Goal: Information Seeking & Learning: Find contact information

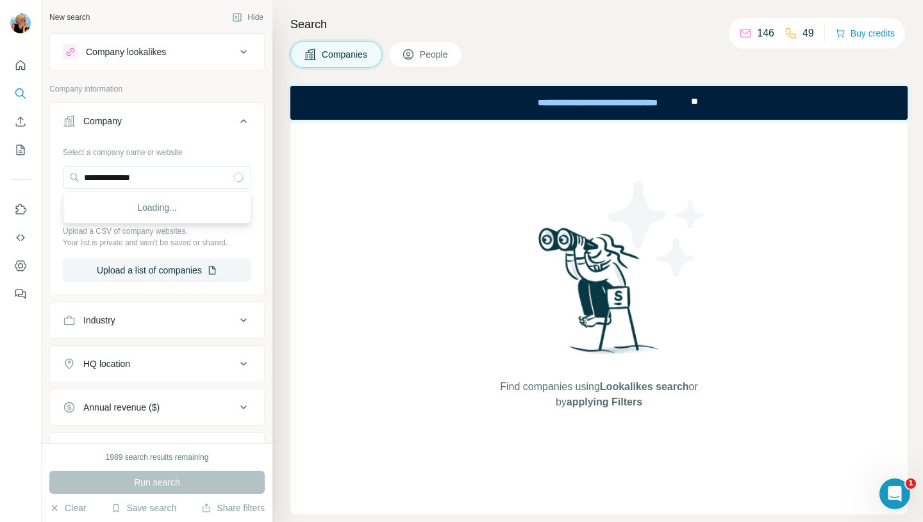
type input "**********"
click at [137, 271] on button "Upload a list of companies" at bounding box center [157, 270] width 188 height 23
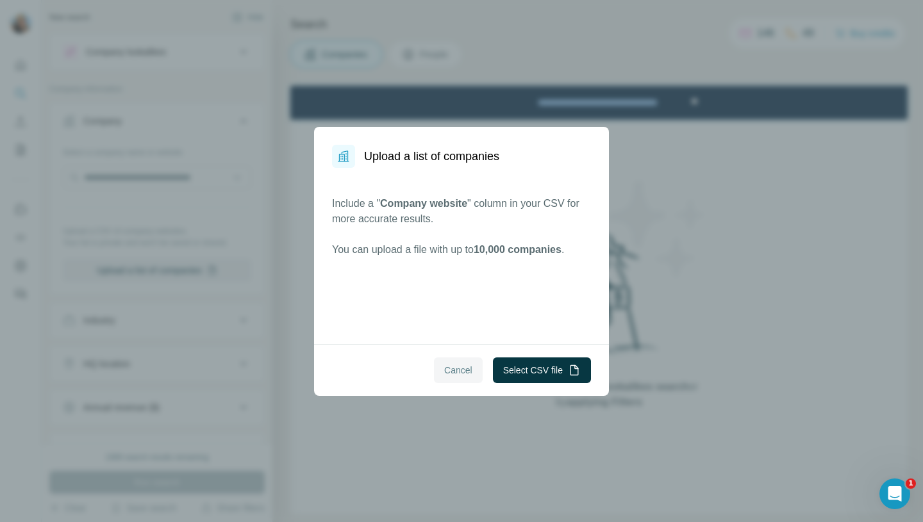
click at [447, 367] on span "Cancel" at bounding box center [458, 370] width 28 height 13
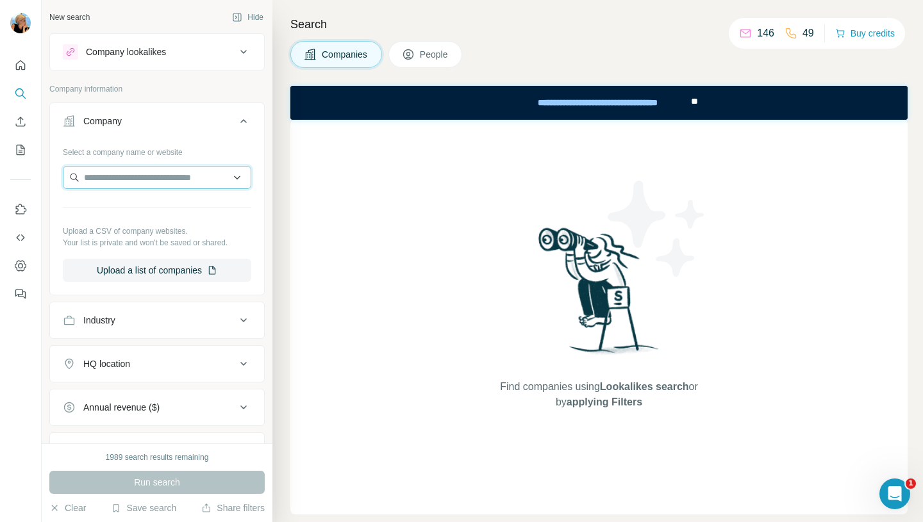
click at [150, 177] on input "text" at bounding box center [157, 177] width 188 height 23
click at [90, 183] on input "text" at bounding box center [157, 177] width 188 height 23
paste input "**********"
type input "**********"
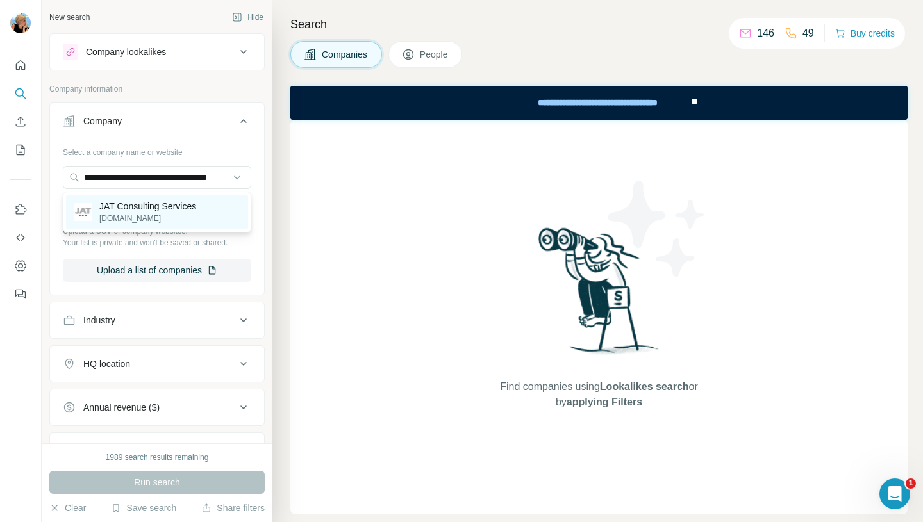
scroll to position [0, 0]
click at [129, 208] on p "JAT Consulting Services" at bounding box center [147, 206] width 97 height 13
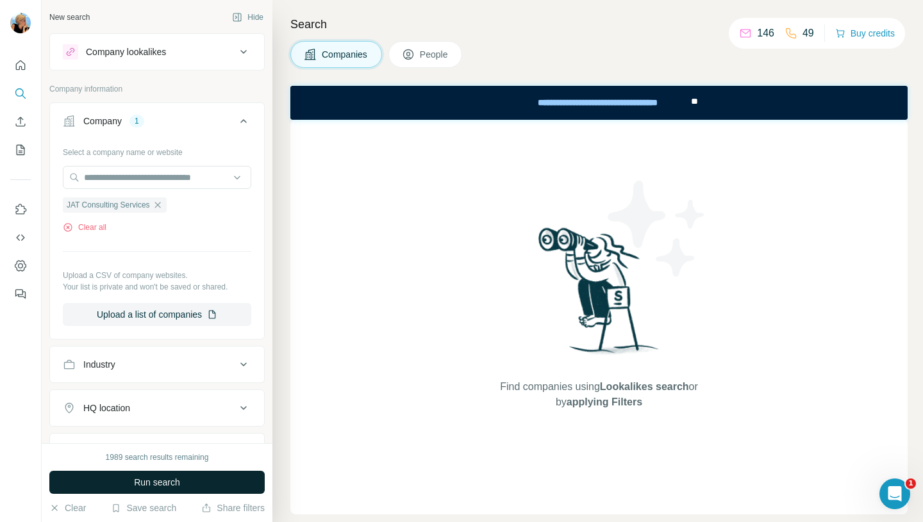
click at [138, 475] on button "Run search" at bounding box center [156, 482] width 215 height 23
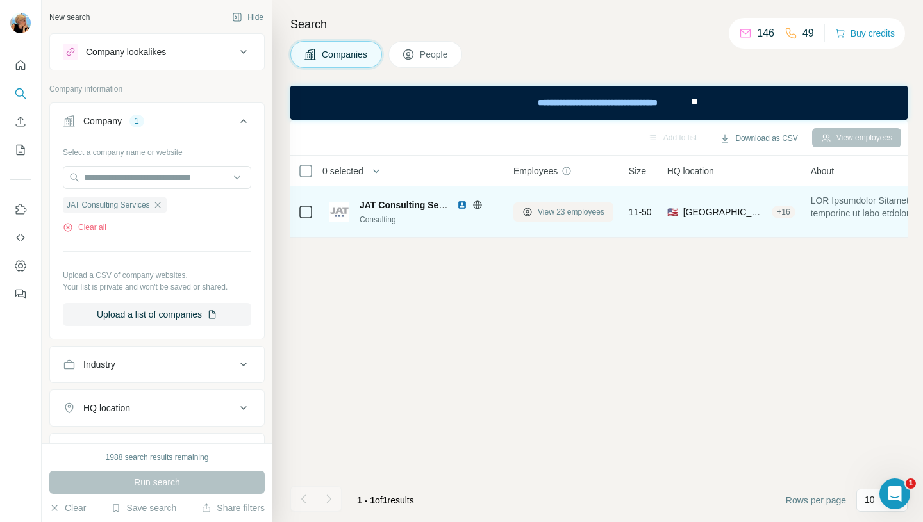
click at [560, 214] on span "View 23 employees" at bounding box center [571, 212] width 67 height 12
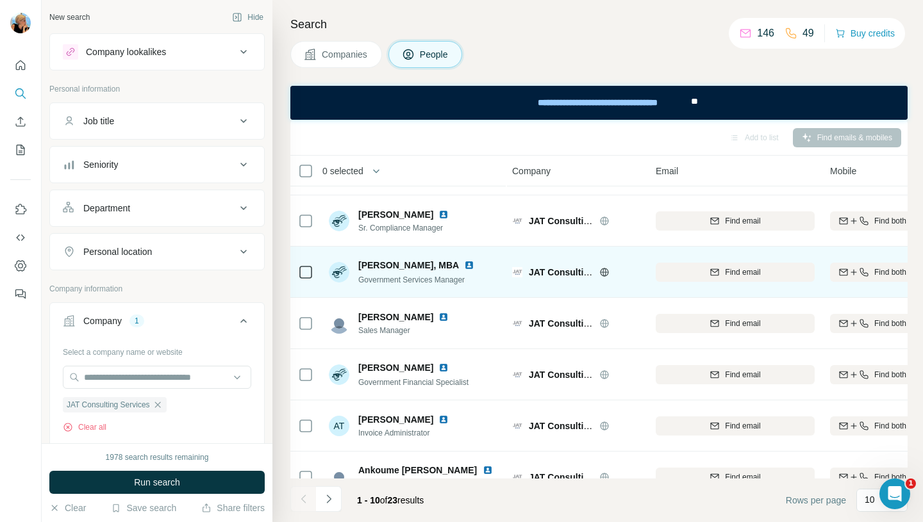
scroll to position [196, 1]
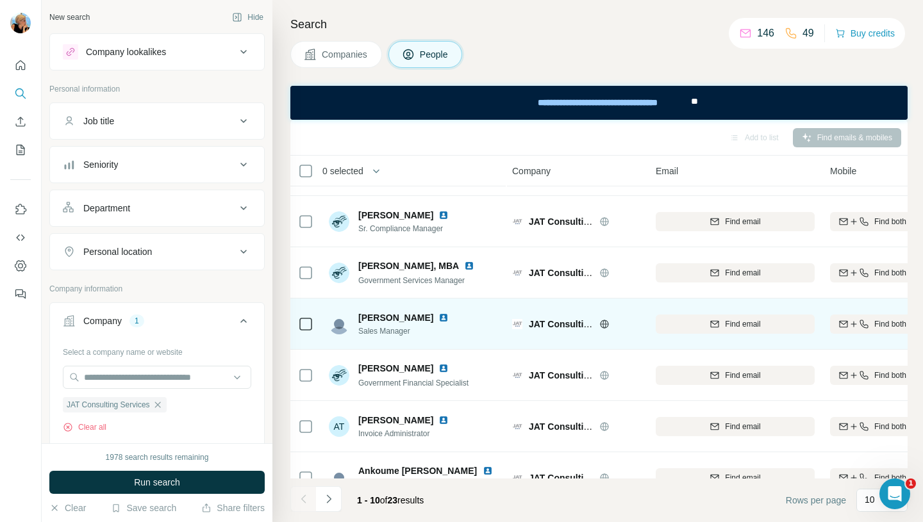
click at [404, 326] on span "Sales Manager" at bounding box center [406, 332] width 96 height 12
click at [430, 319] on div "borjana raskovic" at bounding box center [406, 318] width 96 height 13
click at [747, 329] on span "Find email" at bounding box center [742, 325] width 35 height 12
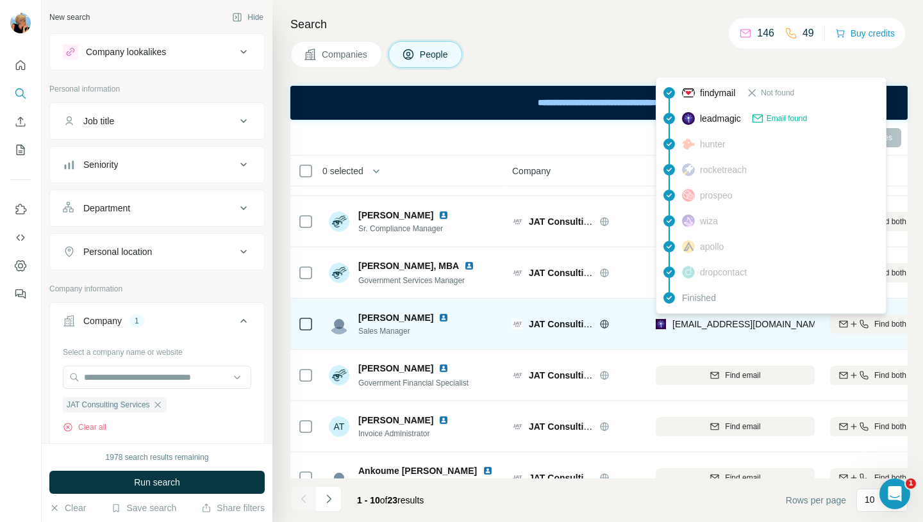
click at [811, 324] on span "borjanaraskovic@jatconsulting.net" at bounding box center [748, 324] width 152 height 10
click at [688, 325] on span "borjanaraskovic@jatconsulting.net" at bounding box center [748, 324] width 152 height 10
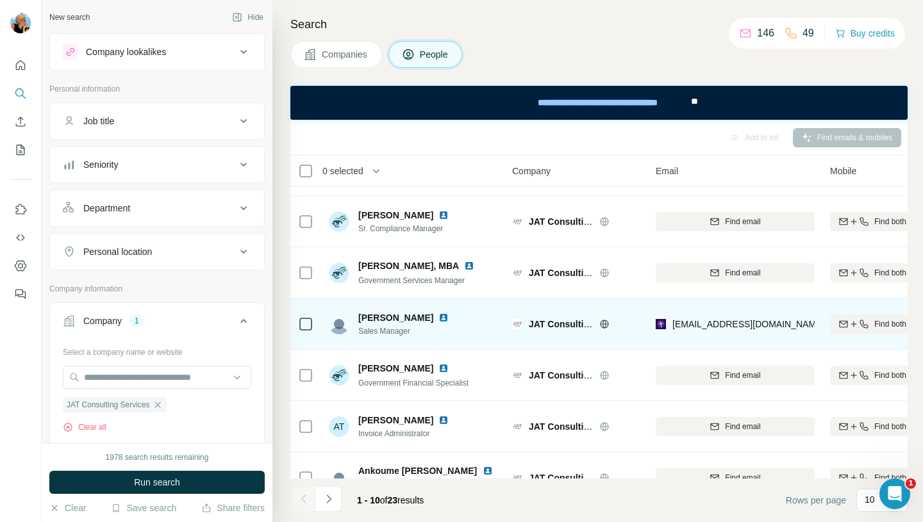
click at [726, 349] on td "borjanaraskovic@jatconsulting.net" at bounding box center [735, 324] width 174 height 51
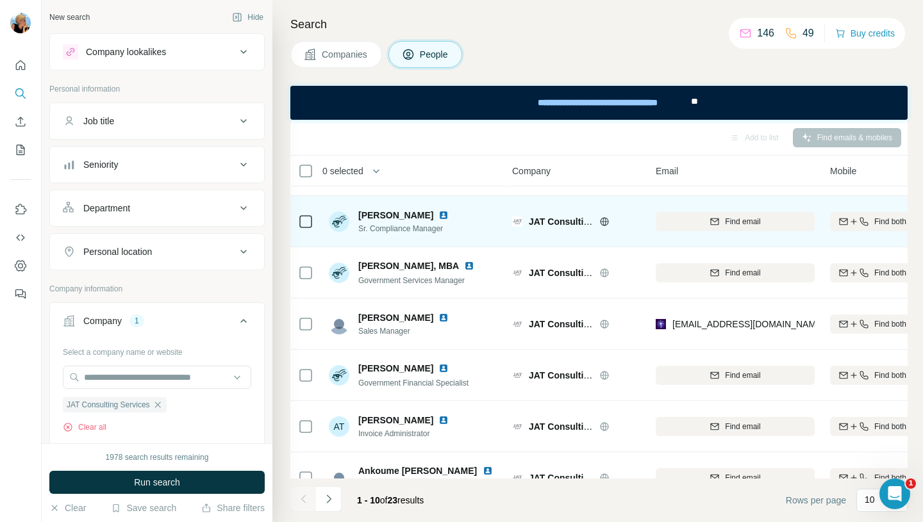
drag, startPoint x: 823, startPoint y: 241, endPoint x: 866, endPoint y: 244, distance: 43.0
click at [866, 244] on td "Find both" at bounding box center [872, 221] width 100 height 51
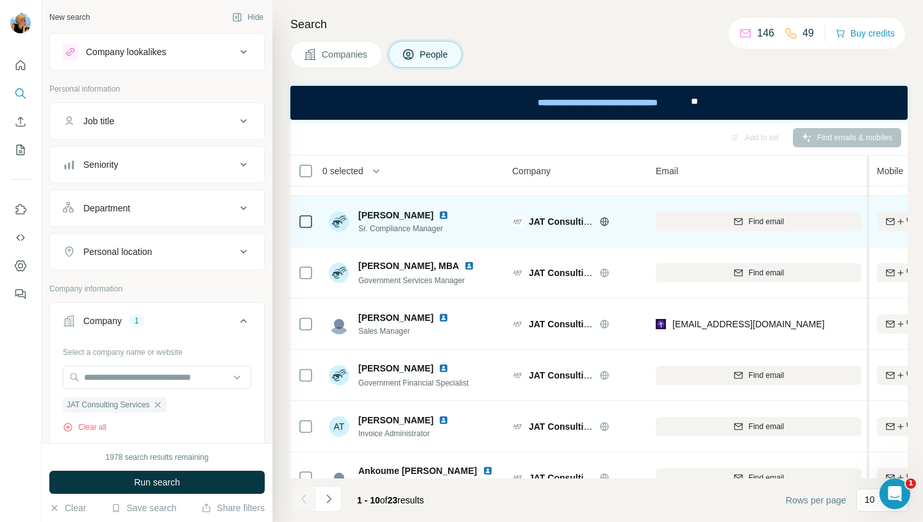
drag, startPoint x: 821, startPoint y: 203, endPoint x: 873, endPoint y: 205, distance: 52.0
click at [873, 205] on table "0 selected People Company Email Mobile Lists Personal location Seniority Depart…" at bounding box center [901, 232] width 1224 height 544
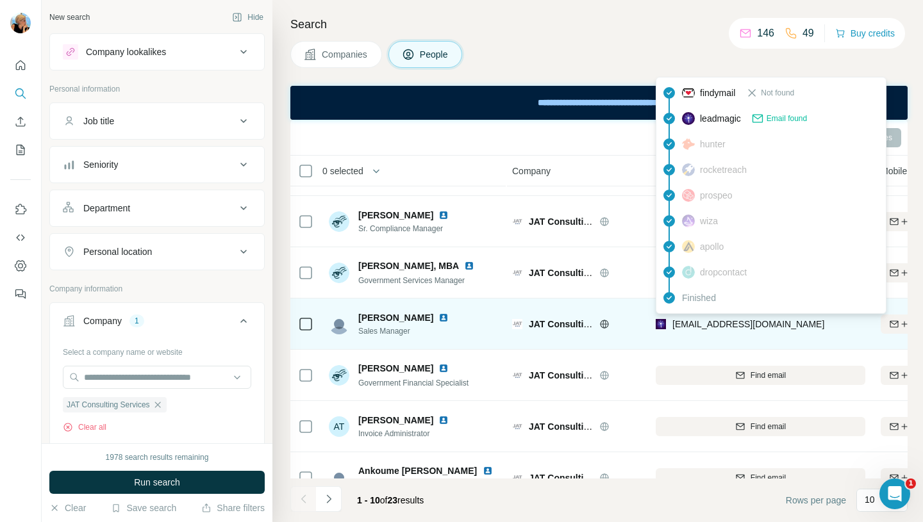
drag, startPoint x: 824, startPoint y: 328, endPoint x: 672, endPoint y: 327, distance: 151.9
click at [672, 327] on div "borjanaraskovic@jatconsulting.net" at bounding box center [761, 323] width 210 height 35
copy span "borjanaraskovic@jatconsulting.net"
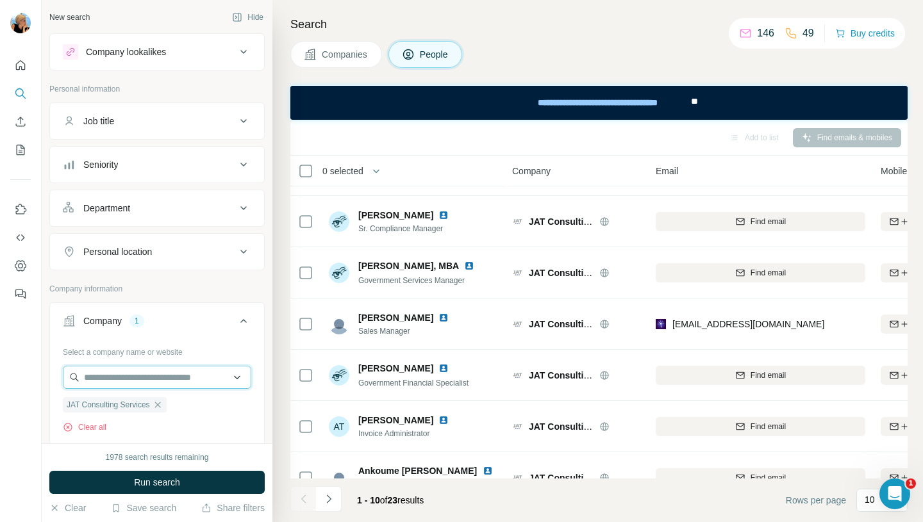
click at [145, 385] on input "text" at bounding box center [157, 377] width 188 height 23
paste input "**********"
type input "**********"
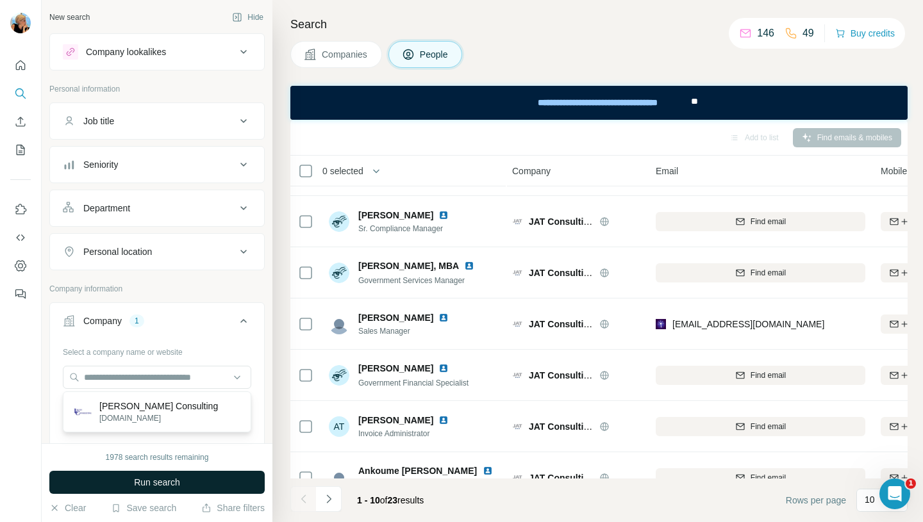
click at [148, 480] on span "Run search" at bounding box center [157, 482] width 46 height 13
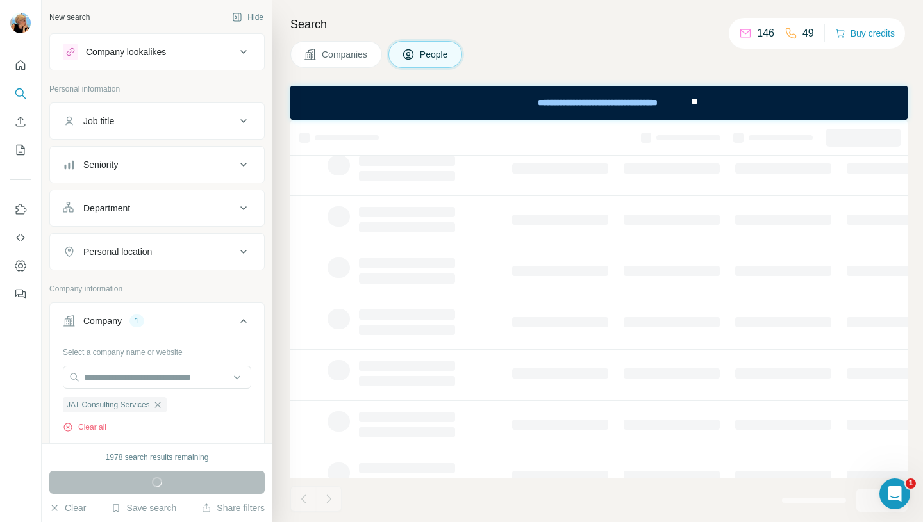
scroll to position [0, 0]
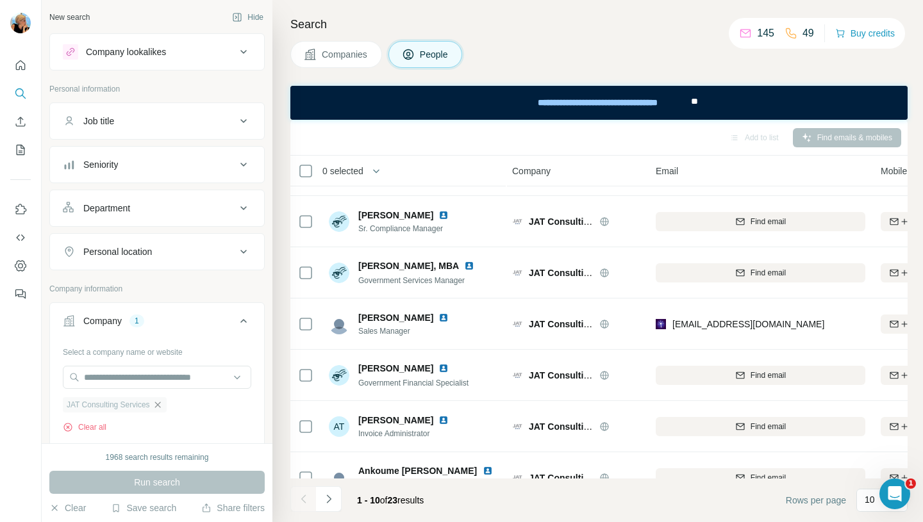
click at [163, 405] on icon "button" at bounding box center [158, 405] width 10 height 10
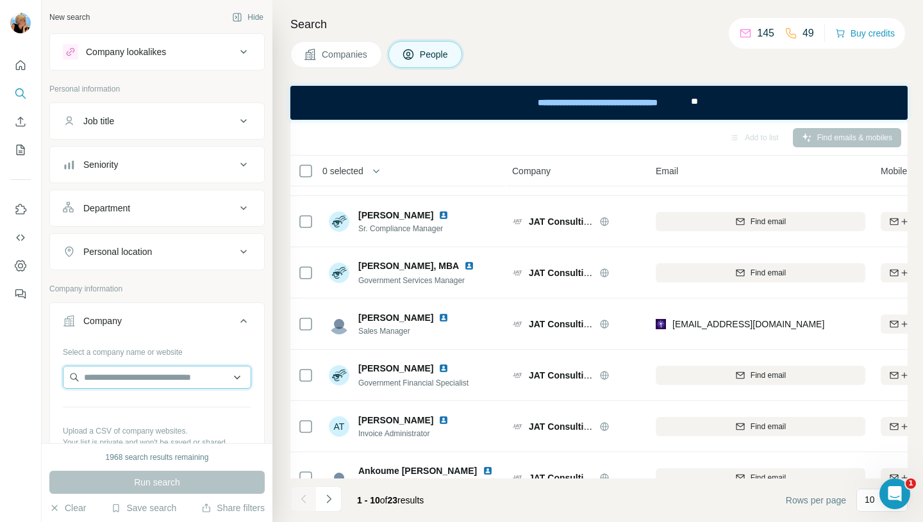
click at [122, 381] on input "text" at bounding box center [157, 377] width 188 height 23
paste input "**********"
type input "**********"
click at [128, 485] on div "Run search" at bounding box center [156, 482] width 215 height 23
click at [110, 381] on input "text" at bounding box center [157, 377] width 188 height 23
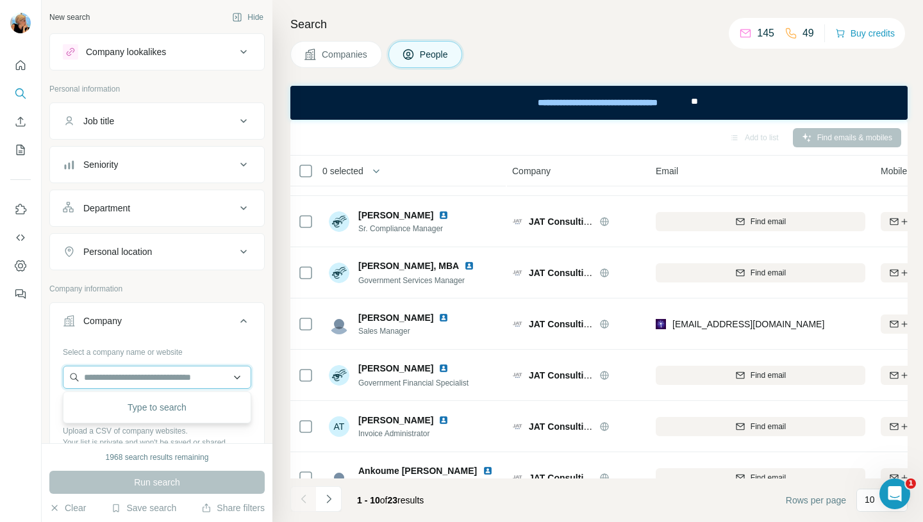
paste input "**********"
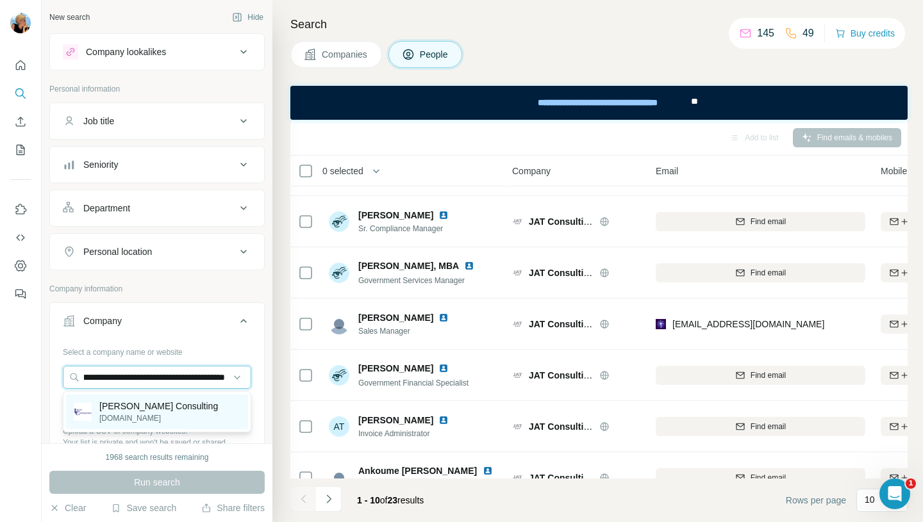
type input "**********"
click at [126, 407] on p "Logan Consulting" at bounding box center [158, 406] width 119 height 13
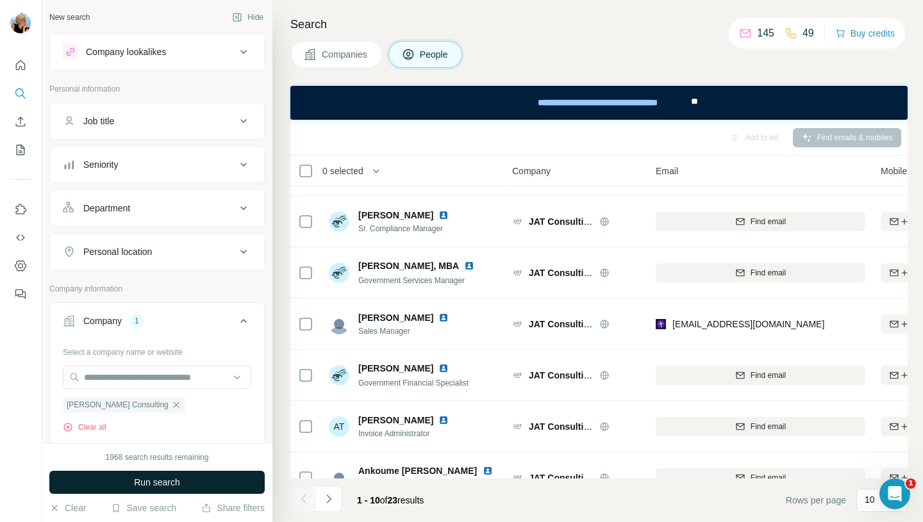
click at [133, 474] on button "Run search" at bounding box center [156, 482] width 215 height 23
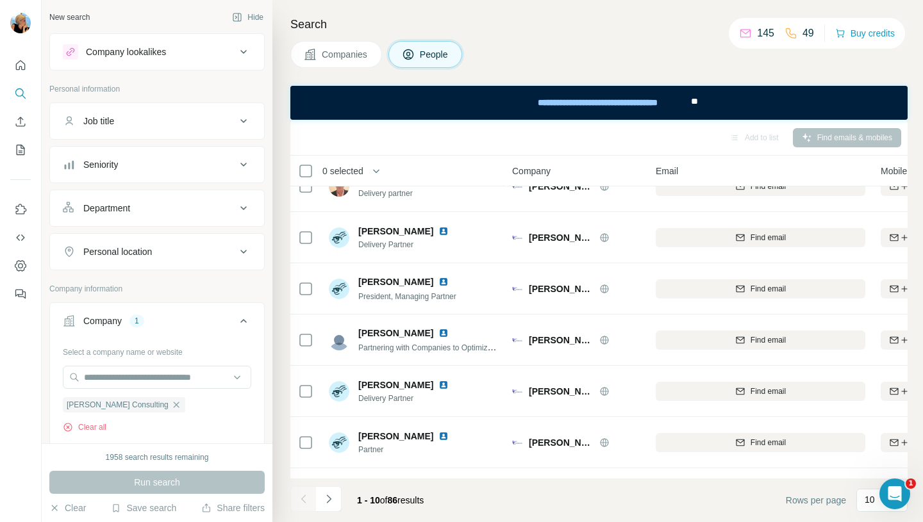
scroll to position [0, 1]
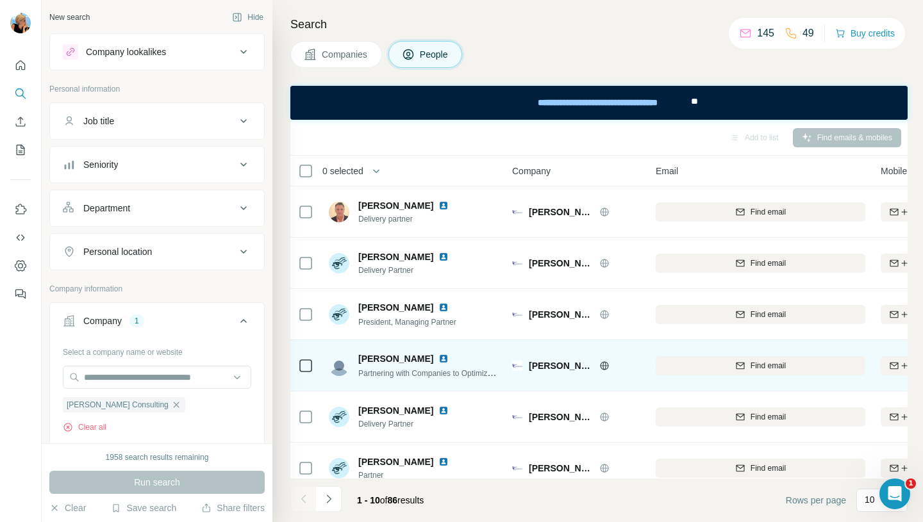
click at [438, 363] on div at bounding box center [445, 359] width 15 height 10
click at [390, 365] on span "Kyle Valerio" at bounding box center [395, 359] width 75 height 13
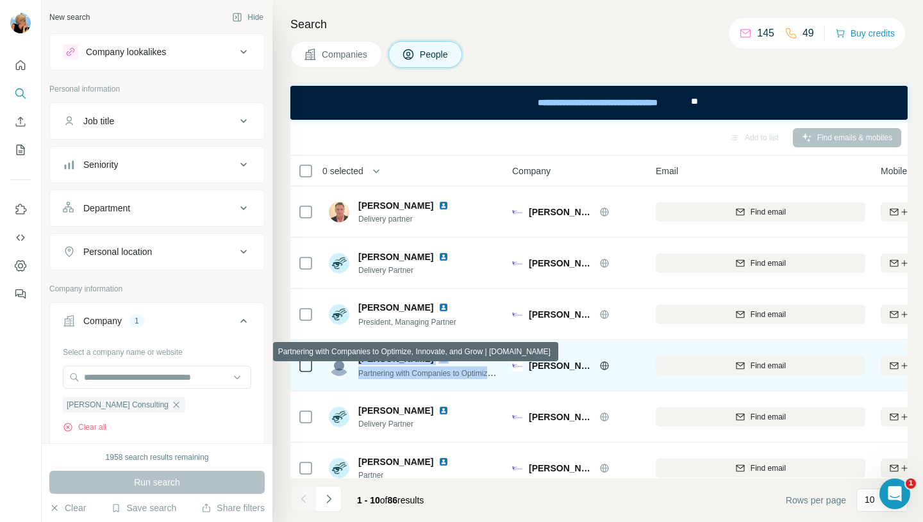
drag, startPoint x: 361, startPoint y: 358, endPoint x: 494, endPoint y: 374, distance: 133.7
click at [494, 374] on div "Kyle Valerio Partnering with Companies to Optimize, Innovate, and Grow | loganc…" at bounding box center [428, 366] width 141 height 27
copy div "Kyle Valerio Partnering with Companies to Optimi"
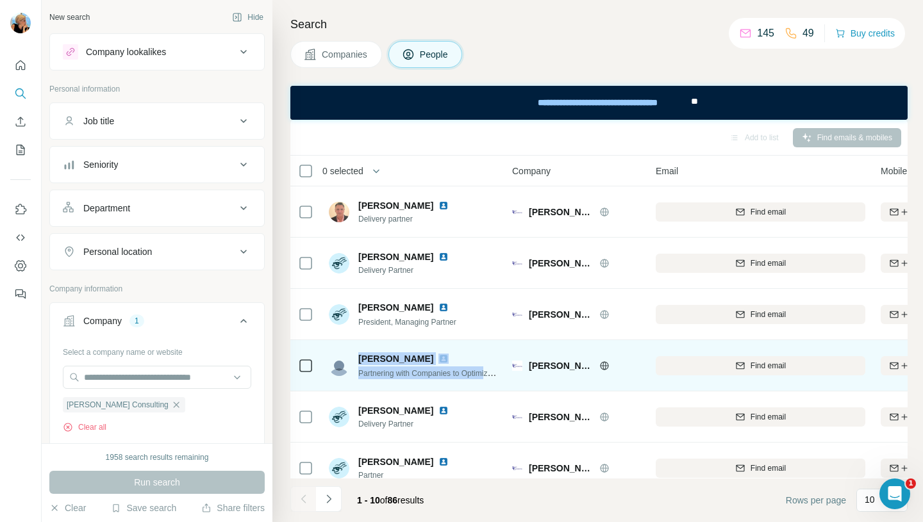
click at [453, 344] on td "Kyle Valerio Partnering with Companies to Optimize, Innovate, and Grow | loganc…" at bounding box center [414, 365] width 186 height 51
drag, startPoint x: 408, startPoint y: 359, endPoint x: 357, endPoint y: 356, distance: 50.7
click at [357, 356] on div "Kyle Valerio Partnering with Companies to Optimize, Innovate, and Grow | loganc…" at bounding box center [414, 366] width 171 height 27
copy span "Kyle Valerio"
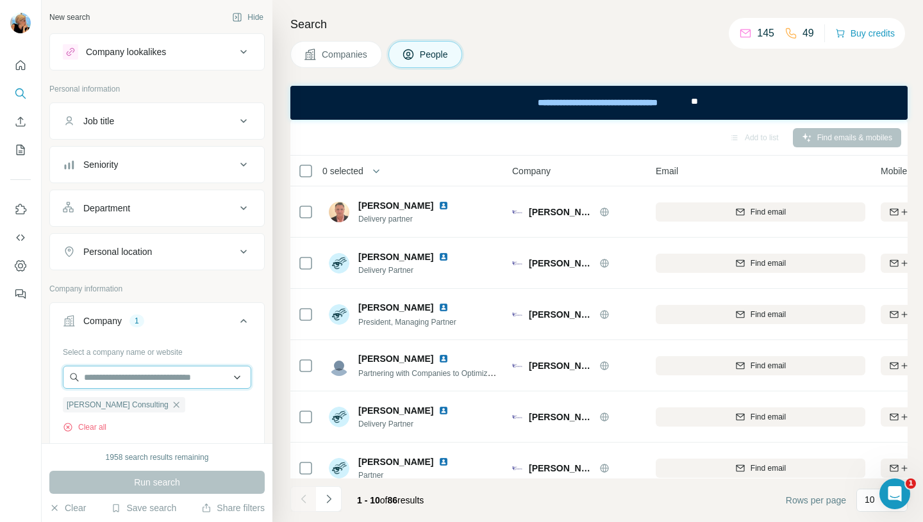
click at [176, 380] on input "text" at bounding box center [157, 377] width 188 height 23
paste input "**********"
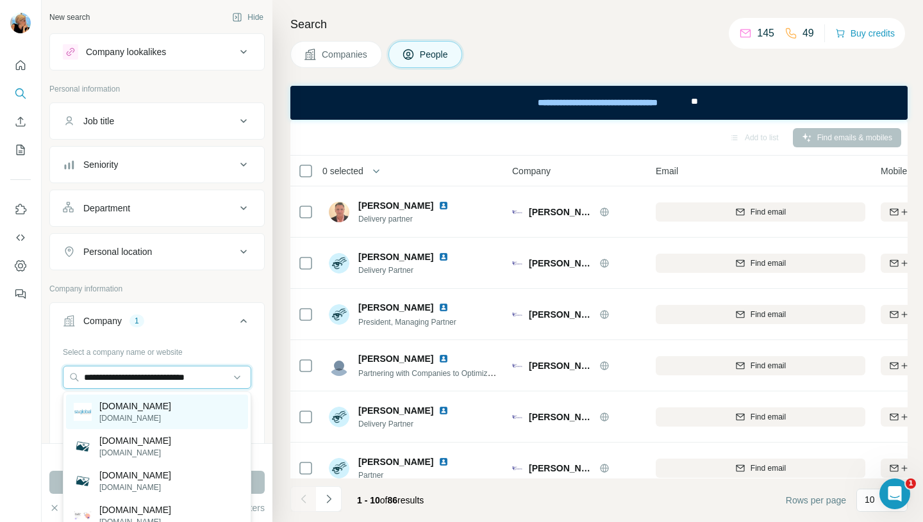
type input "**********"
click at [170, 415] on div "sa.global saglobal.com" at bounding box center [157, 412] width 182 height 35
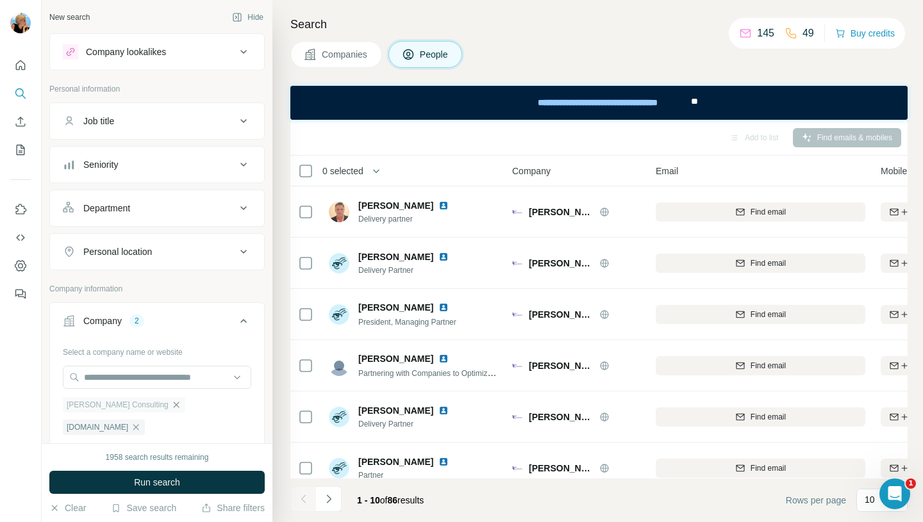
click at [171, 408] on icon "button" at bounding box center [176, 405] width 10 height 10
click at [148, 484] on span "Run search" at bounding box center [157, 482] width 46 height 13
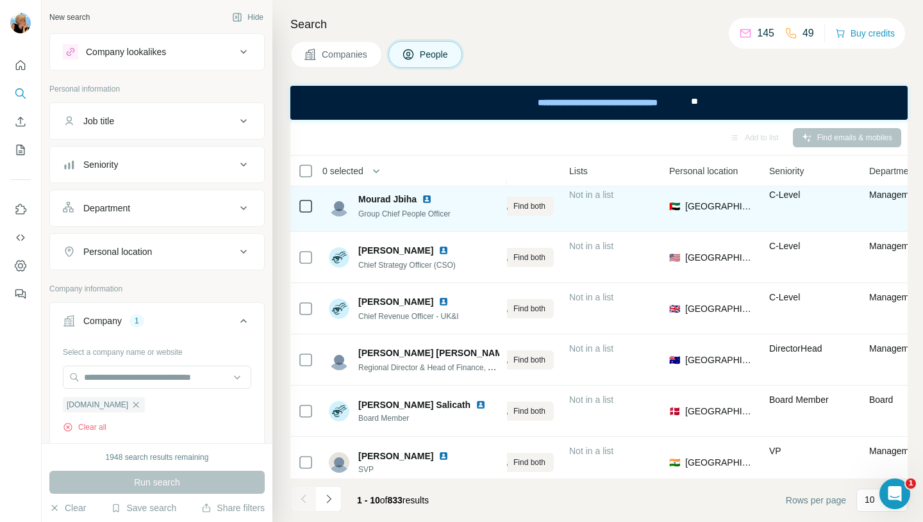
scroll to position [225, 413]
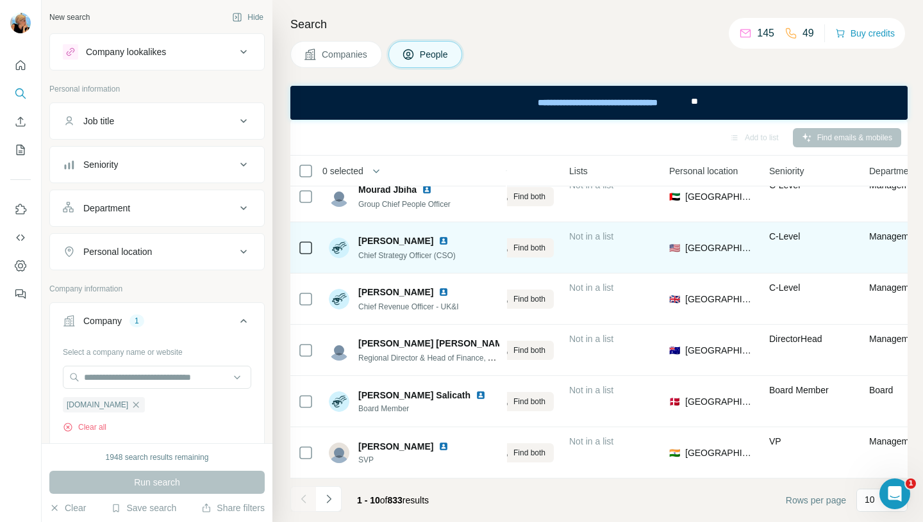
click at [380, 237] on span "Ryan Grant" at bounding box center [395, 241] width 75 height 13
click at [383, 251] on span "Chief Strategy Officer (CSO)" at bounding box center [406, 255] width 97 height 9
click at [403, 254] on span "Chief Strategy Officer (CSO)" at bounding box center [406, 255] width 97 height 9
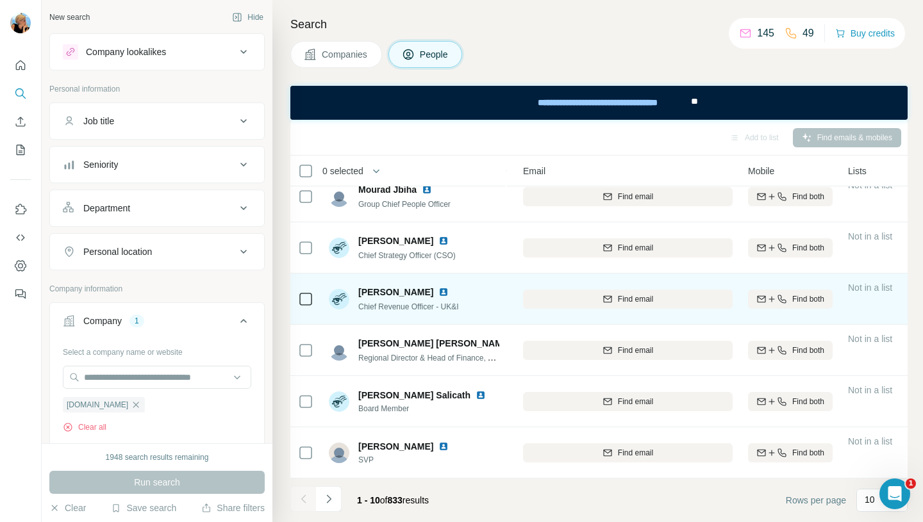
scroll to position [225, 131]
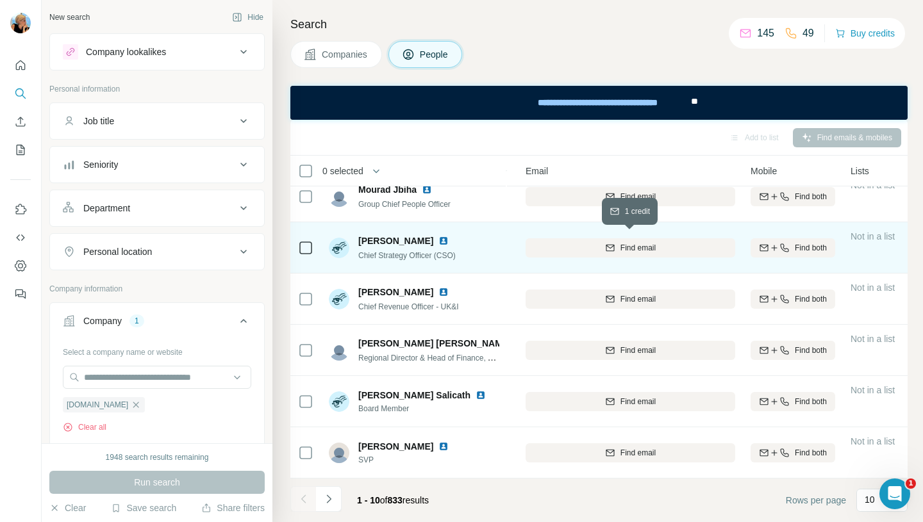
click at [631, 244] on span "Find email" at bounding box center [638, 248] width 35 height 12
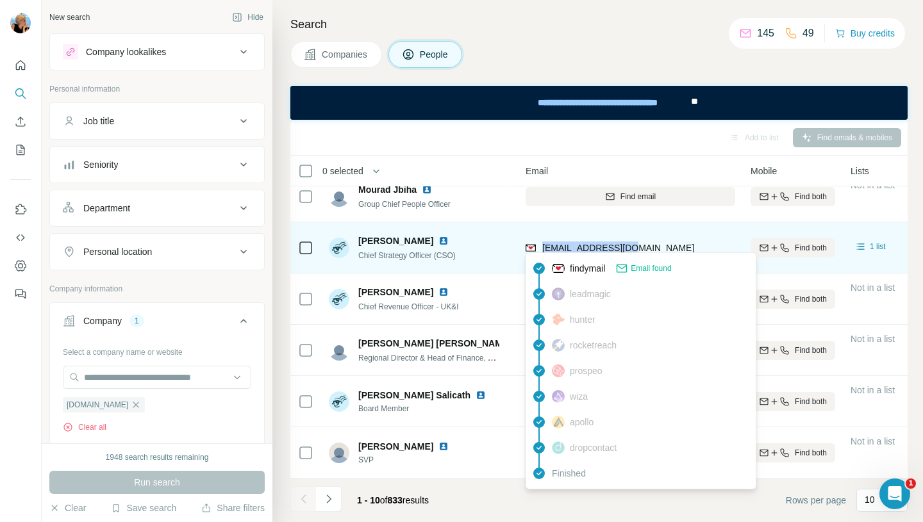
drag, startPoint x: 635, startPoint y: 244, endPoint x: 542, endPoint y: 238, distance: 93.8
click at [542, 238] on div "ryang@saglobal.com" at bounding box center [631, 247] width 210 height 35
copy span "ryang@saglobal.com"
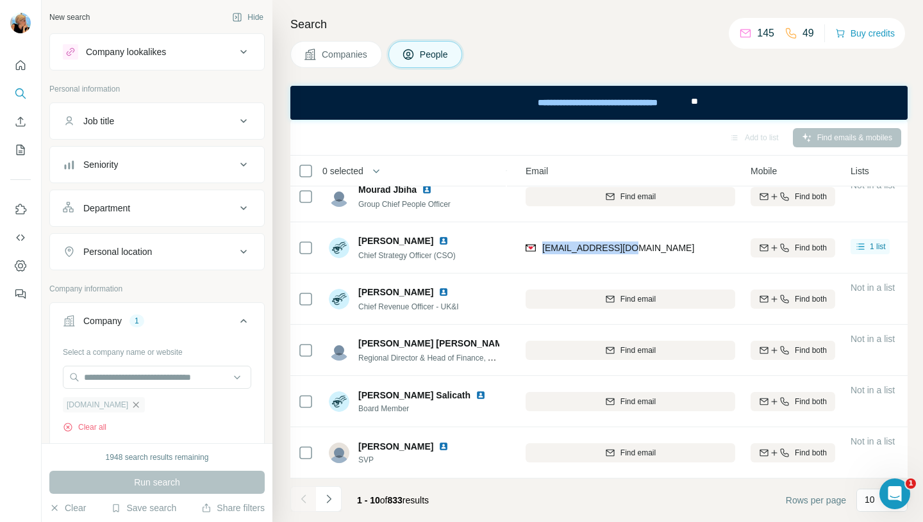
click at [131, 406] on icon "button" at bounding box center [136, 405] width 10 height 10
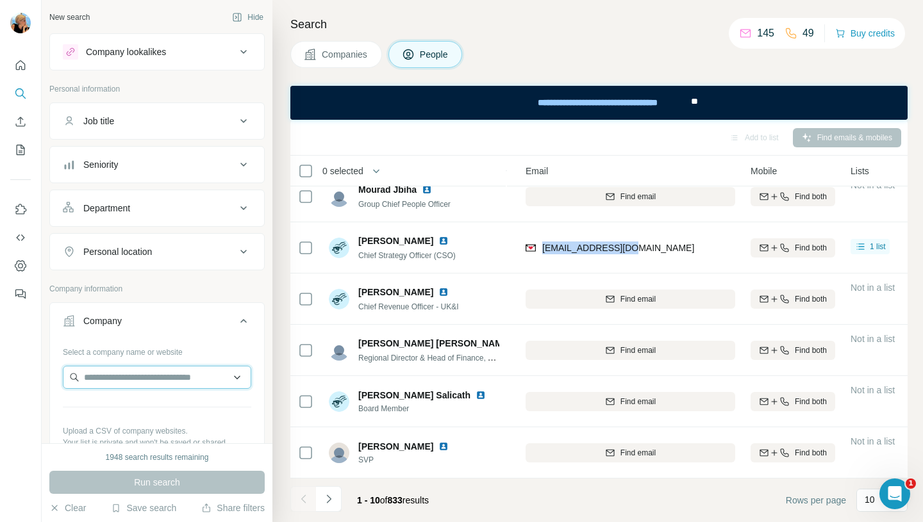
click at [133, 378] on input "text" at bounding box center [157, 377] width 188 height 23
click at [138, 381] on input "text" at bounding box center [157, 377] width 188 height 23
paste input "**********"
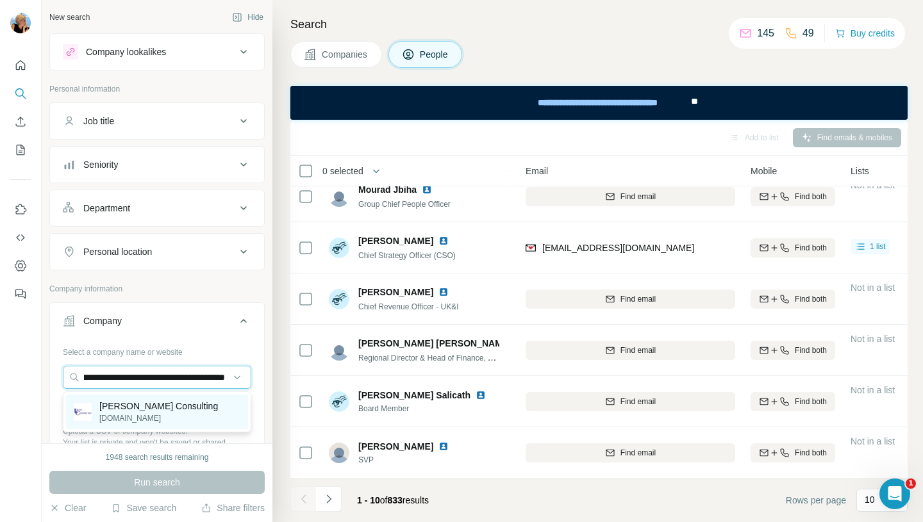
type input "**********"
click at [151, 413] on p "loganconsulting.com" at bounding box center [158, 419] width 119 height 12
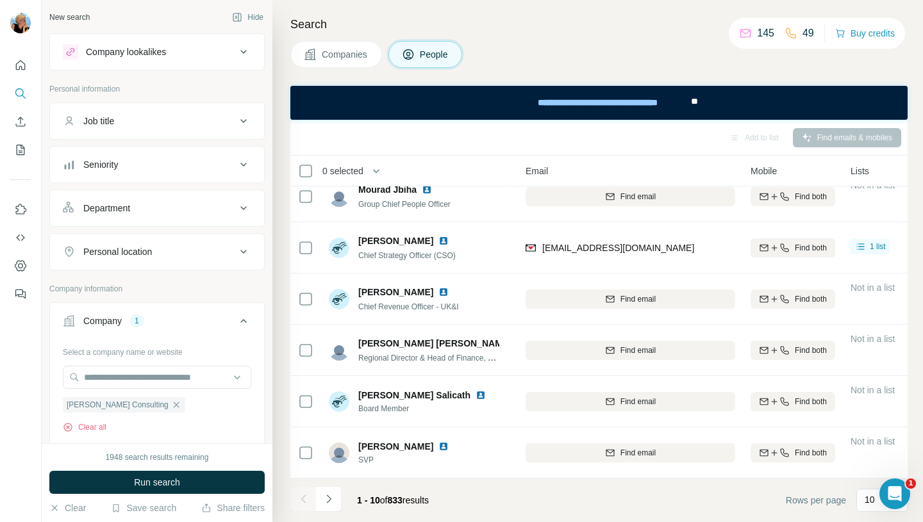
scroll to position [0, 0]
click at [124, 482] on button "Run search" at bounding box center [156, 482] width 215 height 23
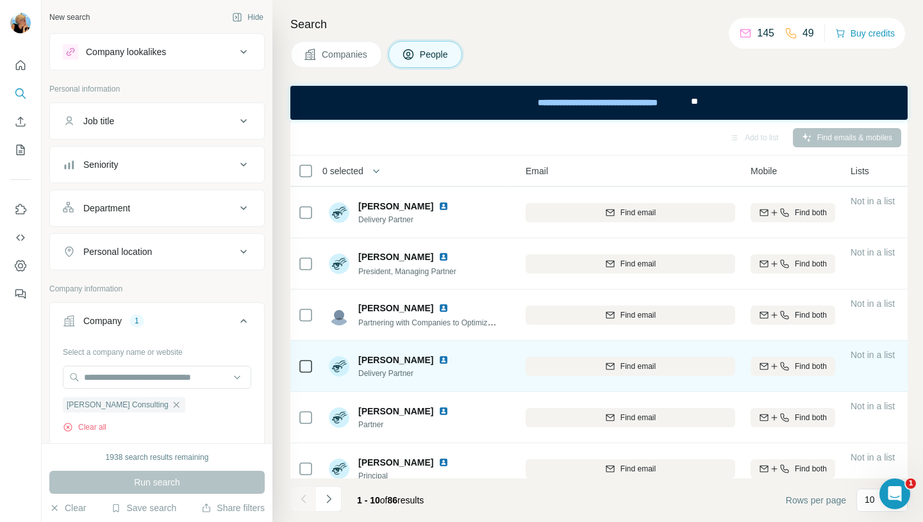
scroll to position [8, 131]
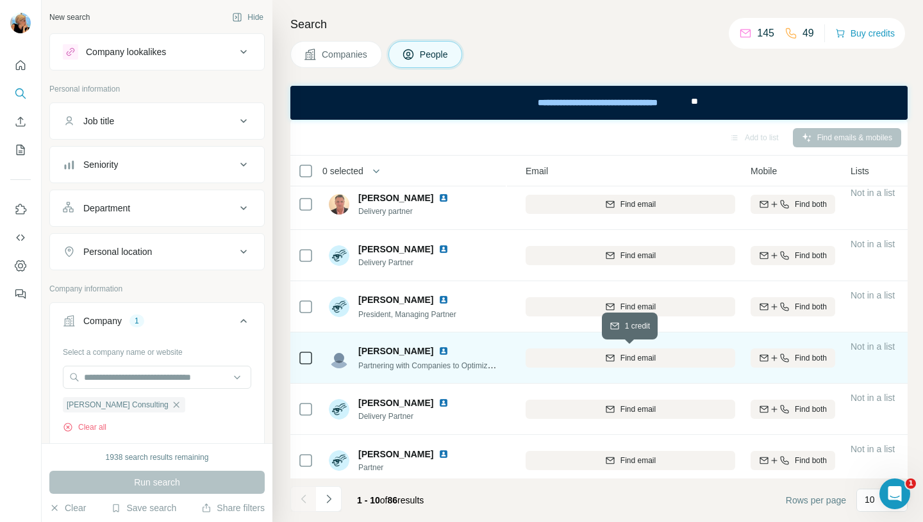
click at [662, 360] on div "Find email" at bounding box center [631, 359] width 210 height 12
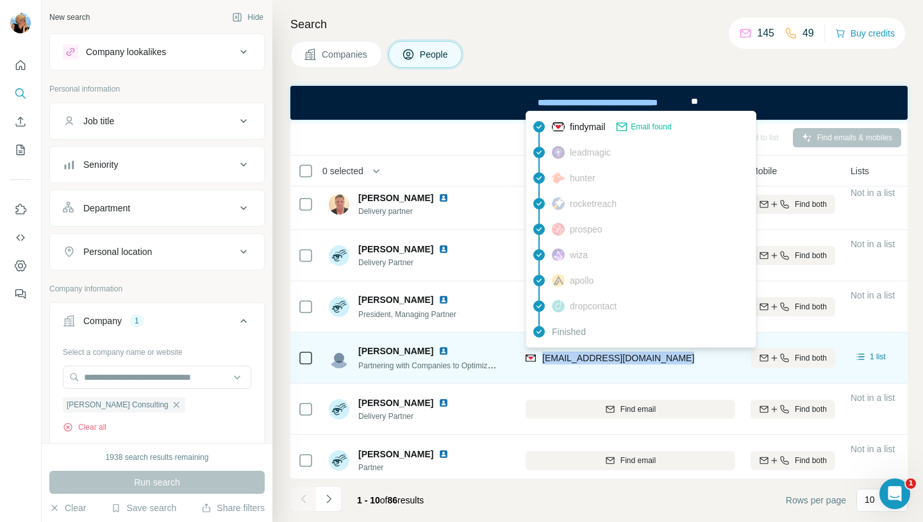
drag, startPoint x: 674, startPoint y: 361, endPoint x: 548, endPoint y: 365, distance: 126.3
click at [548, 365] on div "kvalerio@loganconsulting.com" at bounding box center [631, 357] width 210 height 35
click at [632, 362] on span "kvalerio@loganconsulting.com" at bounding box center [618, 358] width 152 height 10
drag, startPoint x: 681, startPoint y: 360, endPoint x: 536, endPoint y: 355, distance: 144.9
click at [536, 355] on div "kvalerio@loganconsulting.com" at bounding box center [631, 357] width 210 height 35
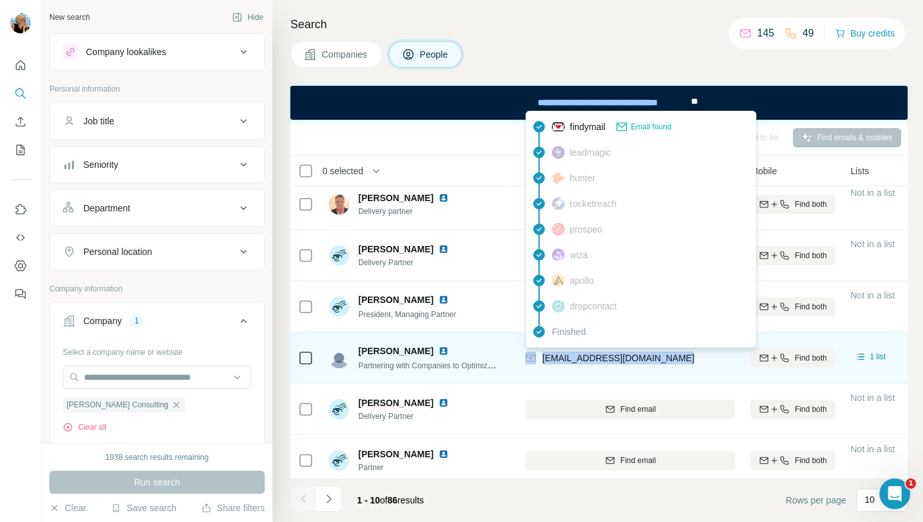
copy div "kvalerio@loganconsulting.com"
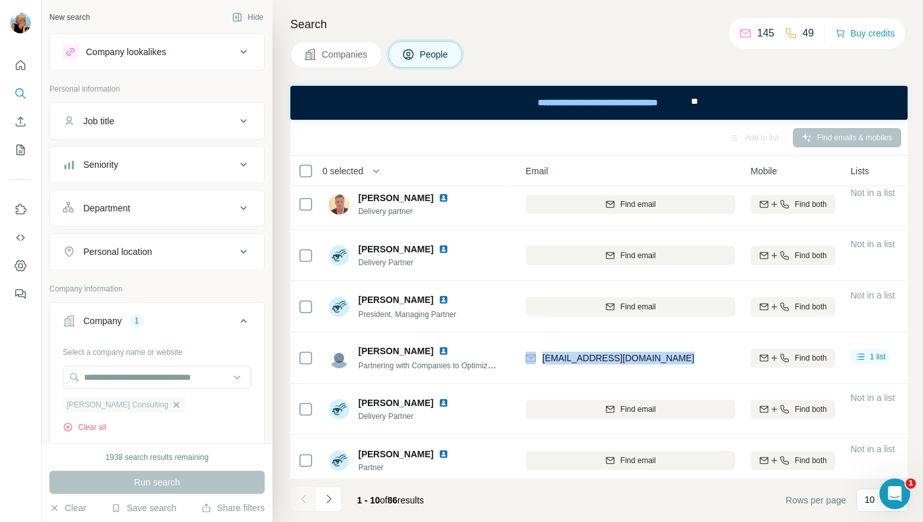
click at [171, 405] on icon "button" at bounding box center [176, 405] width 10 height 10
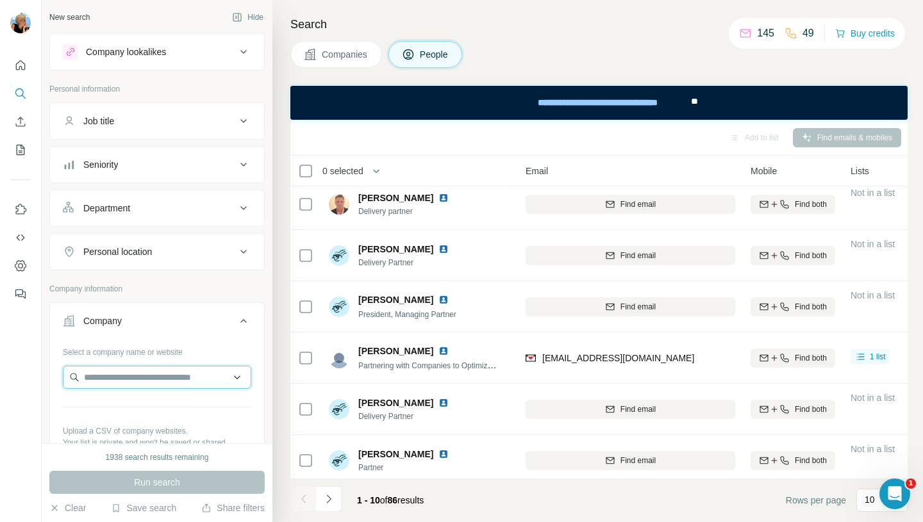
click at [117, 378] on input "text" at bounding box center [157, 377] width 188 height 23
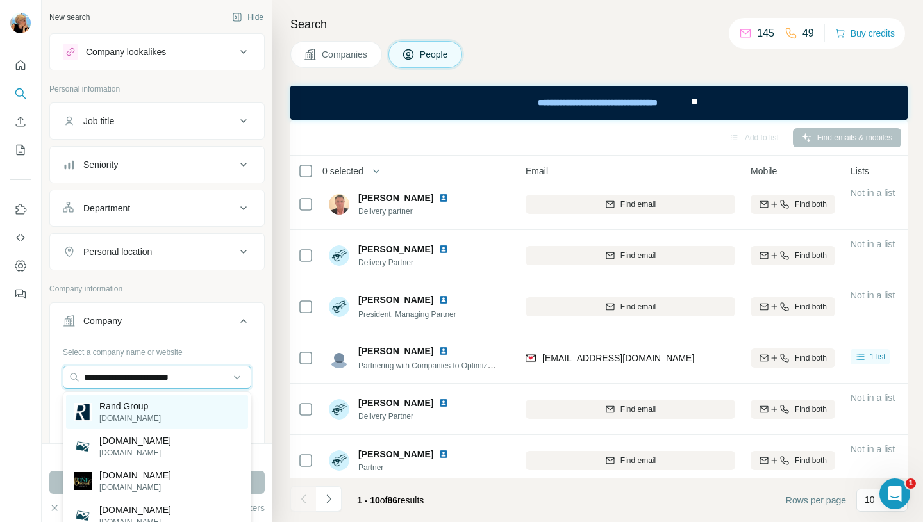
type input "**********"
click at [173, 405] on div "Rand Group randgroup.com" at bounding box center [157, 412] width 182 height 35
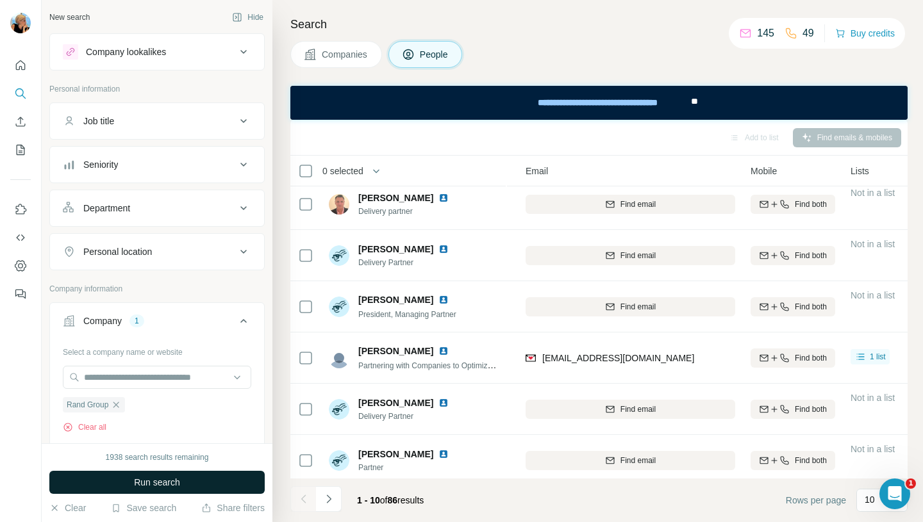
click at [165, 485] on span "Run search" at bounding box center [157, 482] width 46 height 13
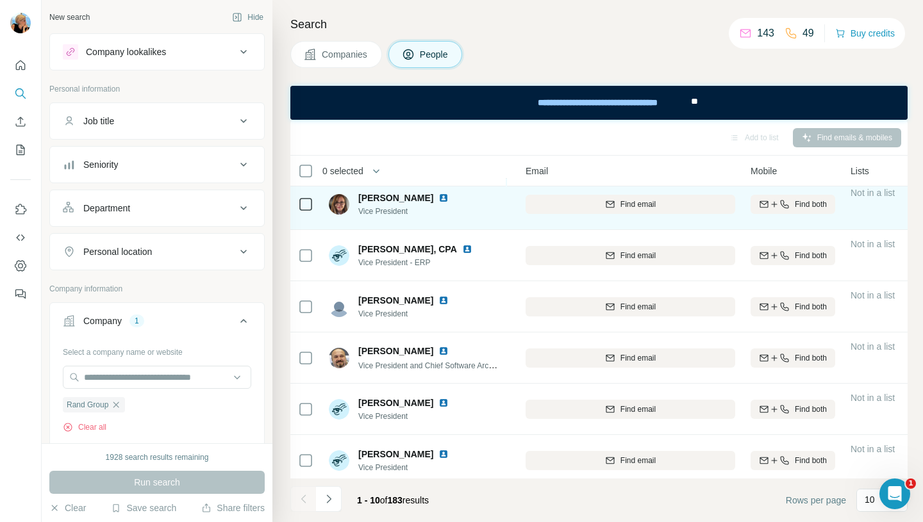
scroll to position [111, 131]
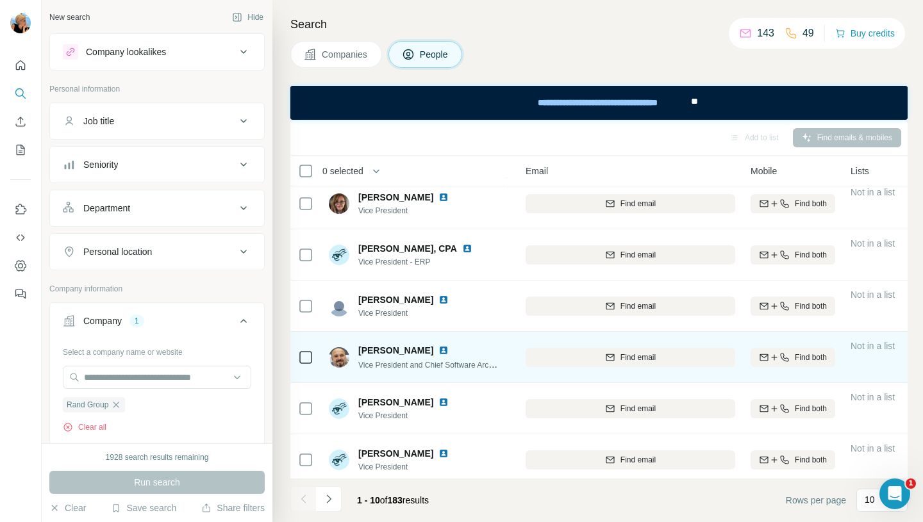
click at [451, 365] on span "Vice President and Chief Software Architect" at bounding box center [432, 365] width 149 height 10
click at [637, 354] on span "Find email" at bounding box center [638, 358] width 35 height 12
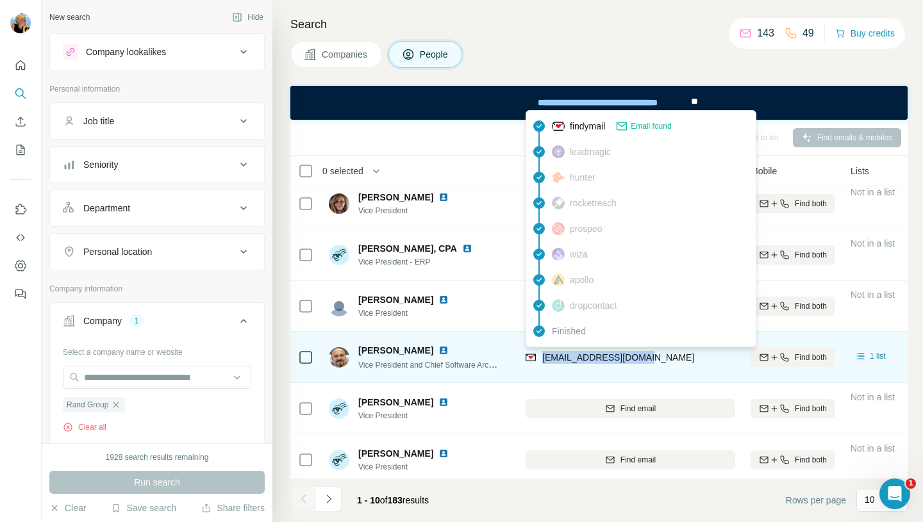
drag, startPoint x: 646, startPoint y: 358, endPoint x: 540, endPoint y: 363, distance: 105.9
click at [540, 363] on div "ipetrov@randgroup.com" at bounding box center [631, 357] width 210 height 35
copy span "ipetrov@randgroup.com"
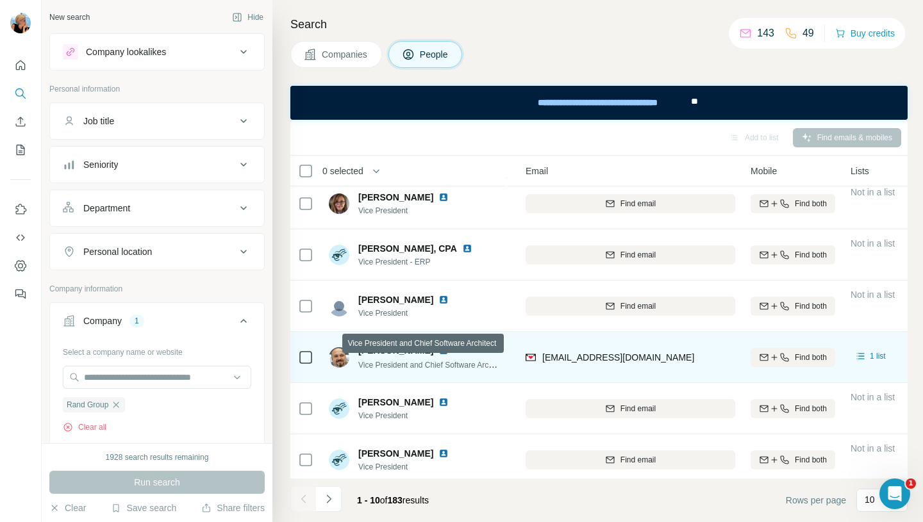
click at [380, 367] on span "Vice President and Chief Software Architect" at bounding box center [432, 365] width 149 height 10
click at [358, 367] on span "Vice President and Chief Software Architect" at bounding box center [432, 365] width 149 height 10
click at [438, 351] on img at bounding box center [443, 351] width 10 height 10
drag, startPoint x: 361, startPoint y: 351, endPoint x: 412, endPoint y: 350, distance: 50.7
click at [412, 350] on span "Ivaylo Petrov" at bounding box center [395, 350] width 75 height 13
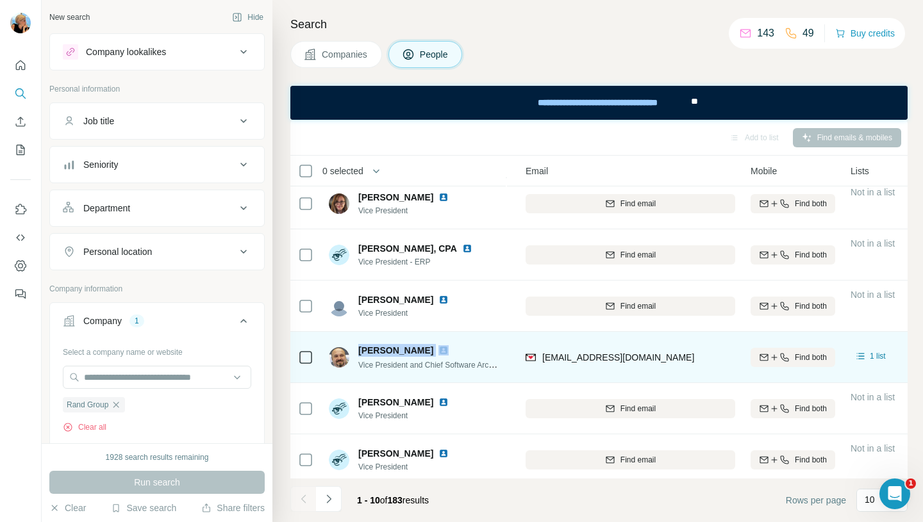
drag, startPoint x: 358, startPoint y: 349, endPoint x: 418, endPoint y: 347, distance: 60.3
click at [418, 347] on div "Ivaylo Petrov" at bounding box center [428, 350] width 141 height 13
copy span "Ivaylo Petrov"
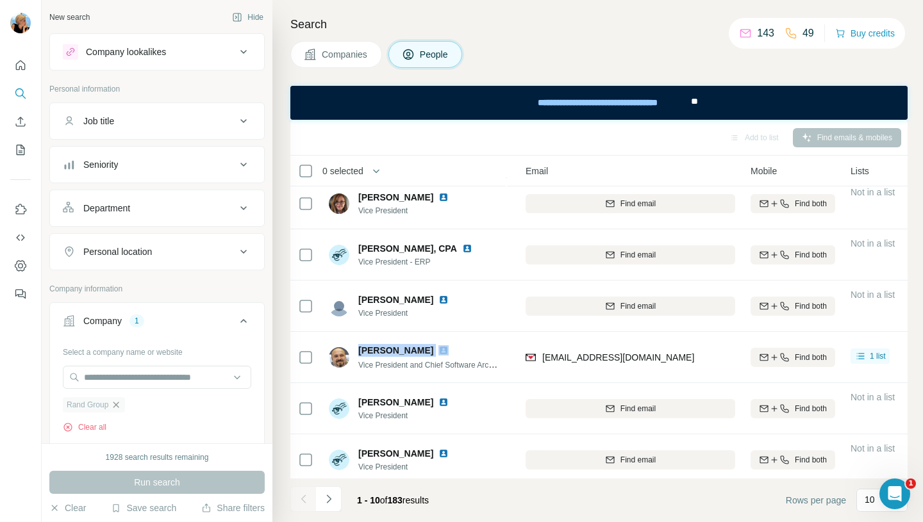
click at [117, 401] on icon "button" at bounding box center [116, 405] width 10 height 10
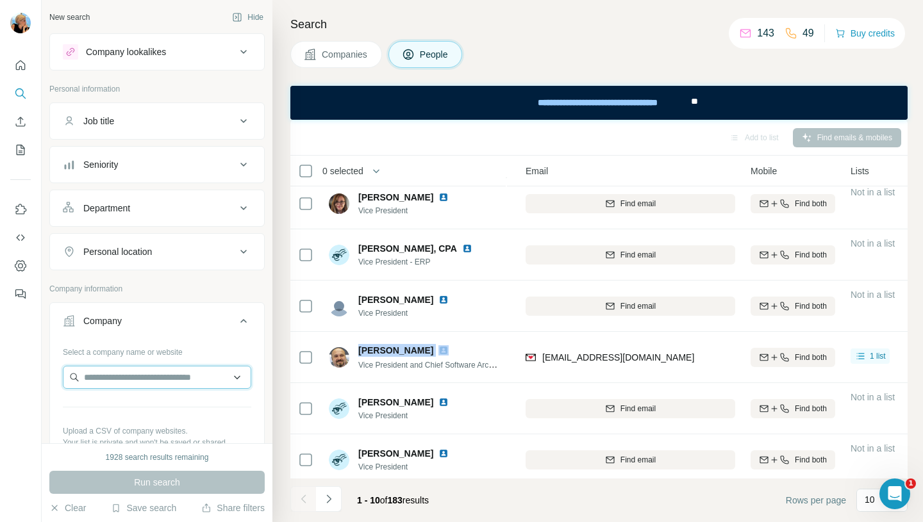
click at [106, 386] on input "text" at bounding box center [157, 377] width 188 height 23
paste input "**********"
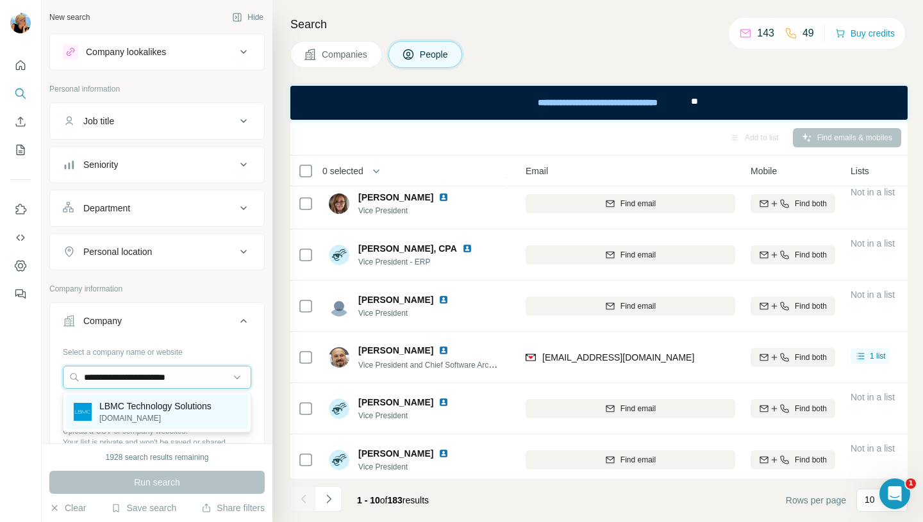
type input "**********"
click at [149, 422] on p "lbmctech.com" at bounding box center [155, 419] width 112 height 12
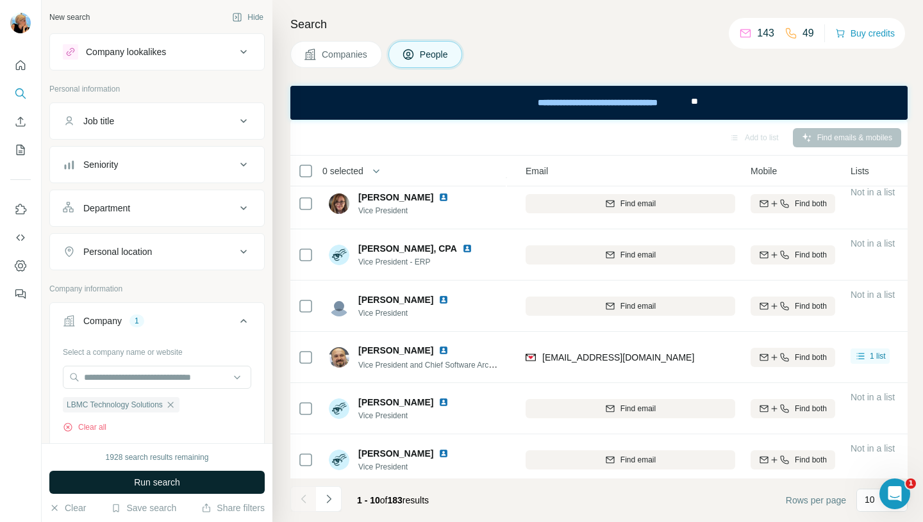
click at [177, 481] on span "Run search" at bounding box center [157, 482] width 46 height 13
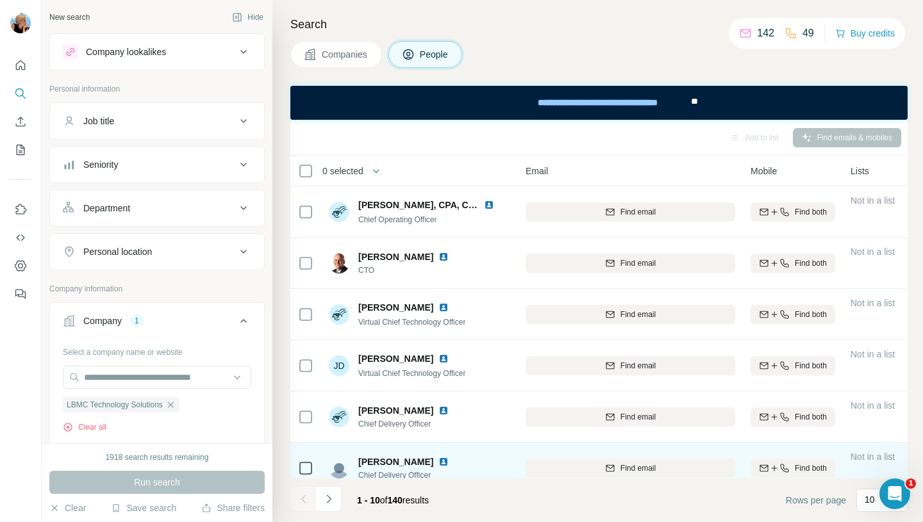
scroll to position [0, 133]
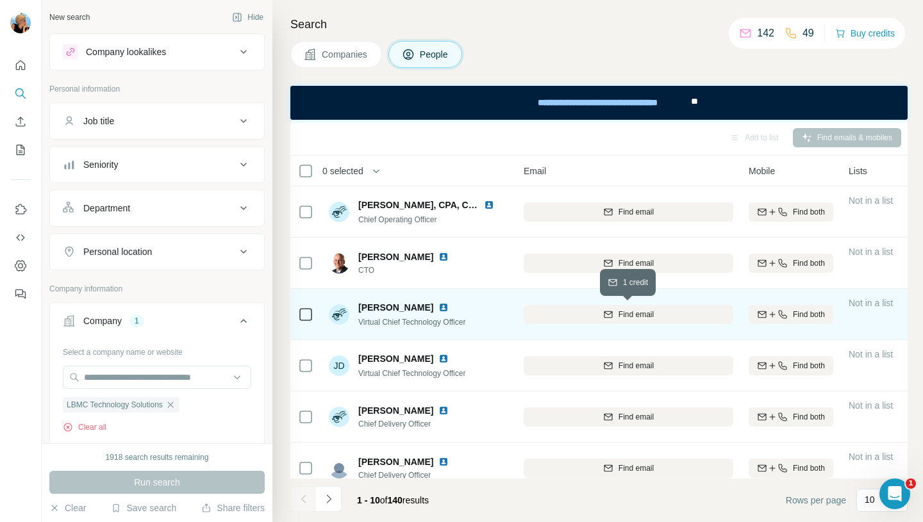
click at [665, 313] on div "Find email" at bounding box center [629, 315] width 210 height 12
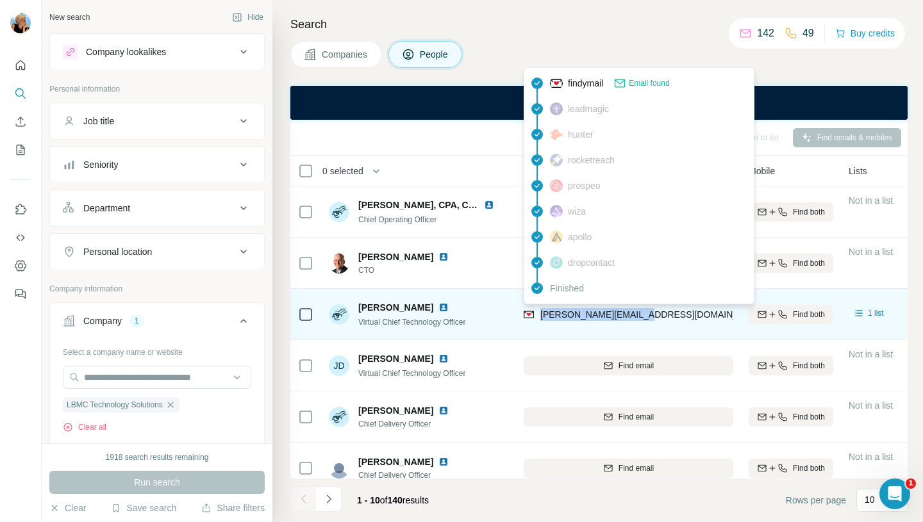
drag, startPoint x: 650, startPoint y: 314, endPoint x: 540, endPoint y: 315, distance: 110.3
click at [540, 315] on div "joe.cron@lbmctech.com" at bounding box center [629, 314] width 210 height 35
copy span "joe.cron@lbmctech.com"
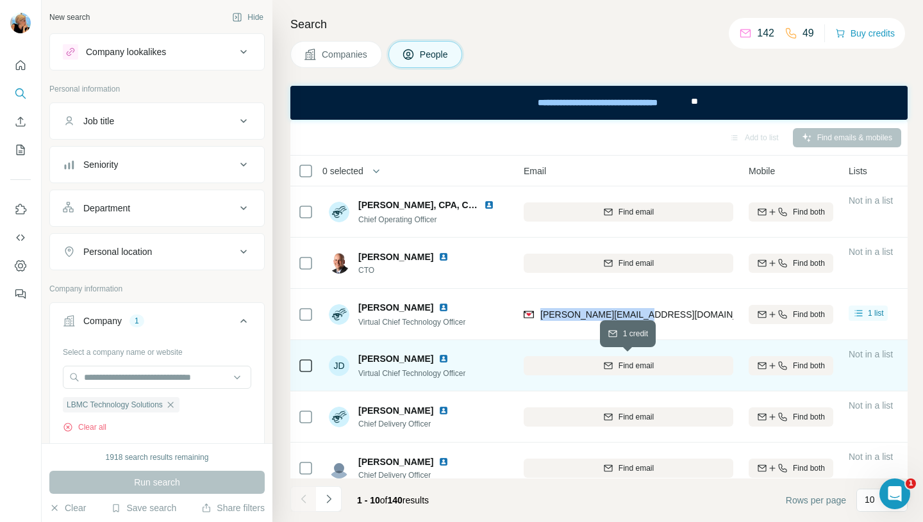
click at [579, 368] on div "Find email" at bounding box center [629, 366] width 210 height 12
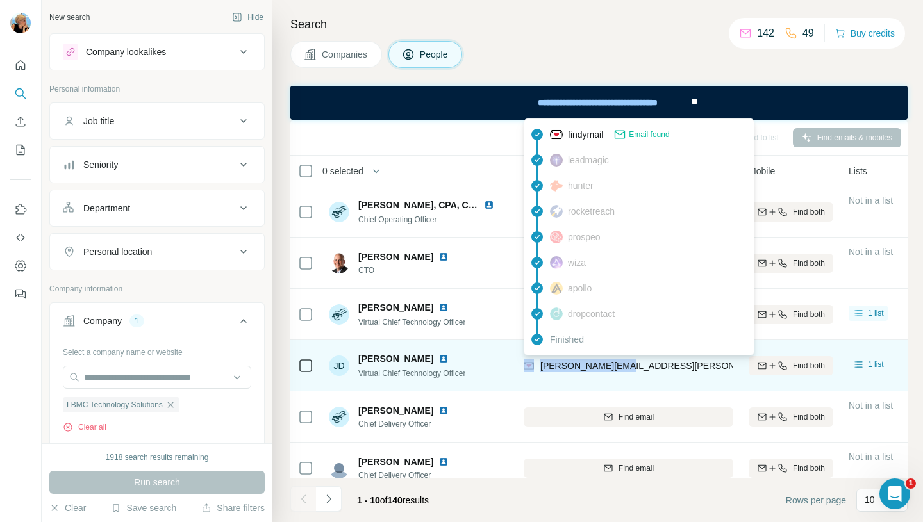
drag, startPoint x: 635, startPoint y: 369, endPoint x: 535, endPoint y: 363, distance: 100.8
click at [535, 363] on div "jon.dodd@lbmc.com" at bounding box center [629, 365] width 210 height 35
copy div "jon.dodd@lbmc.com"
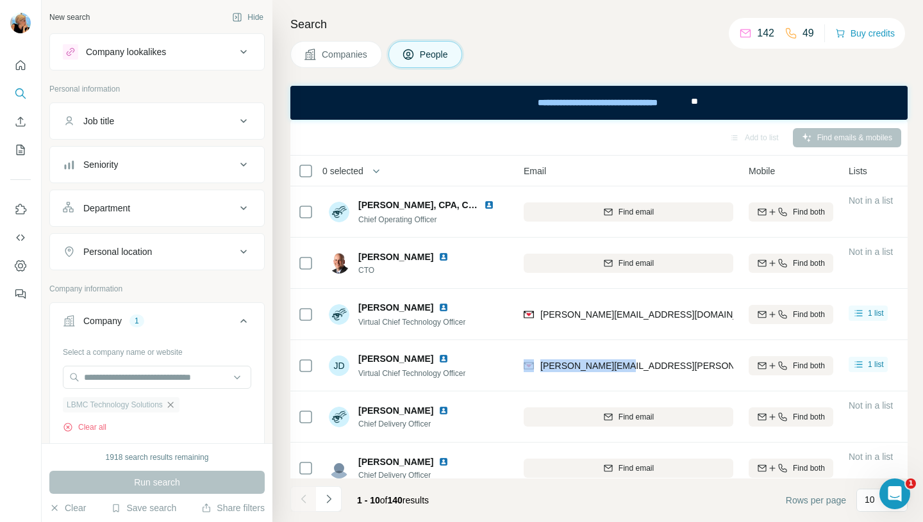
click at [173, 405] on icon "button" at bounding box center [170, 405] width 6 height 6
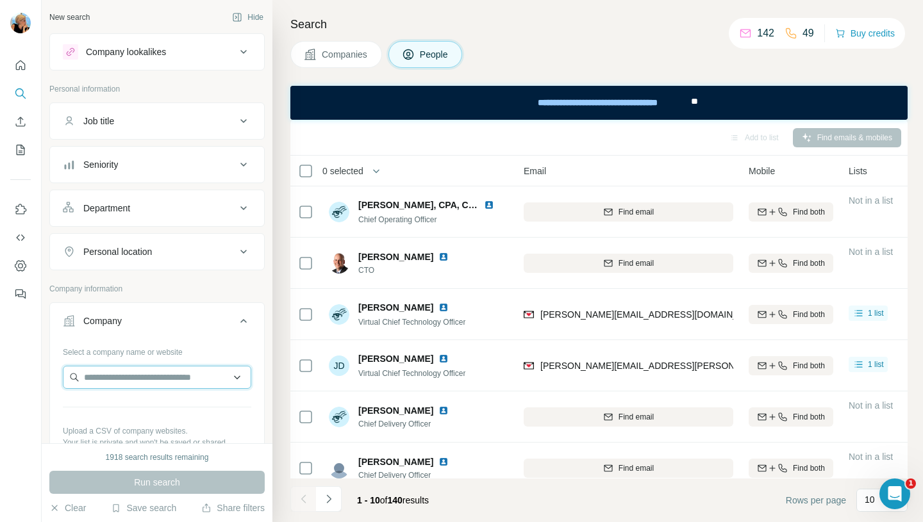
click at [115, 381] on input "text" at bounding box center [157, 377] width 188 height 23
type input "**********"
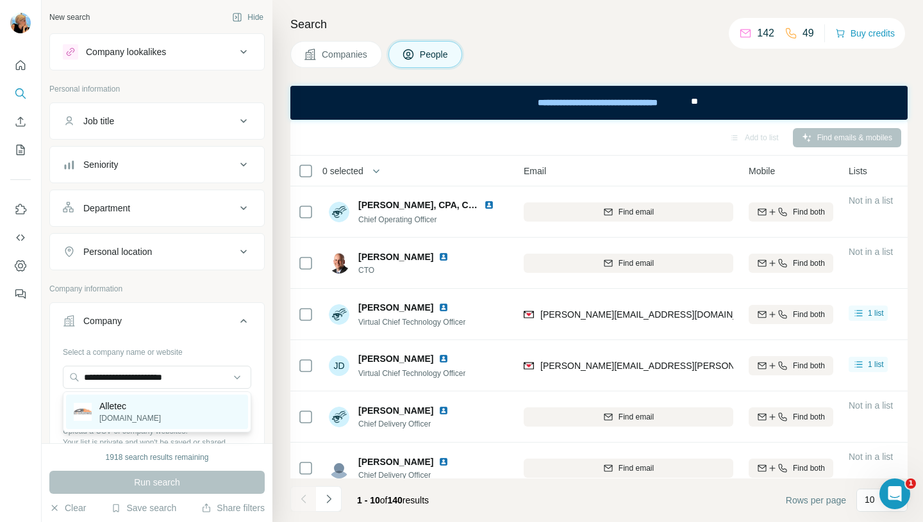
click at [152, 410] on div "Alletec alletec.com" at bounding box center [157, 412] width 182 height 35
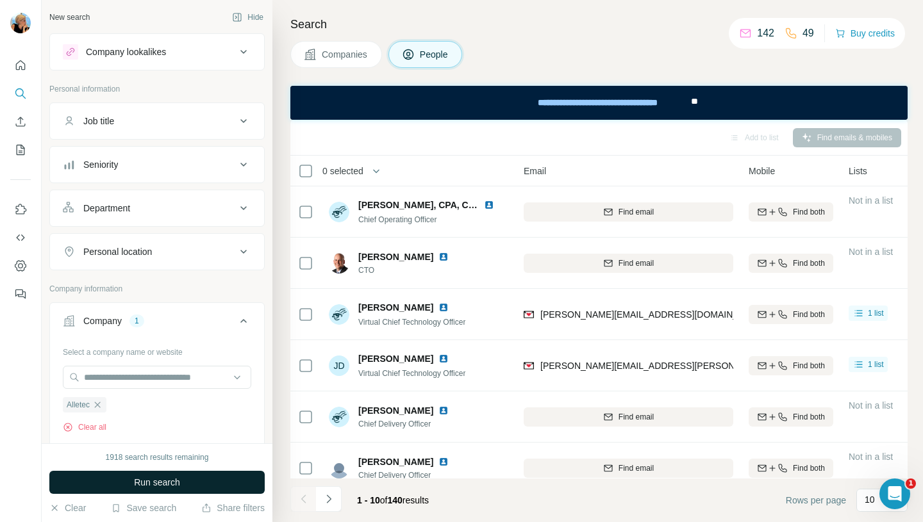
click at [158, 479] on span "Run search" at bounding box center [157, 482] width 46 height 13
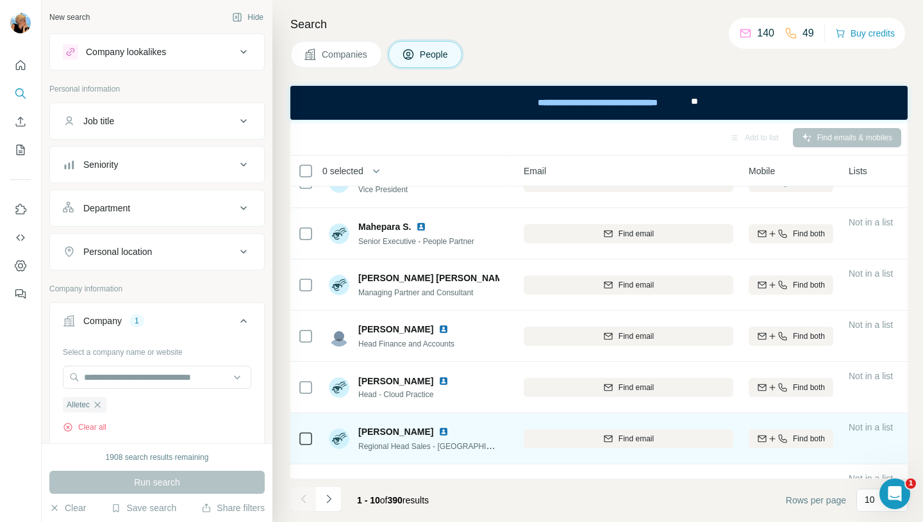
scroll to position [190, 133]
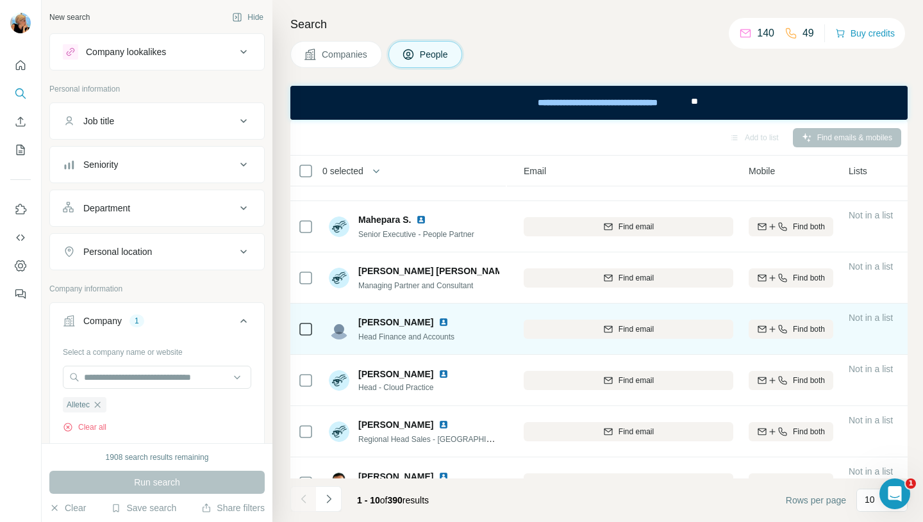
click at [393, 321] on span "Nicholas DSouza" at bounding box center [395, 322] width 75 height 13
drag, startPoint x: 430, startPoint y: 321, endPoint x: 358, endPoint y: 312, distance: 72.4
click at [358, 312] on div "Nicholas DSouza Head Finance and Accounts" at bounding box center [414, 329] width 171 height 35
copy span "Nicholas DSouza"
drag, startPoint x: 464, startPoint y: 338, endPoint x: 358, endPoint y: 338, distance: 106.4
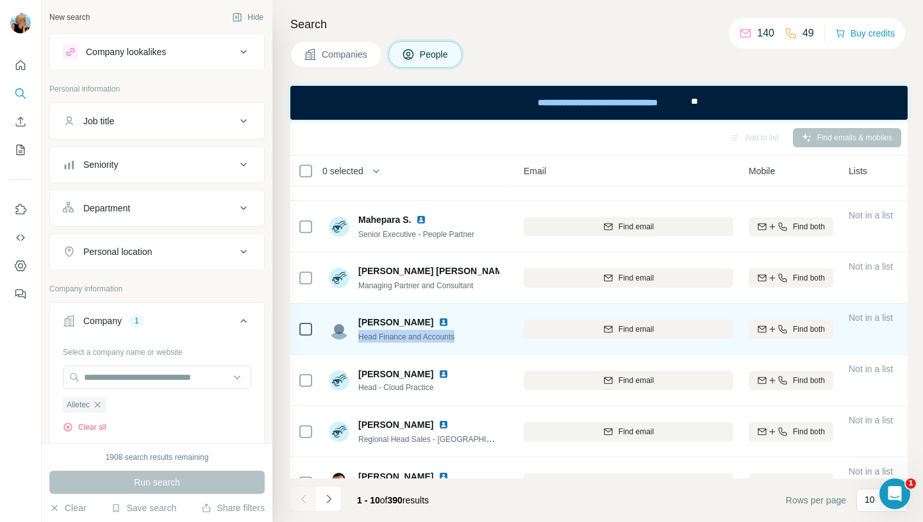
click at [358, 338] on div "Nicholas DSouza Head Finance and Accounts" at bounding box center [414, 329] width 171 height 35
click at [585, 330] on div "Find email" at bounding box center [629, 330] width 210 height 12
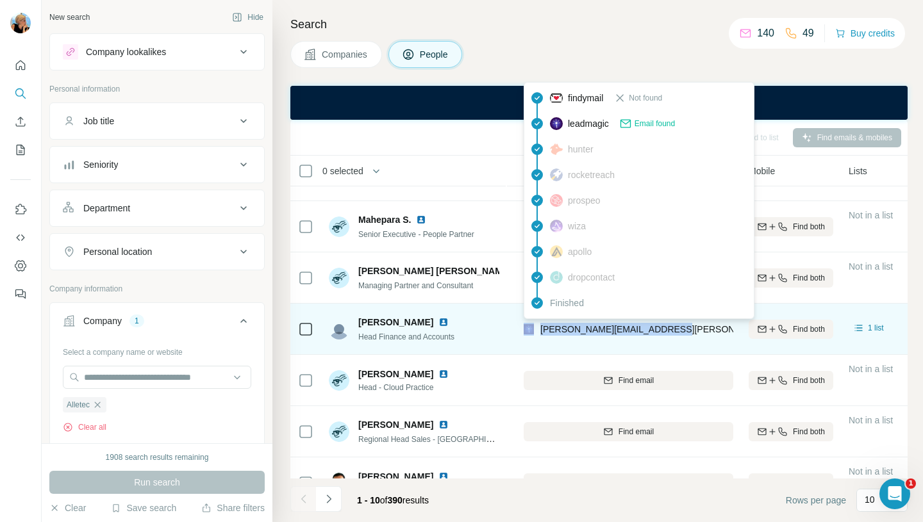
drag, startPoint x: 668, startPoint y: 330, endPoint x: 538, endPoint y: 333, distance: 130.2
click at [538, 333] on div "nicholas.dsouza@alletec.com" at bounding box center [629, 329] width 210 height 35
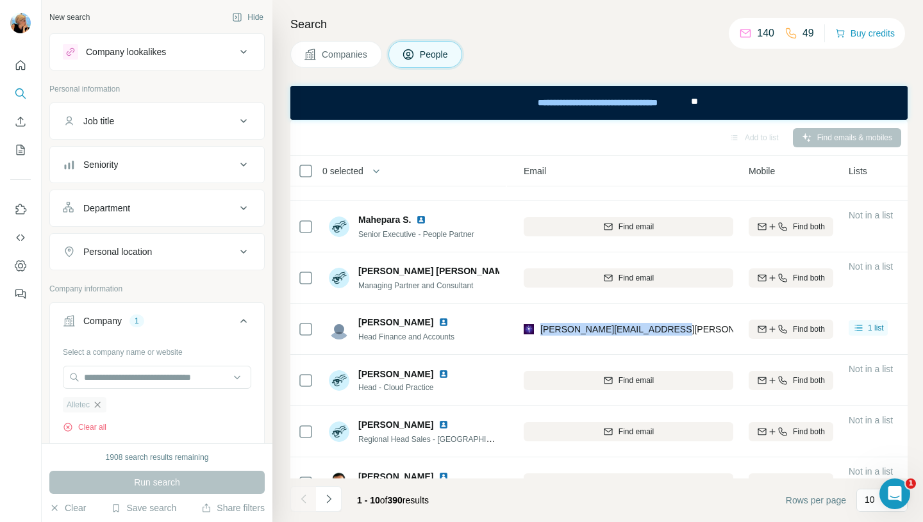
click at [101, 406] on icon "button" at bounding box center [97, 405] width 10 height 10
click at [116, 378] on input "text" at bounding box center [157, 377] width 188 height 23
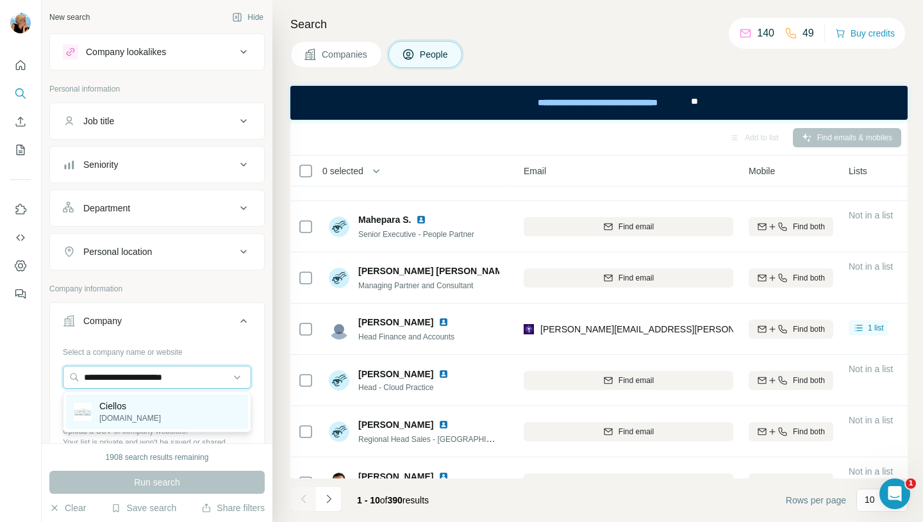
type input "**********"
click at [134, 410] on p "Ciellos" at bounding box center [130, 406] width 62 height 13
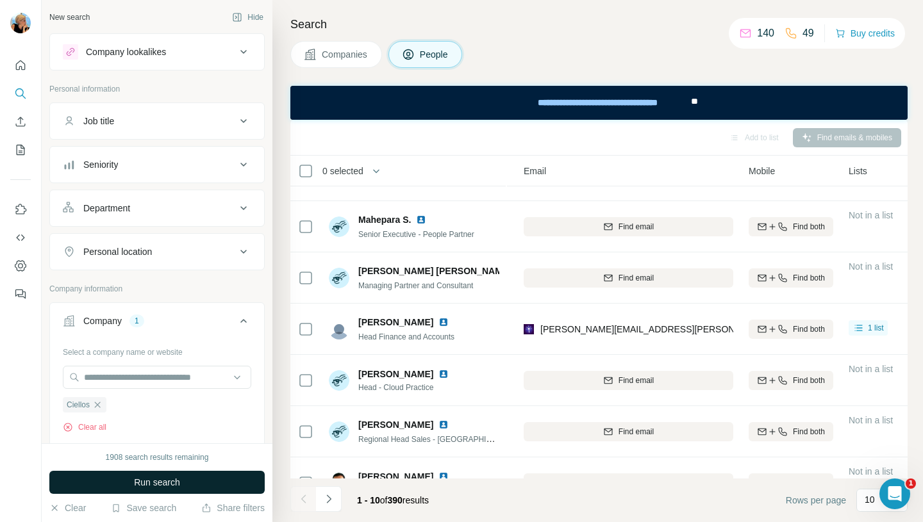
click at [169, 483] on span "Run search" at bounding box center [157, 482] width 46 height 13
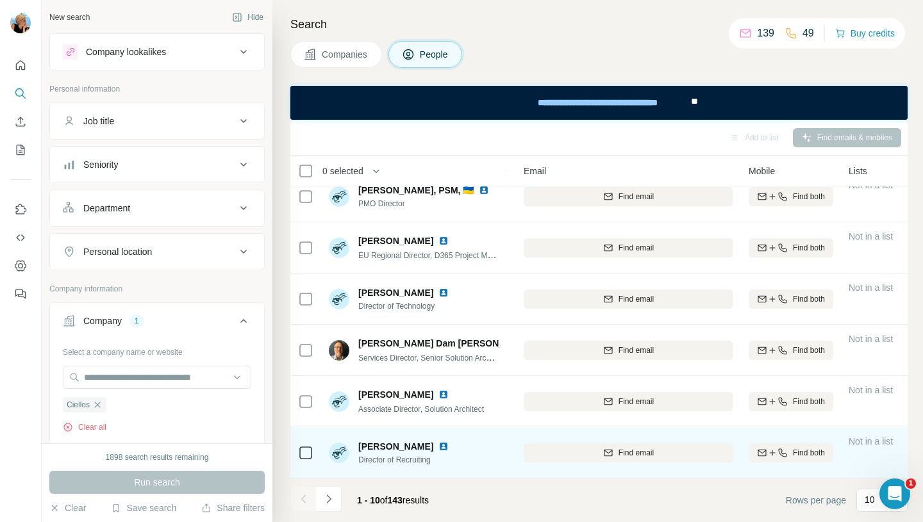
scroll to position [0, 133]
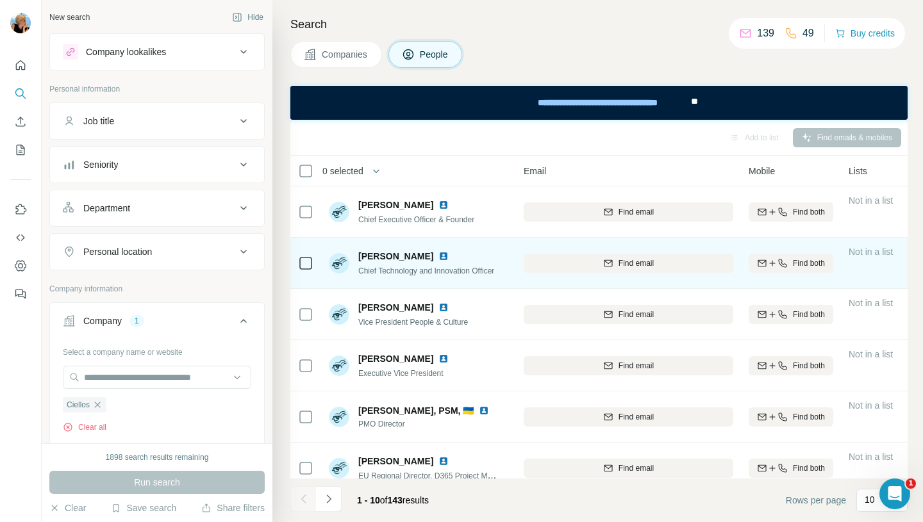
drag, startPoint x: 360, startPoint y: 253, endPoint x: 425, endPoint y: 255, distance: 65.4
click at [425, 255] on div "Daryn Terlesky" at bounding box center [426, 256] width 136 height 13
click at [599, 267] on div "Find email" at bounding box center [629, 264] width 210 height 12
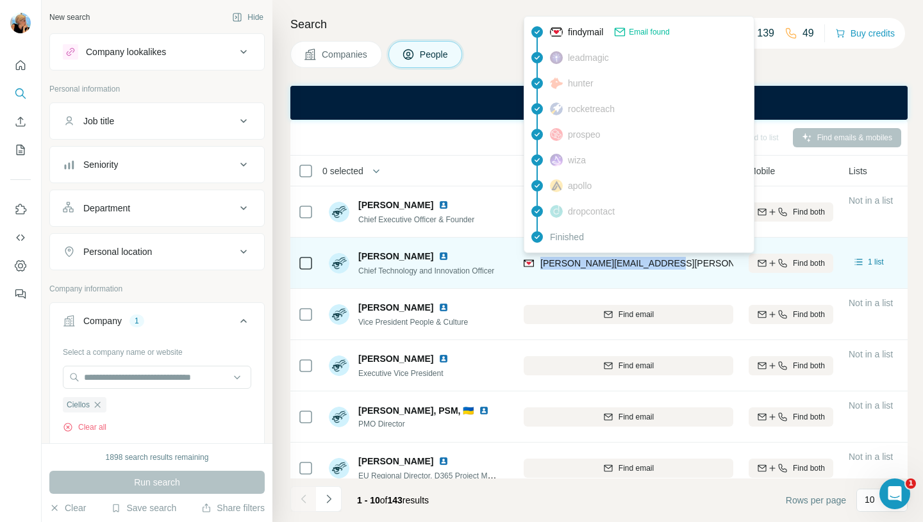
drag, startPoint x: 662, startPoint y: 264, endPoint x: 542, endPoint y: 267, distance: 119.3
click at [542, 267] on div "daryn.terlesky@ciellos.com" at bounding box center [629, 263] width 210 height 35
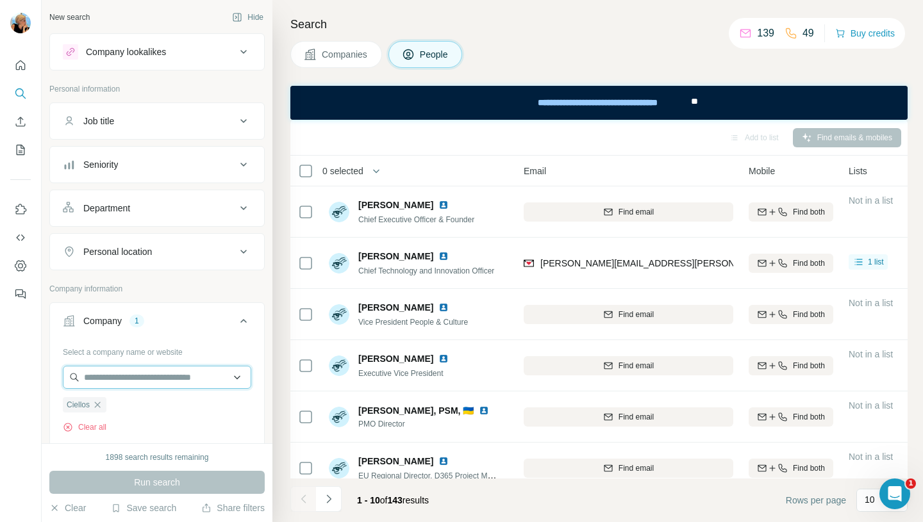
click at [153, 378] on input "text" at bounding box center [157, 377] width 188 height 23
paste input "**********"
type input "**********"
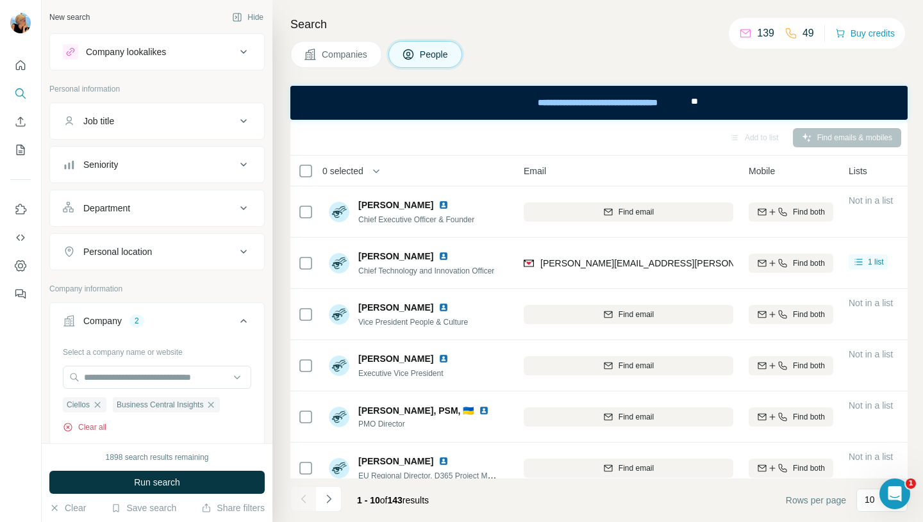
scroll to position [0, 0]
click at [99, 405] on icon "button" at bounding box center [97, 405] width 10 height 10
click at [144, 483] on span "Run search" at bounding box center [157, 482] width 46 height 13
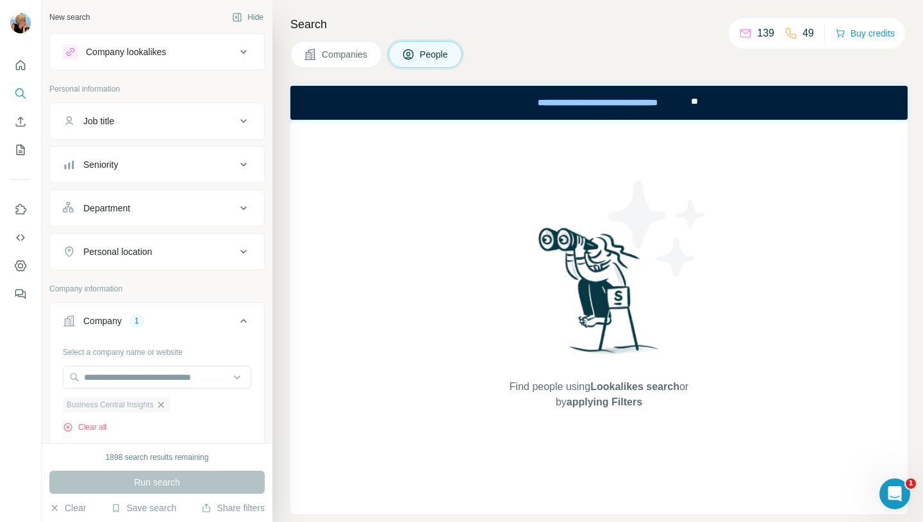
click at [166, 407] on icon "button" at bounding box center [161, 405] width 10 height 10
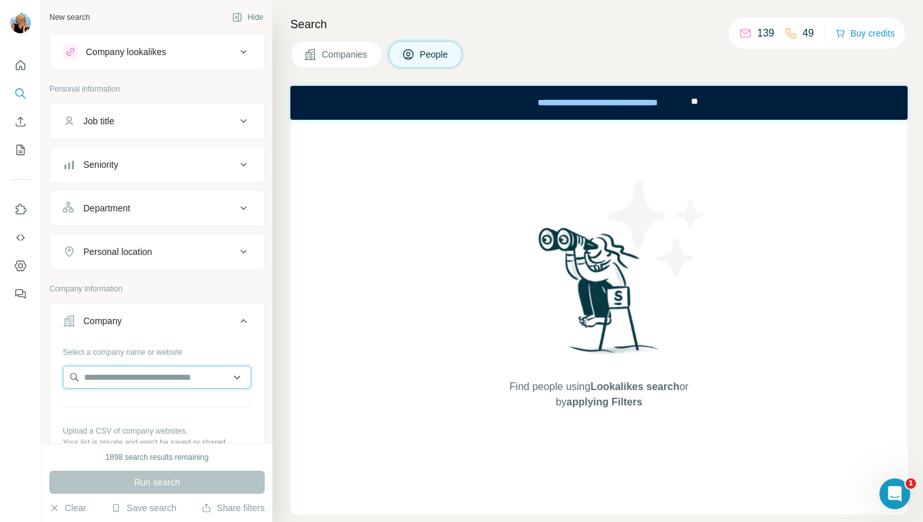
click at [136, 376] on input "text" at bounding box center [157, 377] width 188 height 23
paste input "**********"
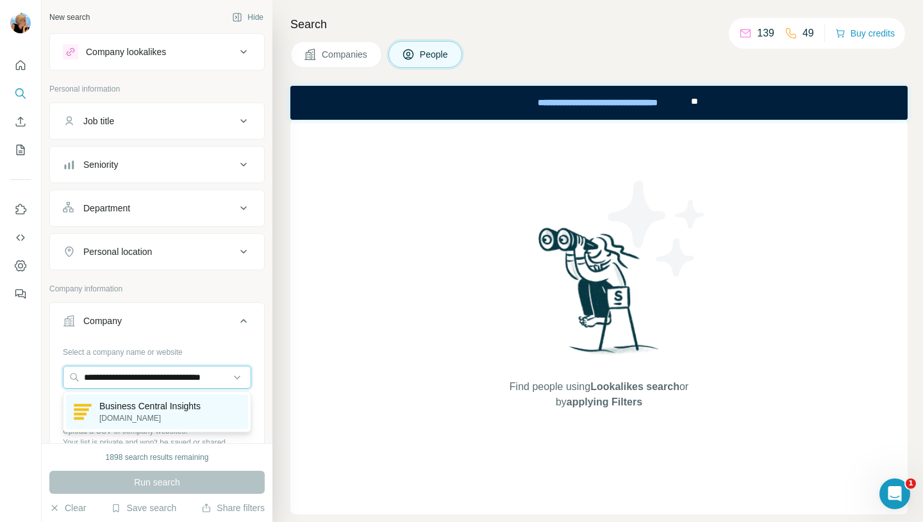
type input "**********"
click at [149, 410] on p "Business Central Insights" at bounding box center [149, 406] width 101 height 13
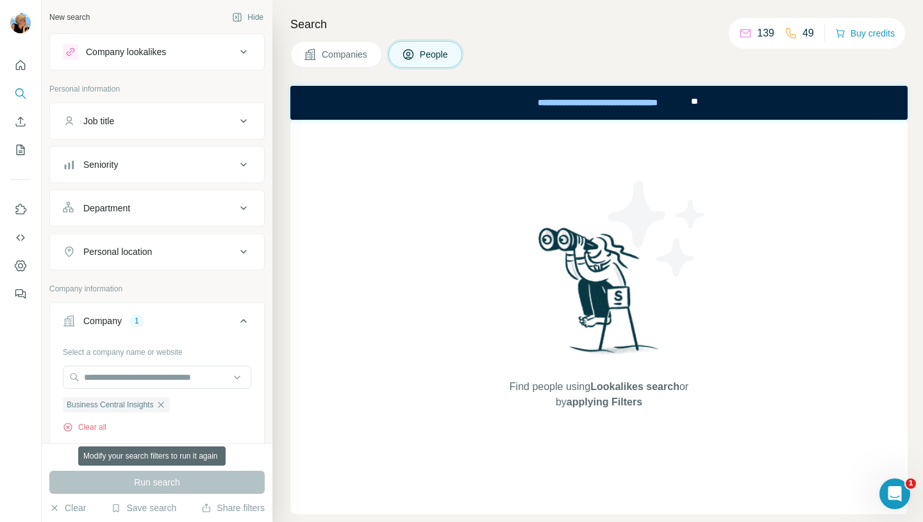
click at [148, 485] on div "Run search" at bounding box center [156, 482] width 215 height 23
click at [147, 485] on div "Run search" at bounding box center [156, 482] width 215 height 23
click at [141, 406] on span "Business Central Insights" at bounding box center [110, 405] width 87 height 12
click at [161, 486] on div "Run search" at bounding box center [156, 482] width 215 height 23
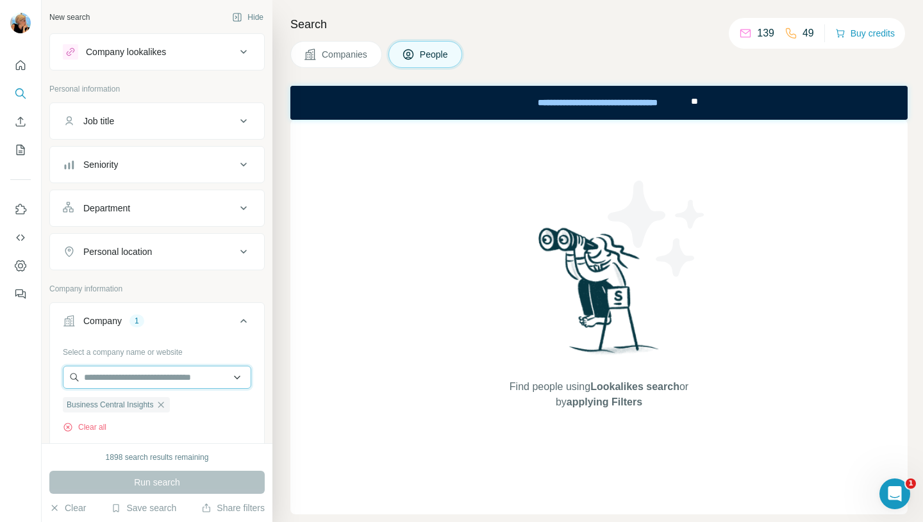
click at [110, 377] on input "text" at bounding box center [157, 377] width 188 height 23
paste input "**********"
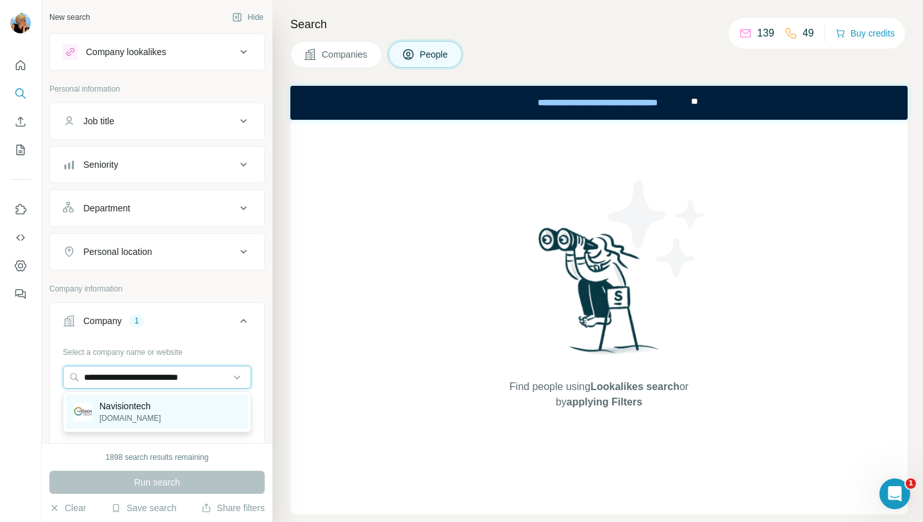
type input "**********"
click at [150, 407] on p "Navisiontech" at bounding box center [130, 406] width 62 height 13
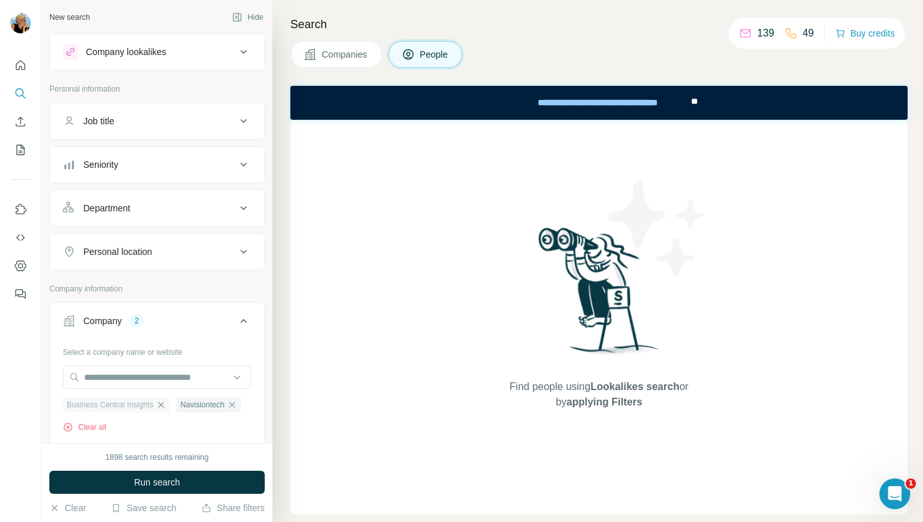
click at [166, 404] on icon "button" at bounding box center [161, 405] width 10 height 10
click at [142, 482] on span "Run search" at bounding box center [157, 482] width 46 height 13
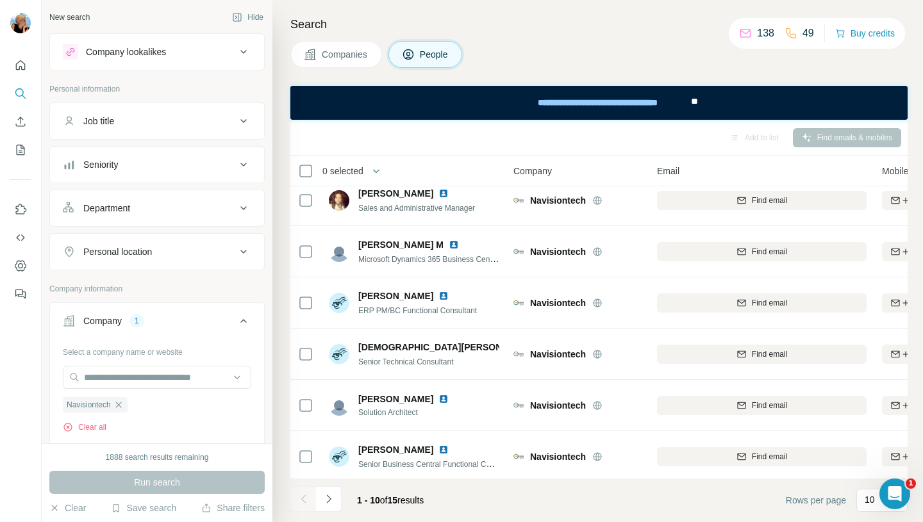
scroll to position [169, 0]
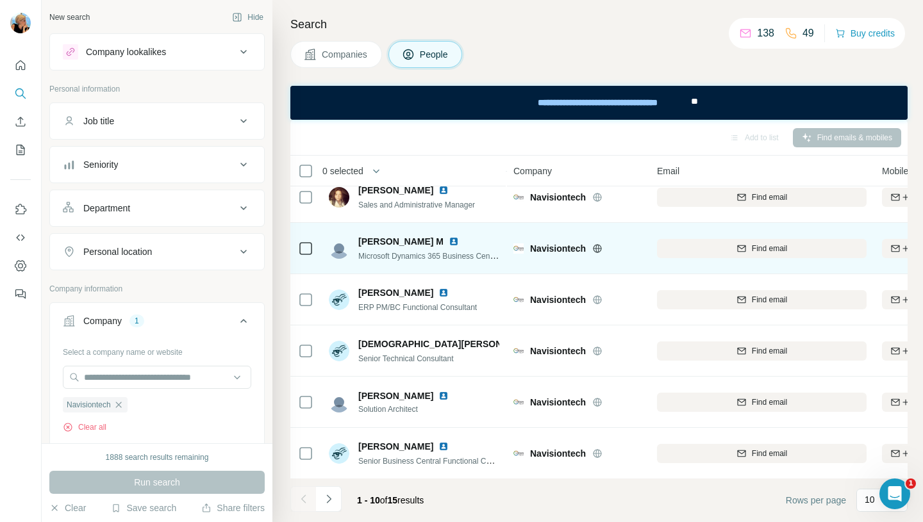
click at [390, 253] on span "Microsoft Dynamics 365 Business Central and LS Central Functional" at bounding box center [474, 256] width 233 height 10
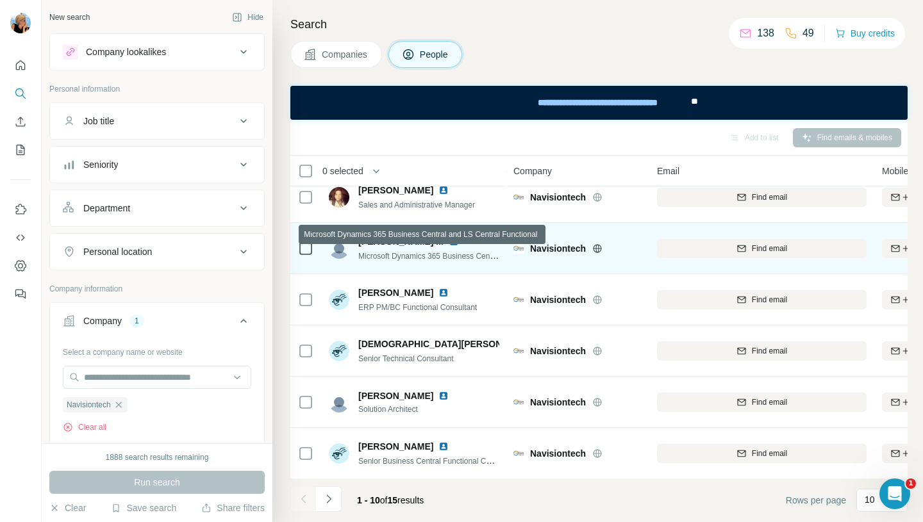
click at [444, 267] on td "Akhil M Microsoft Dynamics 365 Business Central and LS Central Functional" at bounding box center [414, 248] width 186 height 51
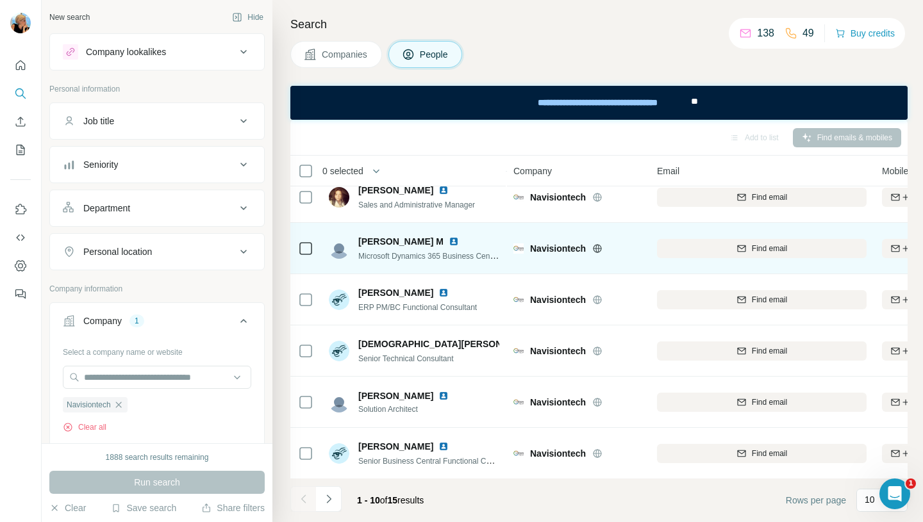
click at [449, 244] on img at bounding box center [454, 242] width 10 height 10
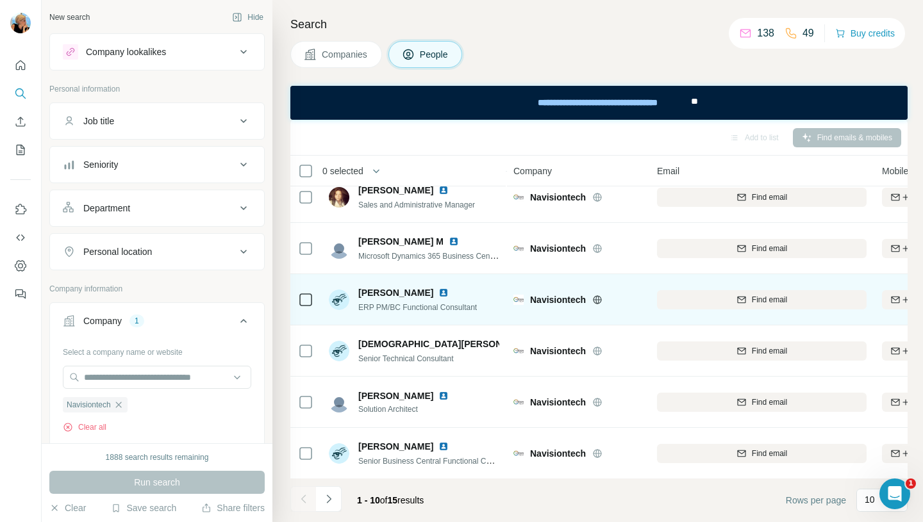
click at [438, 292] on img at bounding box center [443, 293] width 10 height 10
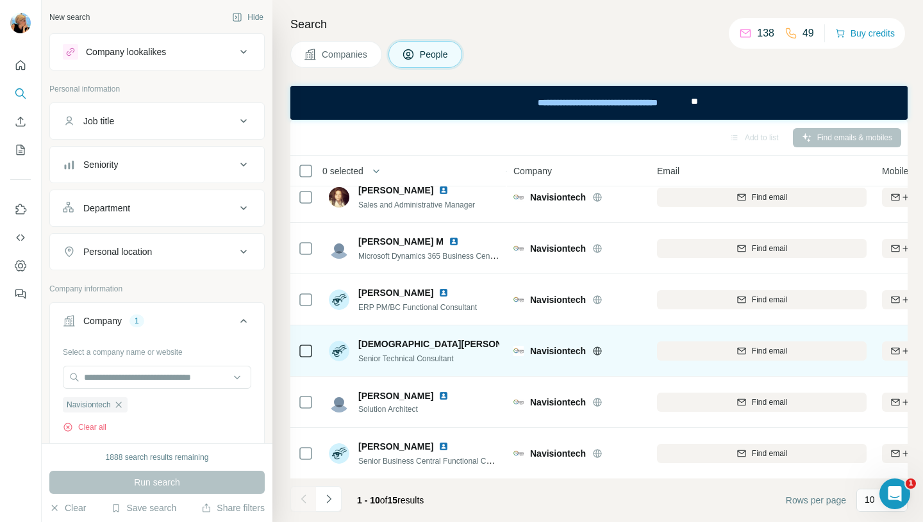
click at [542, 344] on img at bounding box center [544, 344] width 5 height 10
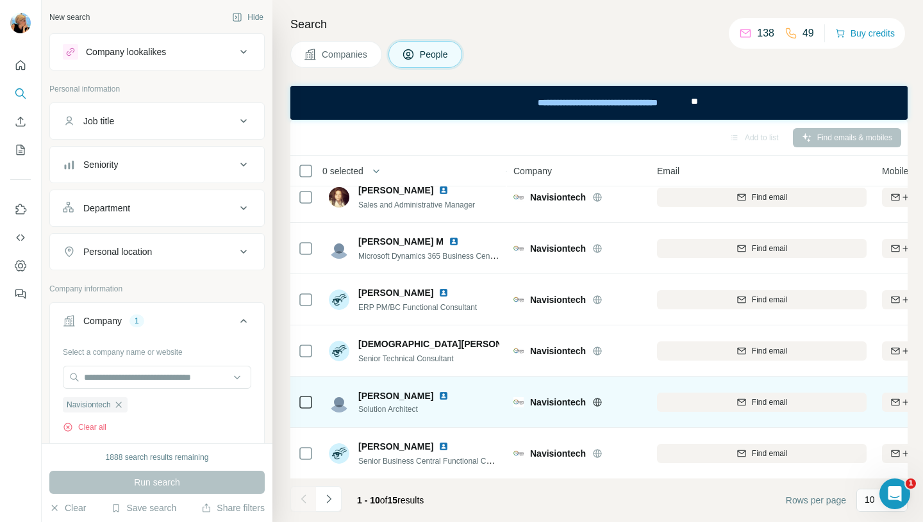
click at [438, 395] on img at bounding box center [443, 396] width 10 height 10
drag, startPoint x: 422, startPoint y: 396, endPoint x: 355, endPoint y: 396, distance: 68.0
click at [355, 396] on div "José Cárdenas Solution Architect" at bounding box center [391, 403] width 125 height 26
click at [772, 402] on span "Find email" at bounding box center [769, 403] width 35 height 12
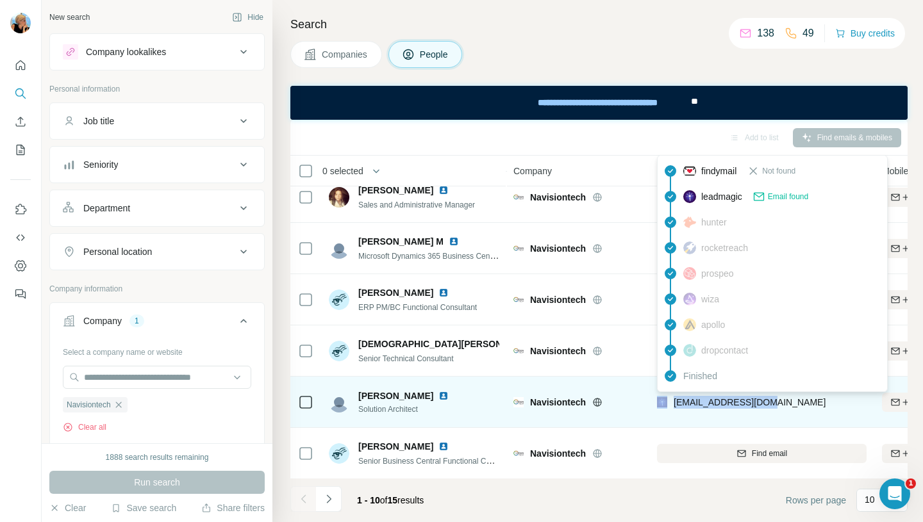
drag, startPoint x: 772, startPoint y: 404, endPoint x: 669, endPoint y: 401, distance: 103.3
click at [669, 401] on div "jc@navisiontech.com" at bounding box center [762, 402] width 210 height 35
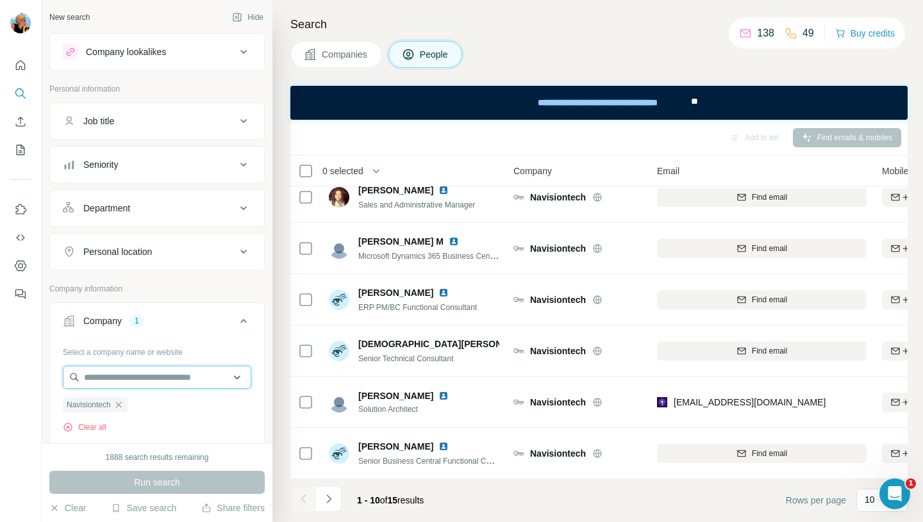
click at [138, 370] on input "text" at bounding box center [157, 377] width 188 height 23
paste input "**********"
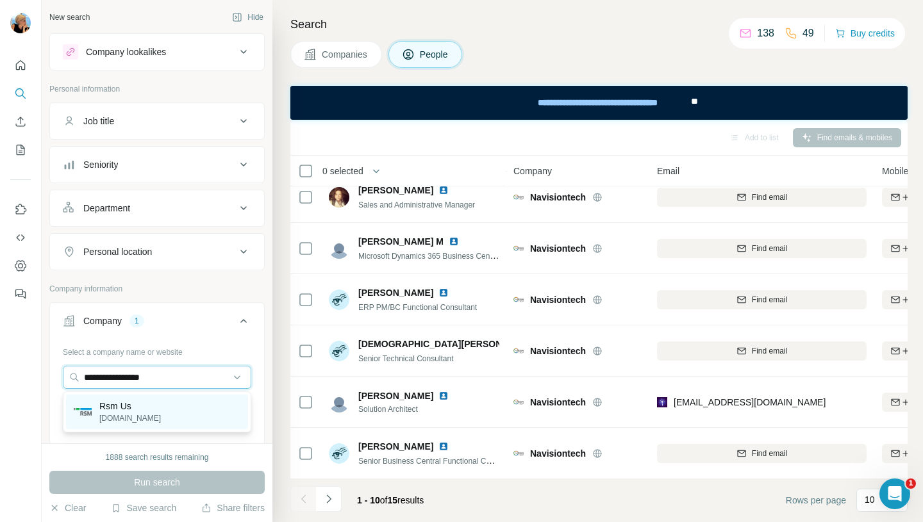
type input "**********"
click at [143, 410] on div "Rsm Us rsmus.com" at bounding box center [157, 412] width 182 height 35
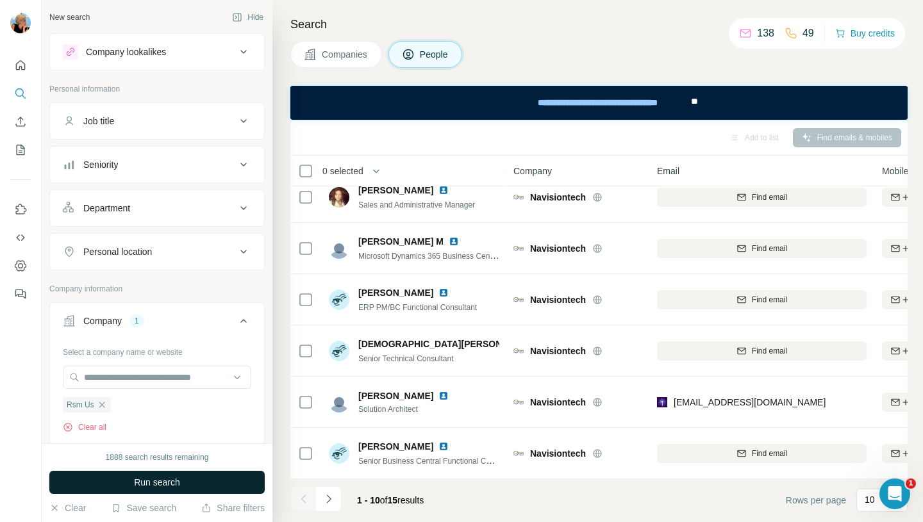
click at [147, 480] on span "Run search" at bounding box center [157, 482] width 46 height 13
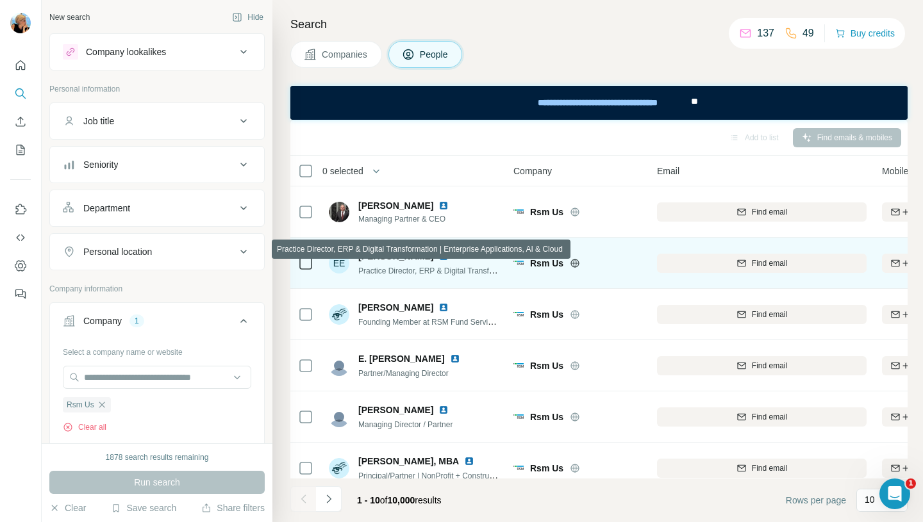
click at [387, 265] on div "Practice Director, ERP & Digital Transformation | Enterprise Applications, AI &…" at bounding box center [428, 270] width 141 height 13
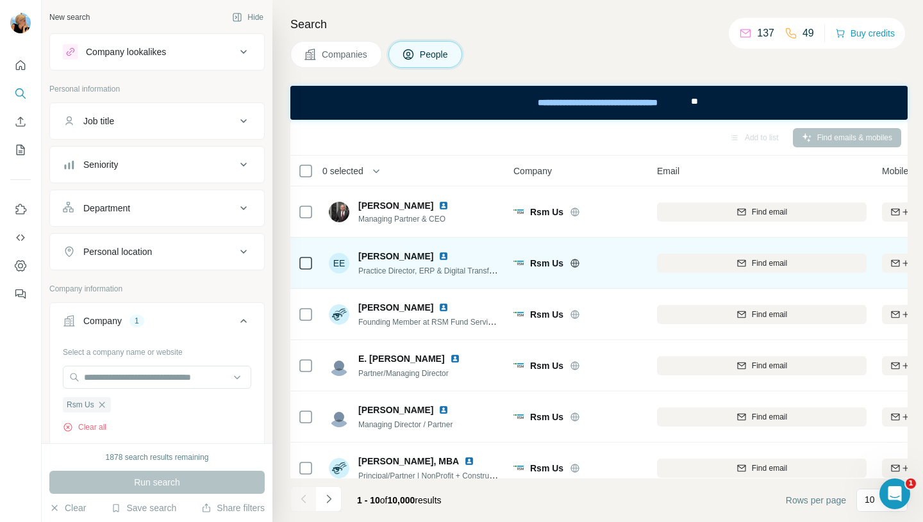
click at [513, 278] on div "Rsm Us" at bounding box center [577, 263] width 128 height 35
click at [438, 257] on img at bounding box center [443, 256] width 10 height 10
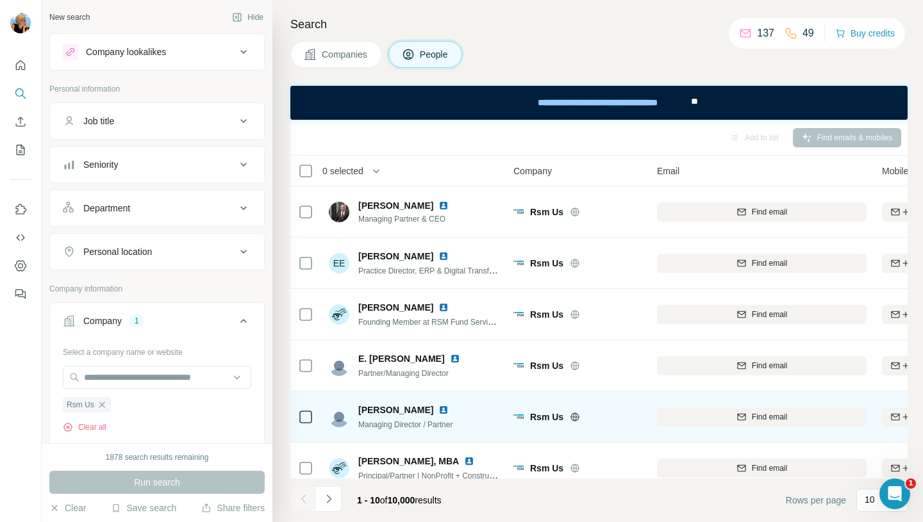
click at [438, 411] on img at bounding box center [443, 410] width 10 height 10
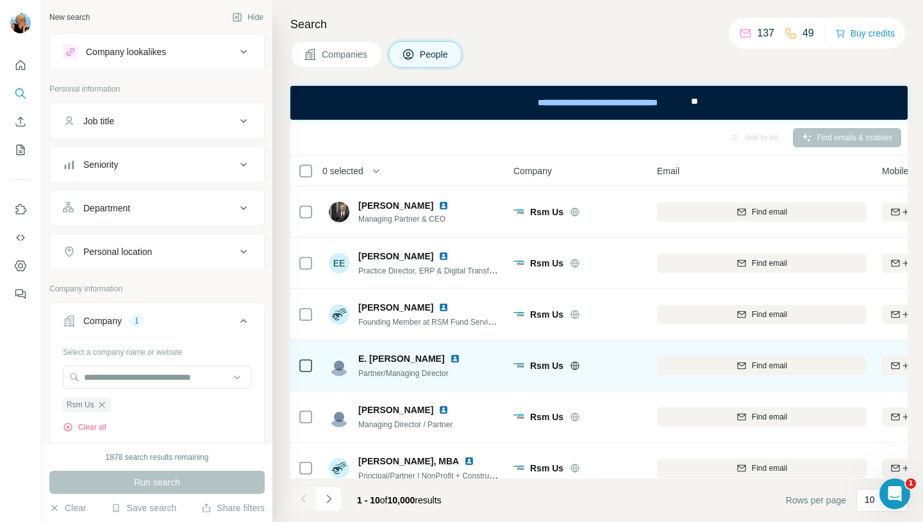
click at [450, 359] on img at bounding box center [455, 359] width 10 height 10
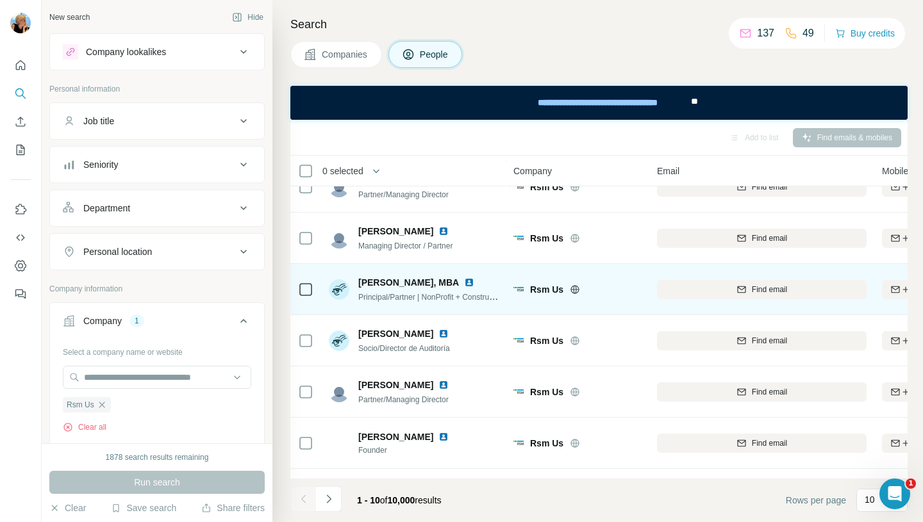
scroll to position [225, 0]
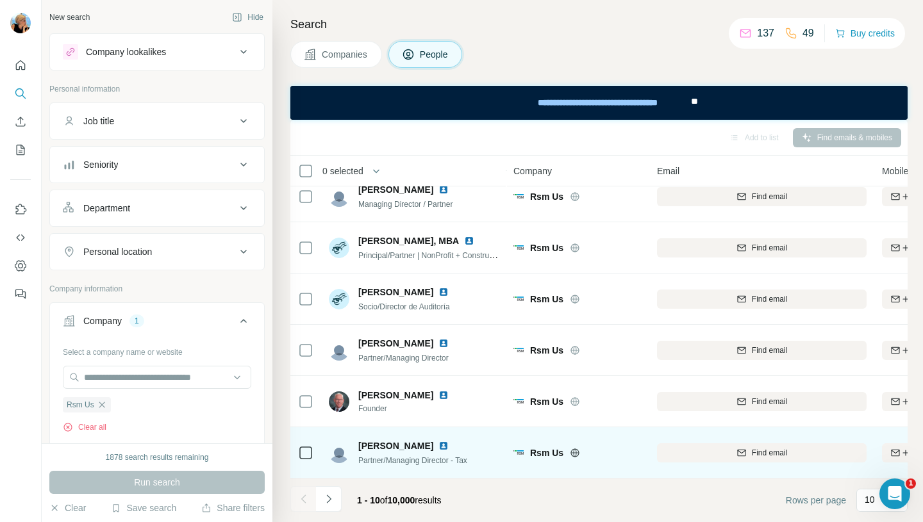
click at [449, 441] on img at bounding box center [443, 446] width 10 height 10
drag, startPoint x: 439, startPoint y: 440, endPoint x: 362, endPoint y: 442, distance: 77.0
click at [362, 442] on span "Ronald Wainwright" at bounding box center [395, 446] width 75 height 13
click at [765, 451] on span "Find email" at bounding box center [769, 453] width 35 height 12
click at [765, 453] on div "Email not found" at bounding box center [762, 452] width 210 height 35
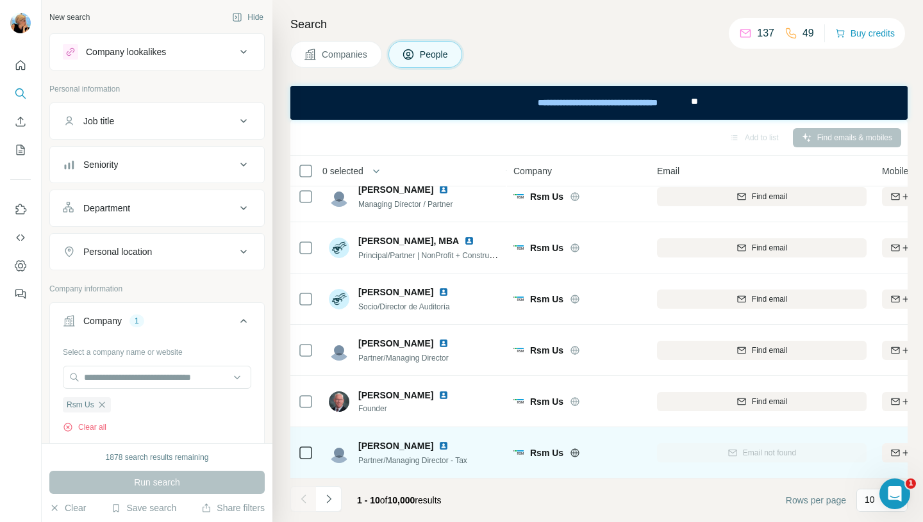
click at [745, 450] on div "Email not found" at bounding box center [762, 452] width 210 height 35
click at [767, 451] on div "Email not found" at bounding box center [762, 452] width 210 height 35
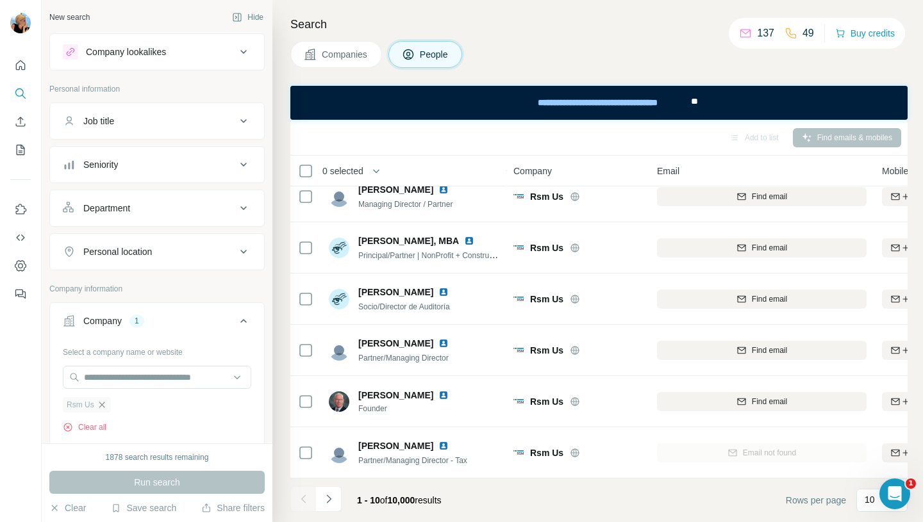
click at [105, 407] on icon "button" at bounding box center [102, 405] width 10 height 10
click at [108, 383] on input "text" at bounding box center [157, 377] width 188 height 23
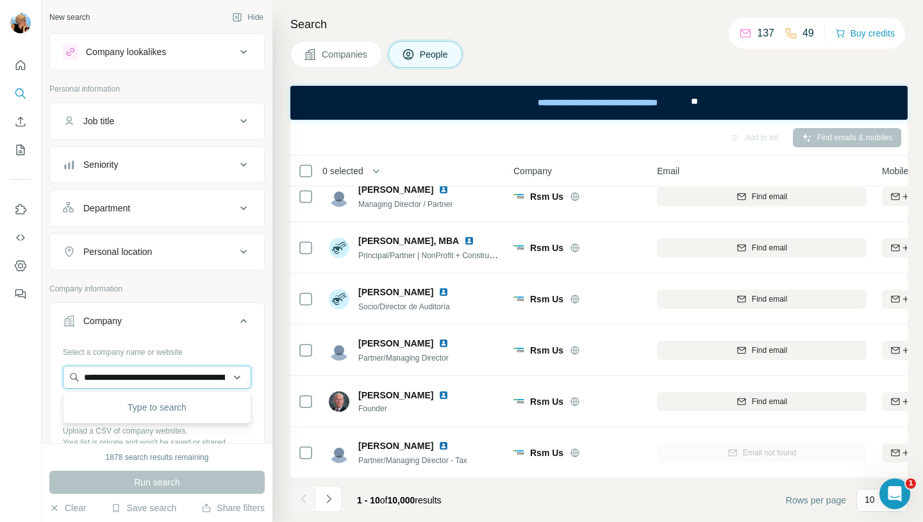
scroll to position [0, 114]
type input "**********"
click at [150, 422] on div "Bdo bdo.global" at bounding box center [157, 412] width 182 height 35
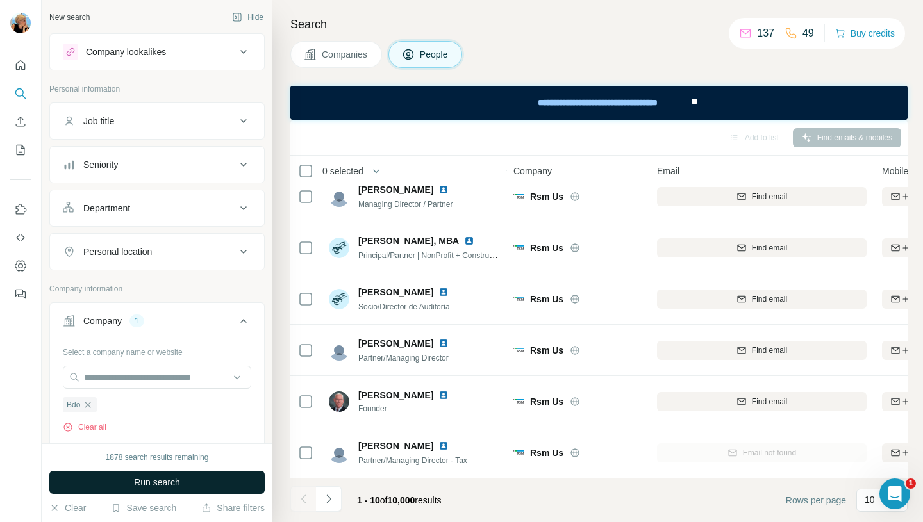
click at [148, 485] on span "Run search" at bounding box center [157, 482] width 46 height 13
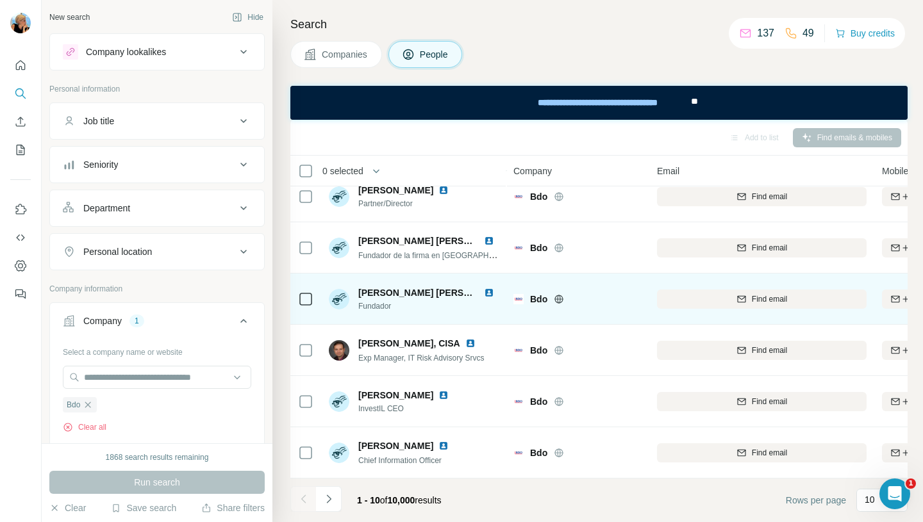
scroll to position [52, 0]
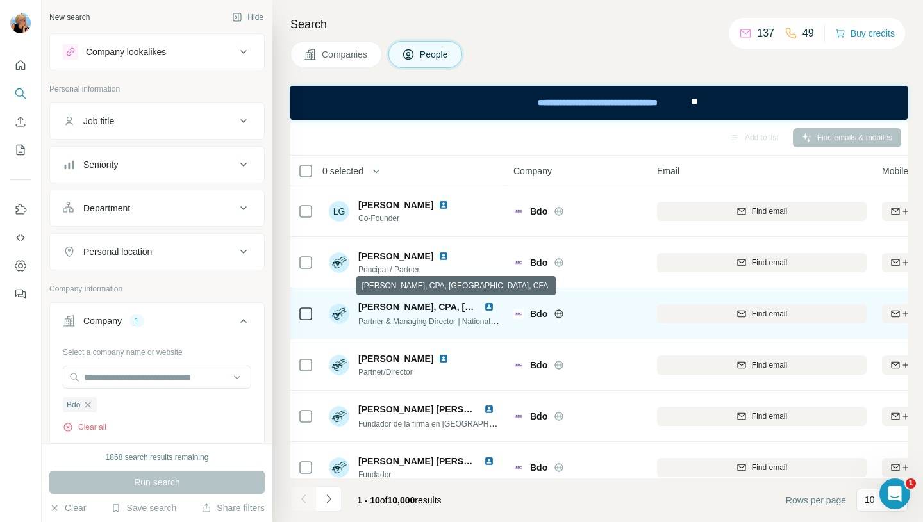
click at [407, 310] on span "Michael Morrow, CPA, CA, CFA" at bounding box center [469, 307] width 222 height 10
click at [488, 307] on img at bounding box center [489, 307] width 10 height 10
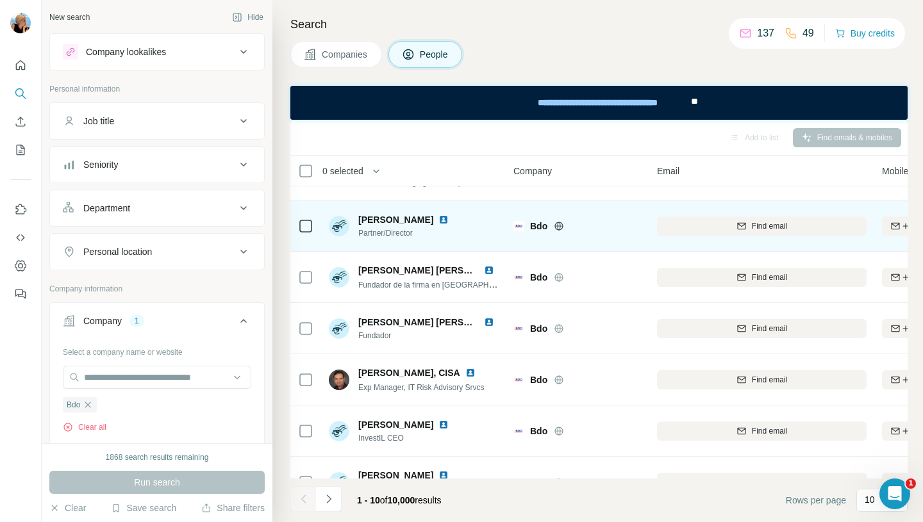
scroll to position [196, 0]
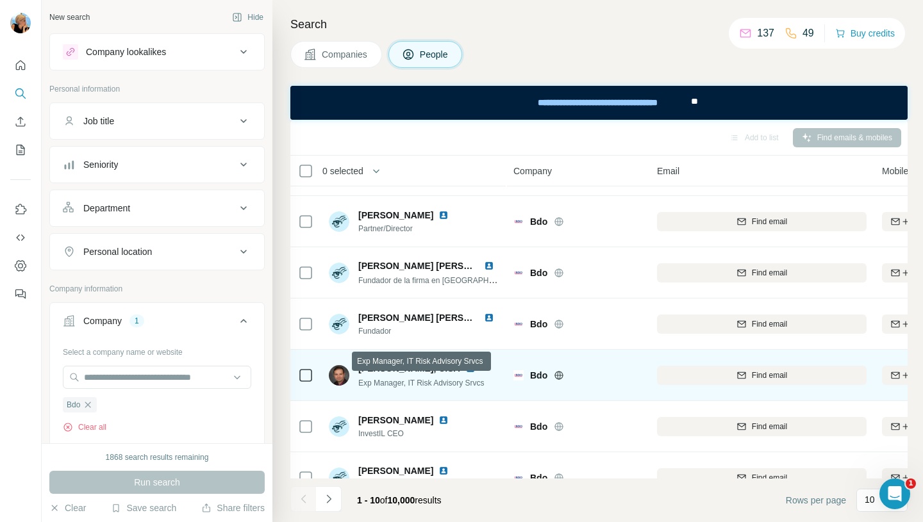
click at [446, 380] on span "Exp Manager, IT Risk Advisory Srvcs" at bounding box center [421, 383] width 126 height 9
click at [375, 387] on span "Exp Manager, IT Risk Advisory Srvcs" at bounding box center [421, 383] width 126 height 9
click at [465, 368] on img at bounding box center [470, 368] width 10 height 10
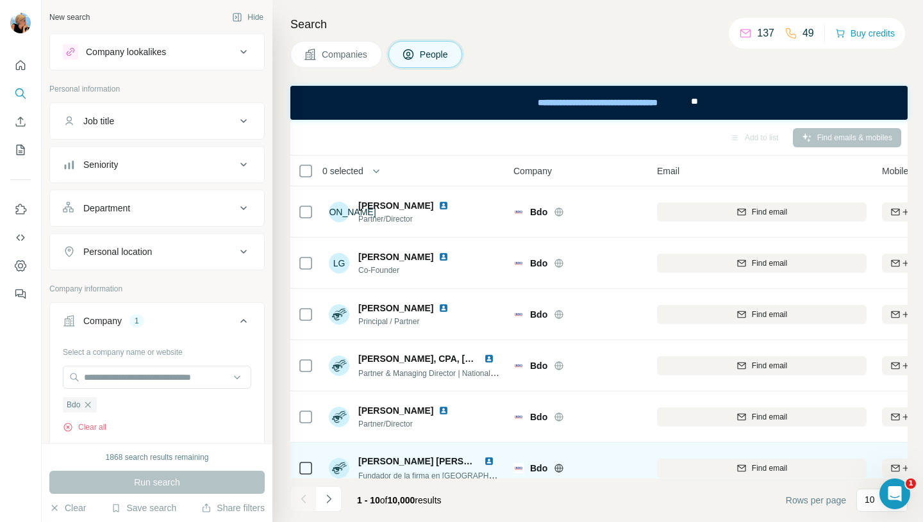
scroll to position [160, 0]
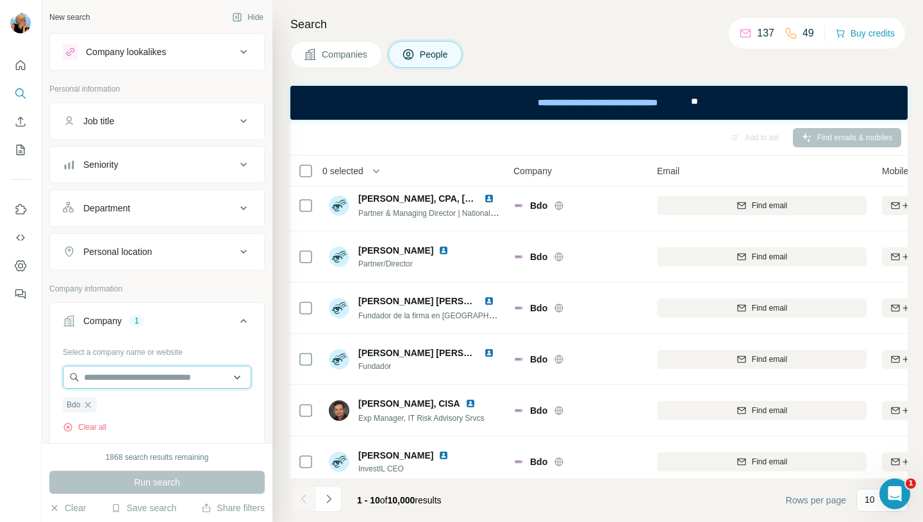
click at [153, 383] on input "text" at bounding box center [157, 377] width 188 height 23
paste input "**********"
drag, startPoint x: 229, startPoint y: 381, endPoint x: 35, endPoint y: 372, distance: 194.4
click at [35, 372] on div "**********" at bounding box center [461, 261] width 923 height 522
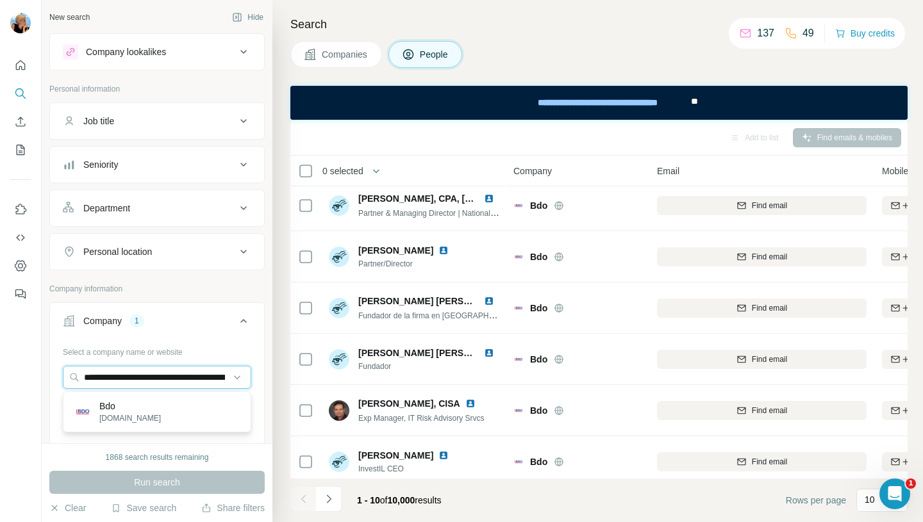
type input "**********"
drag, startPoint x: 209, startPoint y: 382, endPoint x: 2, endPoint y: 360, distance: 208.2
click at [2, 360] on div "**********" at bounding box center [461, 261] width 923 height 522
paste input "**********"
type input "**********"
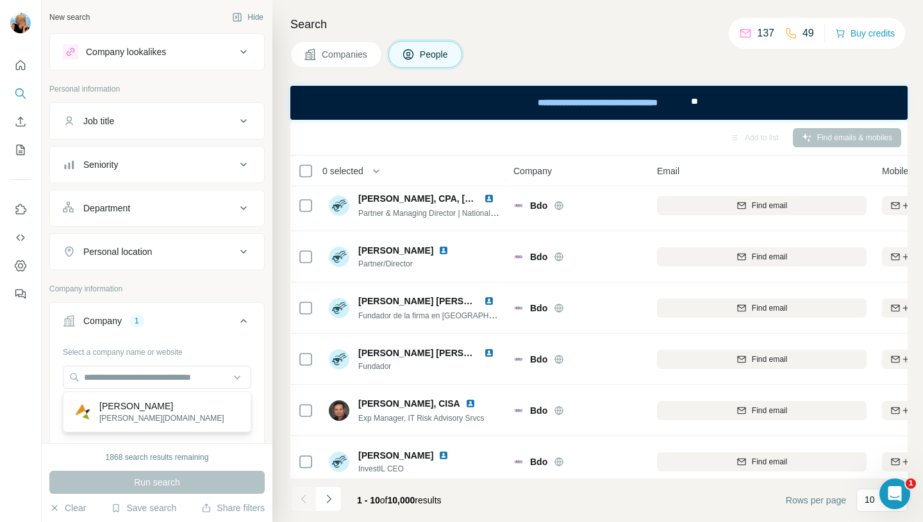
click at [245, 114] on icon at bounding box center [243, 120] width 15 height 15
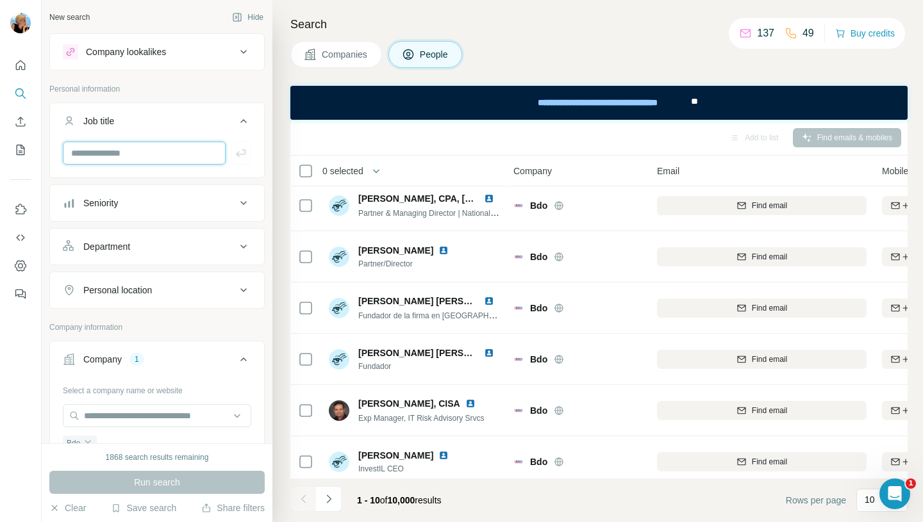
click at [162, 150] on input "text" at bounding box center [144, 153] width 163 height 23
paste input "**********"
type input "**********"
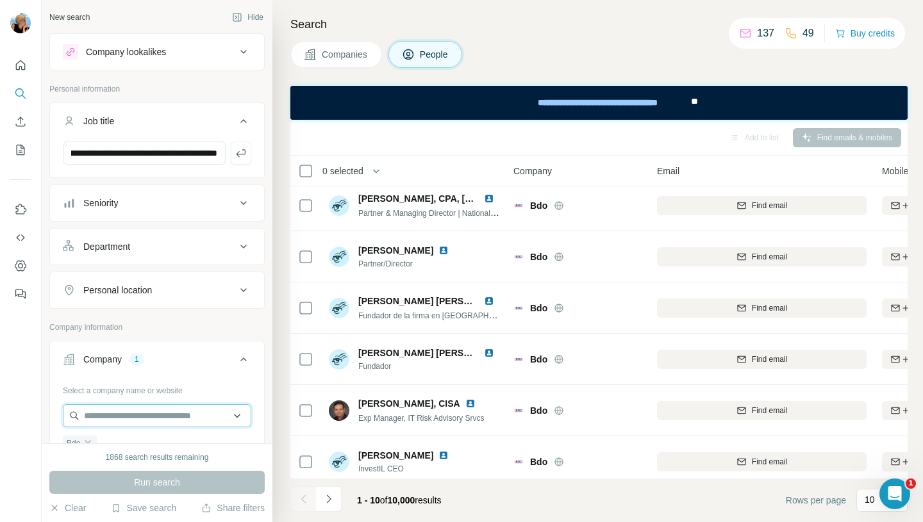
scroll to position [0, 0]
click at [140, 422] on input "text" at bounding box center [157, 416] width 188 height 23
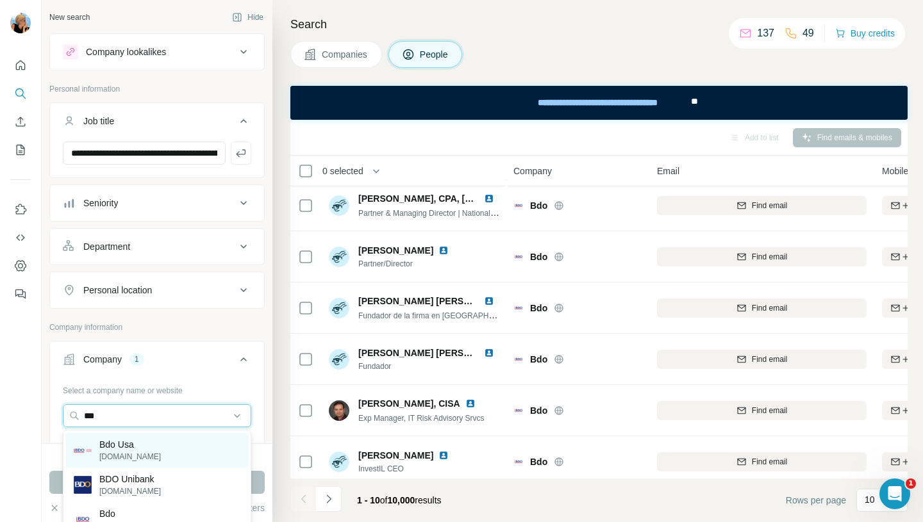
type input "***"
click at [149, 456] on div "Bdo Usa bdo.com" at bounding box center [157, 450] width 182 height 35
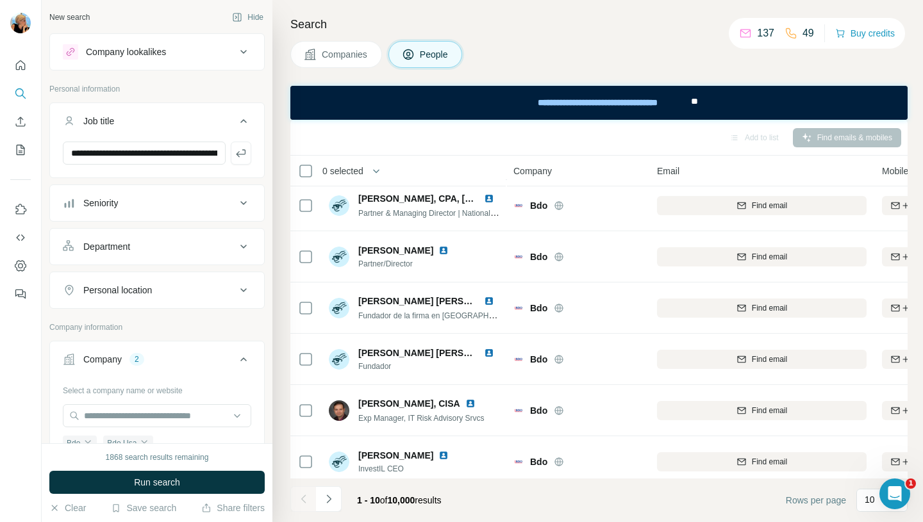
scroll to position [87, 0]
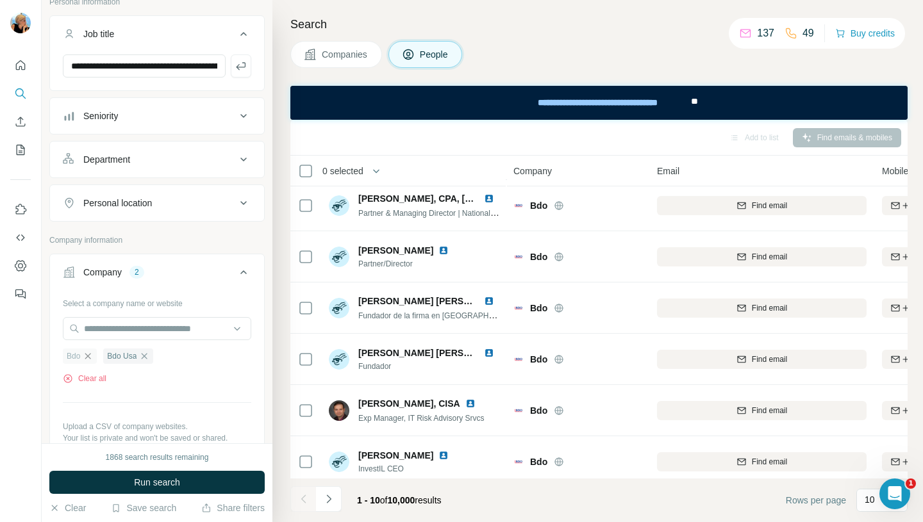
click at [89, 358] on icon "button" at bounding box center [88, 356] width 6 height 6
click at [161, 488] on span "Run search" at bounding box center [157, 482] width 46 height 13
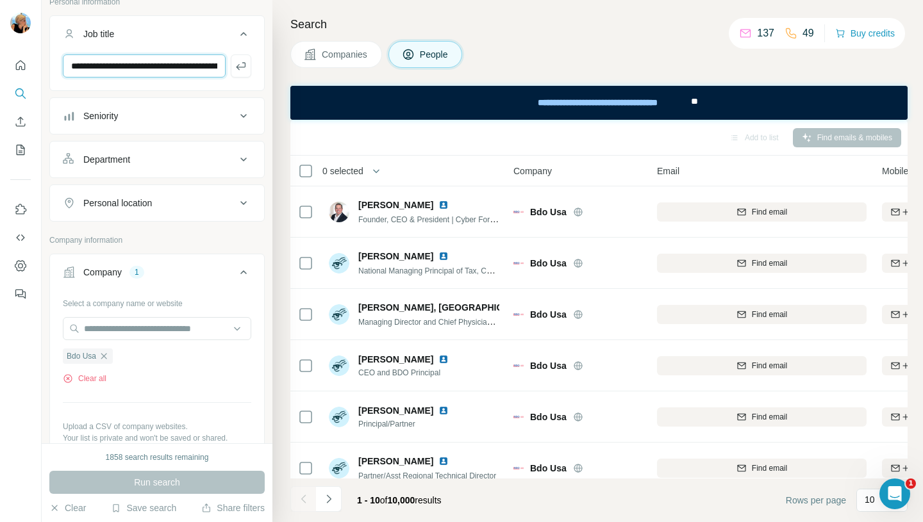
scroll to position [0, 74]
drag, startPoint x: 71, startPoint y: 64, endPoint x: 288, endPoint y: 62, distance: 216.7
click at [288, 64] on div "**********" at bounding box center [482, 261] width 881 height 522
click at [148, 56] on input "text" at bounding box center [144, 65] width 163 height 23
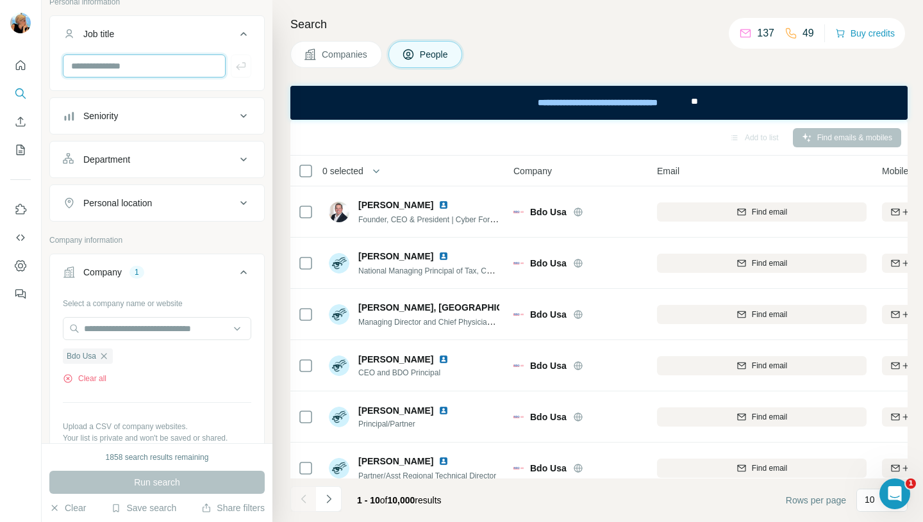
click at [145, 63] on input "text" at bounding box center [144, 65] width 163 height 23
paste input "**********"
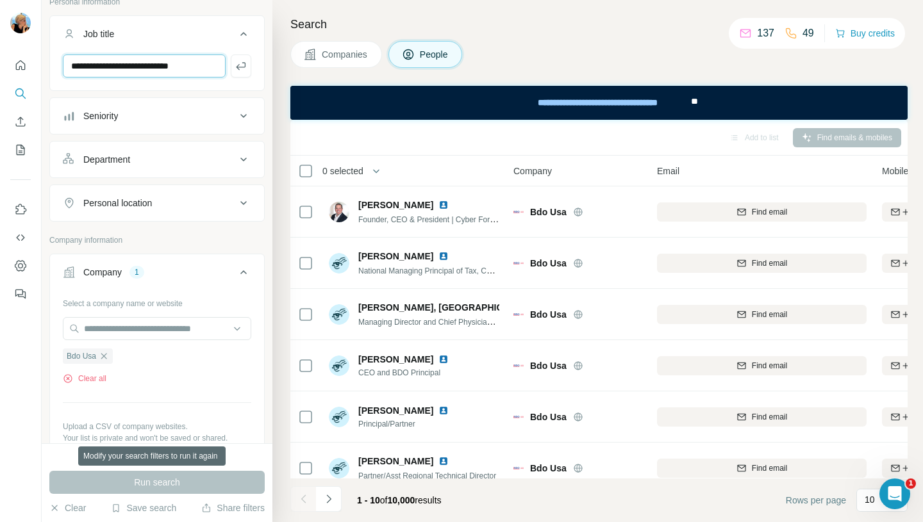
type input "**********"
click at [160, 488] on div "Run search" at bounding box center [156, 482] width 215 height 23
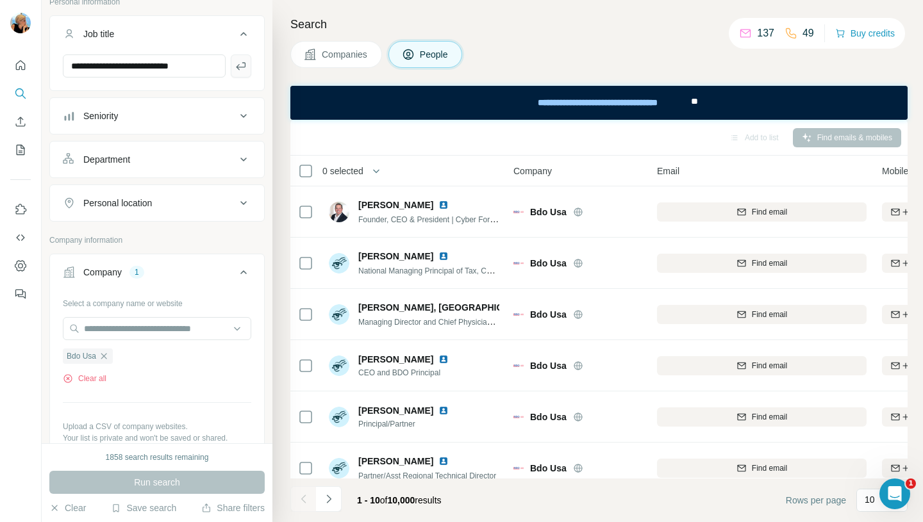
click at [241, 65] on icon "button" at bounding box center [241, 66] width 13 height 13
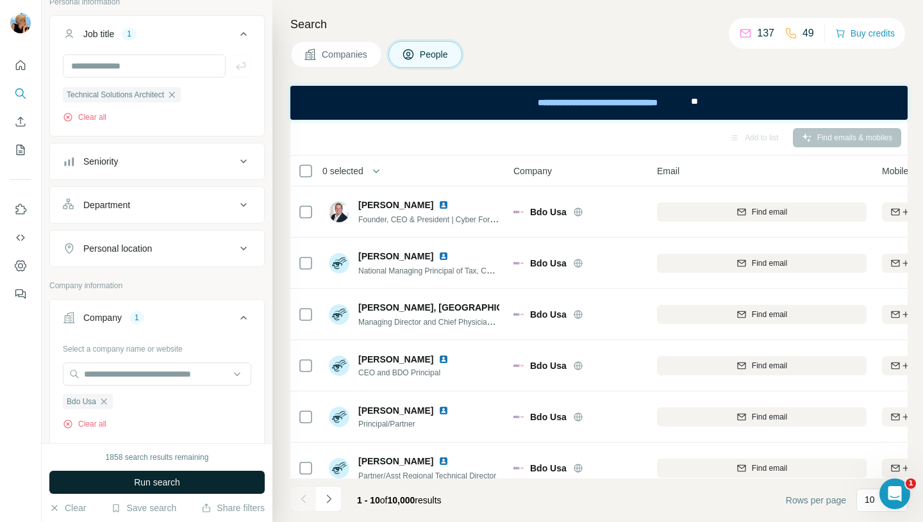
click at [160, 484] on span "Run search" at bounding box center [157, 482] width 46 height 13
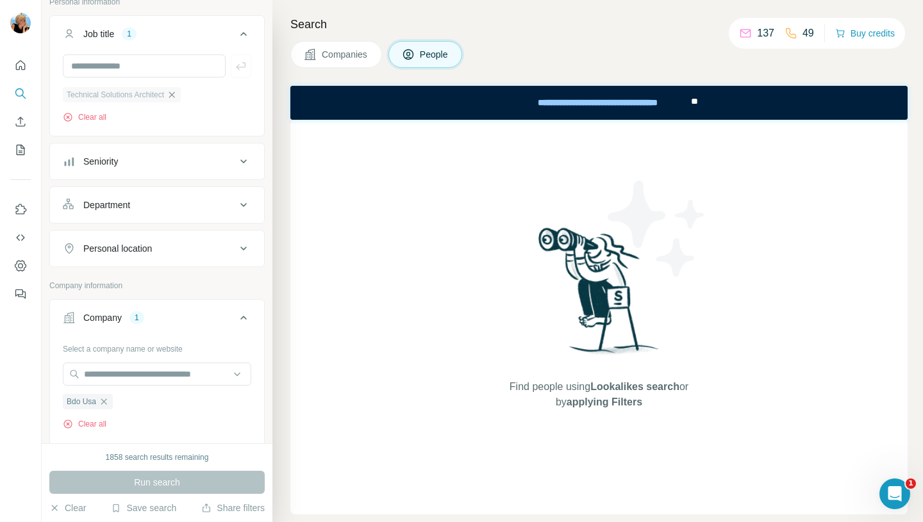
click at [177, 96] on icon "button" at bounding box center [172, 95] width 10 height 10
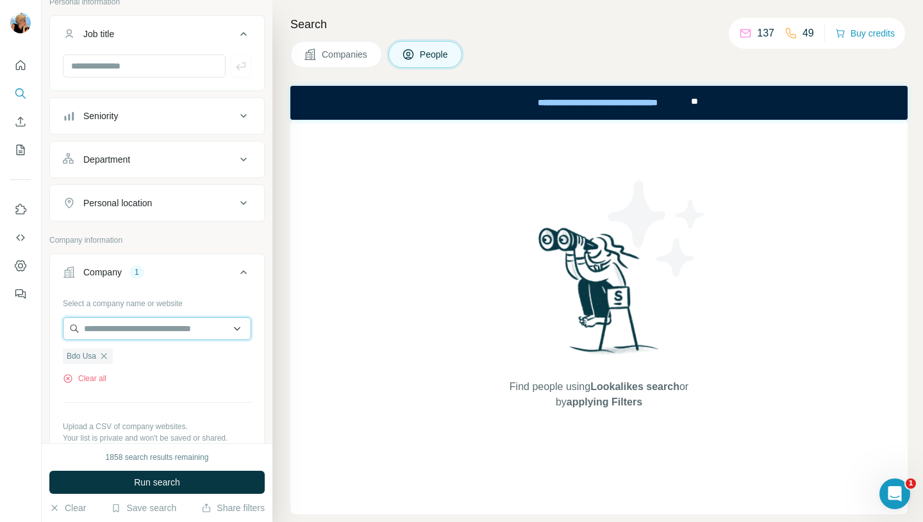
click at [101, 331] on input "text" at bounding box center [157, 328] width 188 height 23
click at [146, 409] on div "Select a company name or website Bdo Usa Clear all Upload a CSV of company webs…" at bounding box center [157, 385] width 188 height 185
click at [104, 361] on icon "button" at bounding box center [104, 356] width 10 height 10
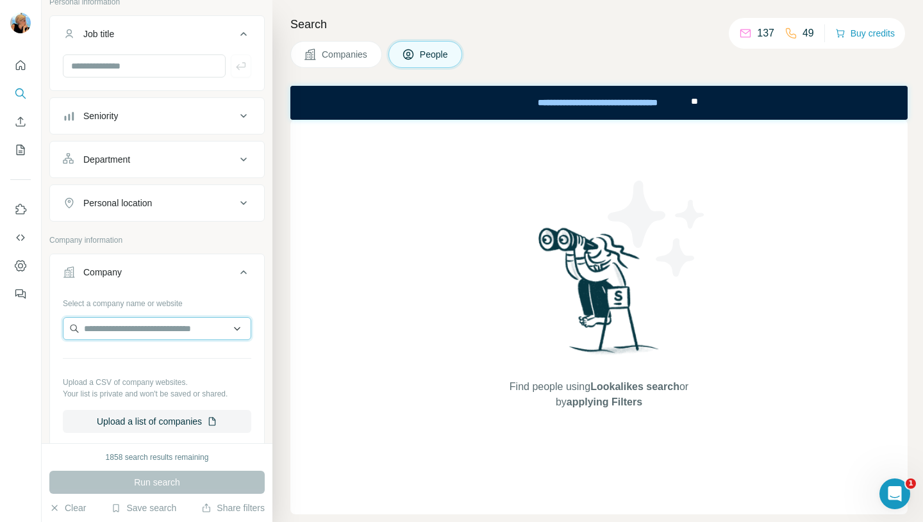
click at [104, 327] on input "text" at bounding box center [157, 328] width 188 height 23
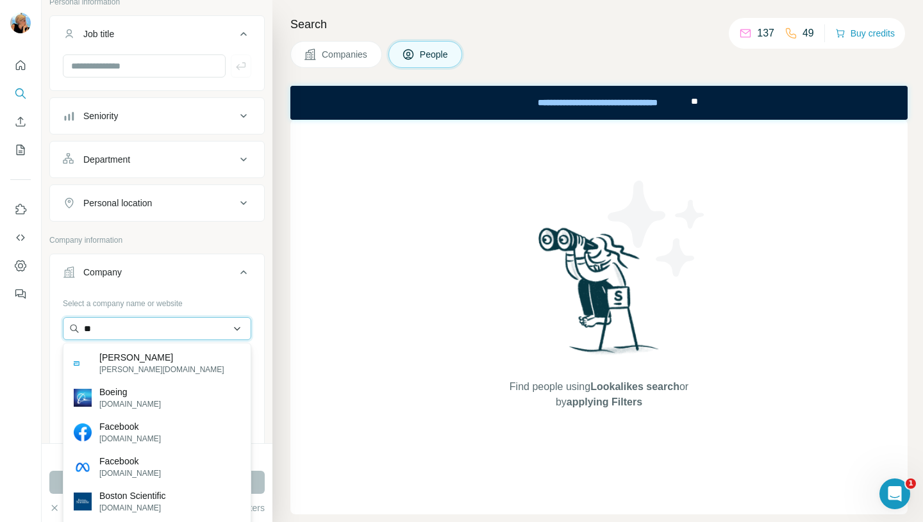
type input "***"
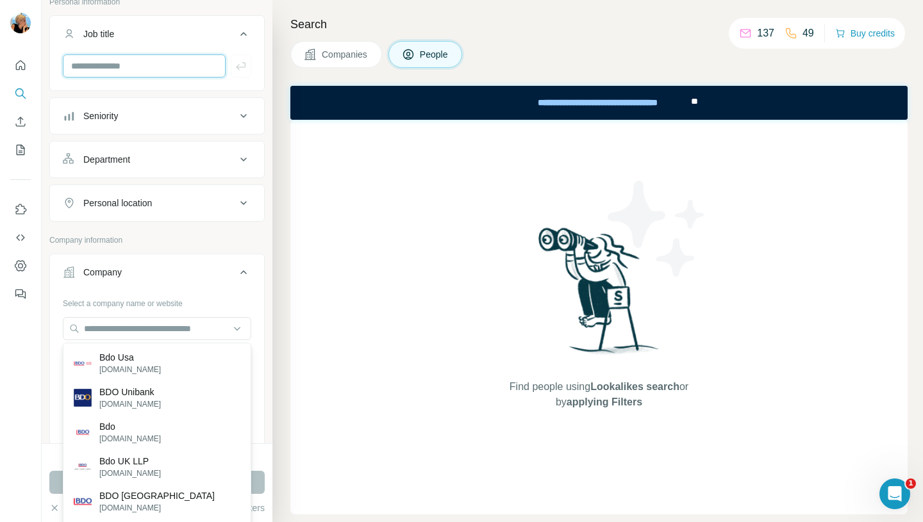
click at [102, 68] on input "text" at bounding box center [144, 65] width 163 height 23
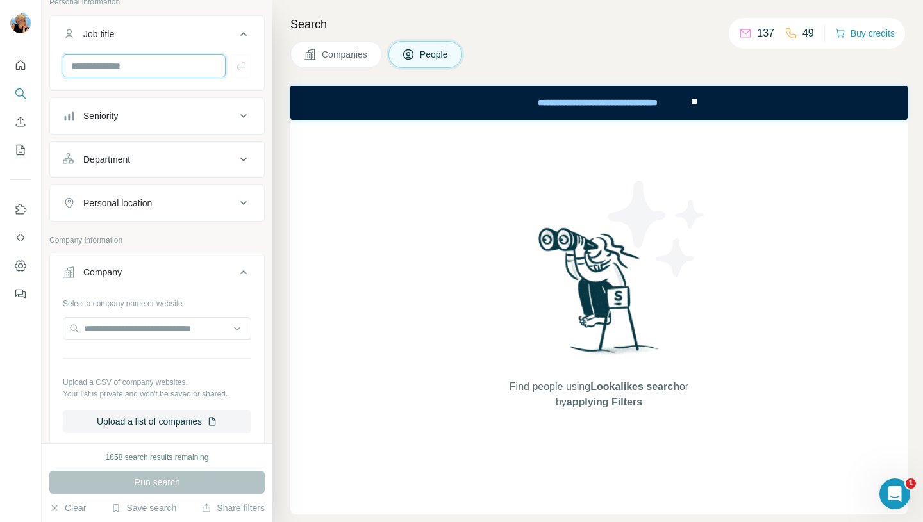
paste input "**********"
type input "**********"
click at [246, 65] on icon "button" at bounding box center [241, 66] width 13 height 13
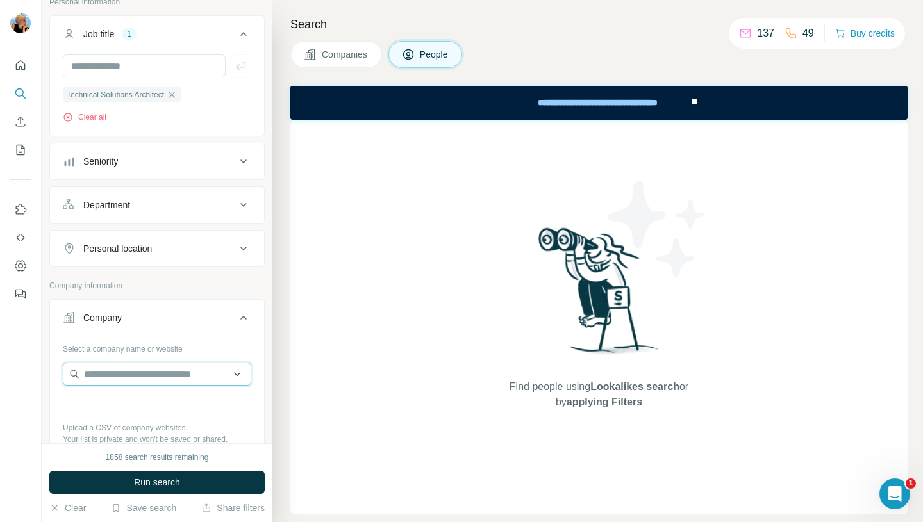
click at [165, 381] on input "text" at bounding box center [157, 374] width 188 height 23
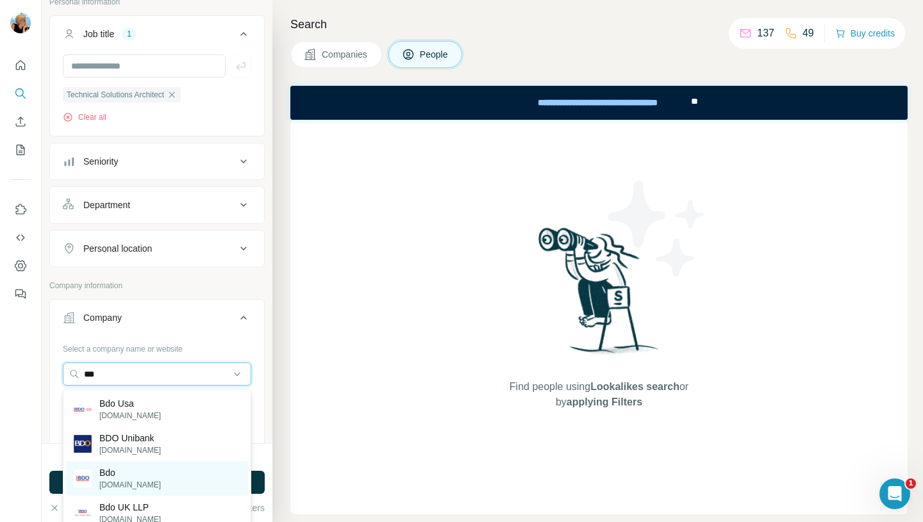
type input "***"
click at [141, 485] on div "Bdo bdo.global" at bounding box center [157, 479] width 182 height 35
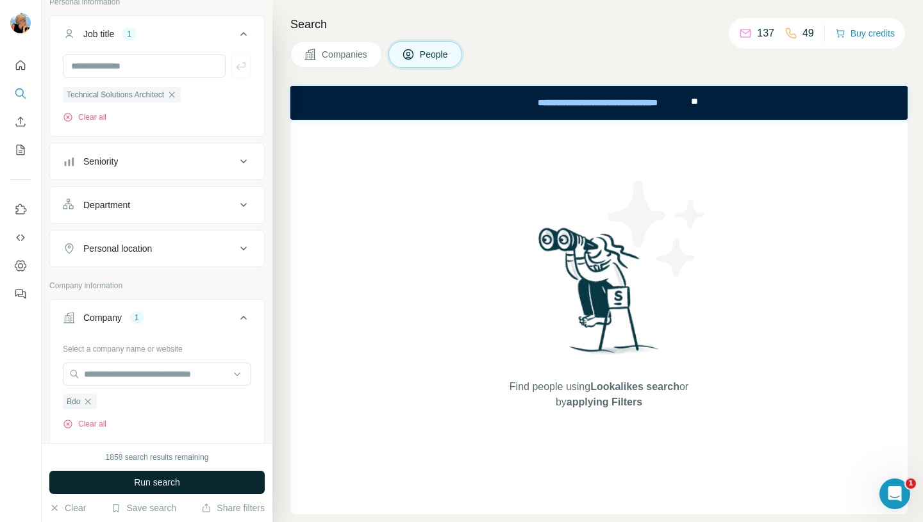
click at [142, 485] on span "Run search" at bounding box center [157, 482] width 46 height 13
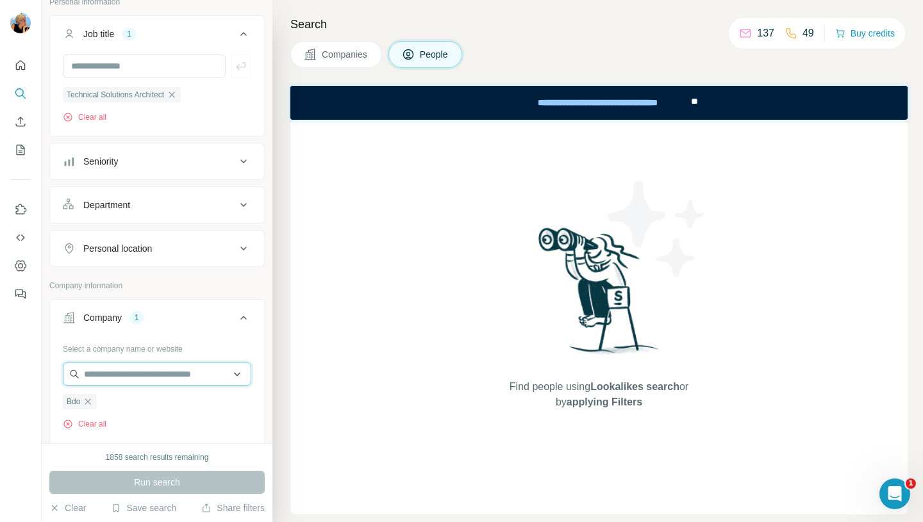
click at [149, 370] on input "text" at bounding box center [157, 374] width 188 height 23
paste input "**********"
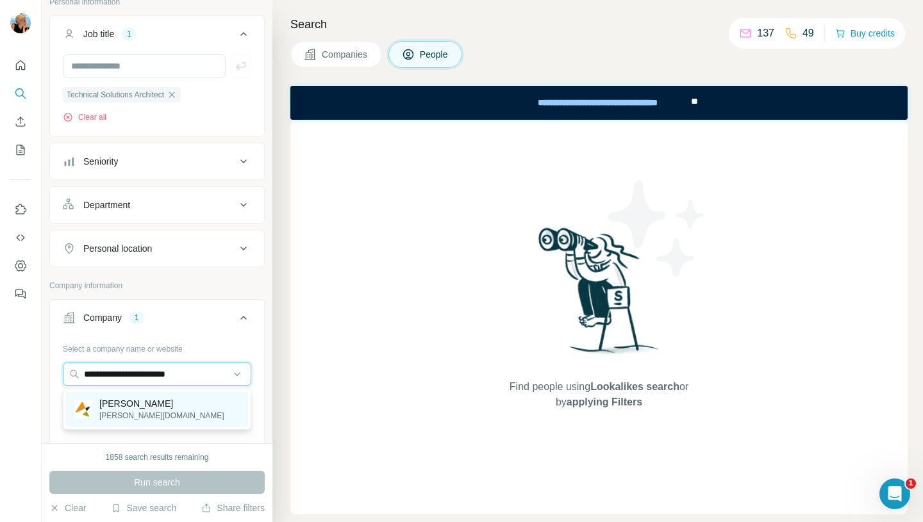
type input "**********"
click at [149, 413] on p "armanino.com" at bounding box center [161, 416] width 125 height 12
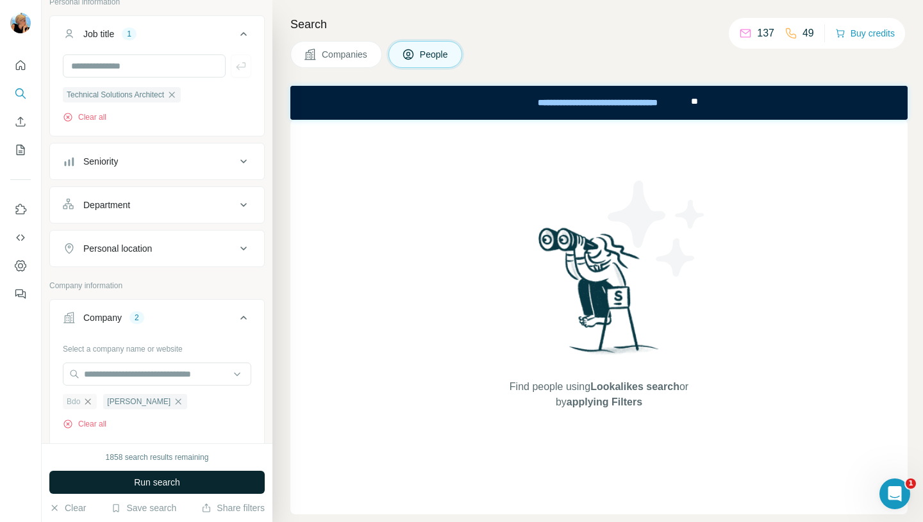
click at [90, 404] on icon "button" at bounding box center [88, 402] width 6 height 6
click at [177, 97] on icon "button" at bounding box center [172, 95] width 10 height 10
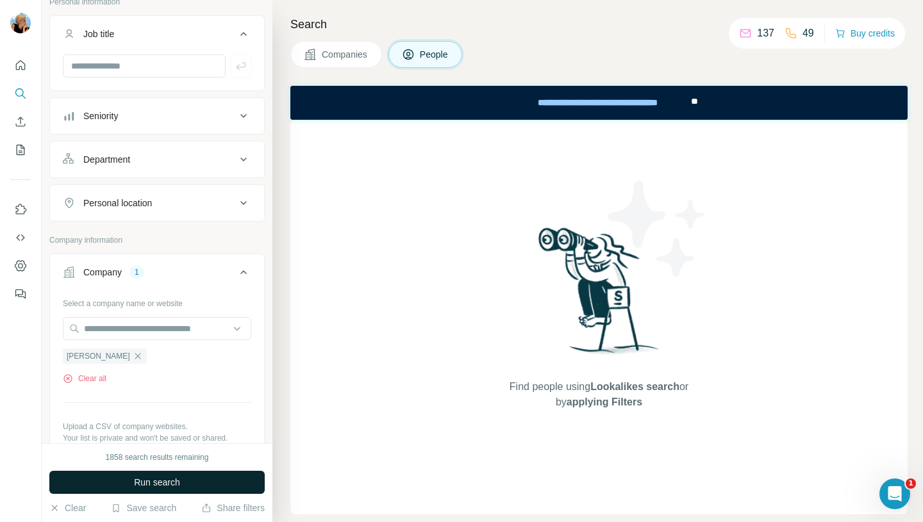
click at [183, 481] on button "Run search" at bounding box center [156, 482] width 215 height 23
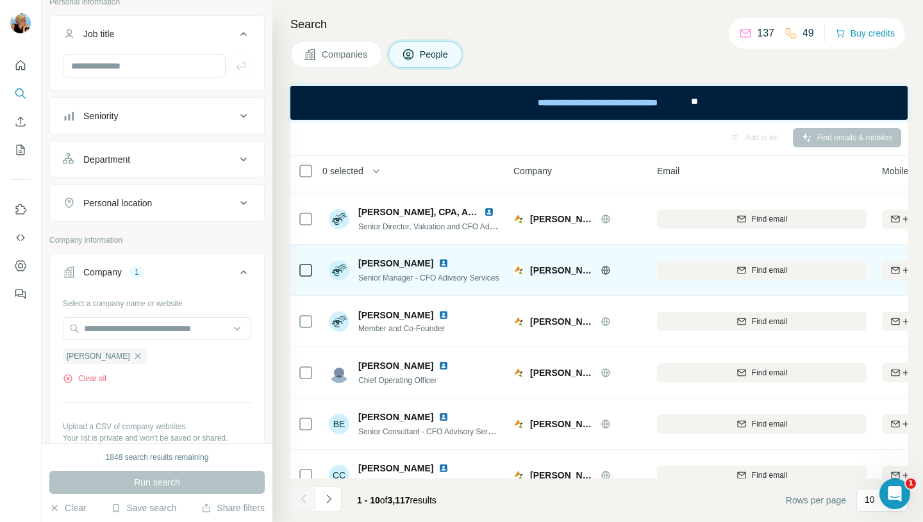
scroll to position [225, 0]
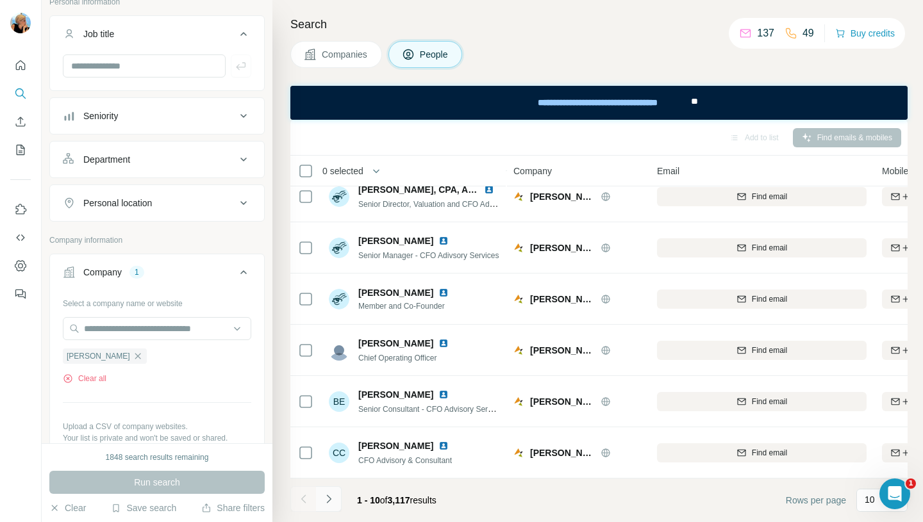
click at [326, 499] on icon "Navigate to next page" at bounding box center [328, 499] width 13 height 13
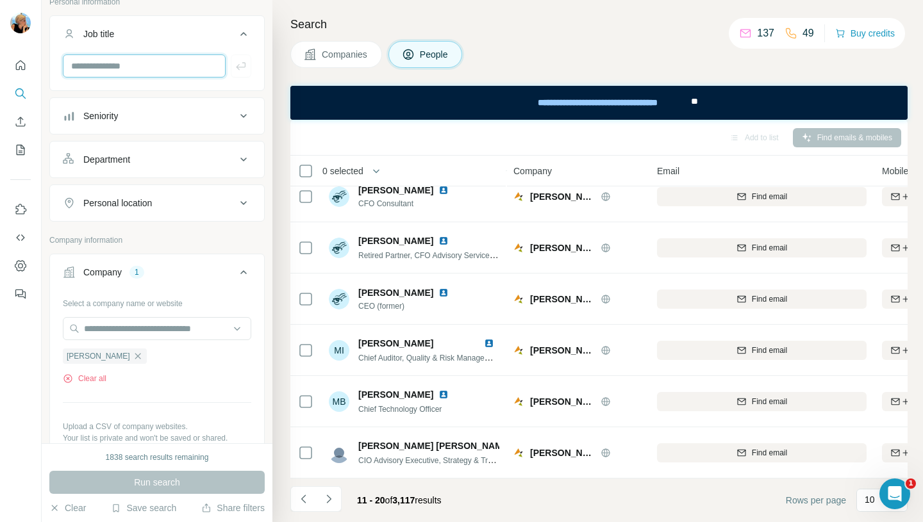
click at [104, 65] on input "text" at bounding box center [144, 65] width 163 height 23
type input "********"
click at [241, 64] on icon "button" at bounding box center [241, 66] width 13 height 13
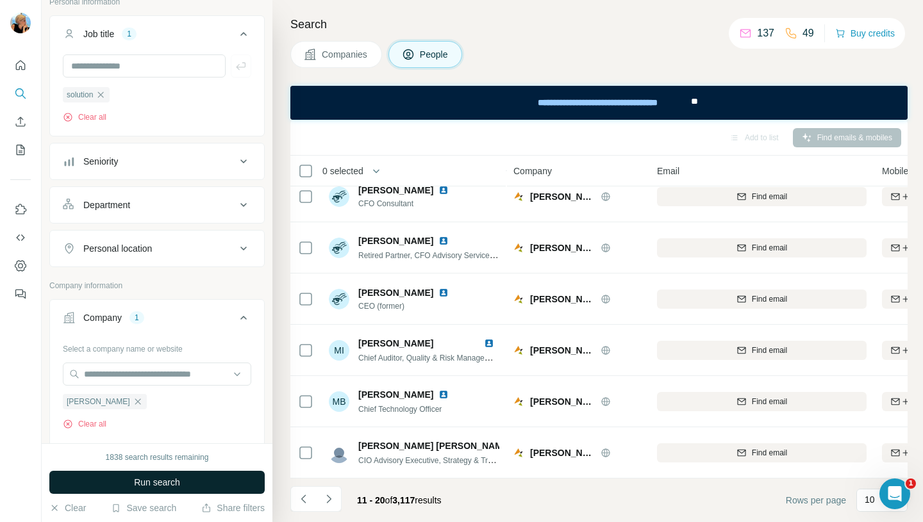
click at [146, 475] on button "Run search" at bounding box center [156, 482] width 215 height 23
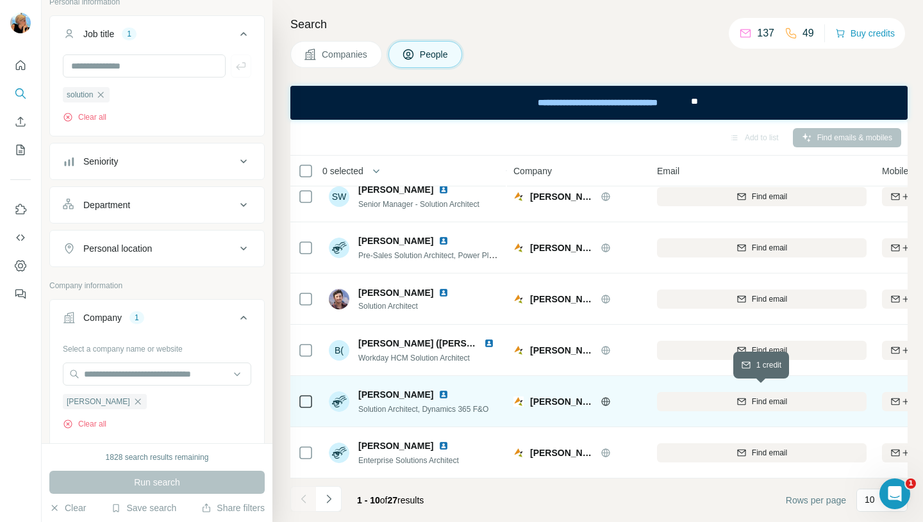
click at [741, 398] on icon "button" at bounding box center [742, 402] width 10 height 10
drag, startPoint x: 405, startPoint y: 391, endPoint x: 353, endPoint y: 394, distance: 52.0
click at [353, 394] on div "Bobby Bain Solution Architect, Dynamics 365 F&O" at bounding box center [409, 401] width 160 height 27
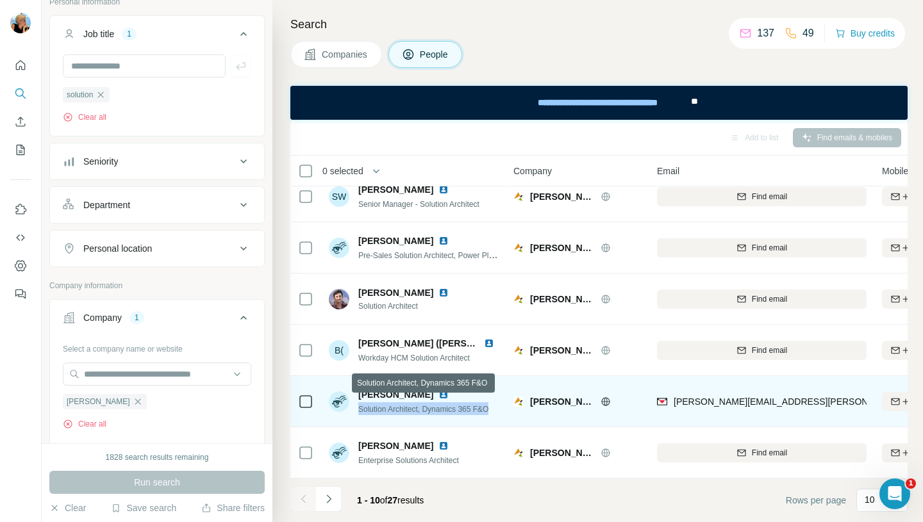
drag, startPoint x: 498, startPoint y: 405, endPoint x: 358, endPoint y: 412, distance: 139.9
click at [358, 412] on div "Bobby Bain Solution Architect, Dynamics 365 F&O" at bounding box center [414, 401] width 171 height 35
drag, startPoint x: 501, startPoint y: 410, endPoint x: 362, endPoint y: 408, distance: 139.1
click at [362, 408] on td "Bobby Bain Solution Architect, Dynamics 365 F&O" at bounding box center [414, 401] width 186 height 51
drag, startPoint x: 482, startPoint y: 405, endPoint x: 354, endPoint y: 405, distance: 128.2
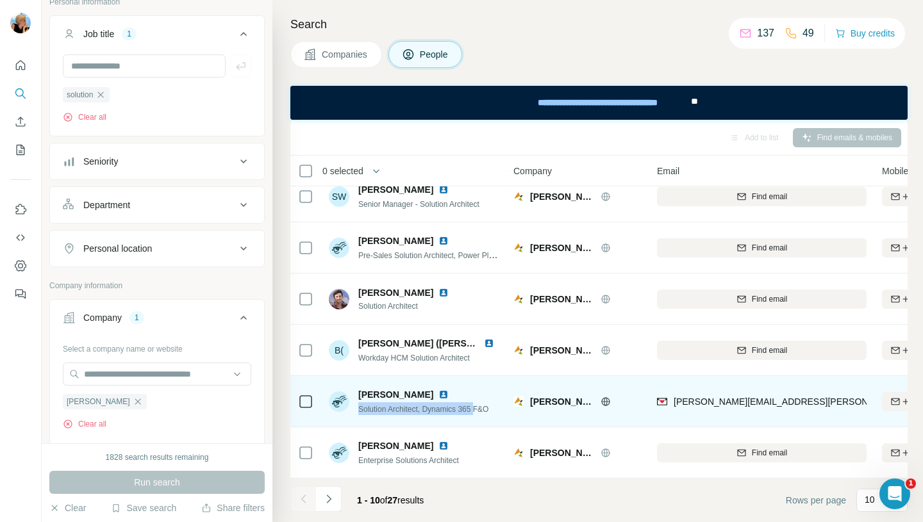
click at [354, 405] on div "Bobby Bain Solution Architect, Dynamics 365 F&O" at bounding box center [409, 401] width 160 height 27
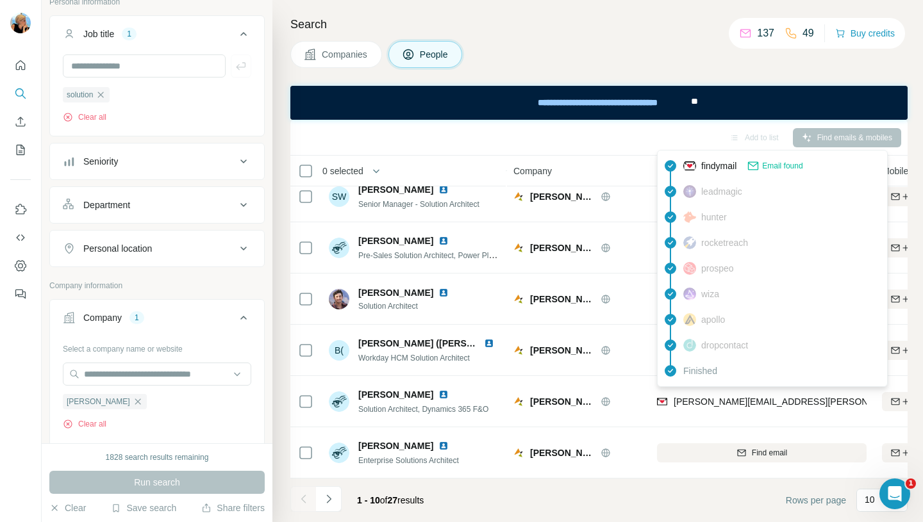
click at [711, 397] on span "bobby.bain@armanino.com" at bounding box center [861, 402] width 374 height 10
drag, startPoint x: 799, startPoint y: 399, endPoint x: 682, endPoint y: 397, distance: 116.7
click at [682, 397] on div "bobby.bain@armanino.com" at bounding box center [762, 401] width 210 height 35
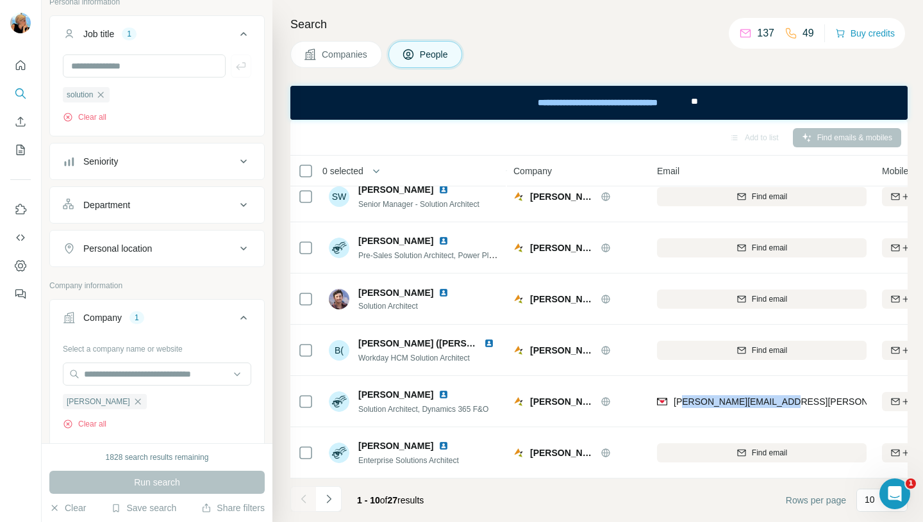
click at [792, 407] on div "bobby.bain@armanino.com" at bounding box center [762, 401] width 210 height 35
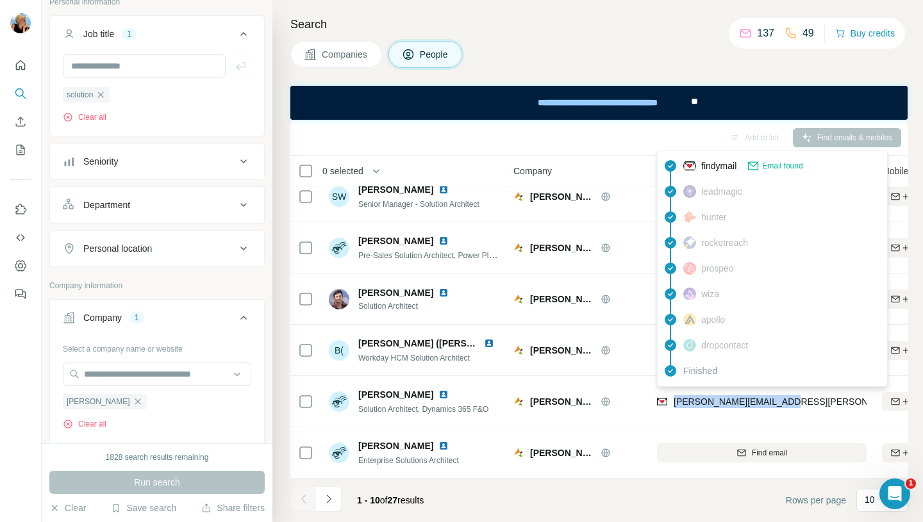
drag, startPoint x: 798, startPoint y: 403, endPoint x: 671, endPoint y: 397, distance: 127.1
click at [671, 397] on div "bobby.bain@armanino.com" at bounding box center [762, 401] width 210 height 35
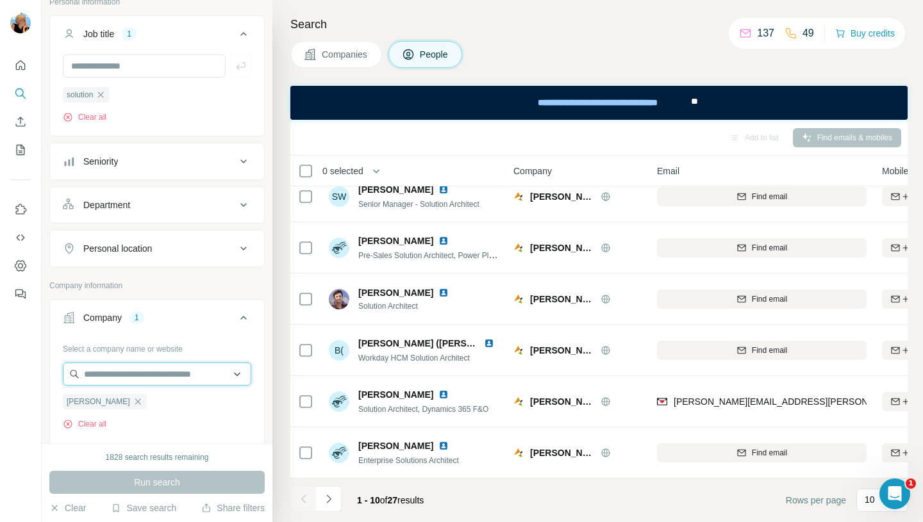
click at [164, 381] on input "text" at bounding box center [157, 374] width 188 height 23
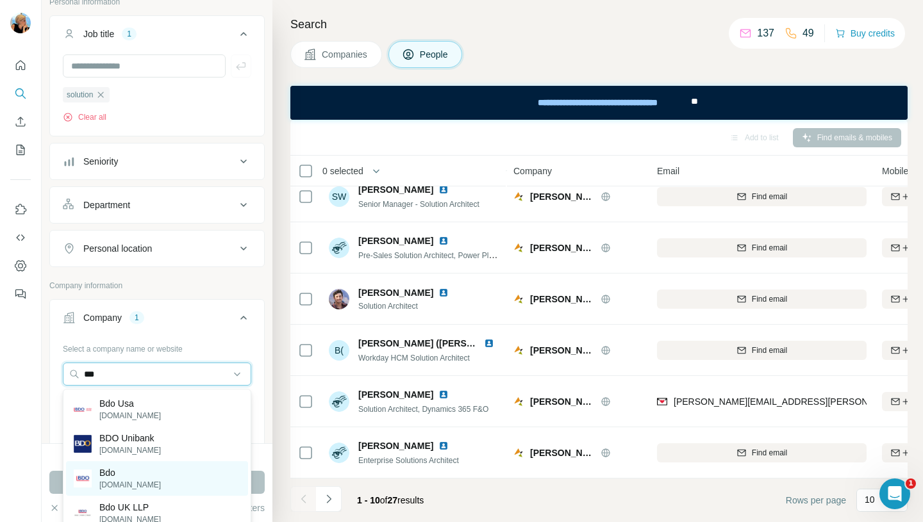
type input "***"
click at [147, 489] on div "Bdo bdo.global" at bounding box center [157, 479] width 182 height 35
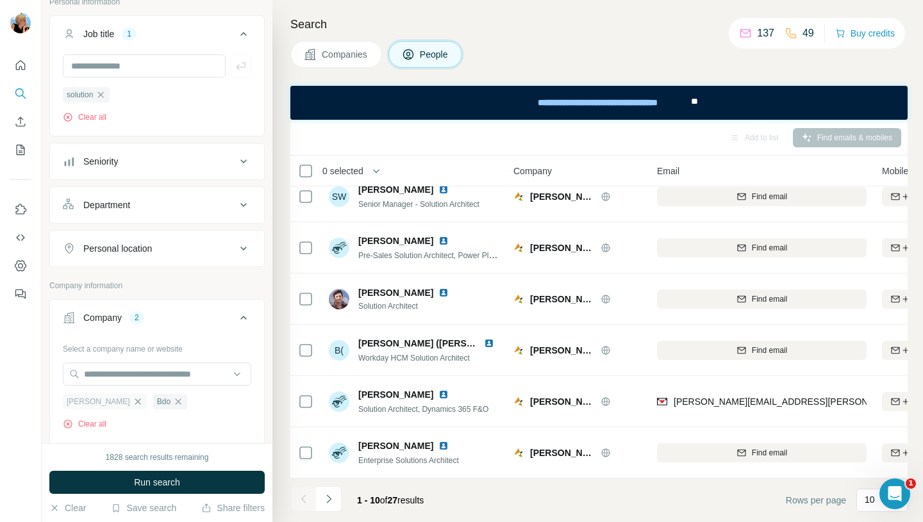
click at [133, 405] on icon "button" at bounding box center [138, 402] width 10 height 10
click at [106, 65] on input "text" at bounding box center [144, 65] width 163 height 23
click at [169, 481] on span "Run search" at bounding box center [157, 482] width 46 height 13
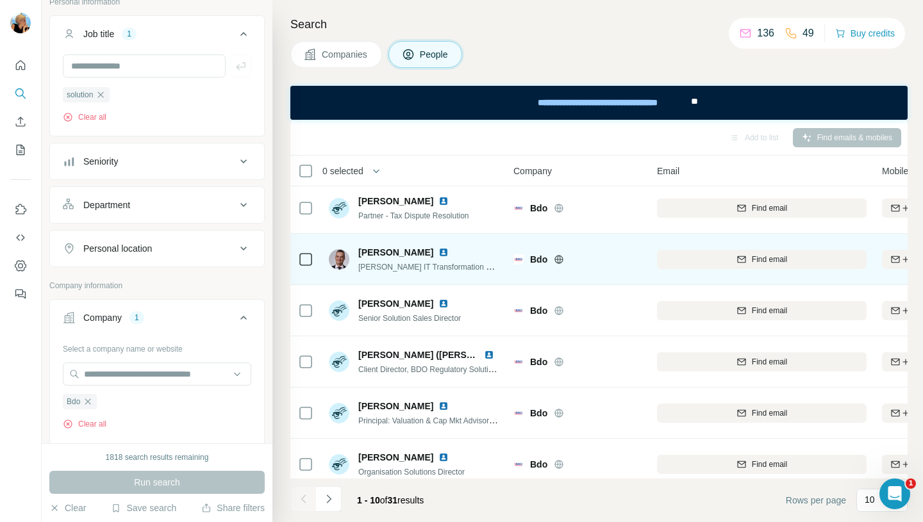
scroll to position [7, 0]
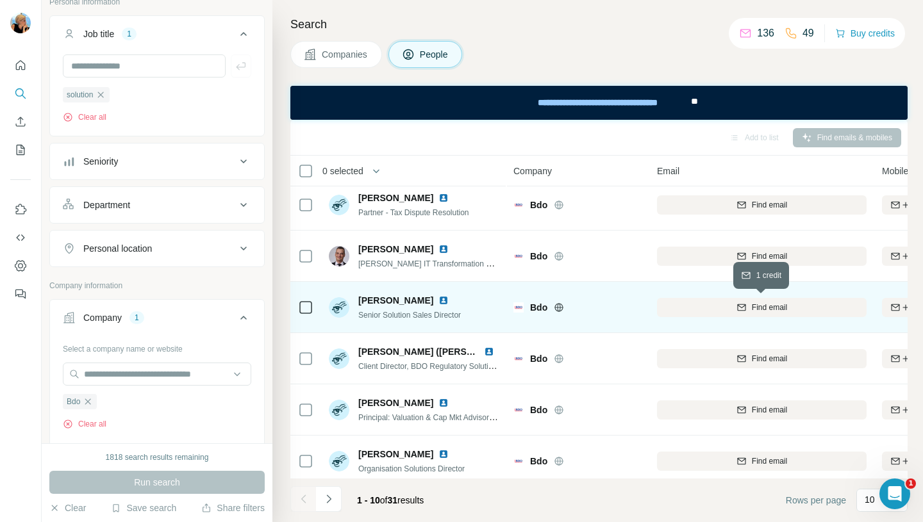
click at [758, 313] on button "Find email" at bounding box center [762, 307] width 210 height 19
drag, startPoint x: 433, startPoint y: 301, endPoint x: 360, endPoint y: 301, distance: 72.4
click at [360, 301] on div "Brian Timberlake" at bounding box center [409, 300] width 103 height 13
drag, startPoint x: 472, startPoint y: 317, endPoint x: 358, endPoint y: 320, distance: 114.1
click at [358, 320] on div "Brian Timberlake Senior Solution Sales Director" at bounding box center [414, 307] width 171 height 35
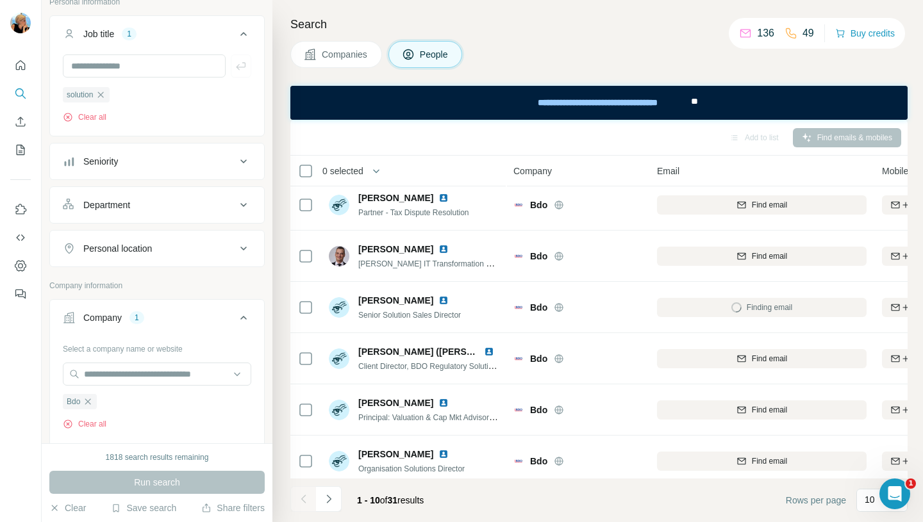
click at [772, 310] on div "Finding email" at bounding box center [762, 307] width 210 height 35
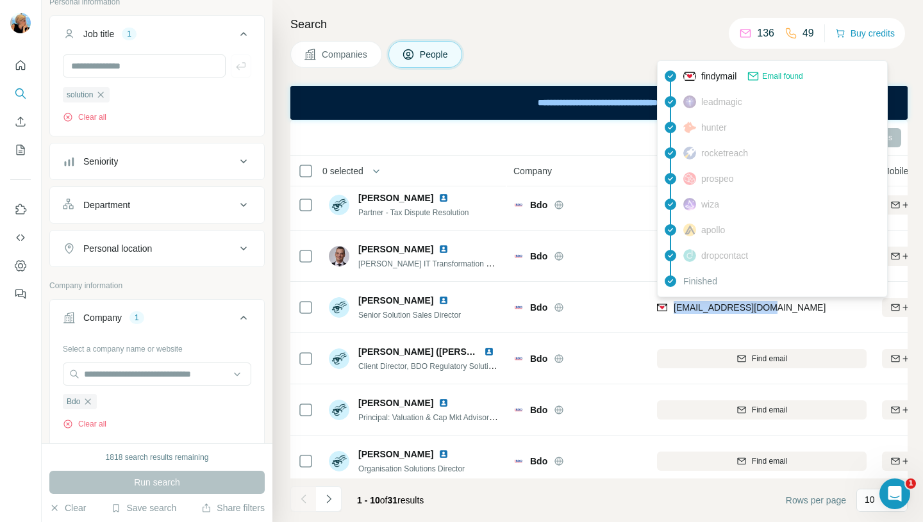
drag, startPoint x: 776, startPoint y: 312, endPoint x: 676, endPoint y: 311, distance: 100.0
click at [676, 311] on div "btimberlake@bdo.com" at bounding box center [762, 307] width 210 height 35
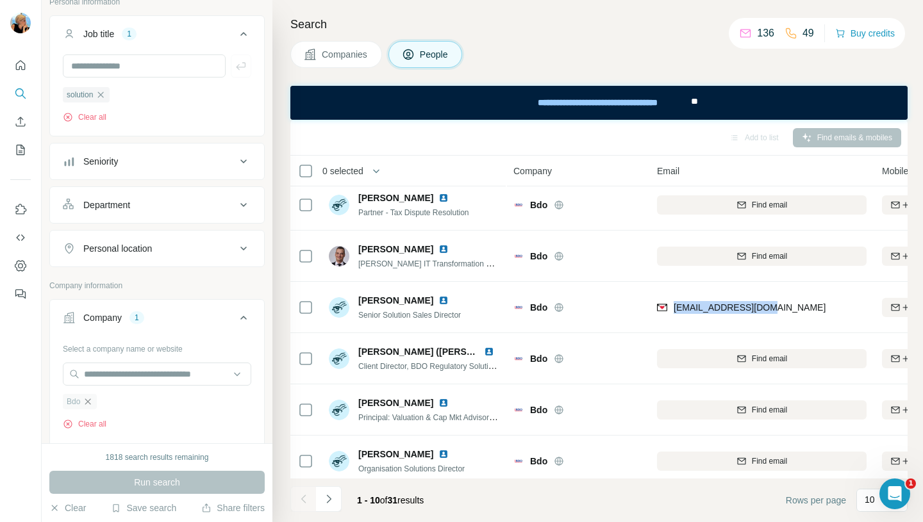
click at [90, 406] on icon "button" at bounding box center [88, 402] width 10 height 10
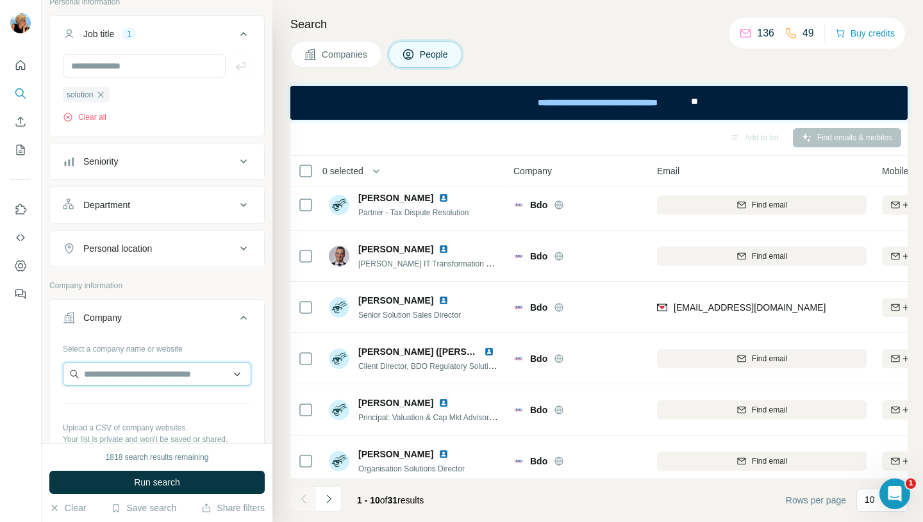
click at [110, 383] on input "text" at bounding box center [157, 374] width 188 height 23
type input "**********"
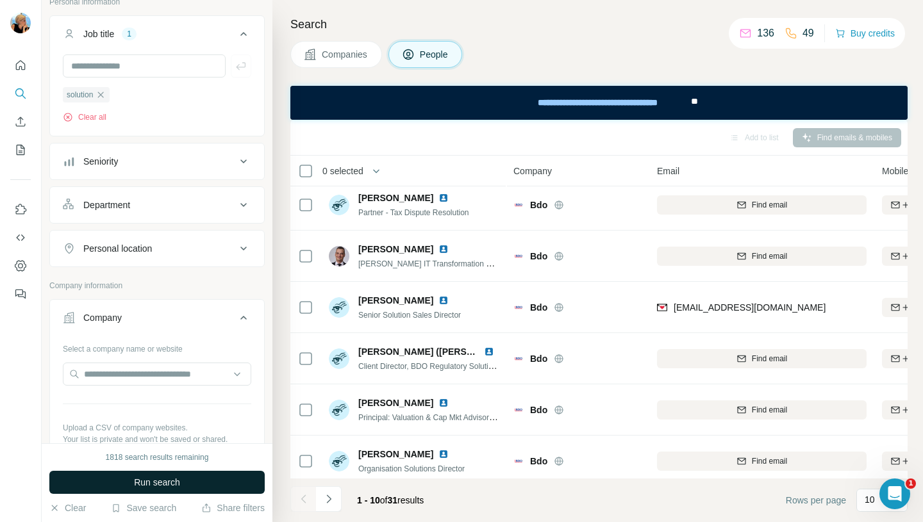
click at [258, 483] on button "Run search" at bounding box center [156, 482] width 215 height 23
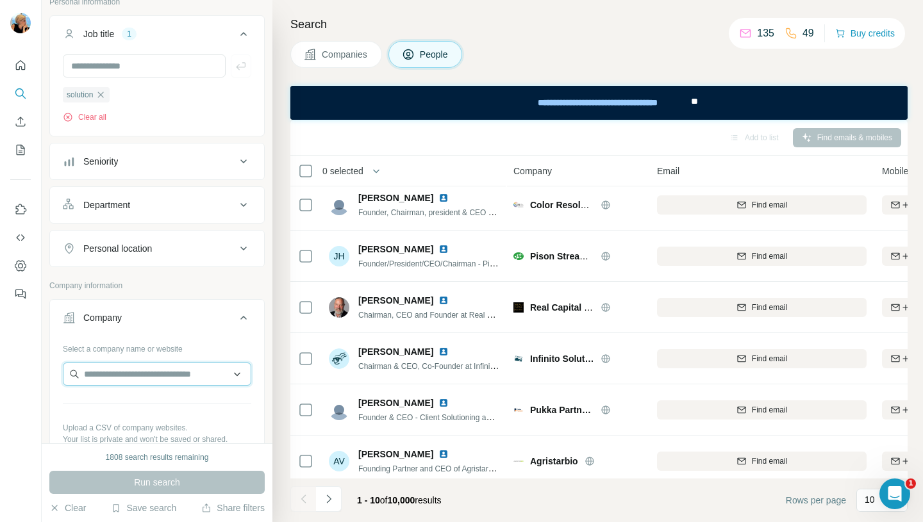
click at [140, 369] on input "text" at bounding box center [157, 374] width 188 height 23
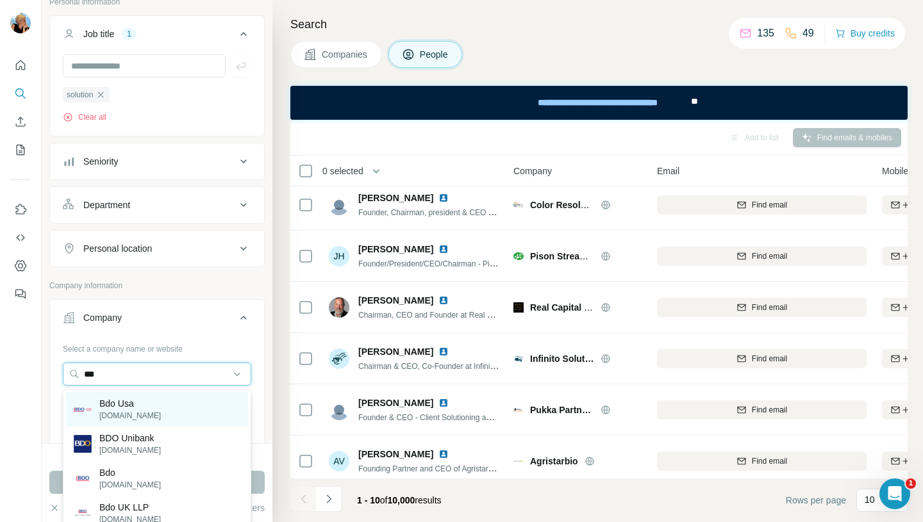
type input "***"
click at [135, 417] on div "Bdo Usa bdo.com" at bounding box center [157, 409] width 182 height 35
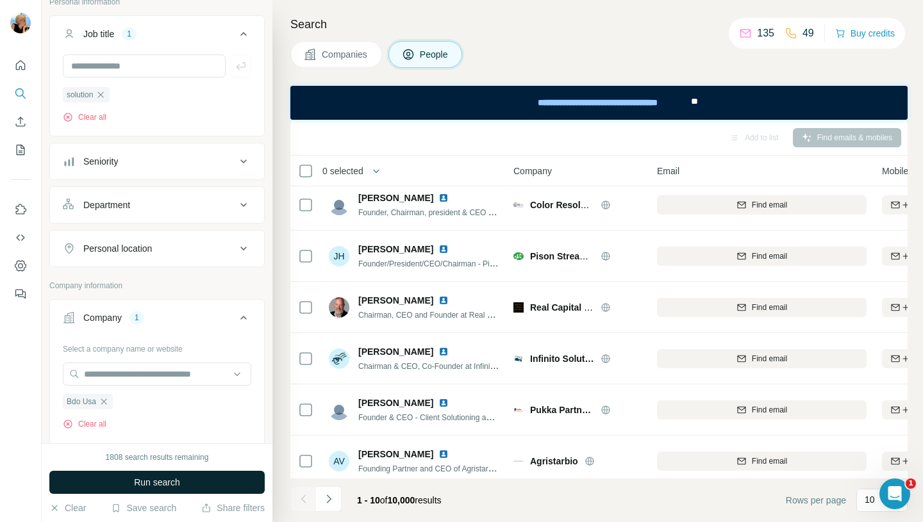
click at [138, 478] on span "Run search" at bounding box center [157, 482] width 46 height 13
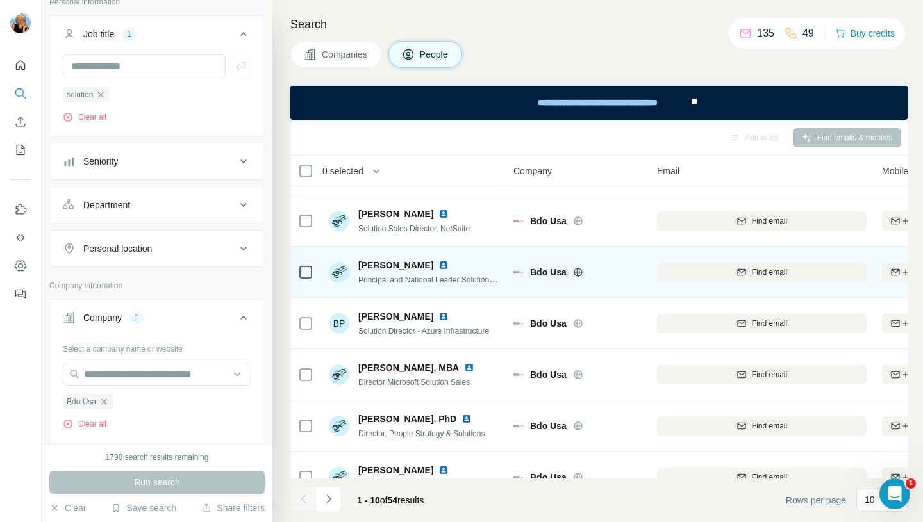
scroll to position [134, 0]
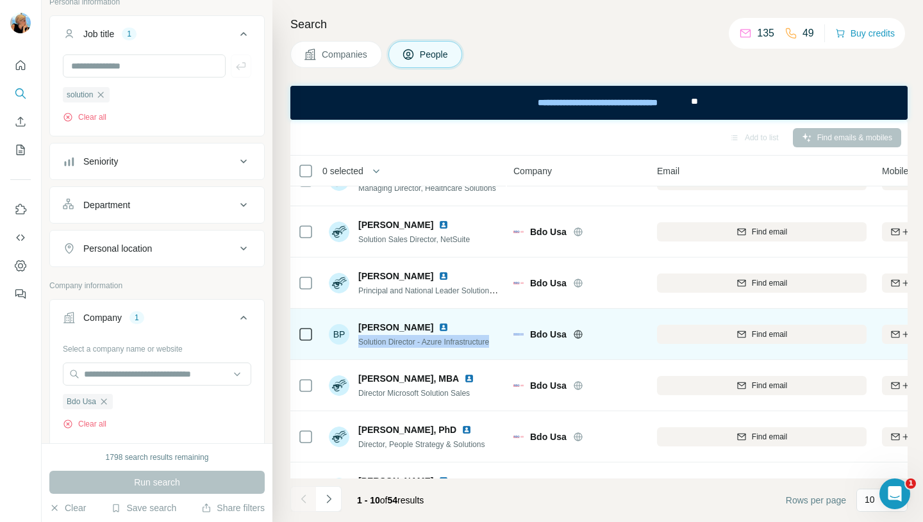
drag, startPoint x: 360, startPoint y: 344, endPoint x: 515, endPoint y: 347, distance: 155.2
click at [0, 0] on tr "BP Bob Pugh Solution Director - Azure Infrastructure Bdo Usa Find email Find bo…" at bounding box center [0, 0] width 0 height 0
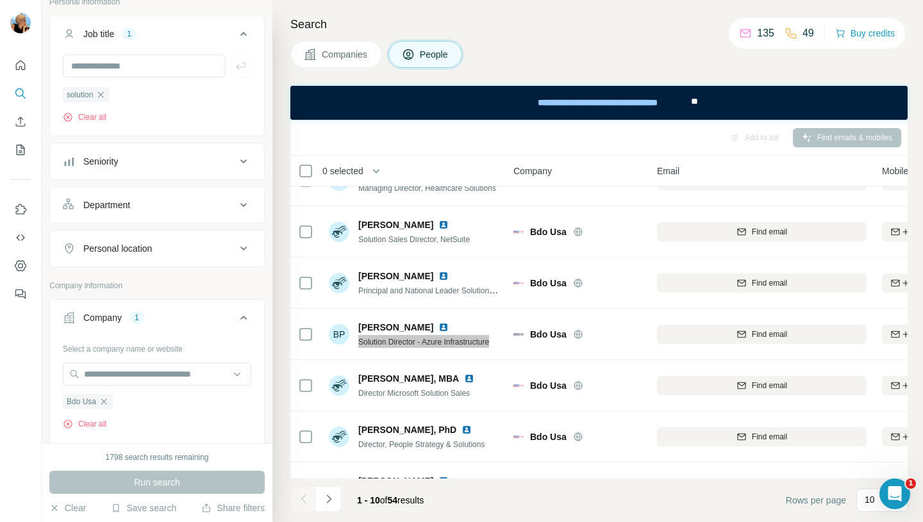
drag, startPoint x: 362, startPoint y: 344, endPoint x: 176, endPoint y: 0, distance: 390.4
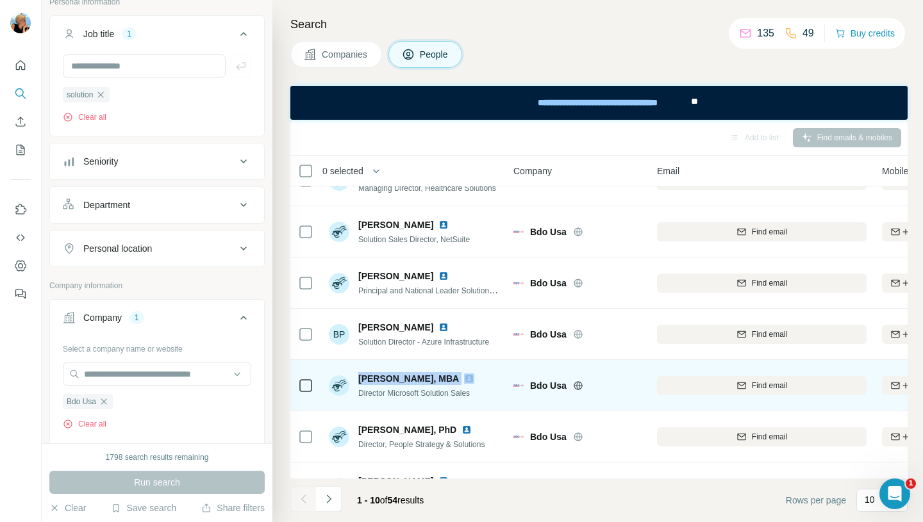
drag, startPoint x: 360, startPoint y: 376, endPoint x: 442, endPoint y: 376, distance: 81.4
click at [442, 376] on div "Bruce Ward, MBA" at bounding box center [418, 378] width 121 height 13
drag, startPoint x: 359, startPoint y: 394, endPoint x: 483, endPoint y: 389, distance: 124.5
click at [483, 389] on div "Bruce Ward, MBA Director Microsoft Solution Sales" at bounding box center [414, 385] width 171 height 35
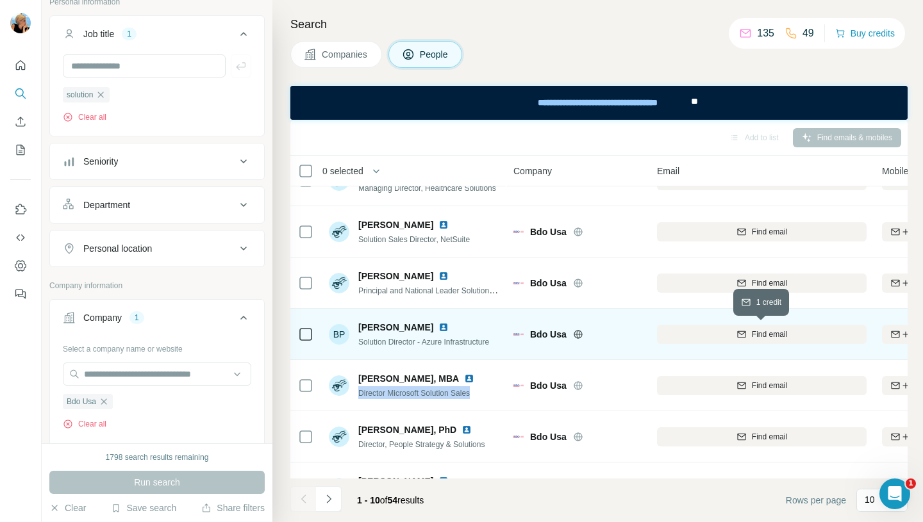
click at [756, 340] on span "Find email" at bounding box center [769, 335] width 35 height 12
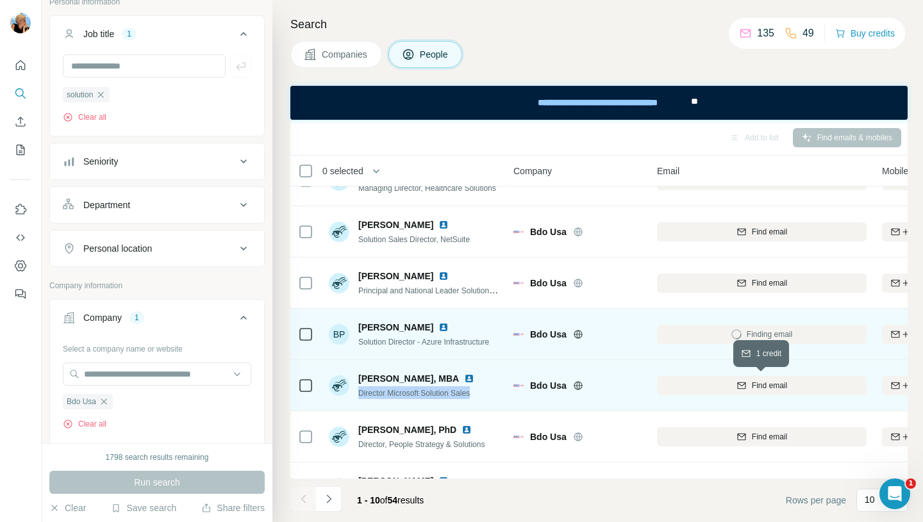
click at [765, 384] on span "Find email" at bounding box center [769, 386] width 35 height 12
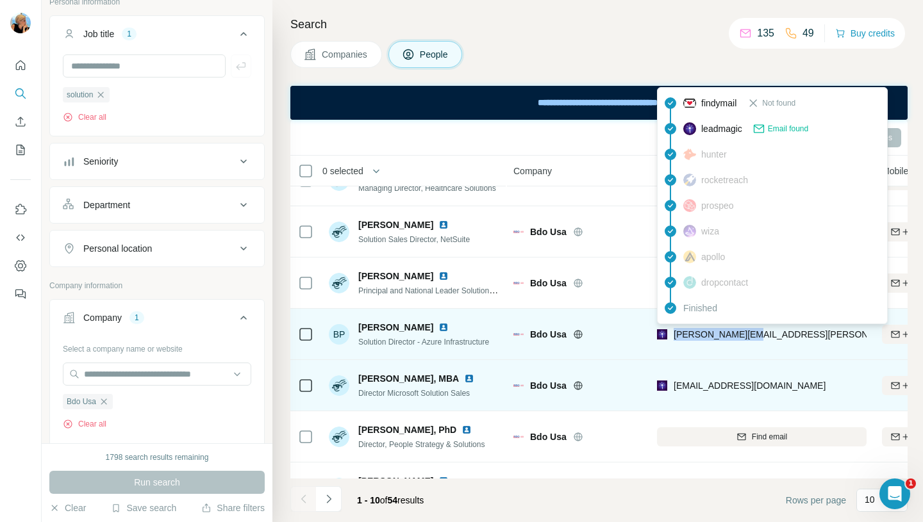
drag, startPoint x: 762, startPoint y: 337, endPoint x: 676, endPoint y: 335, distance: 86.6
click at [676, 335] on div "bob.pugh@bdo.com" at bounding box center [762, 334] width 210 height 35
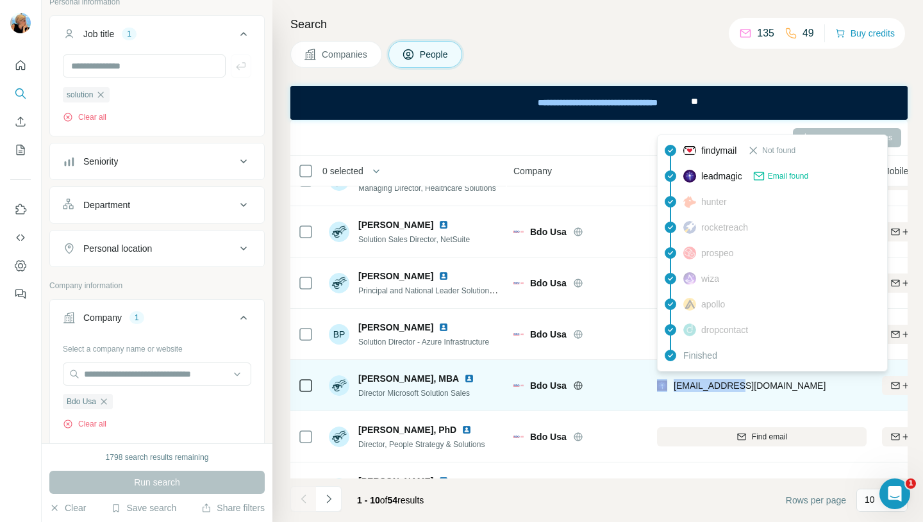
drag, startPoint x: 764, startPoint y: 384, endPoint x: 664, endPoint y: 385, distance: 100.0
click at [664, 385] on div "bward@bdo.com" at bounding box center [762, 385] width 210 height 35
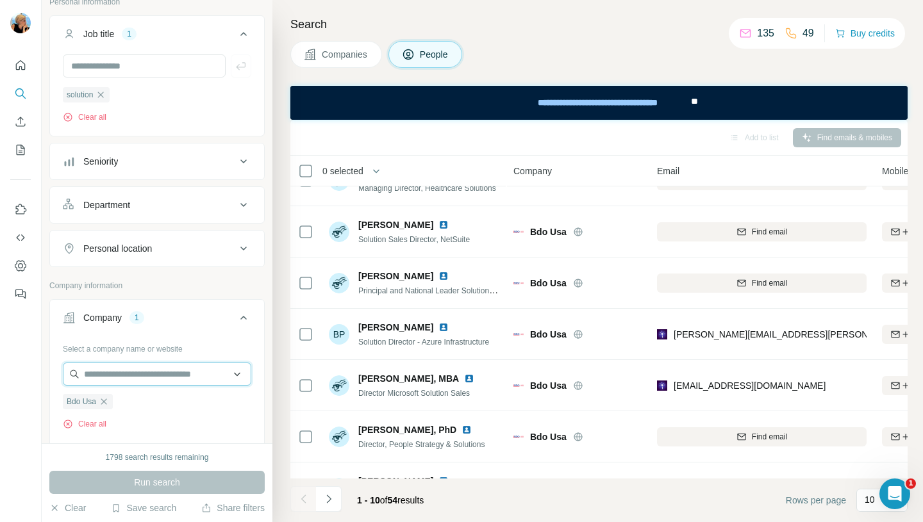
click at [146, 374] on input "text" at bounding box center [157, 374] width 188 height 23
paste input "**********"
type input "**********"
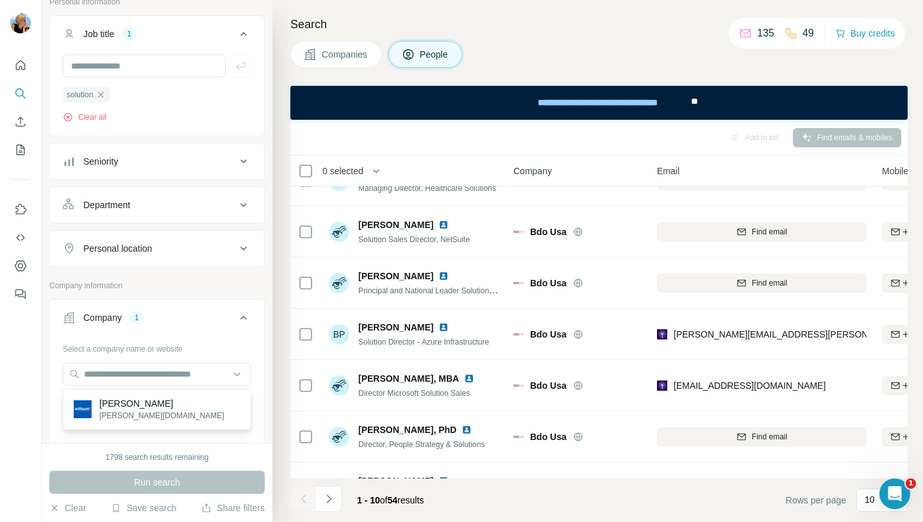
click at [188, 439] on div "Select a company name or website Bdo Usa Clear all Upload a CSV of company webs…" at bounding box center [157, 430] width 188 height 185
click at [108, 405] on icon "button" at bounding box center [104, 402] width 10 height 10
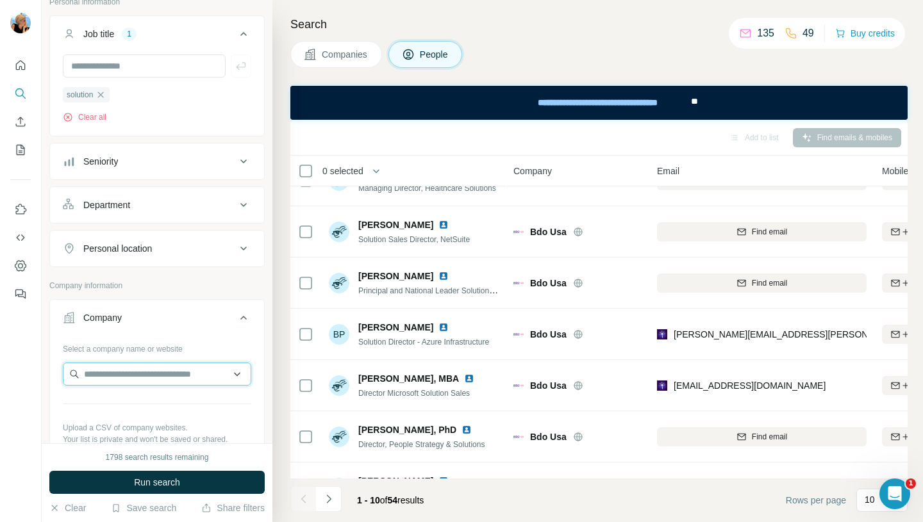
click at [135, 380] on input "text" at bounding box center [157, 374] width 188 height 23
paste input "**********"
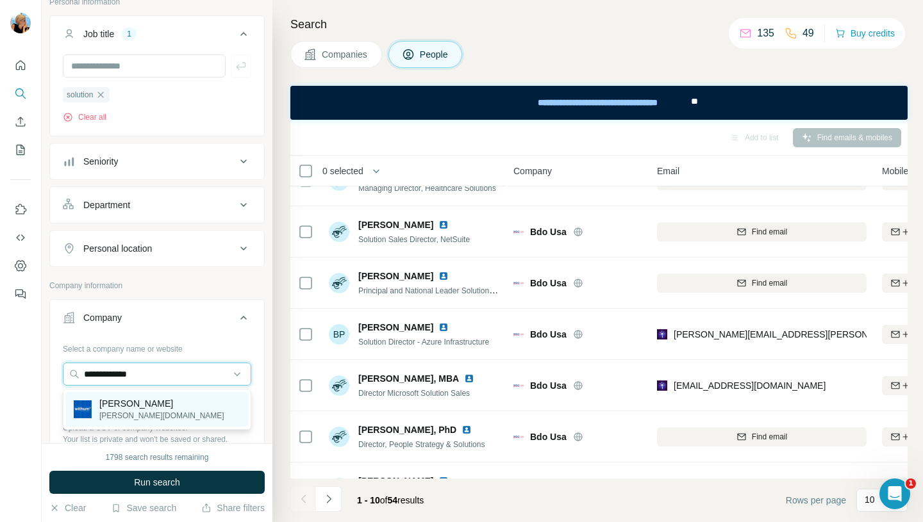
type input "**********"
click at [144, 401] on div "Withum withum.com" at bounding box center [157, 409] width 182 height 35
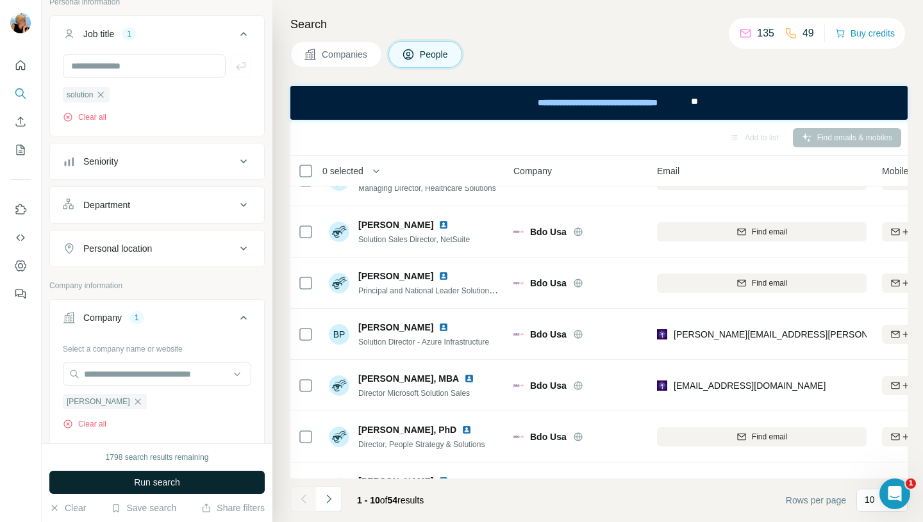
click at [166, 482] on span "Run search" at bounding box center [157, 482] width 46 height 13
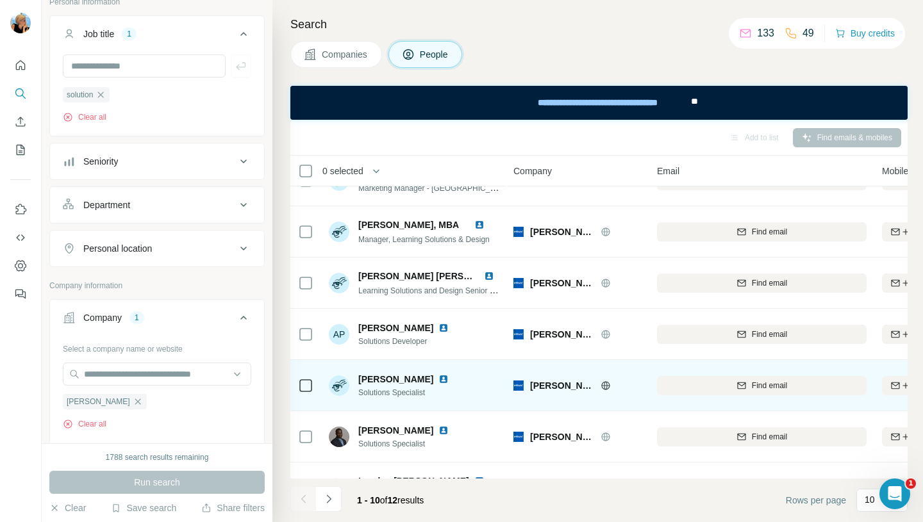
click at [438, 381] on img at bounding box center [443, 379] width 10 height 10
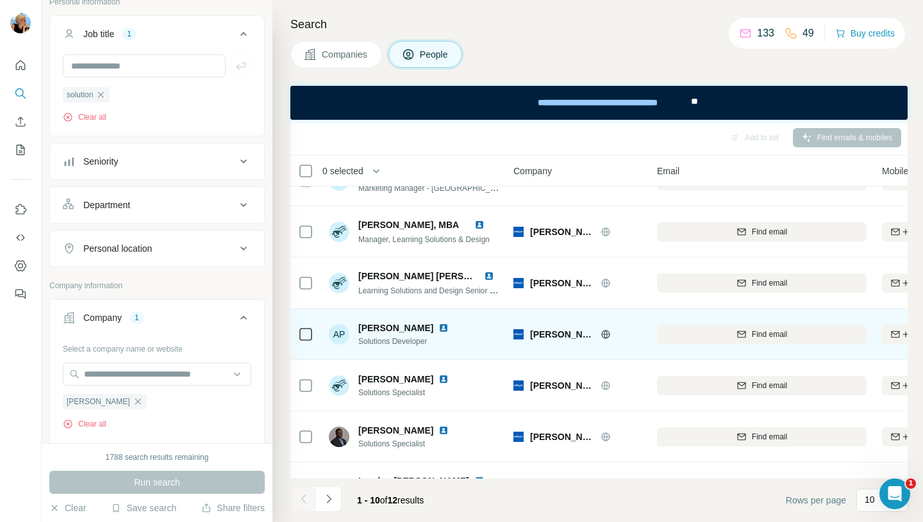
click at [438, 330] on img at bounding box center [443, 328] width 10 height 10
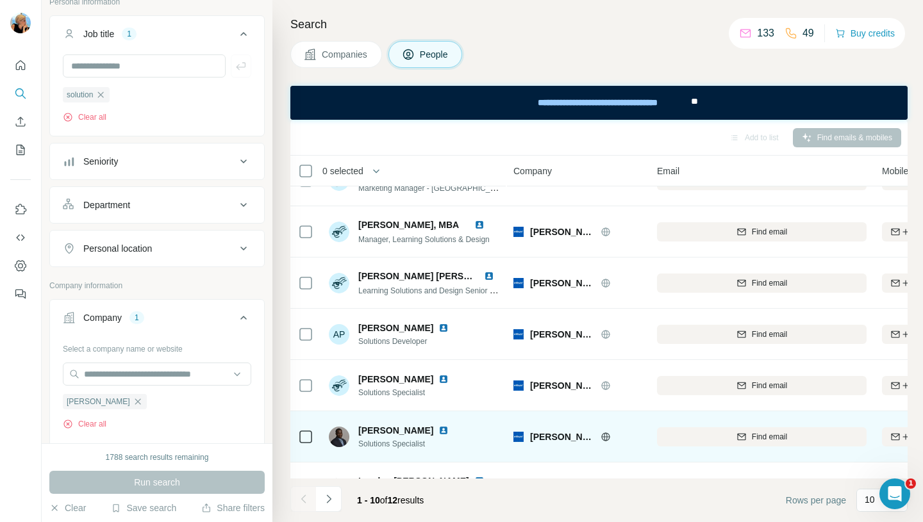
click at [438, 431] on img at bounding box center [443, 431] width 10 height 10
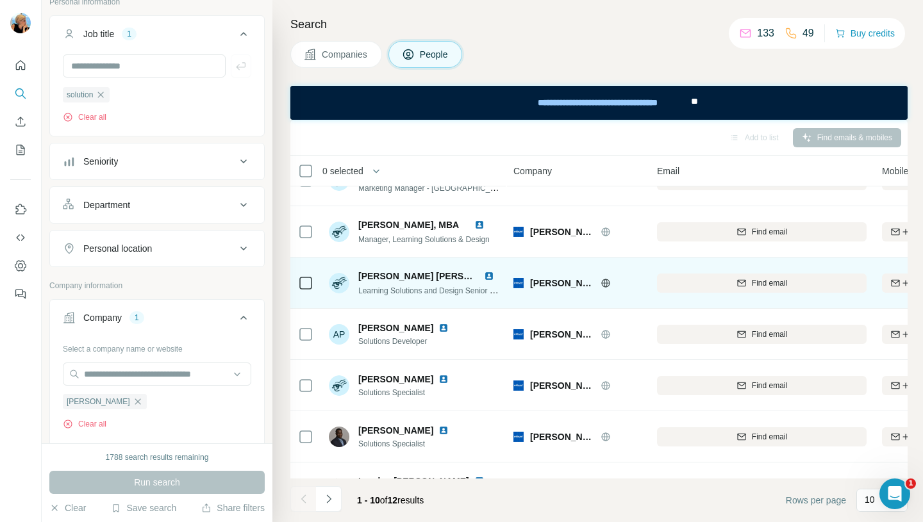
click at [490, 275] on img at bounding box center [489, 276] width 10 height 10
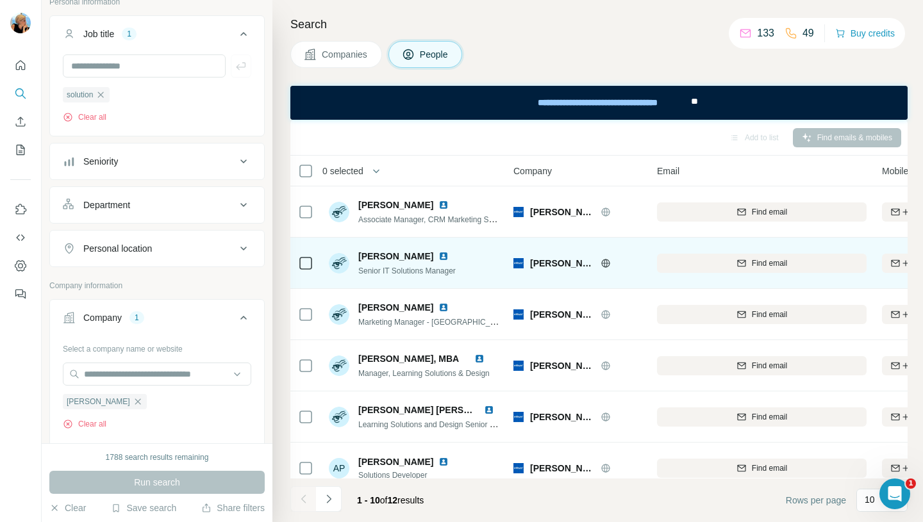
click at [438, 256] on img at bounding box center [443, 256] width 10 height 10
drag, startPoint x: 425, startPoint y: 260, endPoint x: 360, endPoint y: 257, distance: 64.8
click at [360, 257] on div "Brendan Kobus" at bounding box center [406, 256] width 97 height 13
click at [788, 266] on div "Find email" at bounding box center [762, 264] width 210 height 12
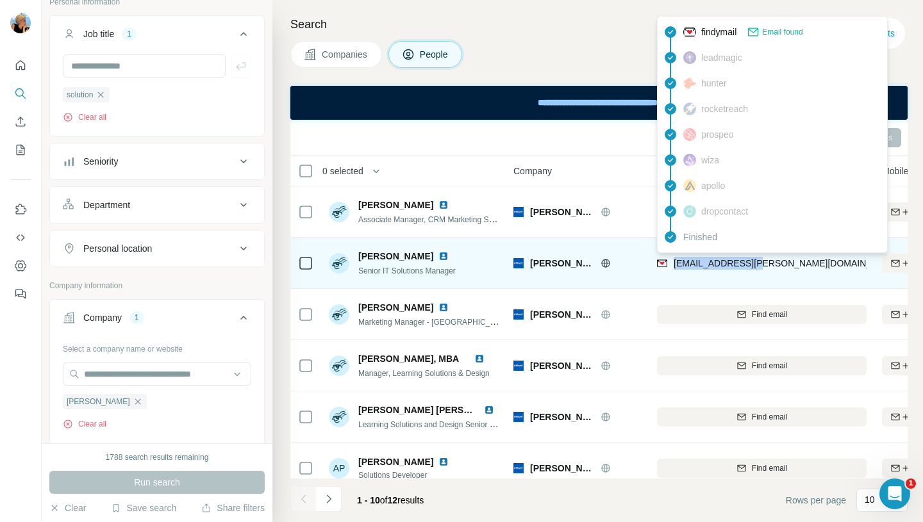
drag, startPoint x: 769, startPoint y: 265, endPoint x: 673, endPoint y: 264, distance: 95.5
click at [673, 264] on div "bkobus@withum.com" at bounding box center [762, 263] width 210 height 35
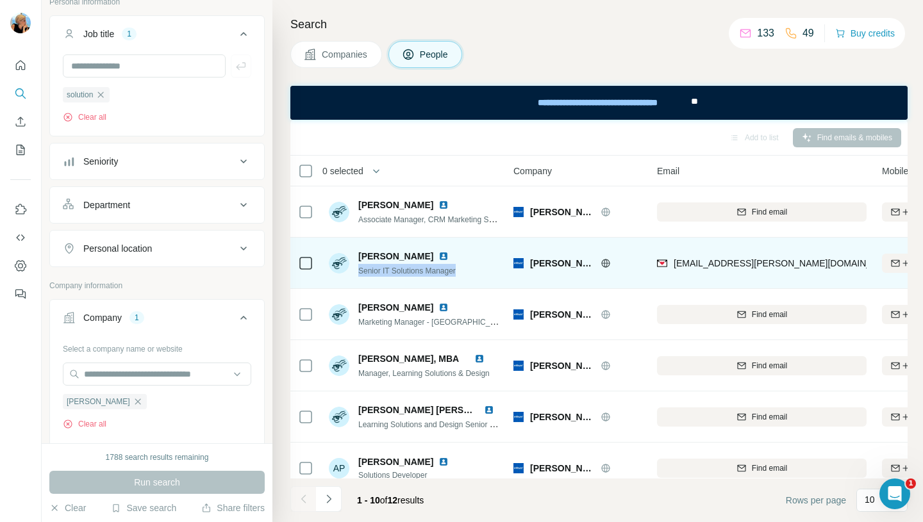
drag, startPoint x: 460, startPoint y: 272, endPoint x: 360, endPoint y: 275, distance: 100.7
click at [360, 275] on div "Brendan Kobus Senior IT Solutions Manager" at bounding box center [414, 263] width 171 height 35
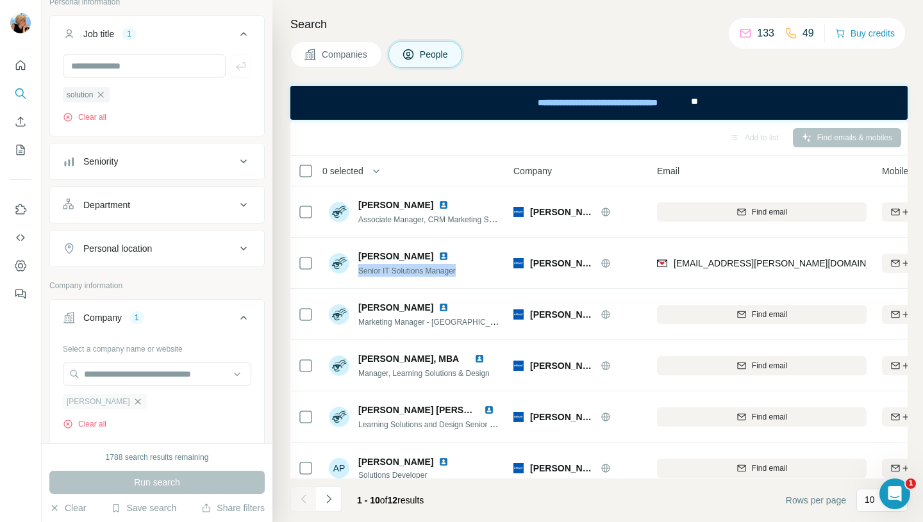
click at [133, 401] on icon "button" at bounding box center [138, 402] width 10 height 10
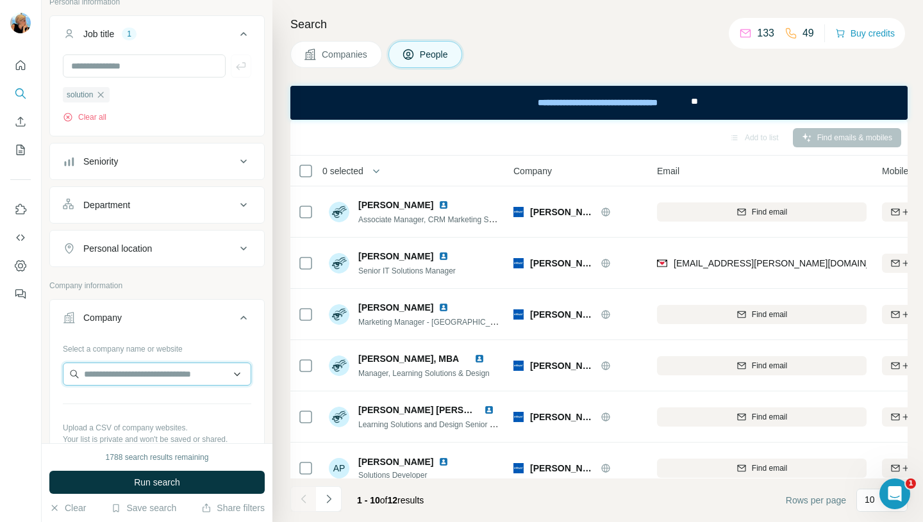
click at [105, 375] on input "text" at bounding box center [157, 374] width 188 height 23
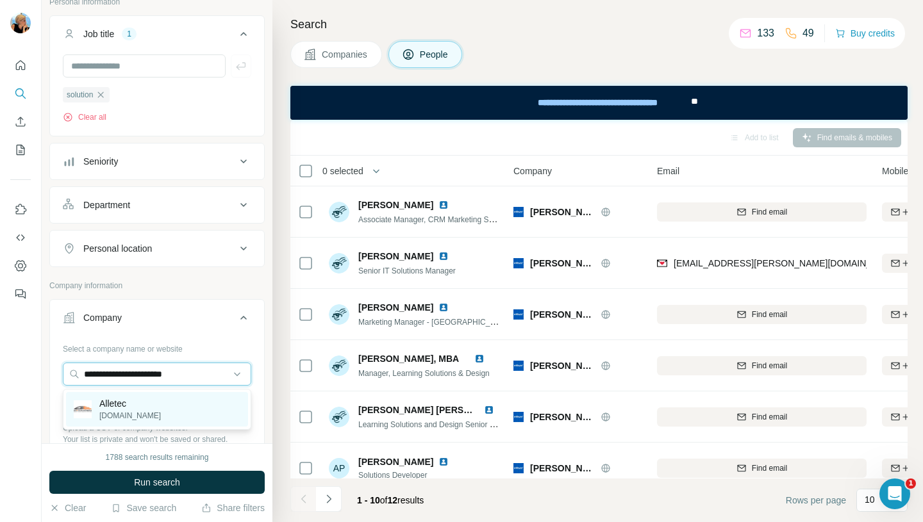
type input "**********"
click at [130, 413] on p "alletec.com" at bounding box center [130, 416] width 62 height 12
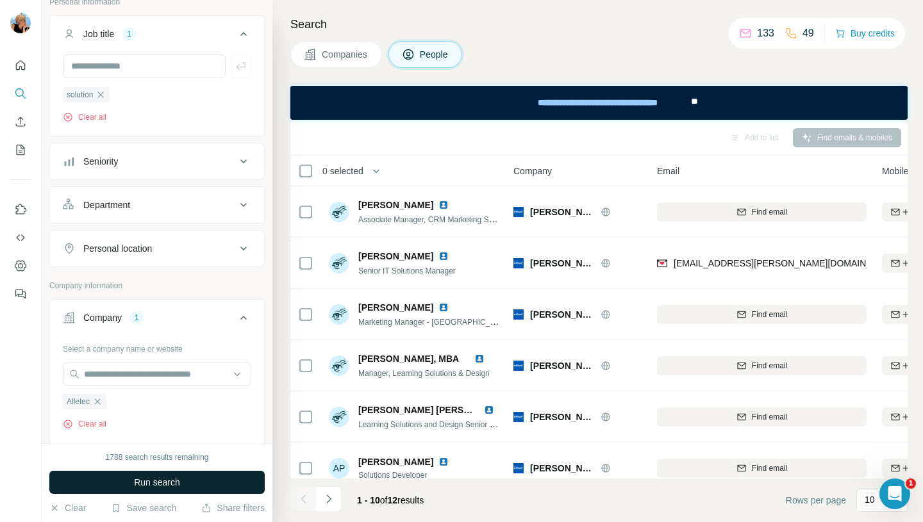
click at [131, 481] on button "Run search" at bounding box center [156, 482] width 215 height 23
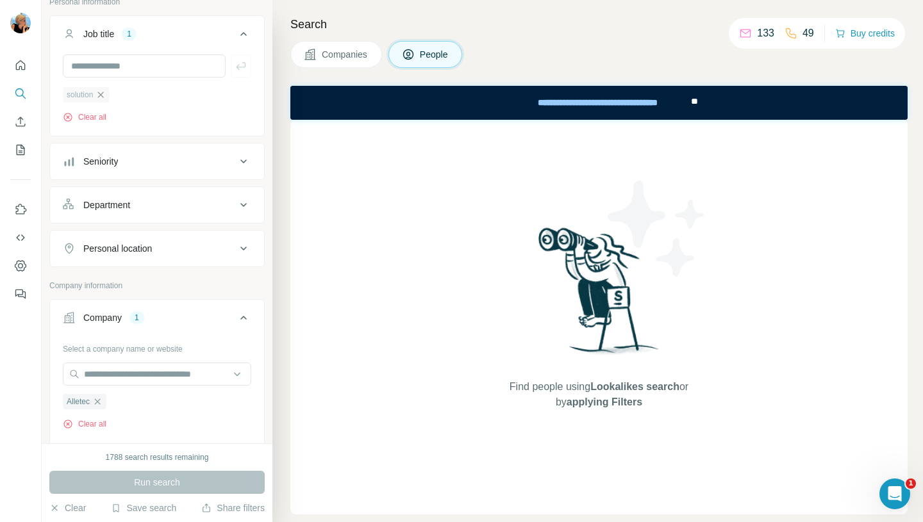
click at [103, 94] on icon "button" at bounding box center [101, 95] width 6 height 6
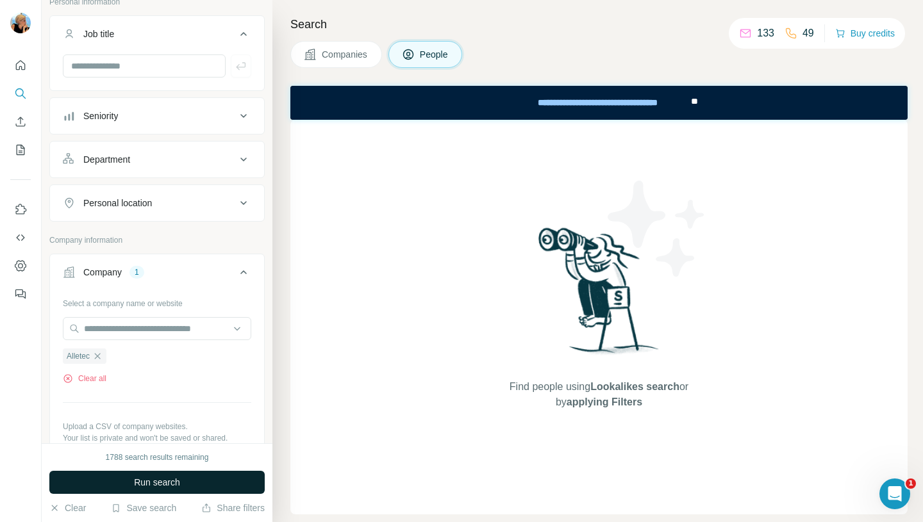
click at [173, 482] on span "Run search" at bounding box center [157, 482] width 46 height 13
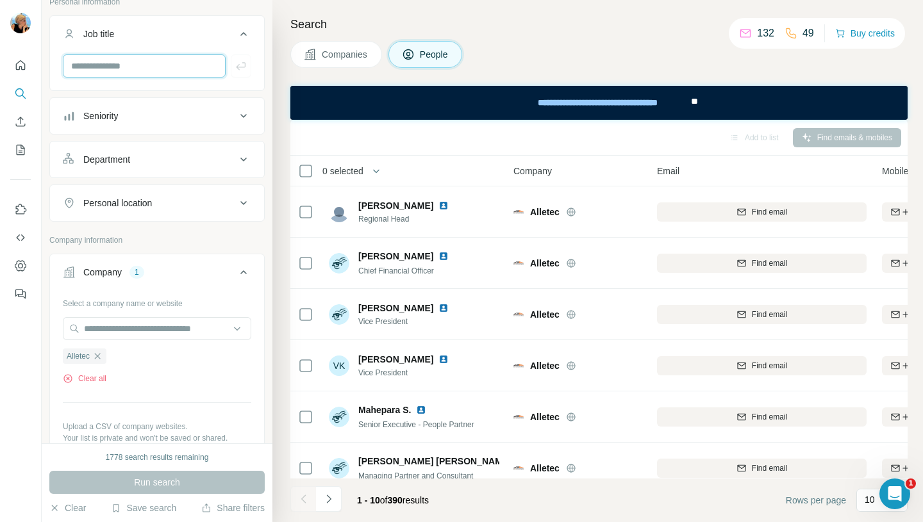
click at [128, 75] on input "text" at bounding box center [144, 65] width 163 height 23
type input "**********"
click at [244, 61] on icon "button" at bounding box center [241, 66] width 13 height 13
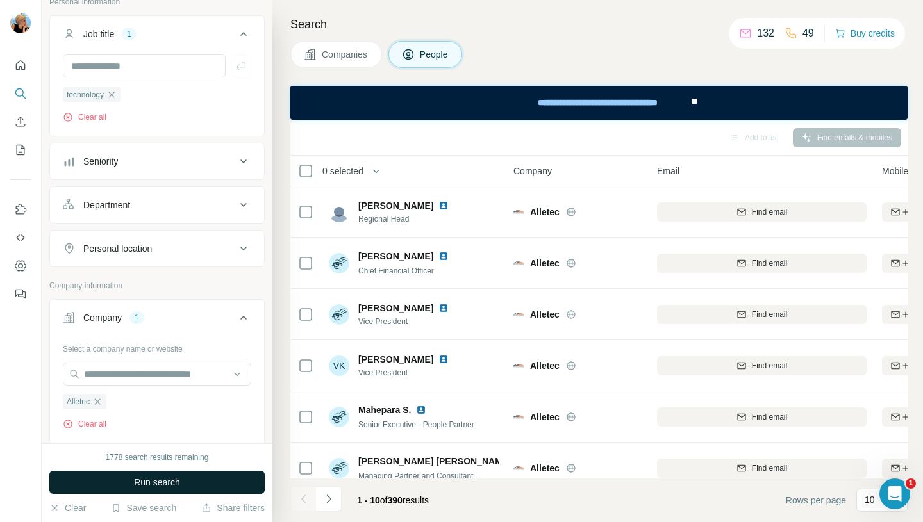
click at [219, 474] on button "Run search" at bounding box center [156, 482] width 215 height 23
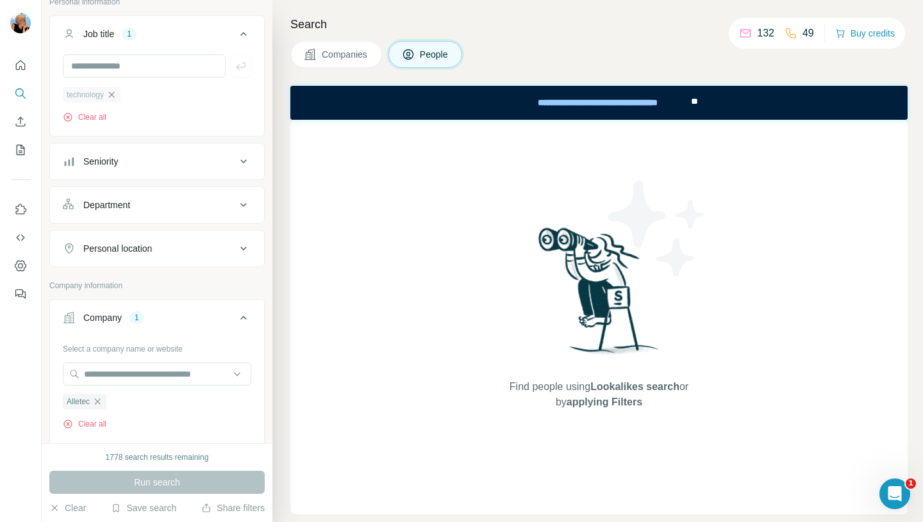
click at [116, 96] on icon "button" at bounding box center [111, 95] width 10 height 10
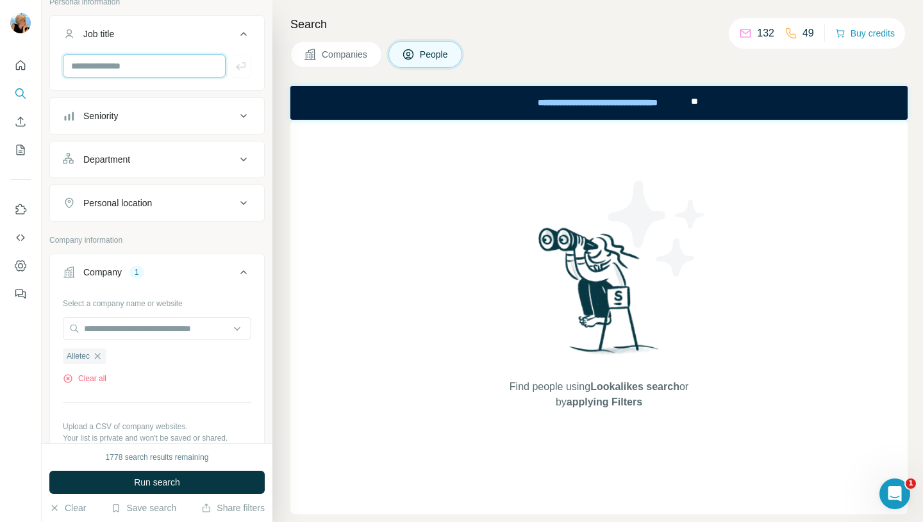
click at [113, 63] on input "text" at bounding box center [144, 65] width 163 height 23
type input "*"
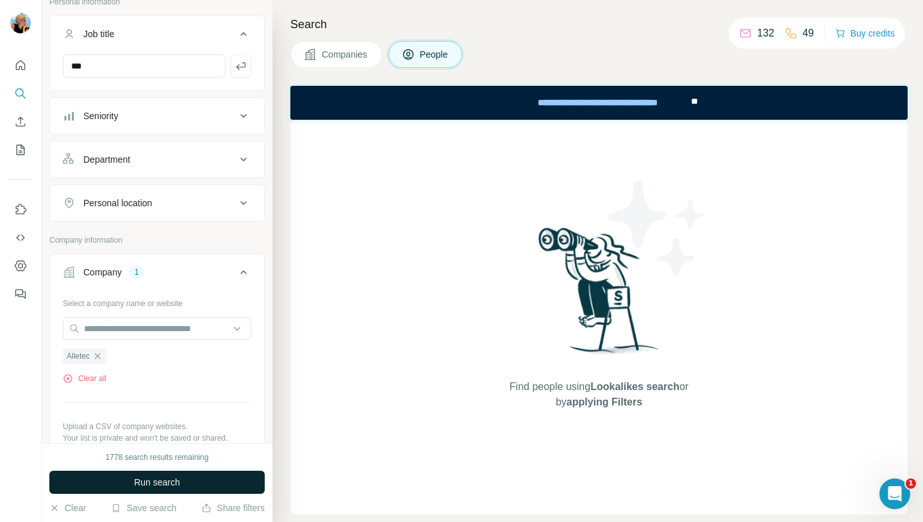
click at [165, 487] on span "Run search" at bounding box center [157, 482] width 46 height 13
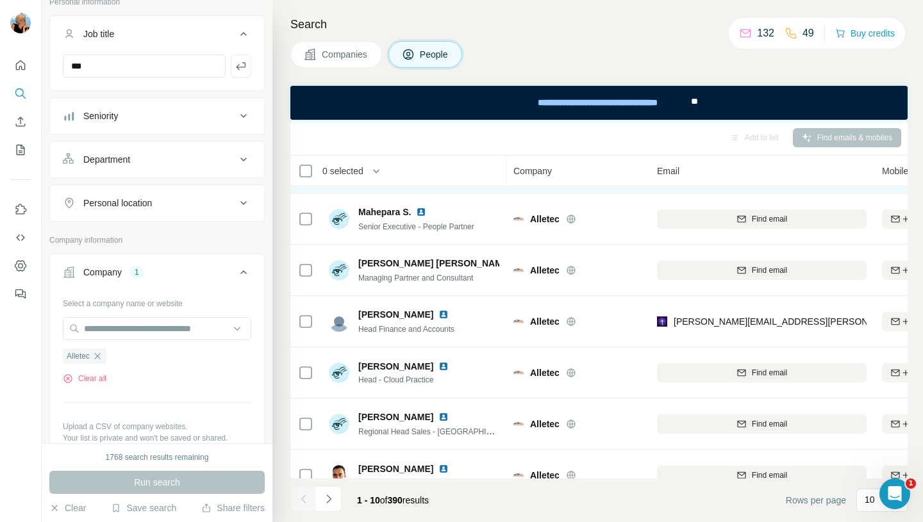
scroll to position [225, 0]
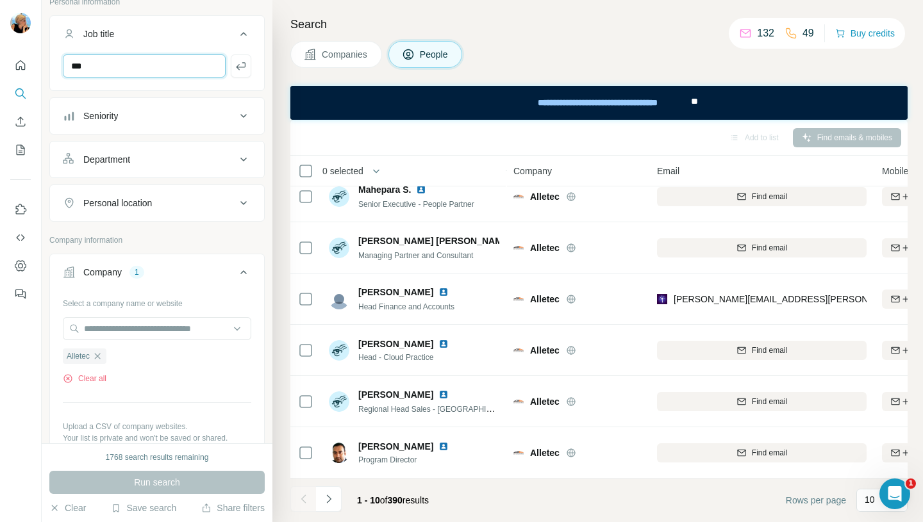
drag, startPoint x: 120, startPoint y: 62, endPoint x: 5, endPoint y: 63, distance: 114.7
click at [4, 63] on div "New search Hide Company lookalikes Personal information Job title *** Seniority…" at bounding box center [461, 261] width 923 height 522
type input "*******"
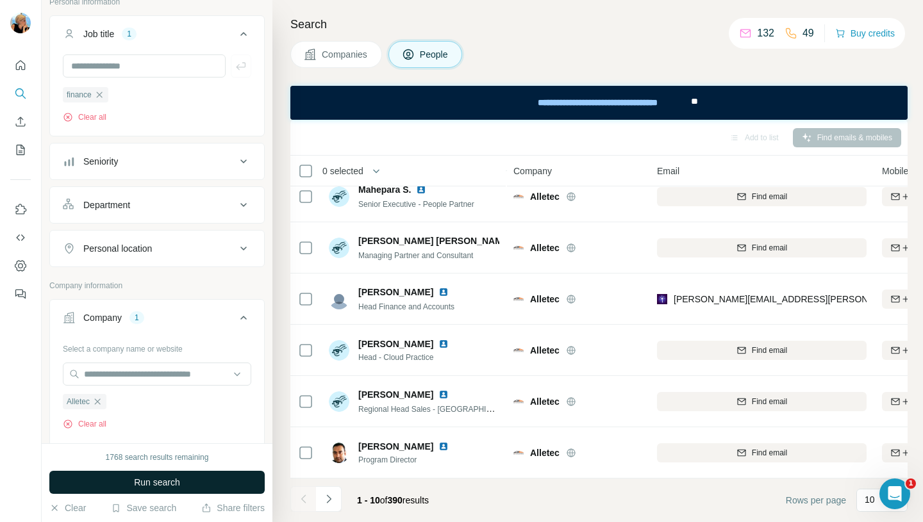
click at [171, 483] on span "Run search" at bounding box center [157, 482] width 46 height 13
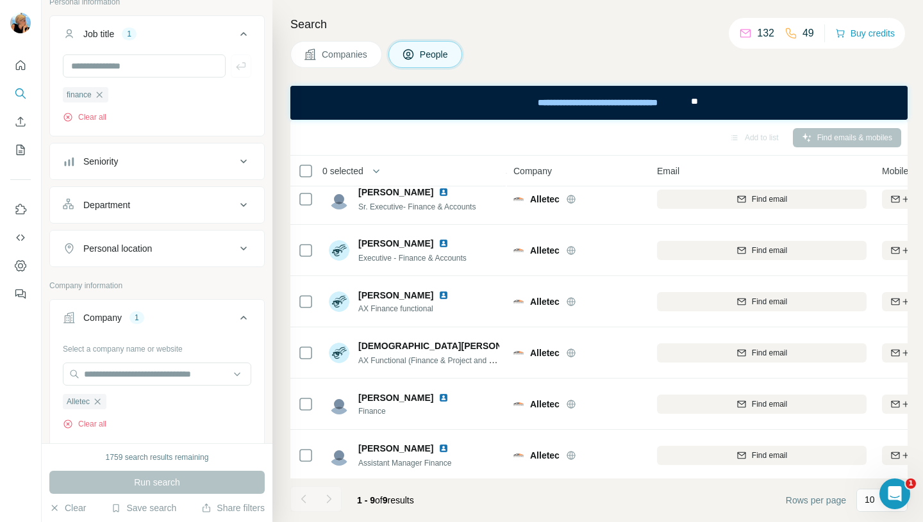
scroll to position [174, 0]
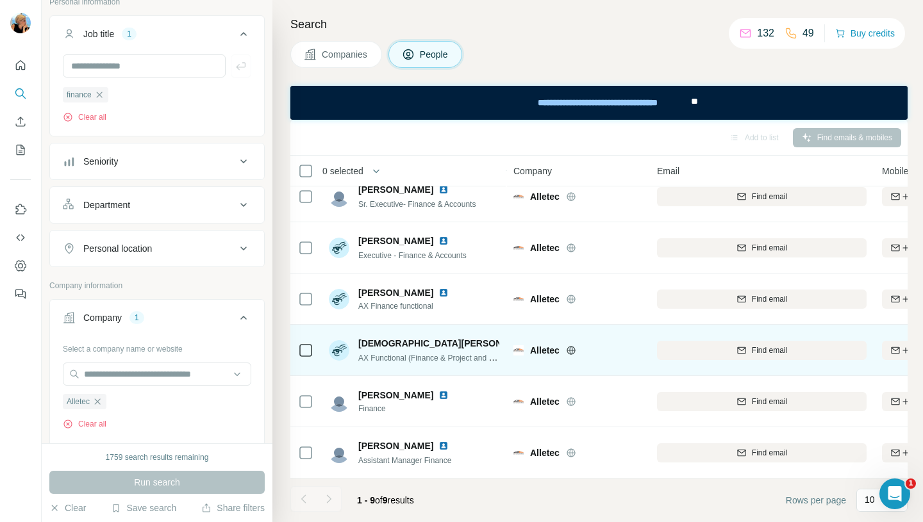
click at [542, 338] on img at bounding box center [544, 343] width 5 height 10
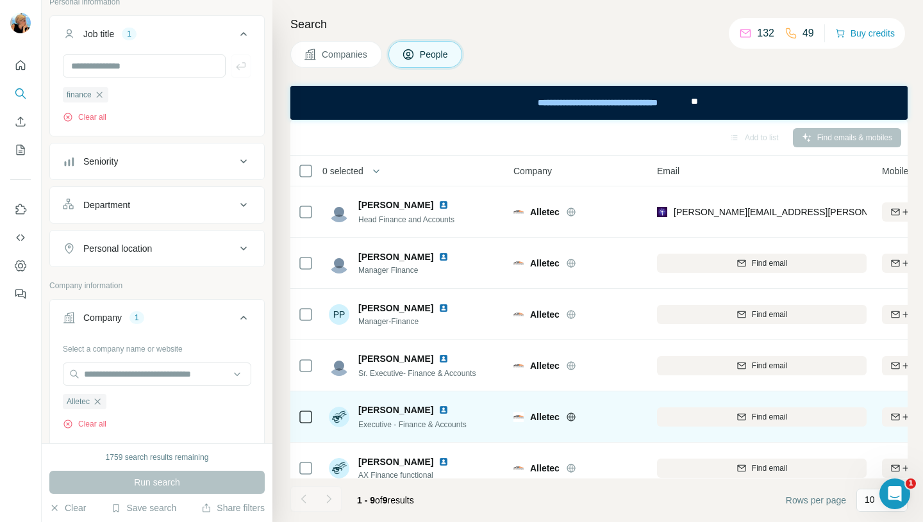
scroll to position [2, 0]
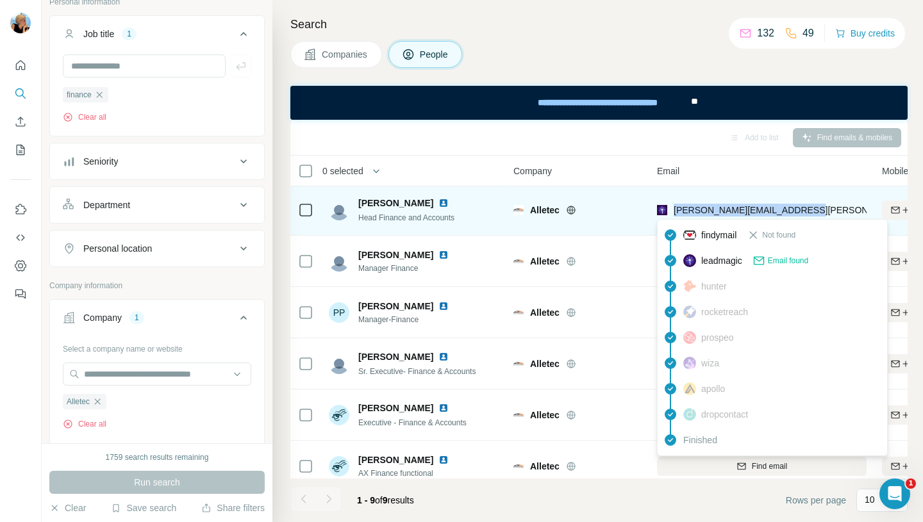
drag, startPoint x: 806, startPoint y: 212, endPoint x: 673, endPoint y: 213, distance: 132.7
click at [673, 213] on div "nicholas.dsouza@alletec.com" at bounding box center [762, 209] width 210 height 35
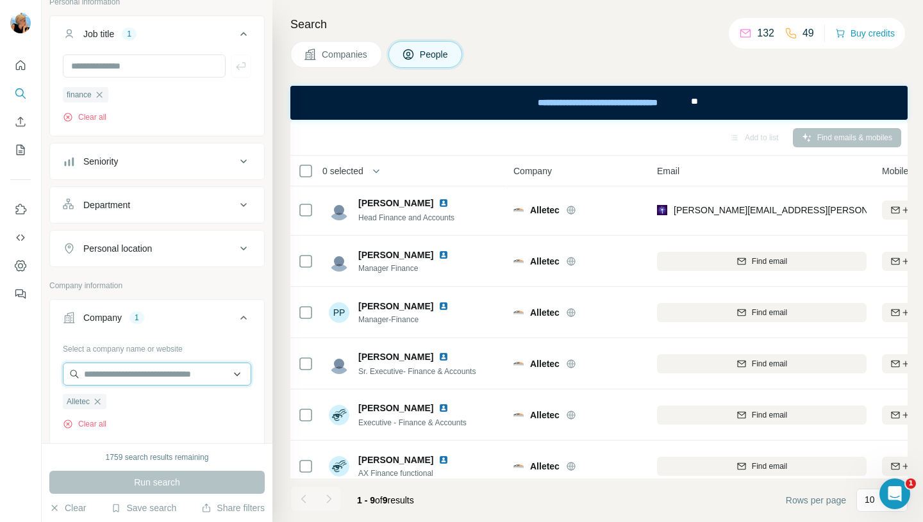
click at [185, 376] on input "text" at bounding box center [157, 374] width 188 height 23
paste input "**********"
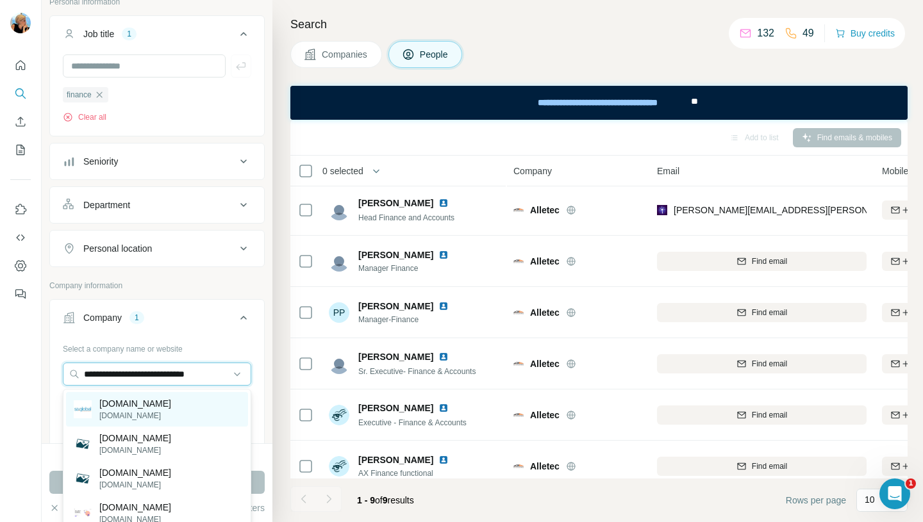
type input "**********"
click at [158, 407] on div "sa.global saglobal.com" at bounding box center [157, 409] width 182 height 35
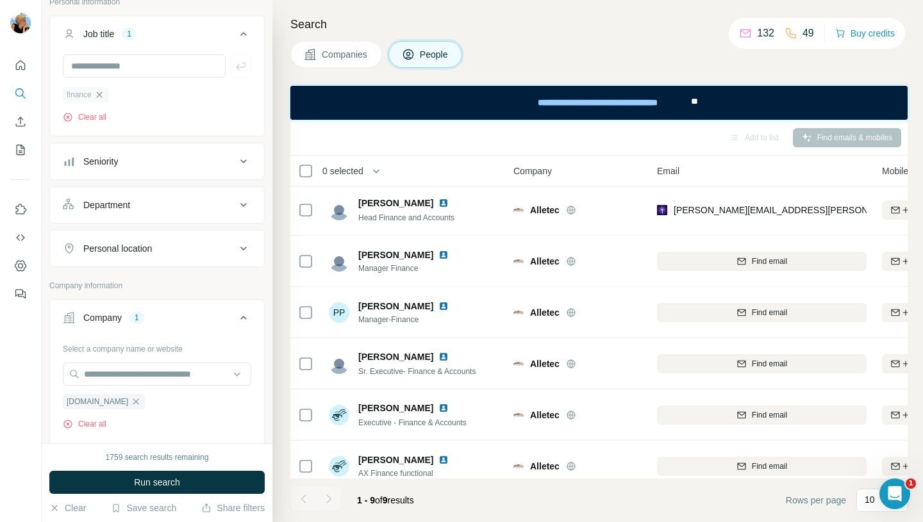
click at [103, 94] on icon "button" at bounding box center [99, 95] width 10 height 10
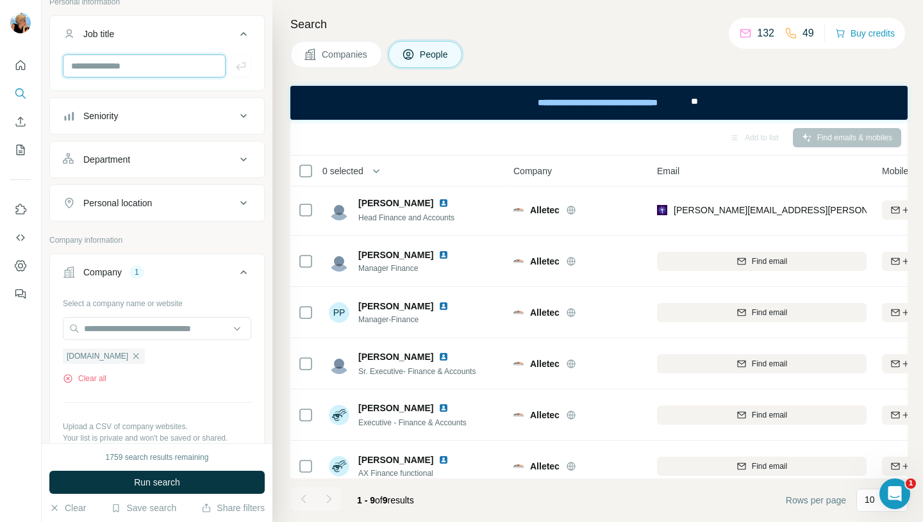
click at [108, 74] on input "text" at bounding box center [144, 65] width 163 height 23
type input "*"
type input "********"
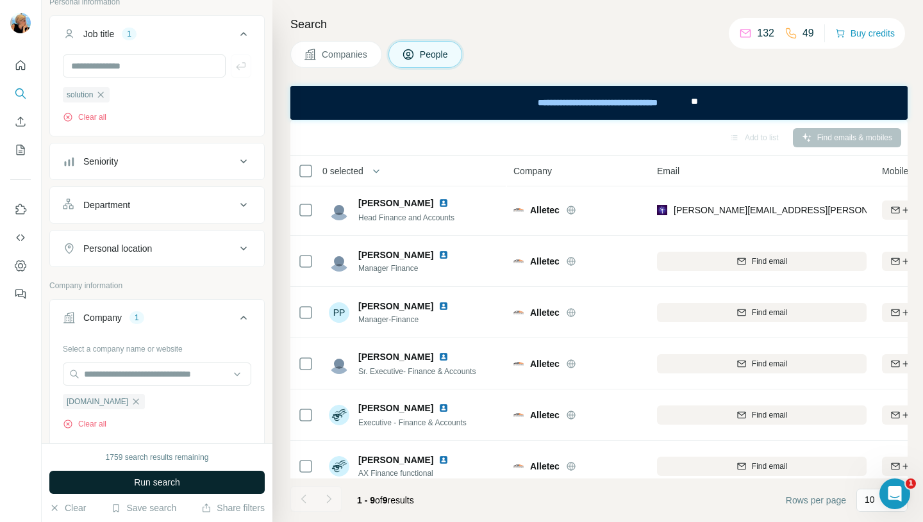
click at [140, 485] on span "Run search" at bounding box center [157, 482] width 46 height 13
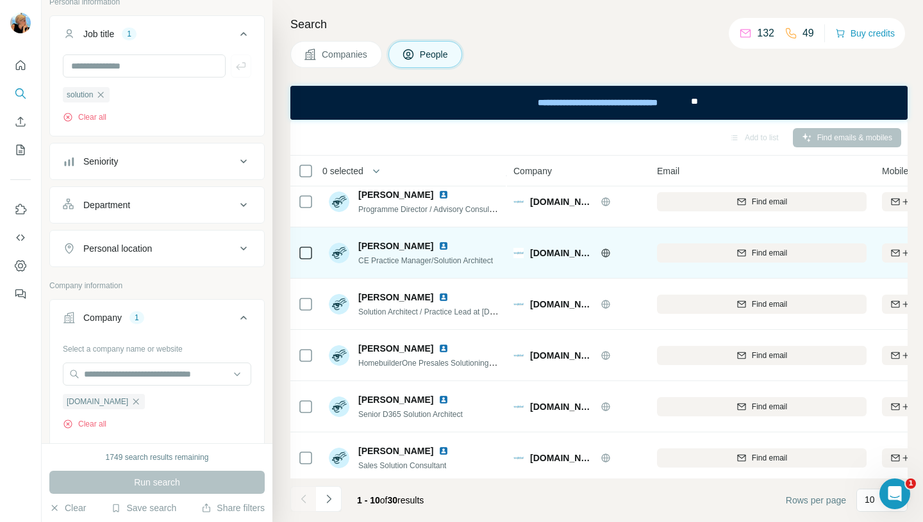
scroll to position [60, 0]
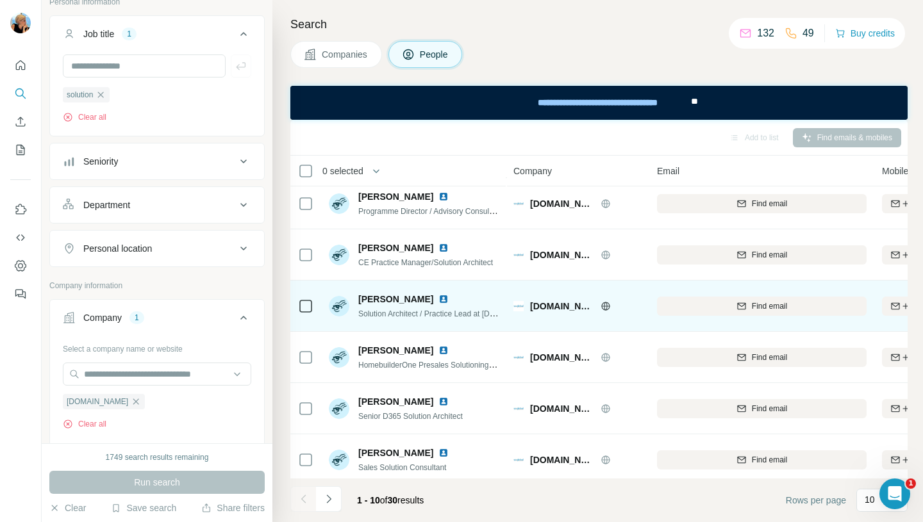
click at [442, 301] on img at bounding box center [443, 299] width 10 height 10
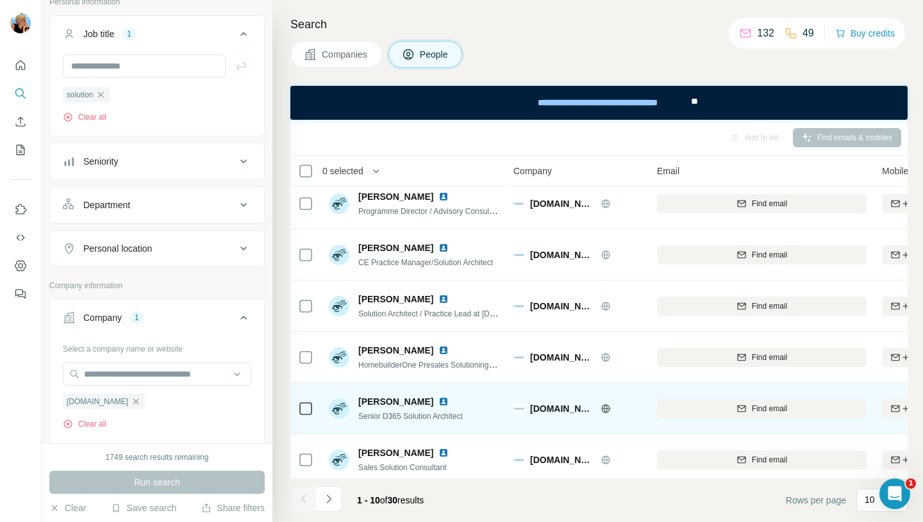
click at [438, 403] on img at bounding box center [443, 402] width 10 height 10
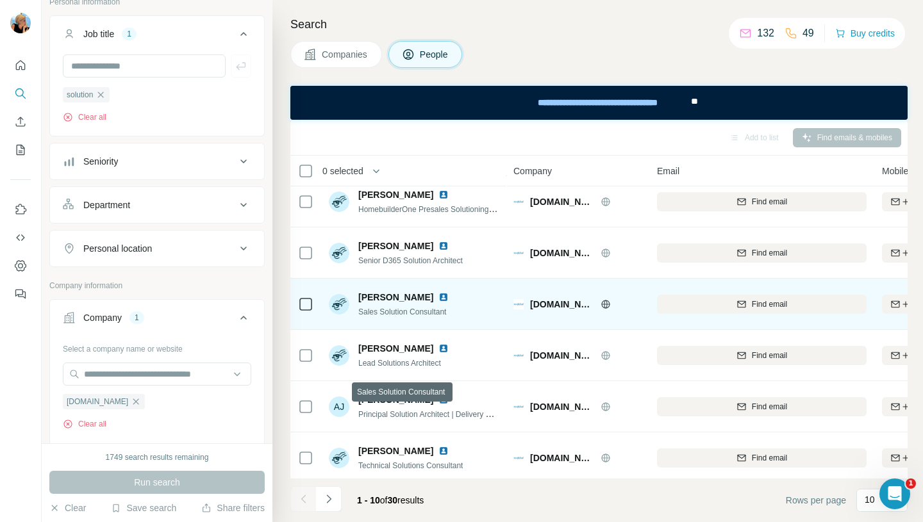
scroll to position [225, 0]
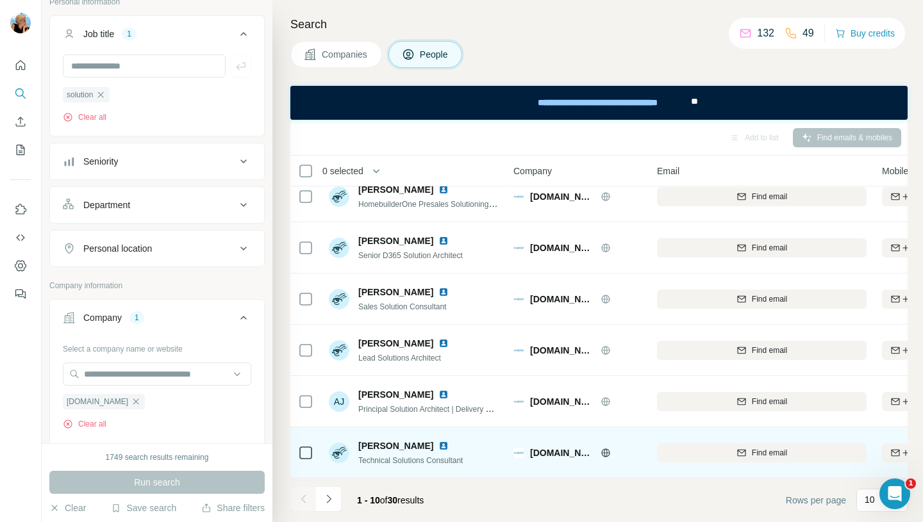
click at [438, 446] on img at bounding box center [443, 446] width 10 height 10
drag, startPoint x: 416, startPoint y: 441, endPoint x: 358, endPoint y: 440, distance: 58.3
click at [358, 440] on span "Ben Schubert" at bounding box center [395, 446] width 75 height 13
drag, startPoint x: 482, startPoint y: 457, endPoint x: 358, endPoint y: 457, distance: 123.7
click at [358, 457] on div "Ben Schubert Technical Solutions Consultant" at bounding box center [414, 452] width 171 height 35
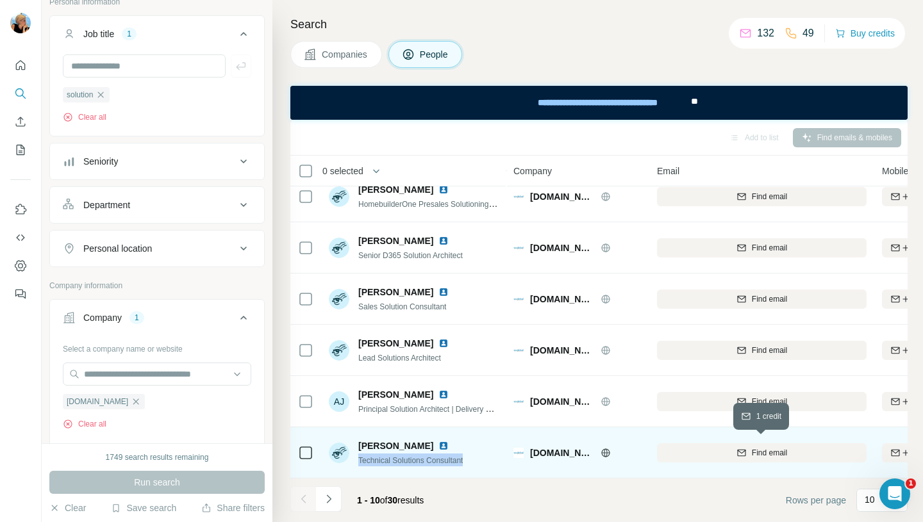
click at [719, 457] on button "Find email" at bounding box center [762, 453] width 210 height 19
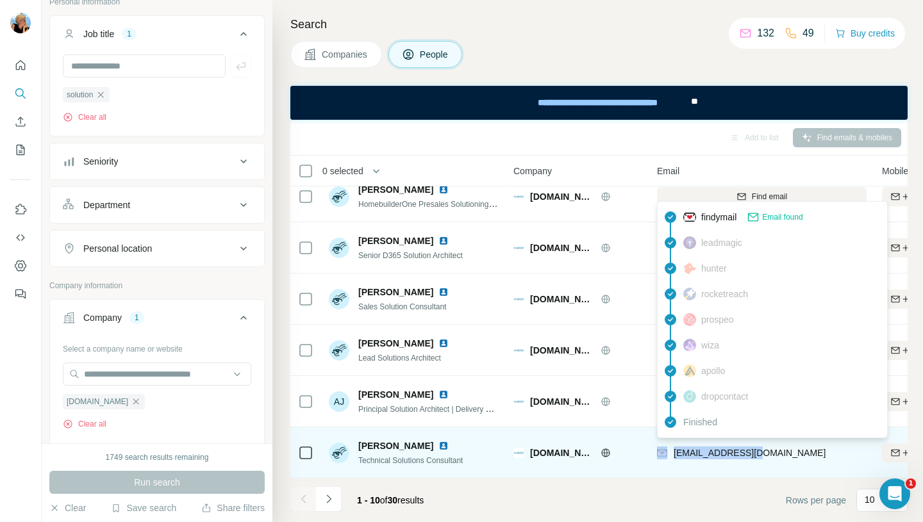
drag, startPoint x: 769, startPoint y: 449, endPoint x: 668, endPoint y: 451, distance: 101.3
click at [668, 451] on div "bens@saglobal.com" at bounding box center [762, 452] width 210 height 35
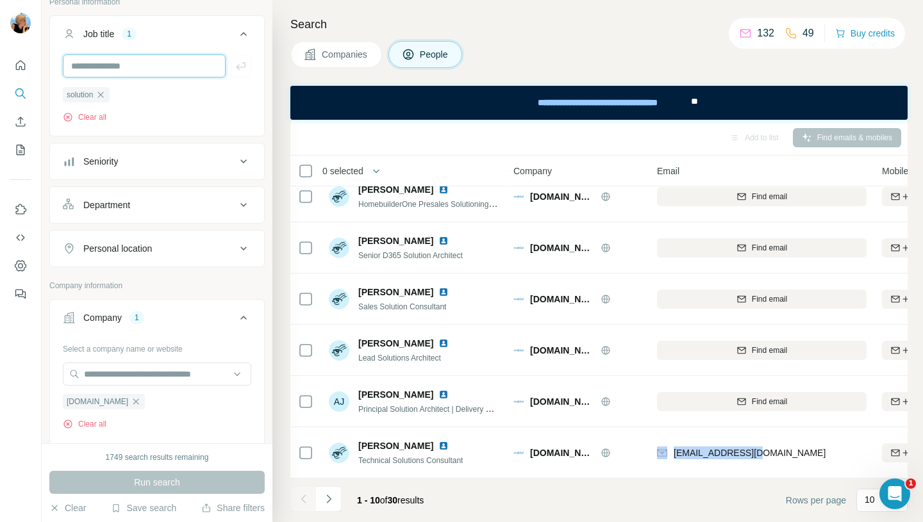
click at [171, 67] on input "text" at bounding box center [144, 65] width 163 height 23
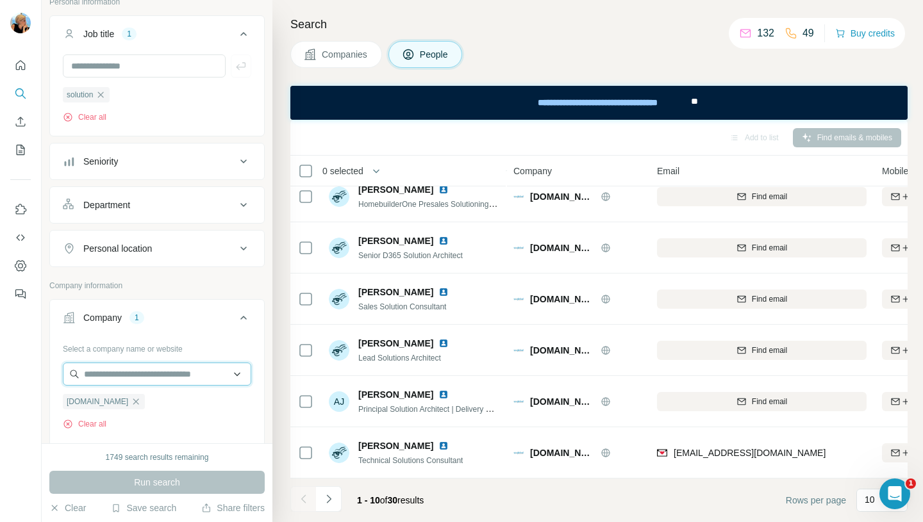
click at [146, 375] on input "text" at bounding box center [157, 374] width 188 height 23
paste input "**********"
type input "**********"
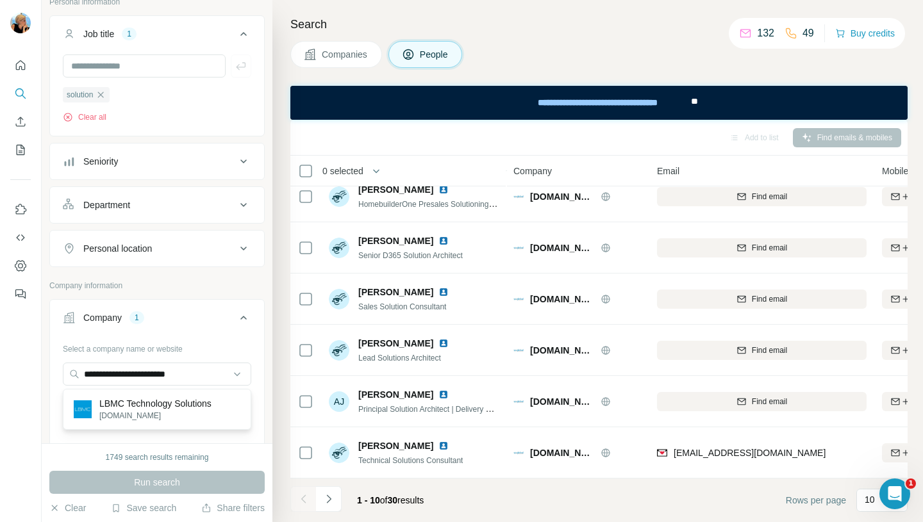
click at [175, 408] on p "LBMC Technology Solutions" at bounding box center [155, 403] width 112 height 13
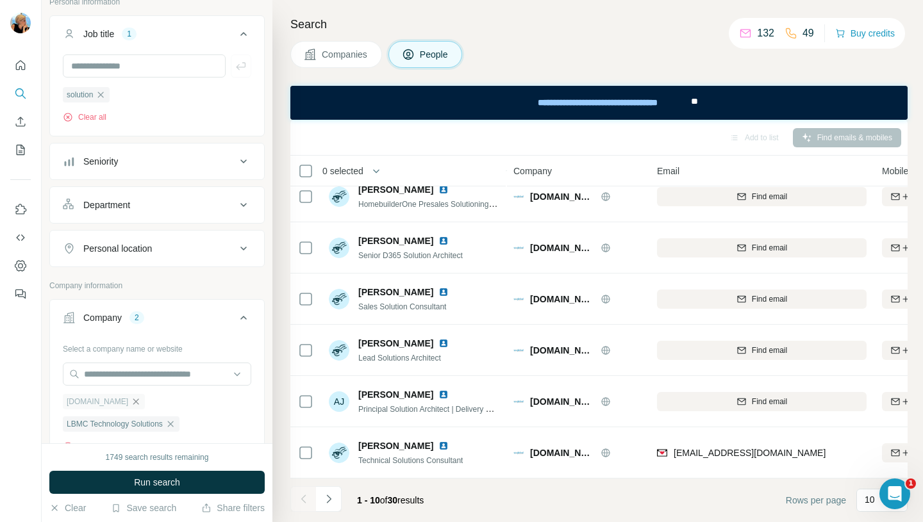
click at [131, 404] on icon "button" at bounding box center [136, 402] width 10 height 10
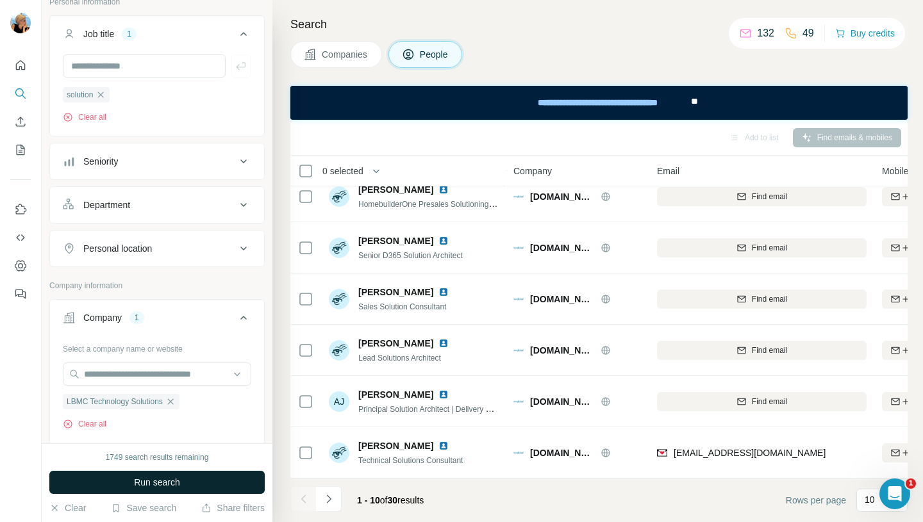
click at [157, 486] on span "Run search" at bounding box center [157, 482] width 46 height 13
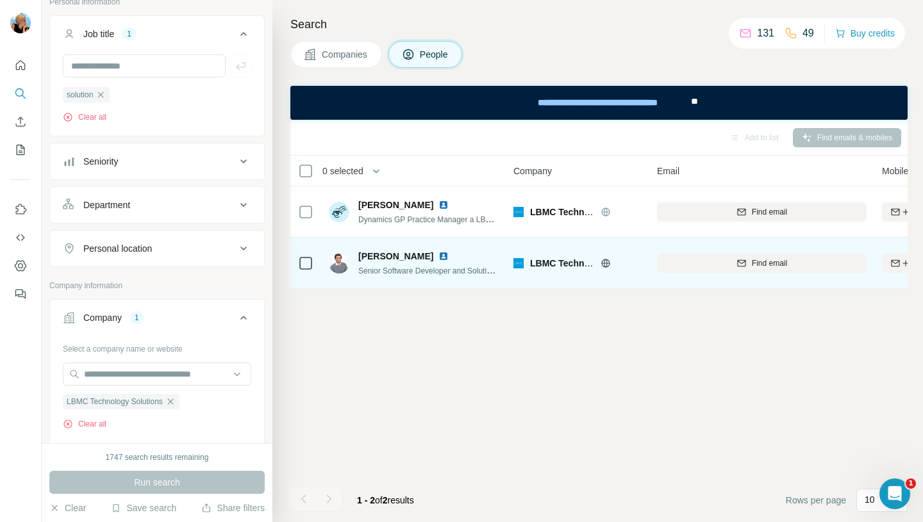
click at [438, 256] on img at bounding box center [443, 256] width 10 height 10
click at [415, 255] on div "Tyler Boswell" at bounding box center [428, 256] width 141 height 13
drag, startPoint x: 359, startPoint y: 273, endPoint x: 558, endPoint y: 280, distance: 199.5
click at [0, 0] on tr "Tyler Boswell Senior Software Developer and Solution Architect LBMC Technology …" at bounding box center [0, 0] width 0 height 0
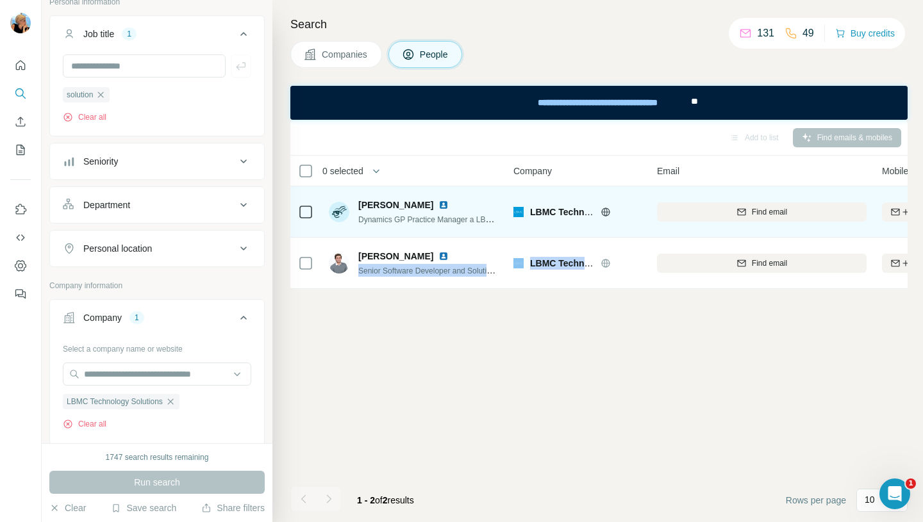
click at [445, 203] on img at bounding box center [443, 205] width 10 height 10
drag, startPoint x: 435, startPoint y: 209, endPoint x: 360, endPoint y: 205, distance: 75.1
click at [360, 205] on div "Margaret Bolding" at bounding box center [428, 205] width 141 height 13
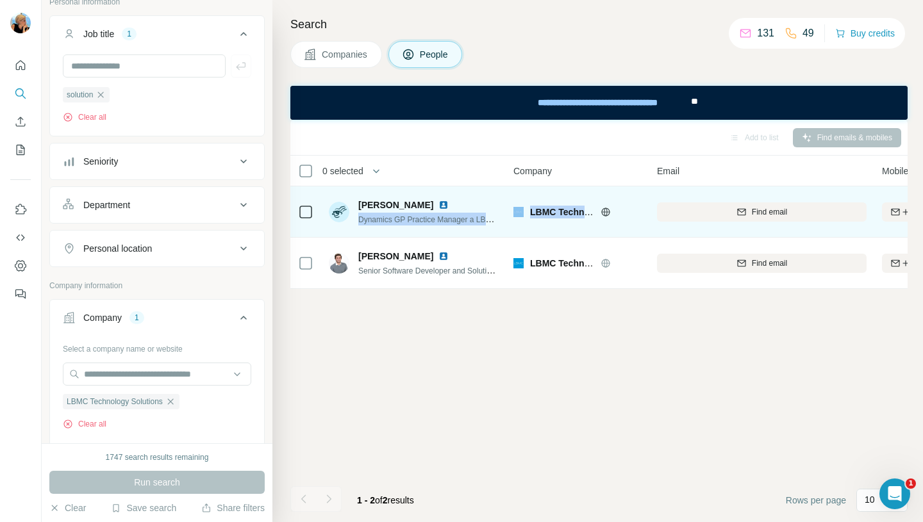
drag, startPoint x: 360, startPoint y: 219, endPoint x: 610, endPoint y: 232, distance: 251.0
click at [0, 0] on tr "Margaret Bolding Dynamics GP Practice Manager a LBMC Technology Solutions LBMC …" at bounding box center [0, 0] width 0 height 0
click at [780, 214] on span "Find email" at bounding box center [769, 212] width 35 height 12
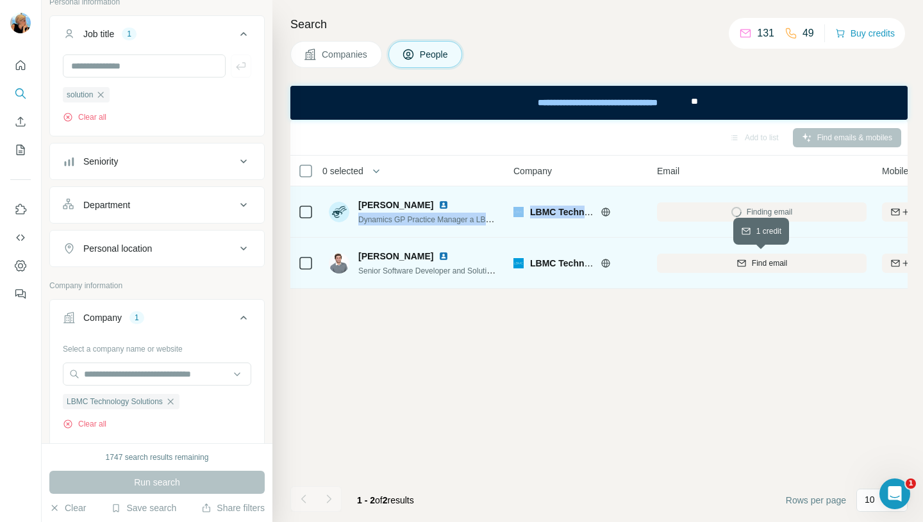
click at [776, 267] on span "Find email" at bounding box center [769, 264] width 35 height 12
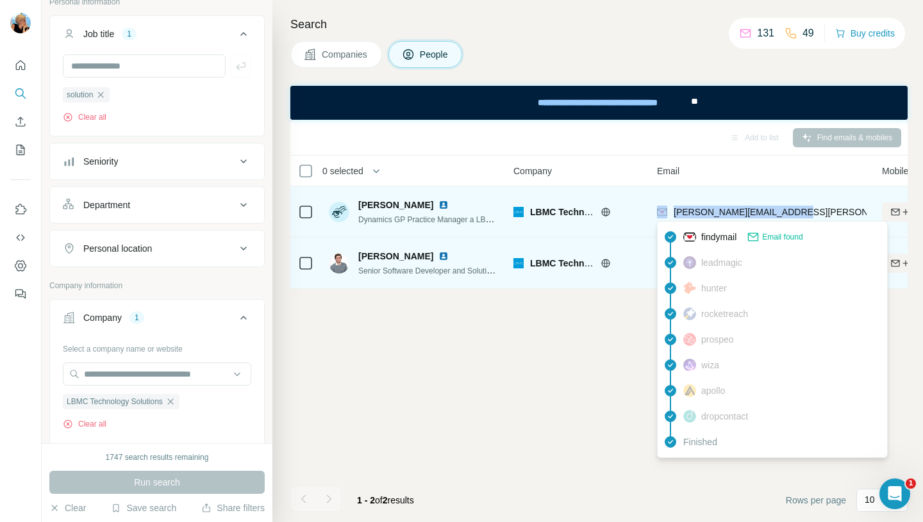
drag, startPoint x: 799, startPoint y: 212, endPoint x: 660, endPoint y: 213, distance: 139.8
click at [660, 213] on div "margaret.bolding@lbmc.com" at bounding box center [762, 211] width 210 height 35
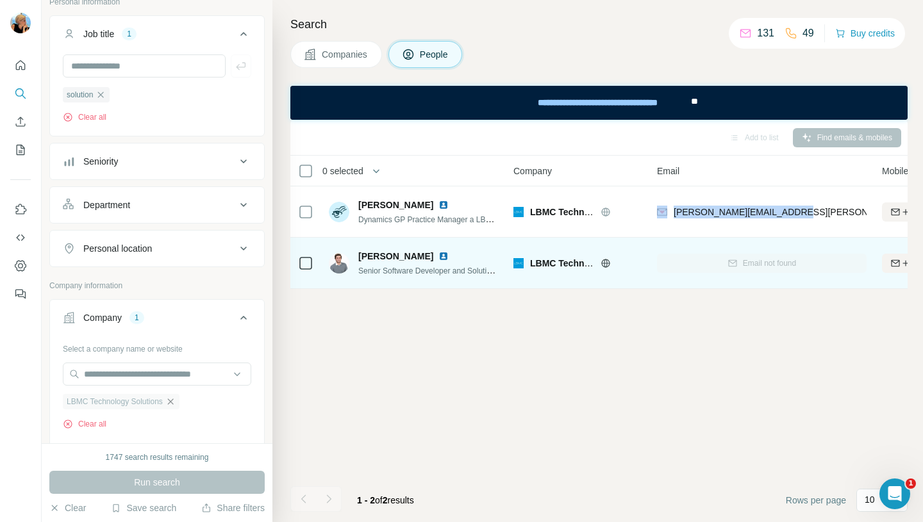
click at [176, 404] on icon "button" at bounding box center [170, 402] width 10 height 10
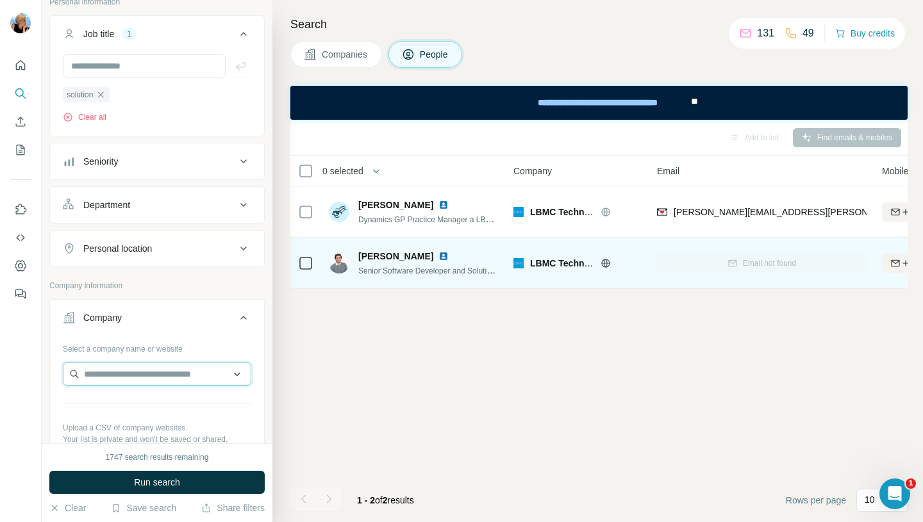
click at [159, 378] on input "text" at bounding box center [157, 374] width 188 height 23
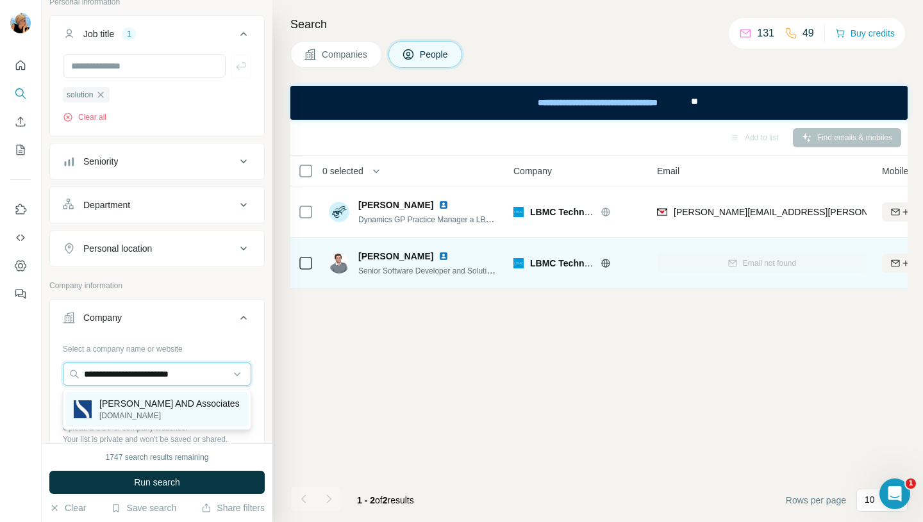
type input "**********"
click at [179, 410] on p "Springer Lawson AND Associates" at bounding box center [169, 403] width 140 height 13
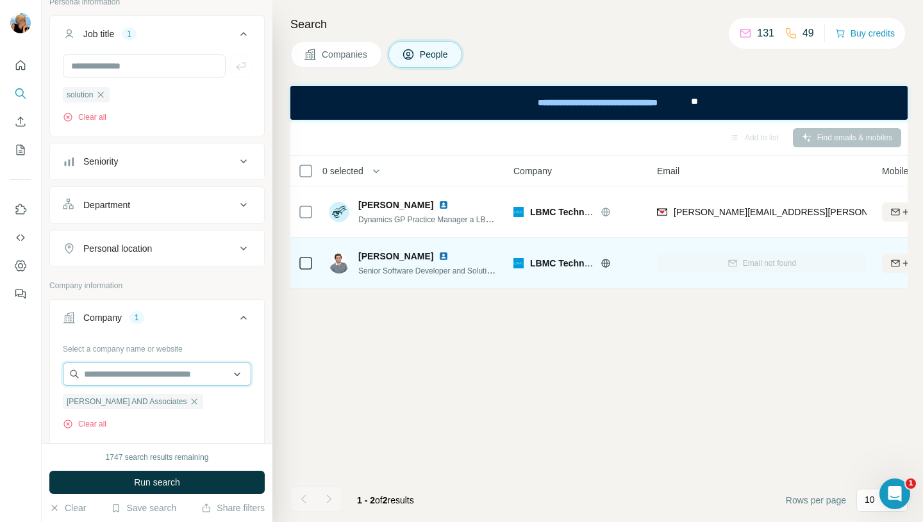
click at [138, 371] on input "text" at bounding box center [157, 374] width 188 height 23
paste input "**********"
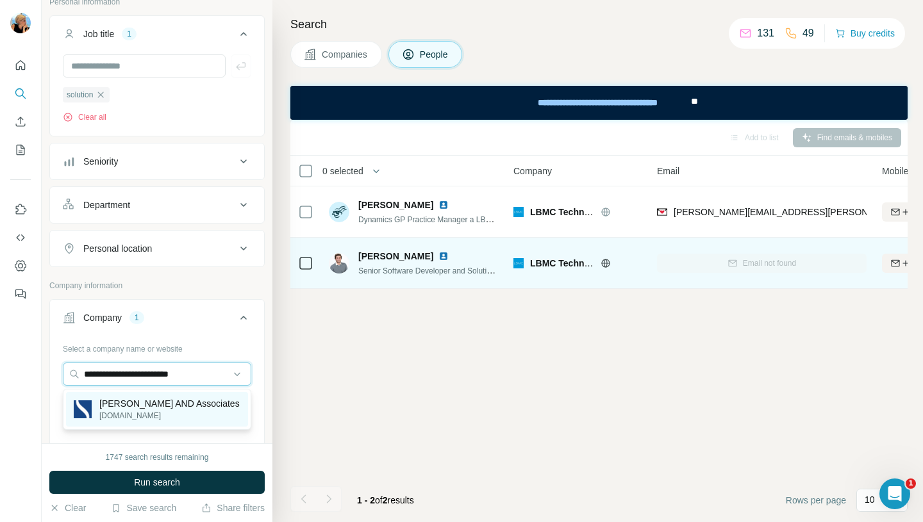
type input "**********"
click at [173, 410] on p "Springer Lawson AND Associates" at bounding box center [169, 403] width 140 height 13
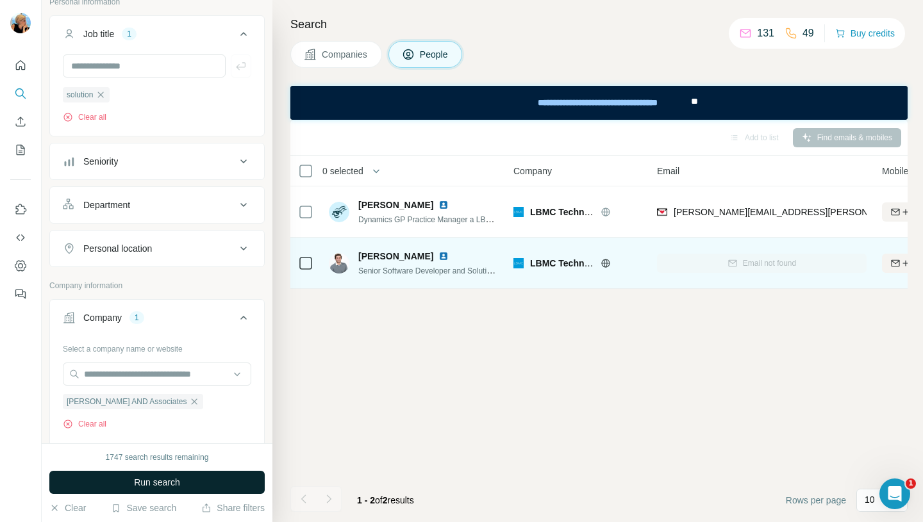
click at [165, 487] on span "Run search" at bounding box center [157, 482] width 46 height 13
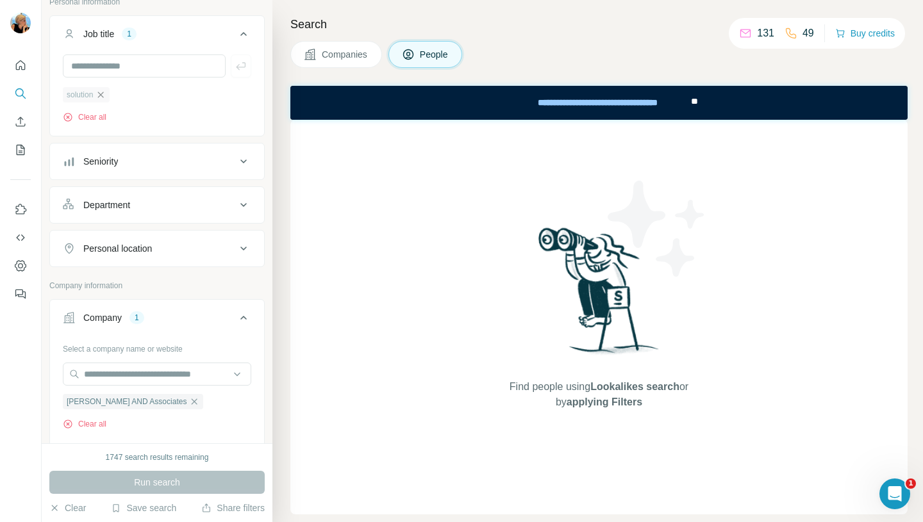
click at [106, 94] on icon "button" at bounding box center [101, 95] width 10 height 10
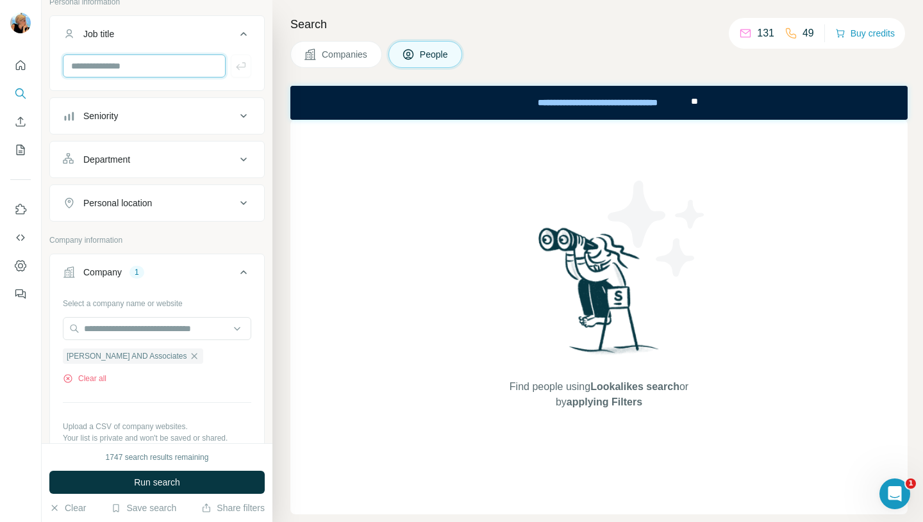
click at [105, 60] on input "text" at bounding box center [144, 65] width 163 height 23
type input "*********"
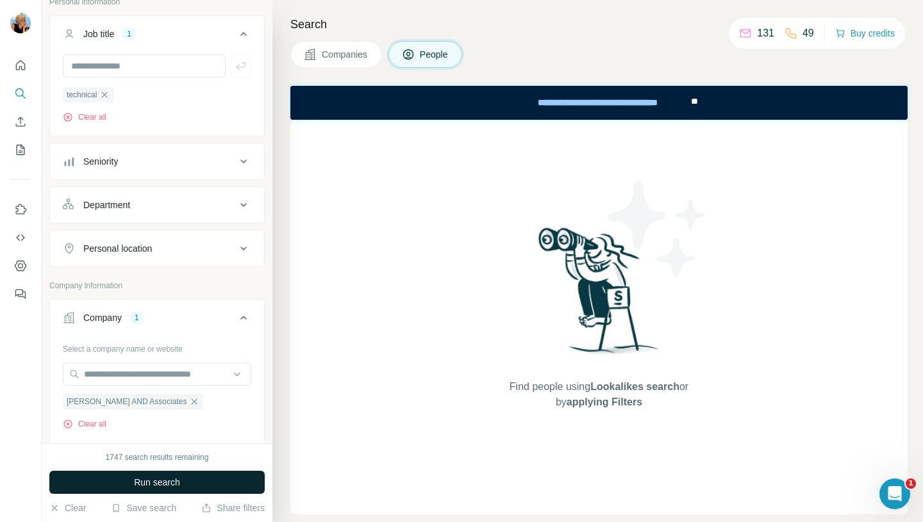
click at [140, 485] on span "Run search" at bounding box center [157, 482] width 46 height 13
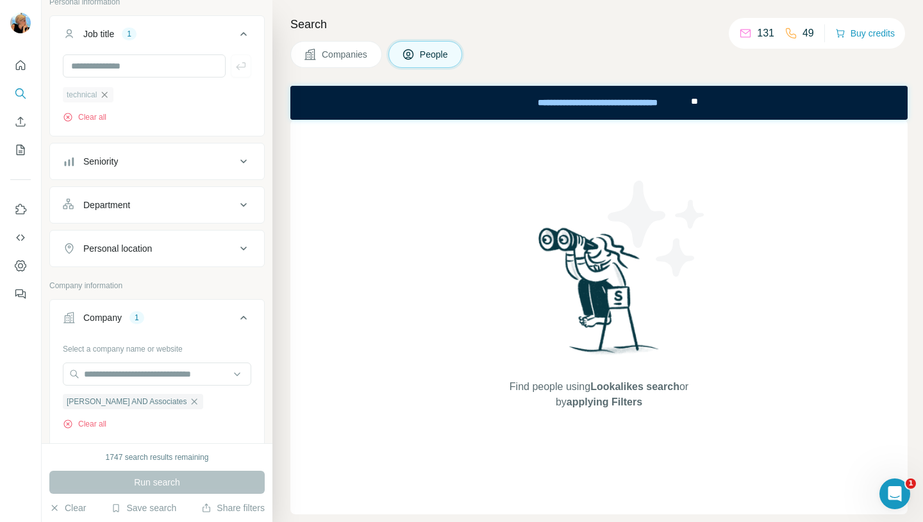
click at [108, 97] on icon "button" at bounding box center [104, 95] width 10 height 10
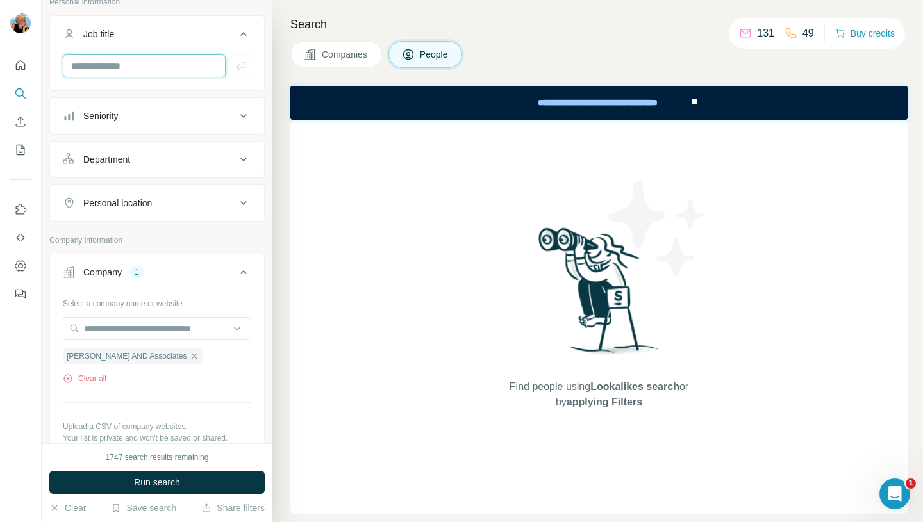
click at [104, 71] on input "text" at bounding box center [144, 65] width 163 height 23
type input "**"
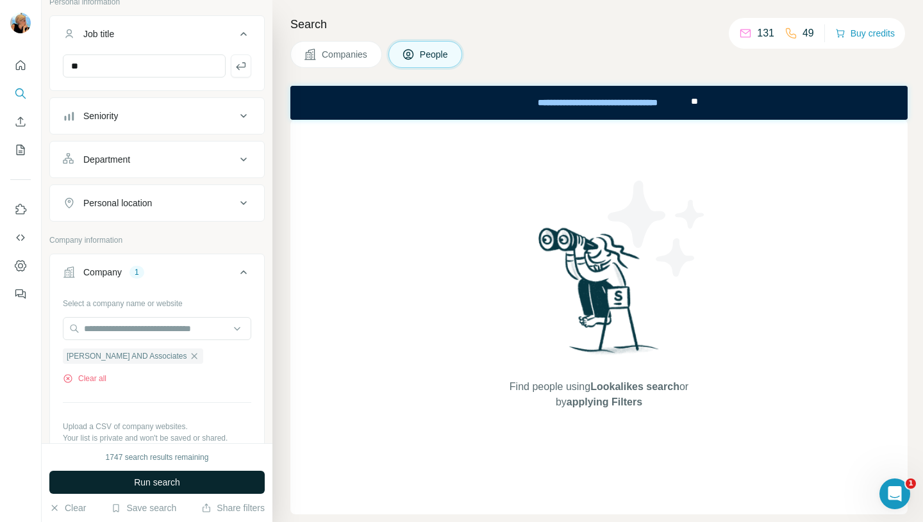
click at [137, 477] on span "Run search" at bounding box center [157, 482] width 46 height 13
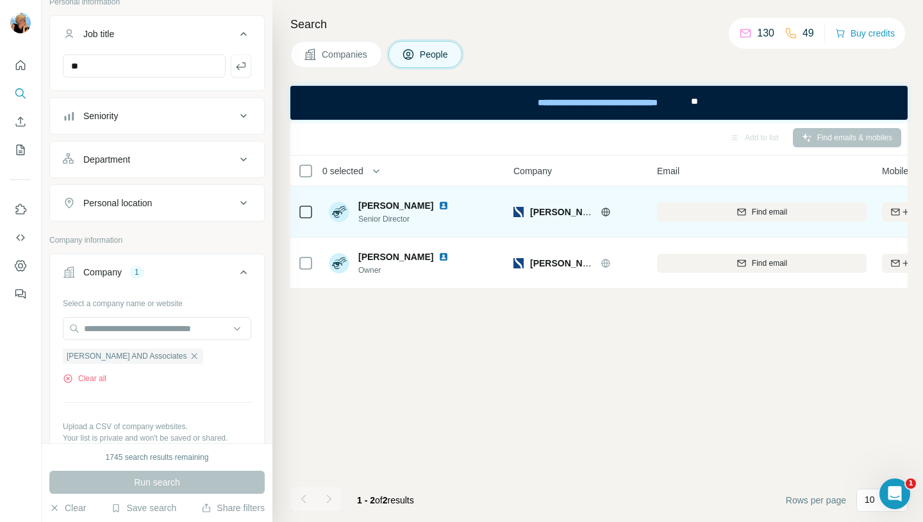
click at [445, 209] on img at bounding box center [443, 206] width 10 height 10
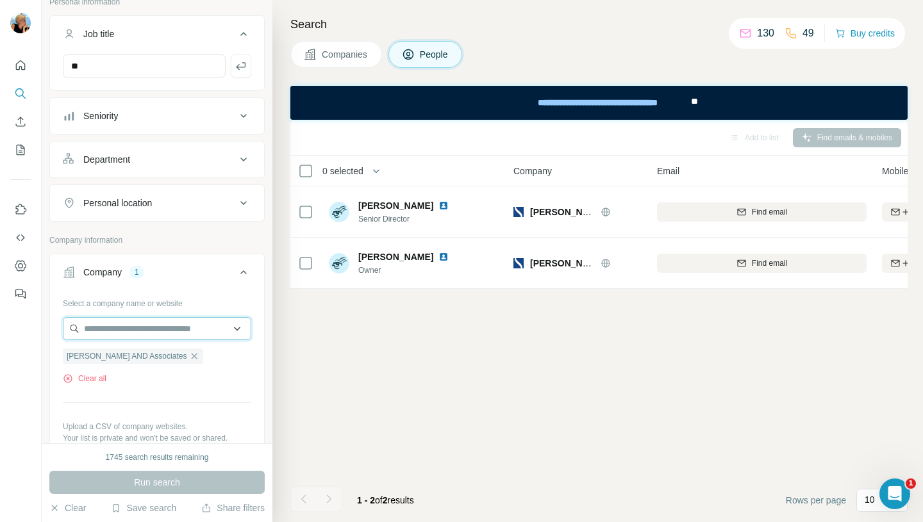
click at [164, 333] on input "text" at bounding box center [157, 328] width 188 height 23
paste input "**********"
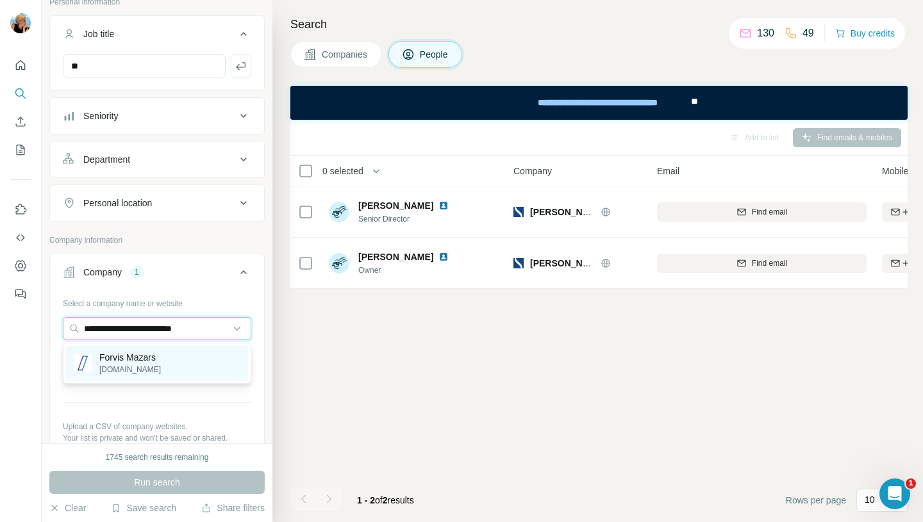
type input "**********"
click at [207, 359] on div "Forvis Mazars forvismazars.us" at bounding box center [157, 363] width 182 height 35
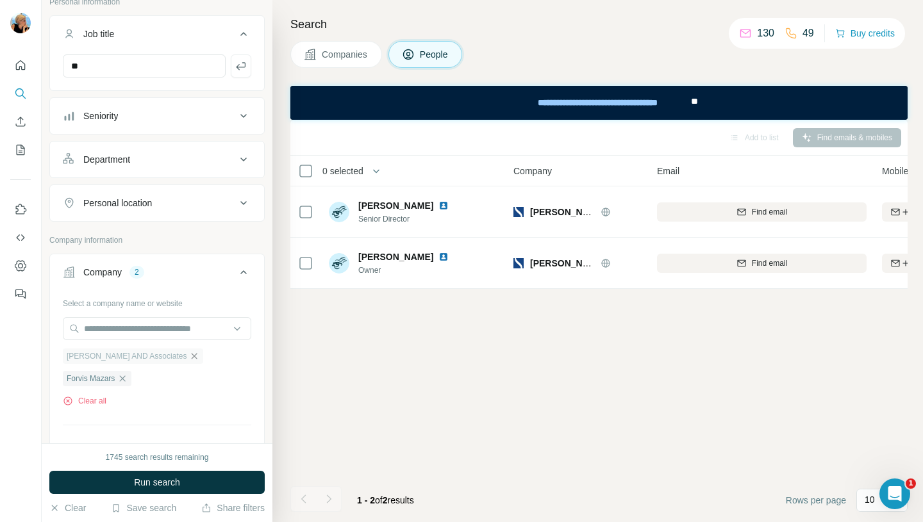
click at [197, 359] on icon "button" at bounding box center [194, 356] width 10 height 10
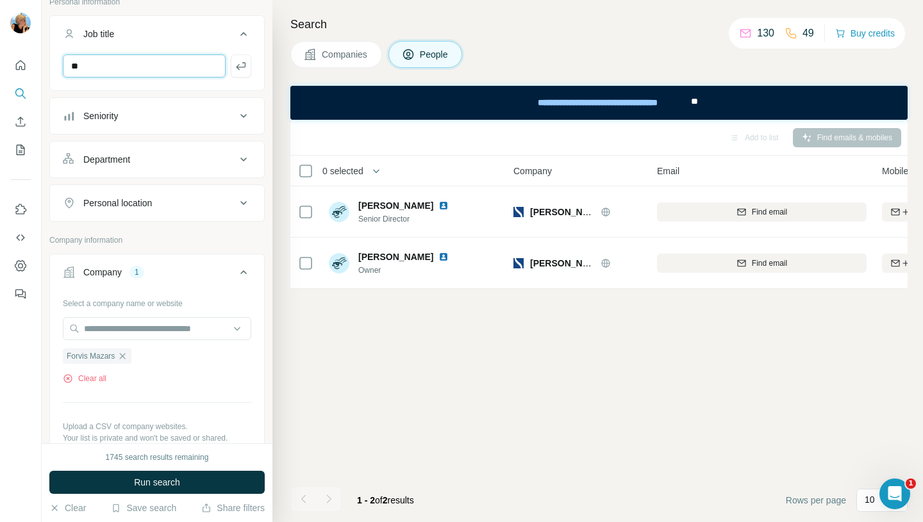
drag, startPoint x: 112, startPoint y: 70, endPoint x: 51, endPoint y: 69, distance: 60.9
click at [51, 69] on div "**" at bounding box center [157, 70] width 214 height 33
type input "********"
click at [242, 64] on icon "button" at bounding box center [241, 66] width 13 height 13
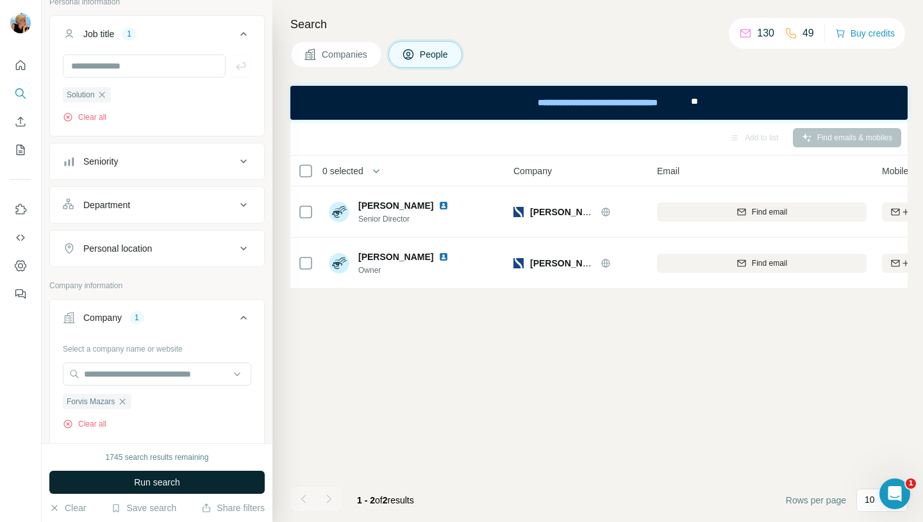
click at [197, 483] on button "Run search" at bounding box center [156, 482] width 215 height 23
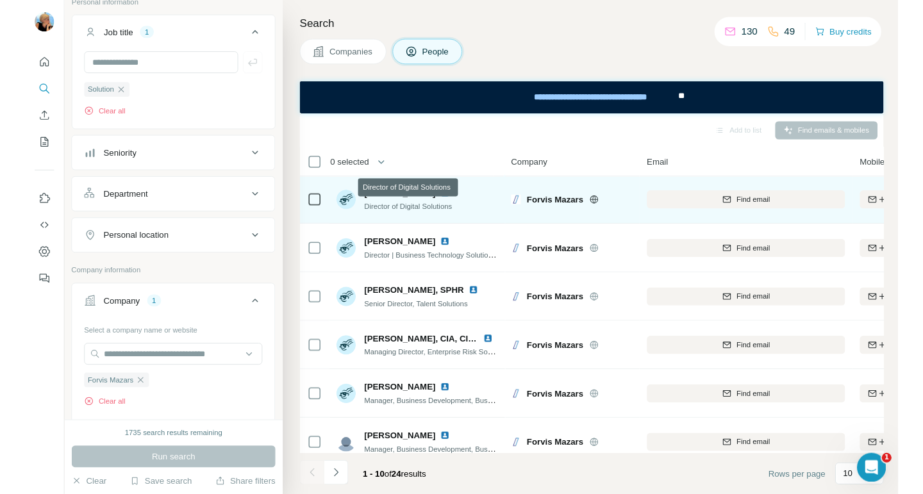
scroll to position [1, 0]
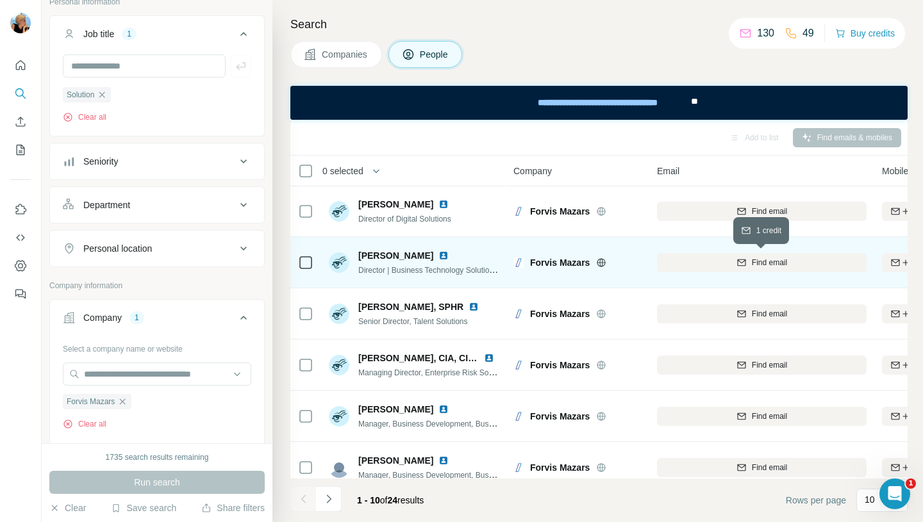
click at [752, 264] on span "Find email" at bounding box center [769, 263] width 35 height 12
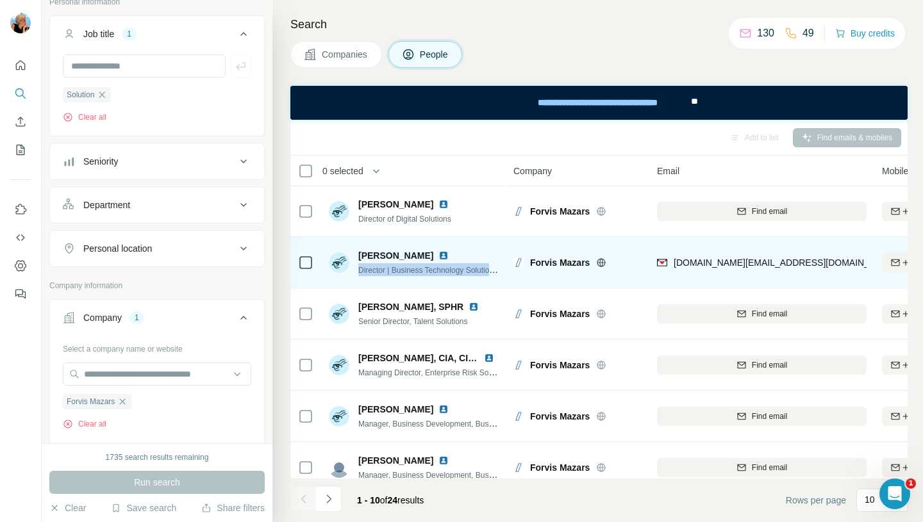
drag, startPoint x: 359, startPoint y: 272, endPoint x: 503, endPoint y: 269, distance: 144.3
click at [503, 269] on td "Melissa Green Director | Business Technology Solutions | CRM Team Lead" at bounding box center [414, 262] width 186 height 51
drag, startPoint x: 421, startPoint y: 256, endPoint x: 357, endPoint y: 258, distance: 63.5
click at [357, 258] on div "Melissa Green Director | Business Technology Solutions | CRM Team Lead" at bounding box center [414, 262] width 171 height 27
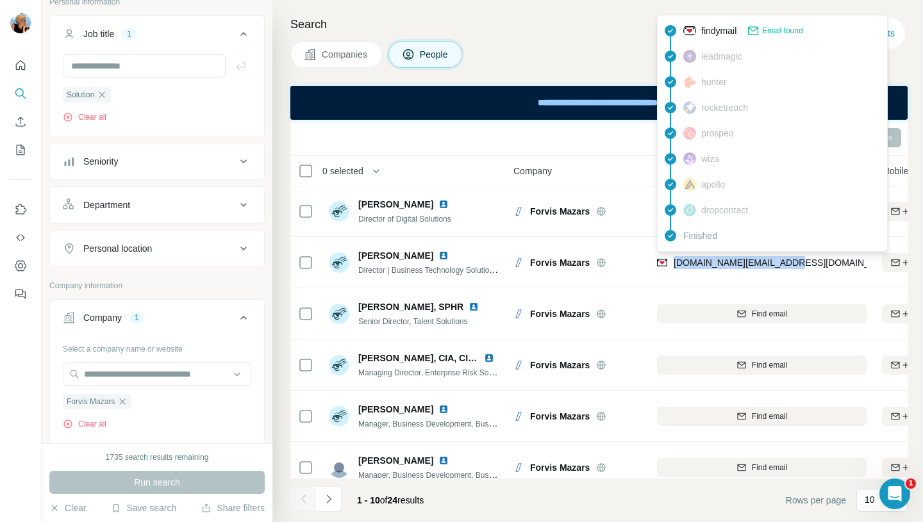
drag, startPoint x: 789, startPoint y: 268, endPoint x: 672, endPoint y: 266, distance: 116.7
click at [672, 266] on div "melissa.green@forvis.com" at bounding box center [762, 262] width 210 height 35
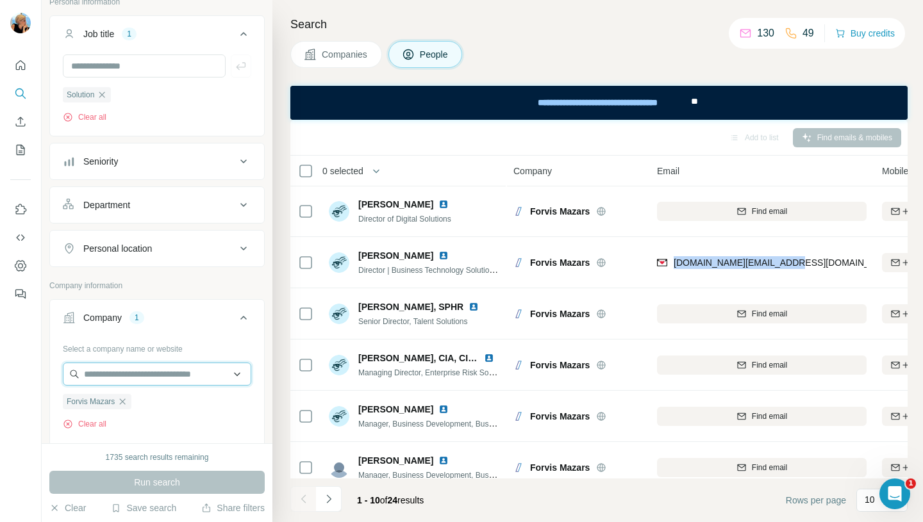
click at [112, 383] on input "text" at bounding box center [157, 374] width 188 height 23
paste input "**********"
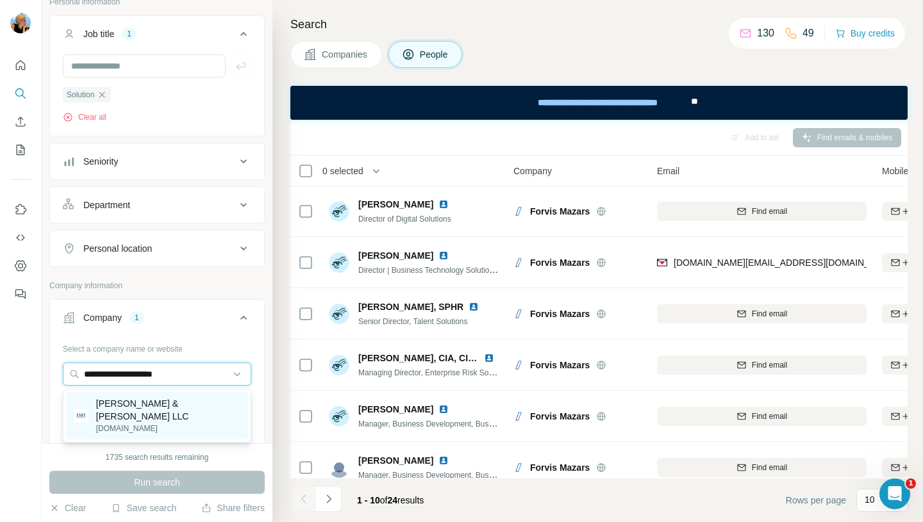
type input "**********"
click at [161, 409] on p "[PERSON_NAME] & [PERSON_NAME] LLC" at bounding box center [168, 410] width 144 height 26
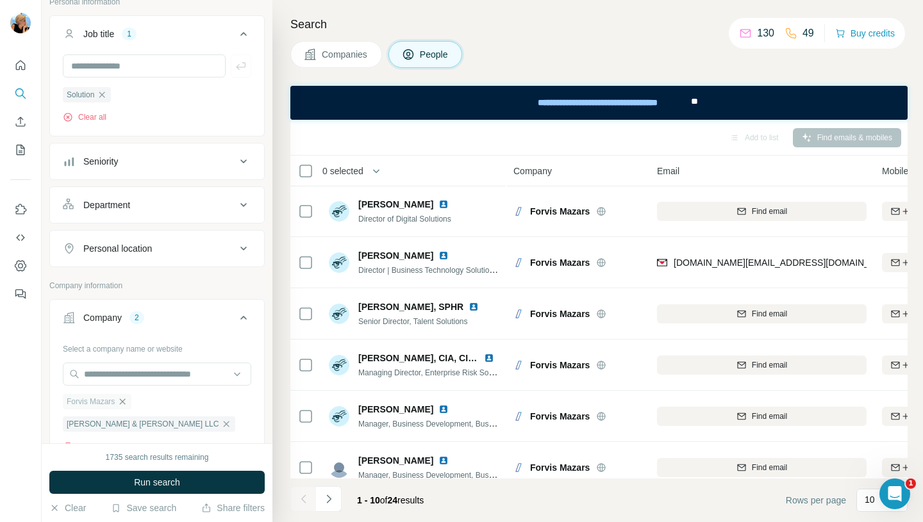
click at [126, 405] on icon "button" at bounding box center [123, 402] width 6 height 6
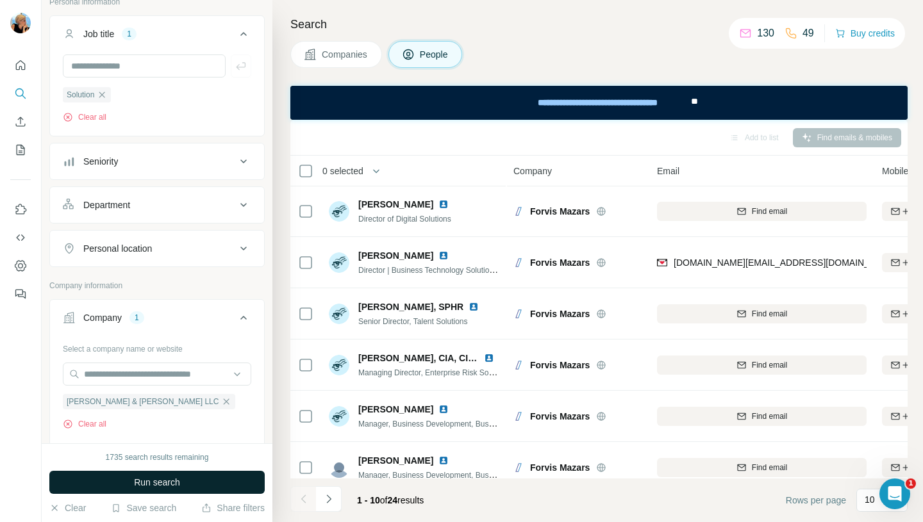
click at [178, 487] on span "Run search" at bounding box center [157, 482] width 46 height 13
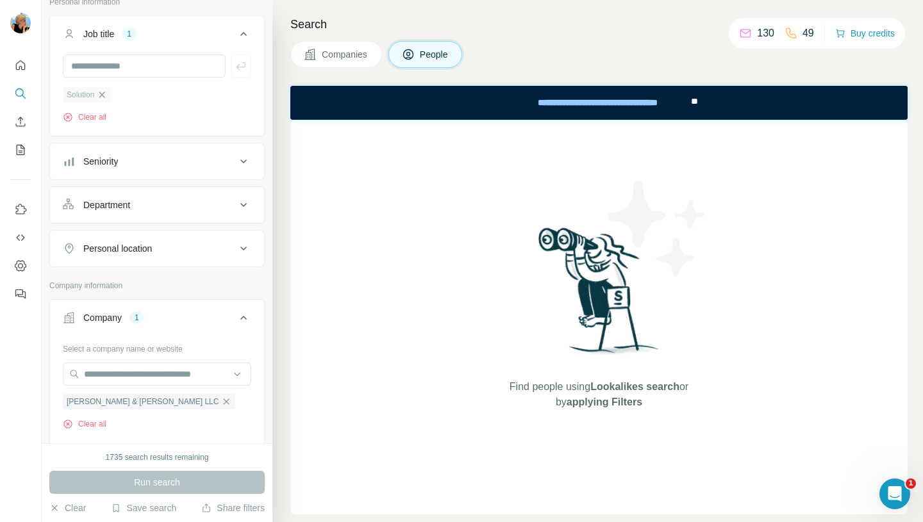
click at [105, 96] on icon "button" at bounding box center [102, 95] width 6 height 6
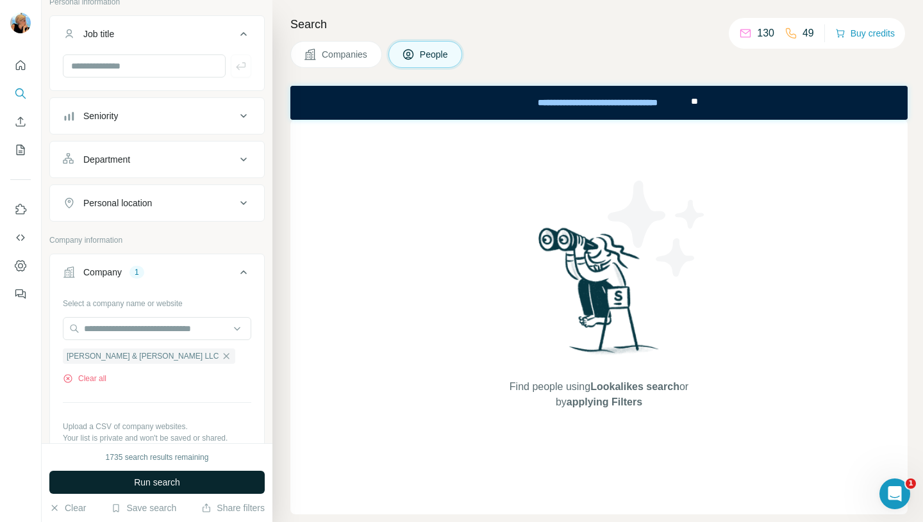
click at [164, 483] on span "Run search" at bounding box center [157, 482] width 46 height 13
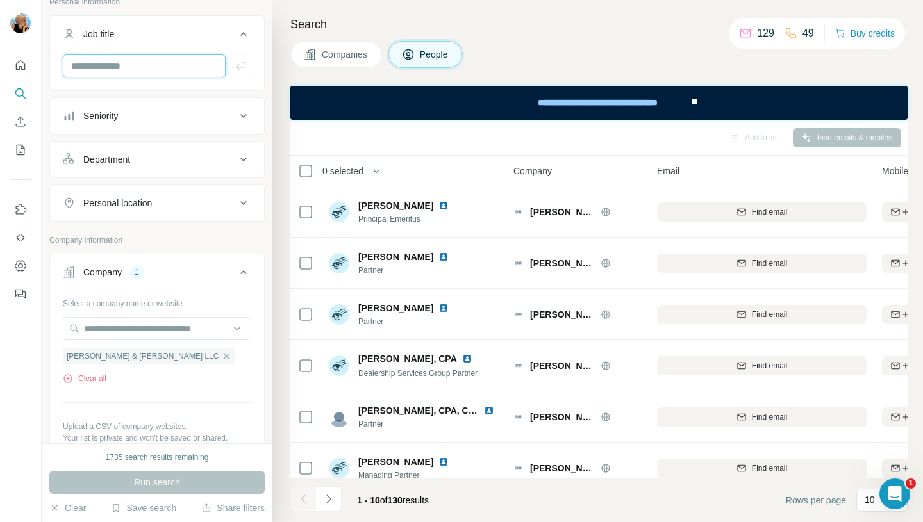
click at [94, 65] on input "text" at bounding box center [144, 65] width 163 height 23
type input "********"
click at [247, 63] on button "button" at bounding box center [241, 65] width 21 height 23
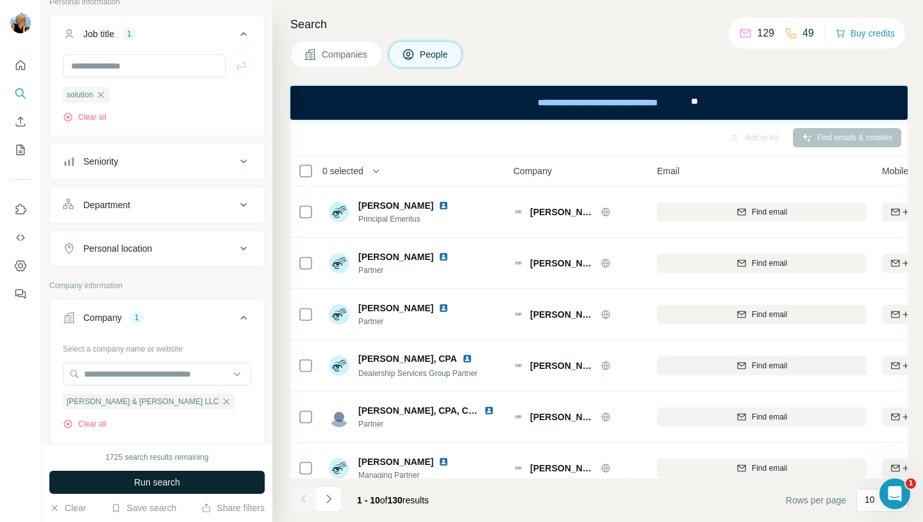
click at [178, 483] on span "Run search" at bounding box center [157, 482] width 46 height 13
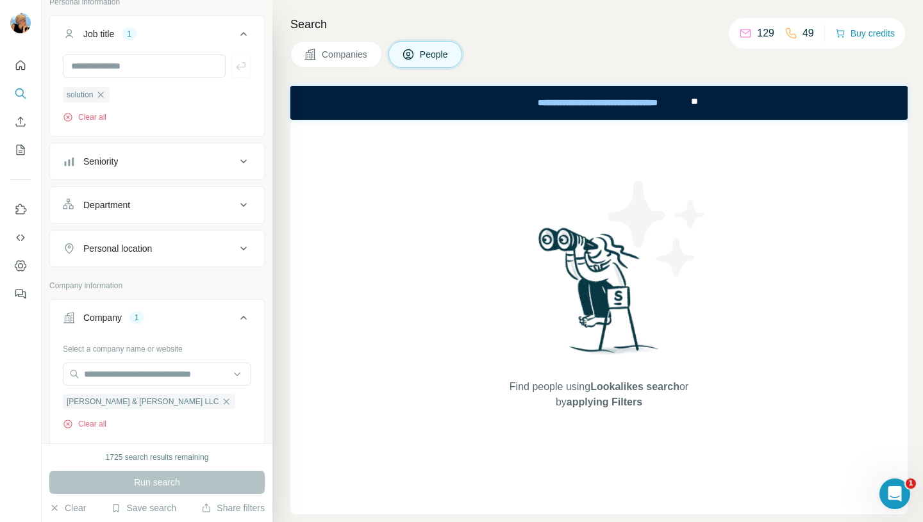
click at [382, 235] on div "Find people using Lookalikes search or by applying Filters" at bounding box center [598, 317] width 617 height 395
click at [316, 12] on div "Search Companies People Find people using Lookalikes search or by applying Filt…" at bounding box center [597, 261] width 651 height 522
click at [302, 12] on div "Search Companies People Find people using Lookalikes search or by applying Filt…" at bounding box center [597, 261] width 651 height 522
click at [272, 21] on div "New search Hide Company lookalikes Personal information Job title 1 solution Cl…" at bounding box center [157, 222] width 231 height 444
click at [269, 16] on div "New search Hide Company lookalikes Personal information Job title 1 solution Cl…" at bounding box center [157, 222] width 231 height 444
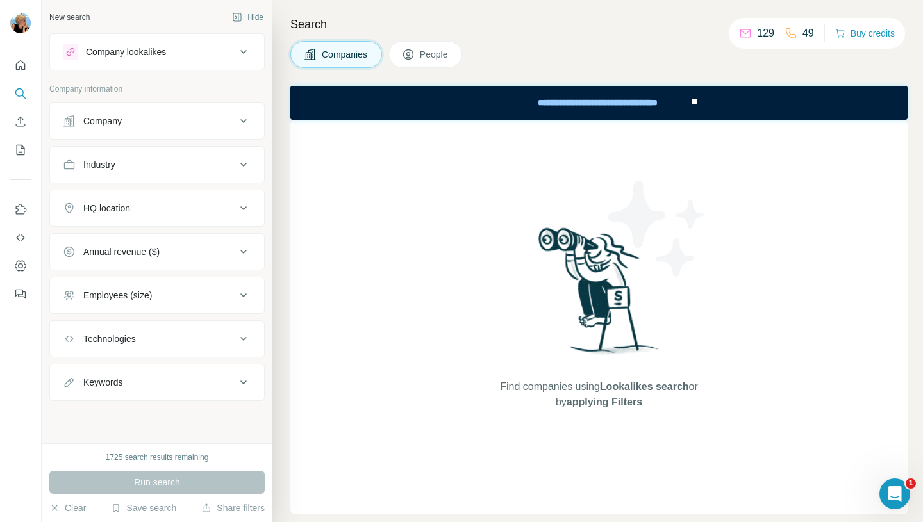
click at [127, 122] on div "Company" at bounding box center [149, 121] width 173 height 13
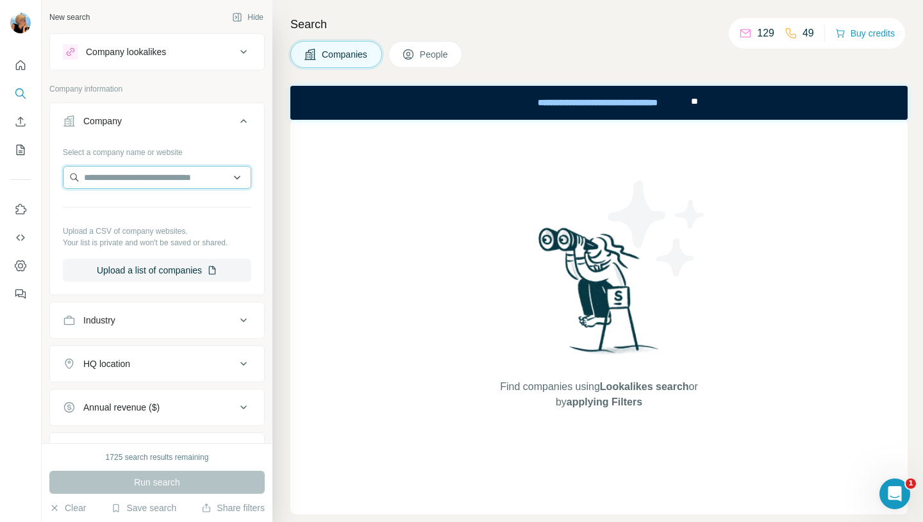
click at [119, 182] on input "text" at bounding box center [157, 177] width 188 height 23
paste input "**********"
type input "**********"
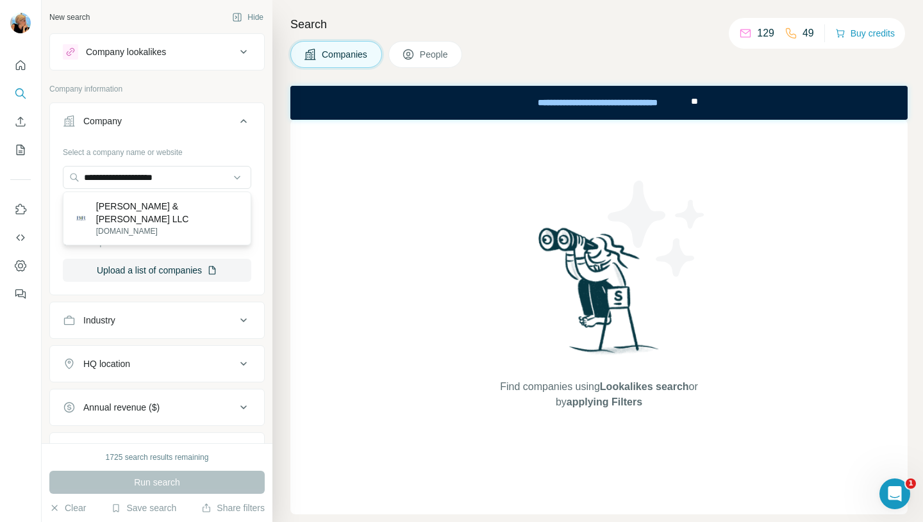
click at [143, 226] on p "[DOMAIN_NAME]" at bounding box center [168, 232] width 144 height 12
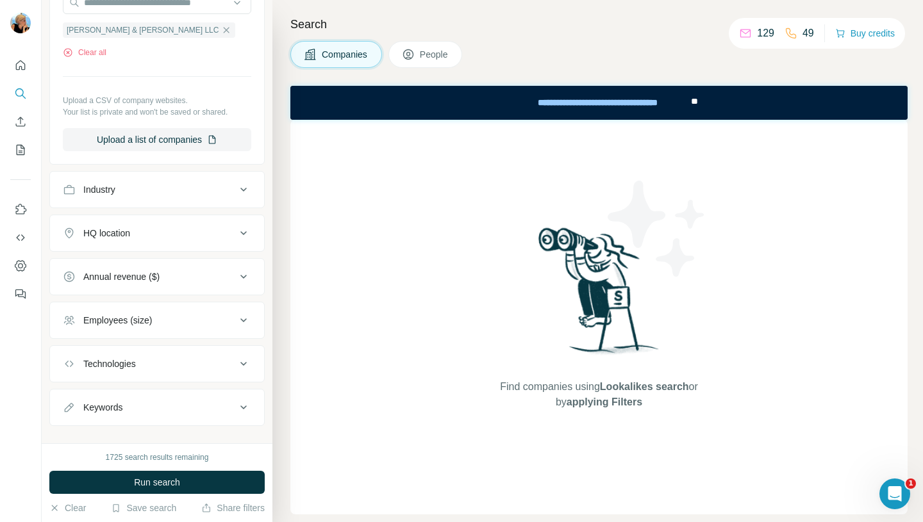
scroll to position [194, 0]
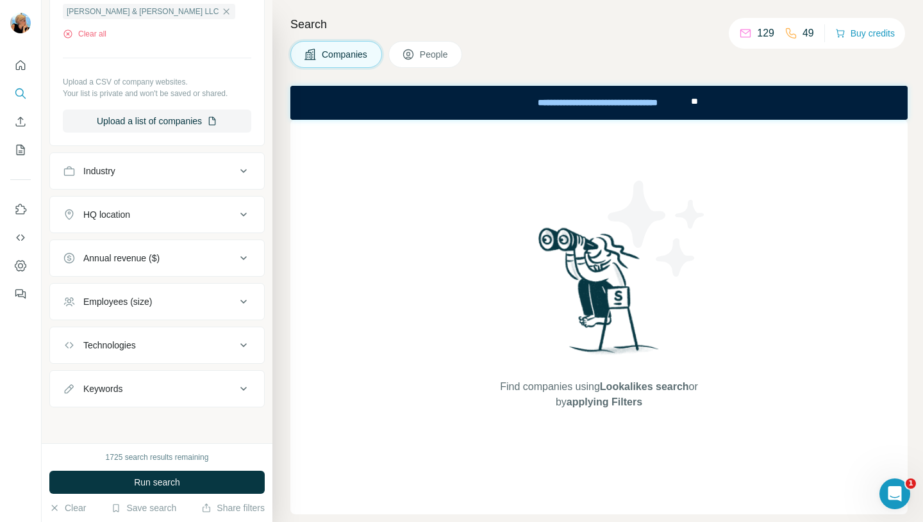
click at [133, 401] on button "Keywords" at bounding box center [157, 389] width 214 height 31
click at [124, 428] on input "text" at bounding box center [144, 420] width 163 height 23
click at [185, 485] on button "Run search" at bounding box center [156, 482] width 215 height 23
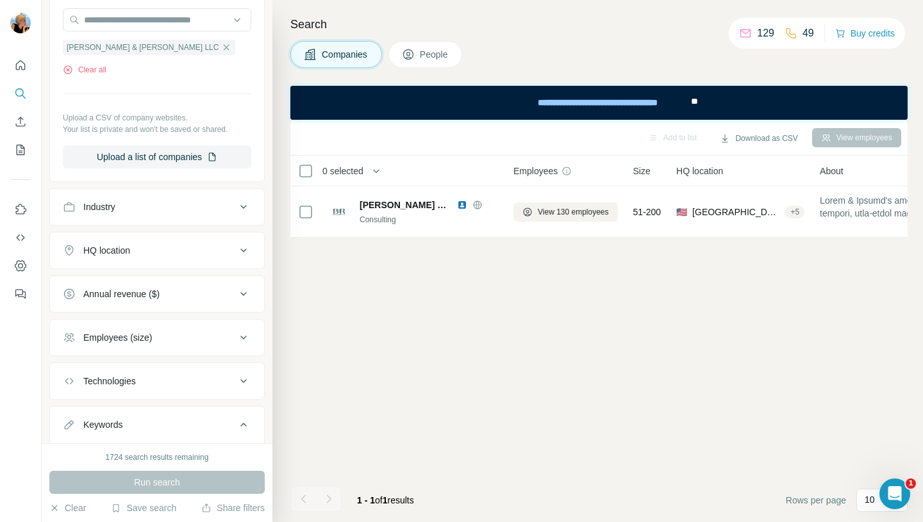
scroll to position [233, 0]
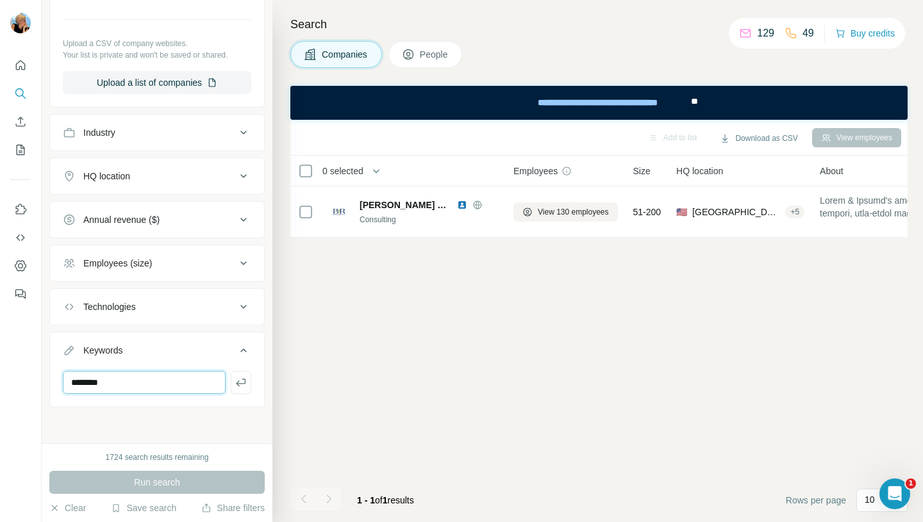
click at [122, 387] on input "********" at bounding box center [144, 382] width 163 height 23
type input "*"
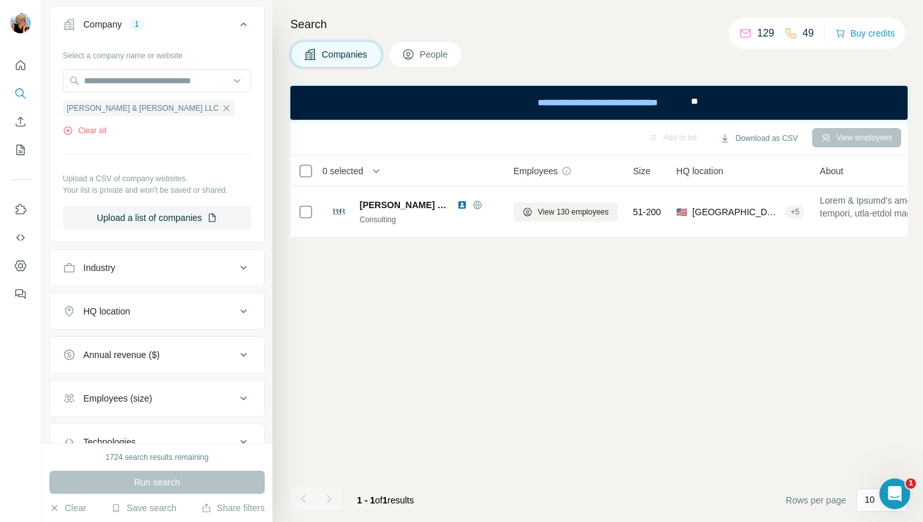
scroll to position [96, 0]
click at [246, 271] on icon at bounding box center [243, 269] width 15 height 15
click at [188, 297] on input at bounding box center [150, 301] width 158 height 14
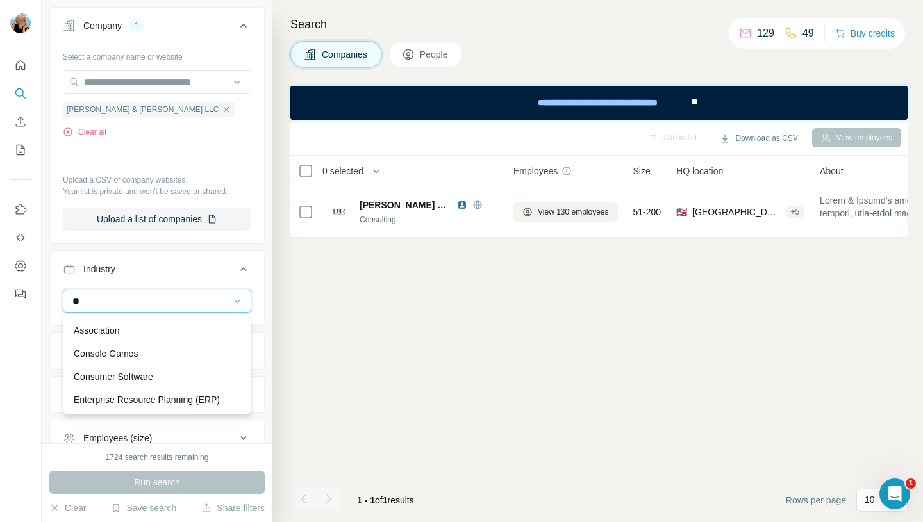
type input "*"
click at [427, 381] on div "Add to list Download as CSV View employees 0 selected Companies Employees Size …" at bounding box center [598, 321] width 617 height 403
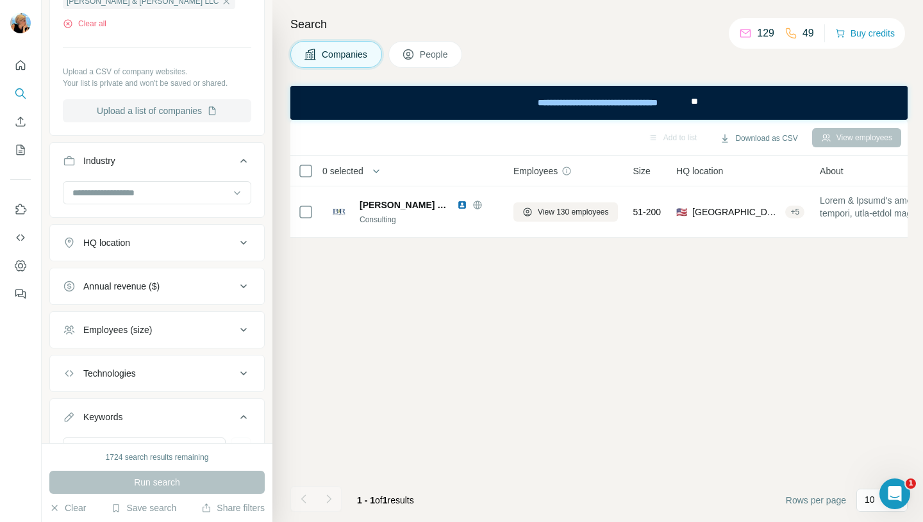
scroll to position [206, 0]
click at [233, 330] on div "Employees (size)" at bounding box center [149, 328] width 173 height 13
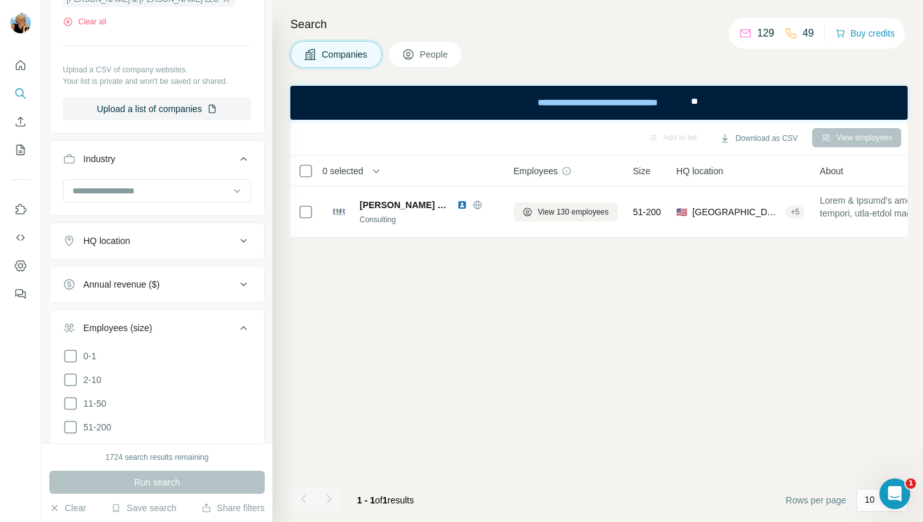
click at [233, 330] on div "Employees (size)" at bounding box center [149, 328] width 173 height 13
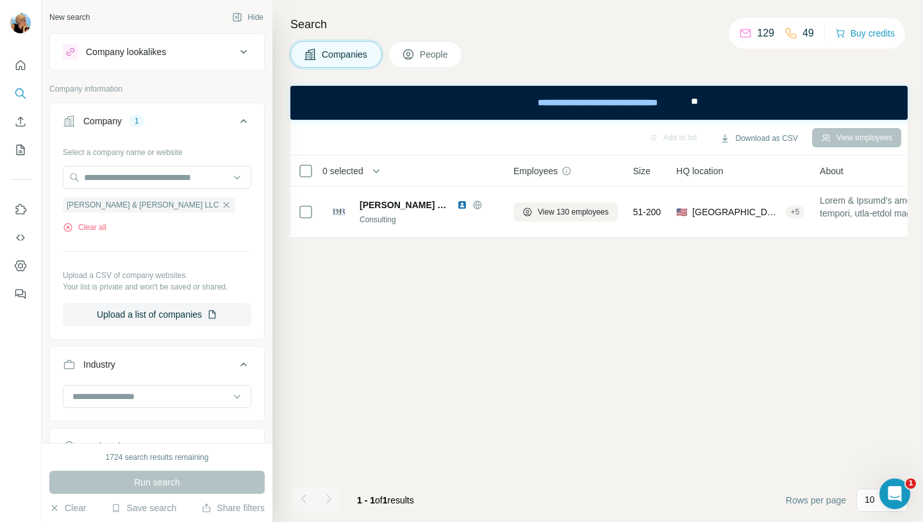
scroll to position [1, 0]
click at [419, 54] on button "People" at bounding box center [425, 54] width 74 height 27
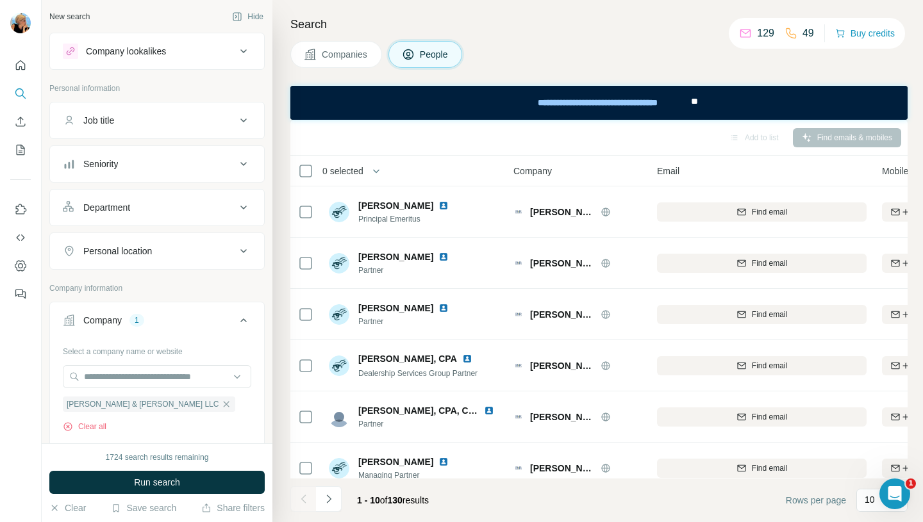
click at [114, 124] on div "Job title" at bounding box center [98, 120] width 31 height 13
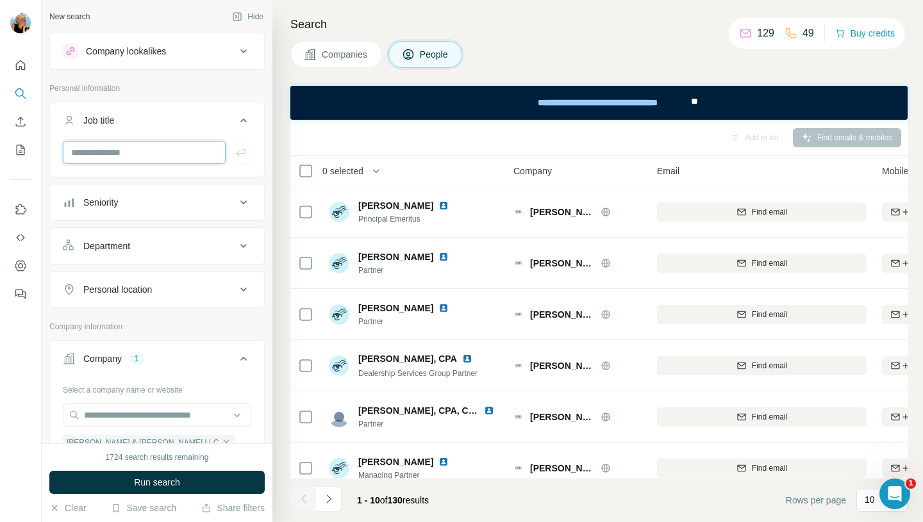
click at [101, 153] on input "text" at bounding box center [144, 152] width 163 height 23
type input "********"
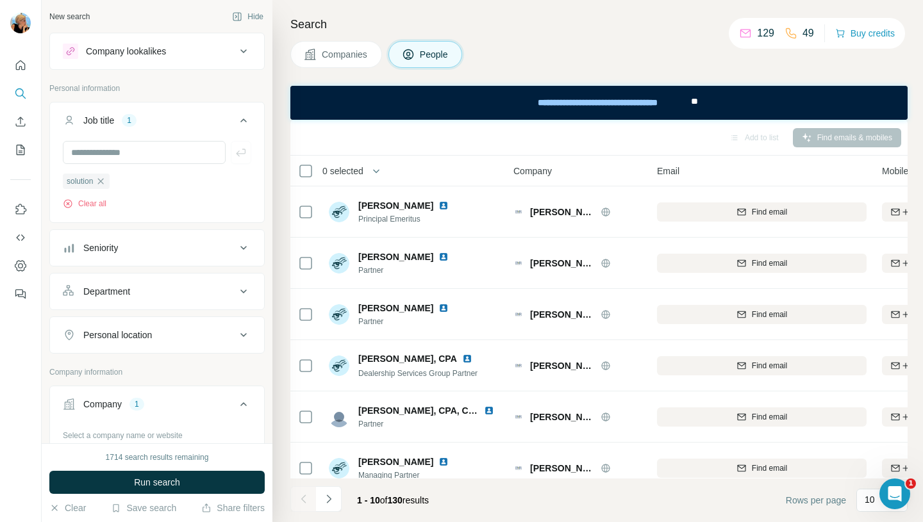
click at [137, 481] on span "Run search" at bounding box center [157, 482] width 46 height 13
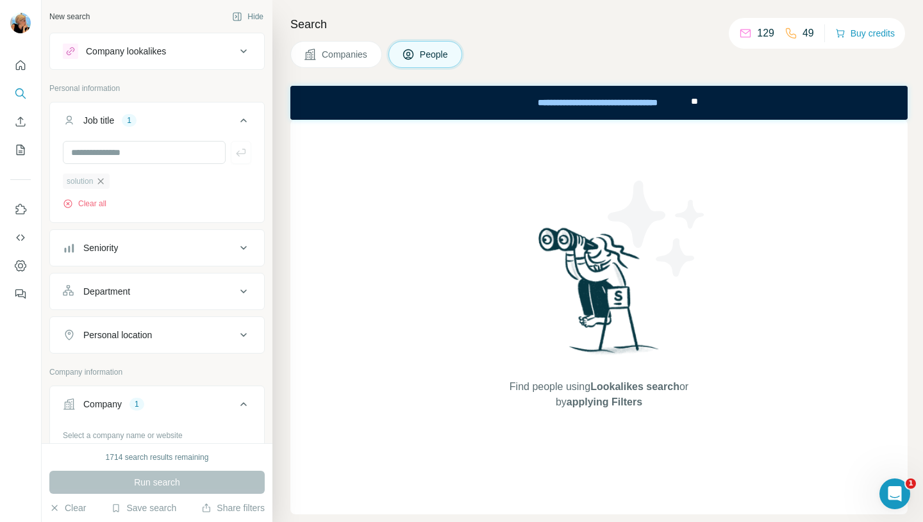
click at [102, 182] on icon "button" at bounding box center [101, 181] width 10 height 10
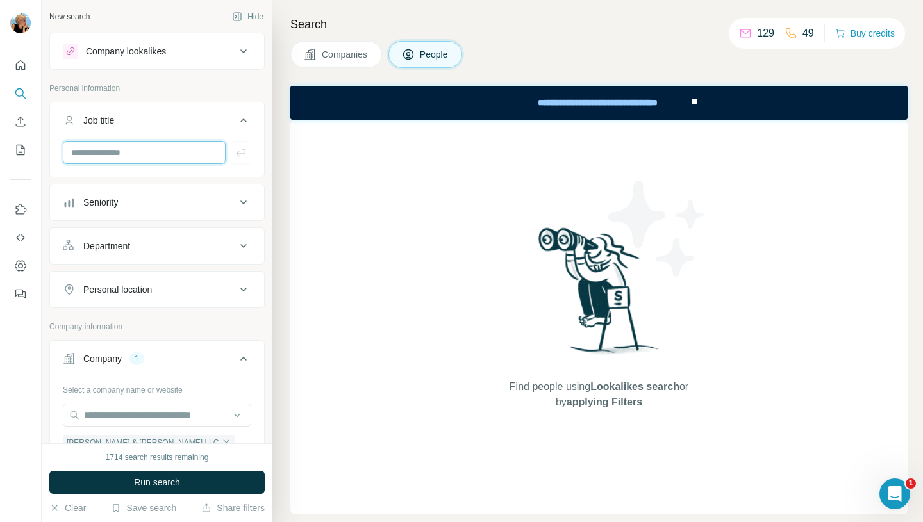
click at [112, 153] on input "text" at bounding box center [144, 152] width 163 height 23
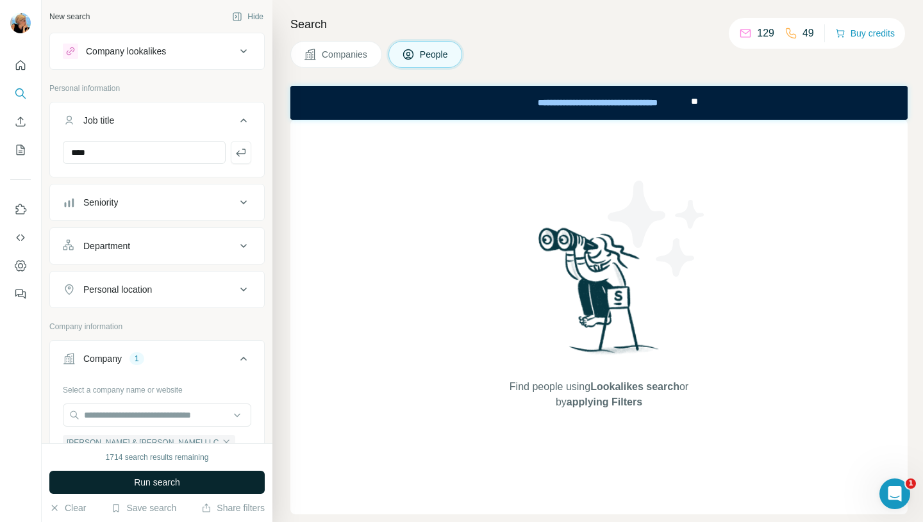
click at [167, 481] on span "Run search" at bounding box center [157, 482] width 46 height 13
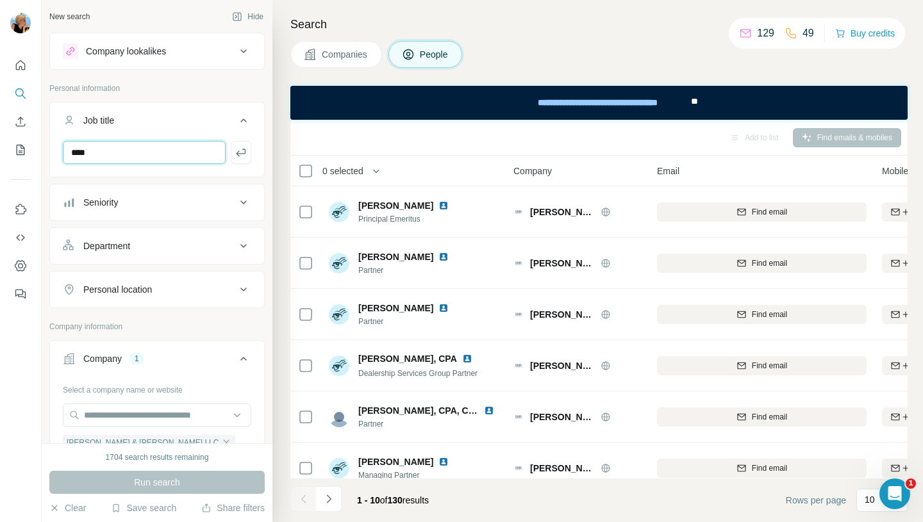
drag, startPoint x: 122, startPoint y: 149, endPoint x: 35, endPoint y: 151, distance: 87.2
click at [35, 151] on div "New search Hide Company lookalikes Personal information Job title **** Seniorit…" at bounding box center [461, 261] width 923 height 522
type input "*********"
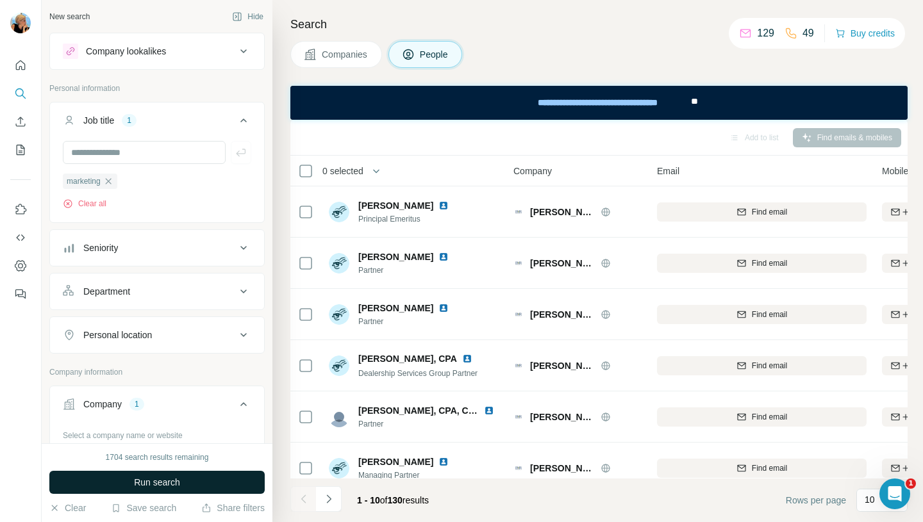
click at [144, 488] on span "Run search" at bounding box center [157, 482] width 46 height 13
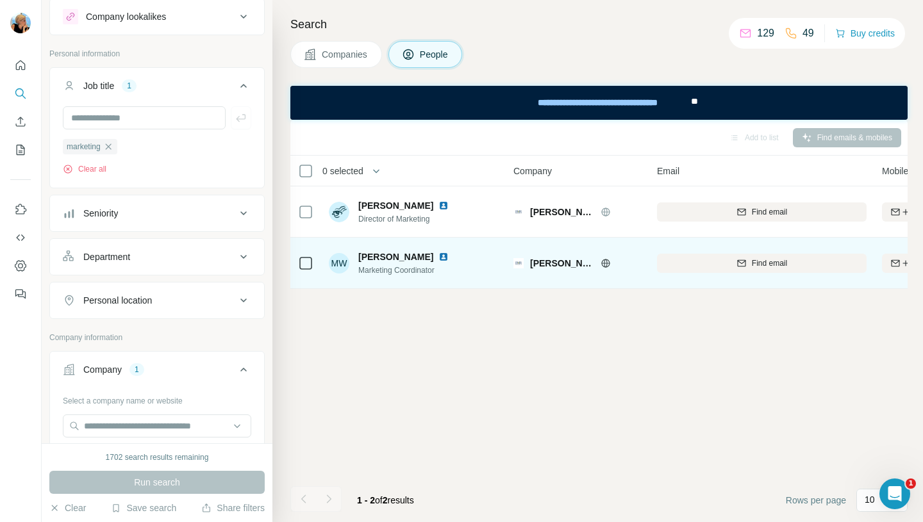
scroll to position [129, 0]
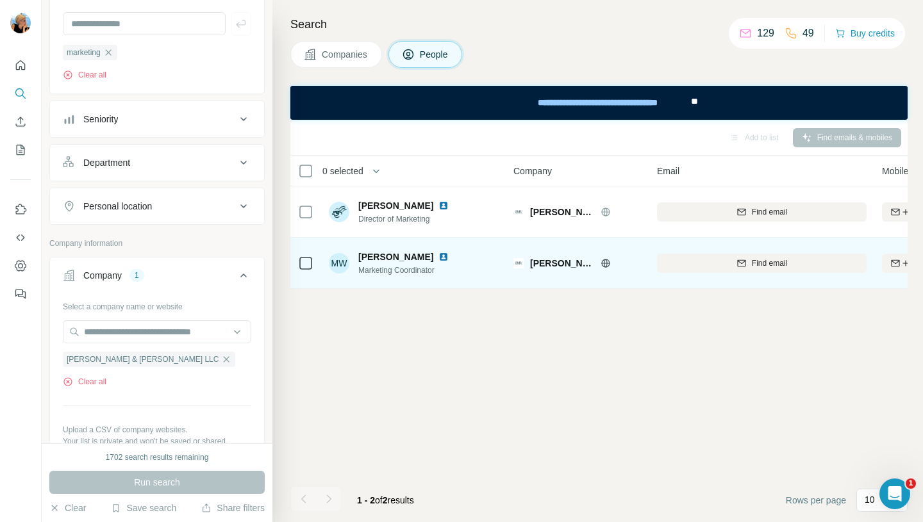
click at [381, 259] on span "[PERSON_NAME]" at bounding box center [395, 257] width 75 height 13
drag, startPoint x: 359, startPoint y: 256, endPoint x: 405, endPoint y: 258, distance: 46.2
click at [405, 258] on div "[PERSON_NAME]" at bounding box center [406, 257] width 96 height 13
copy span "[PERSON_NAME]"
click at [438, 254] on img at bounding box center [443, 257] width 10 height 10
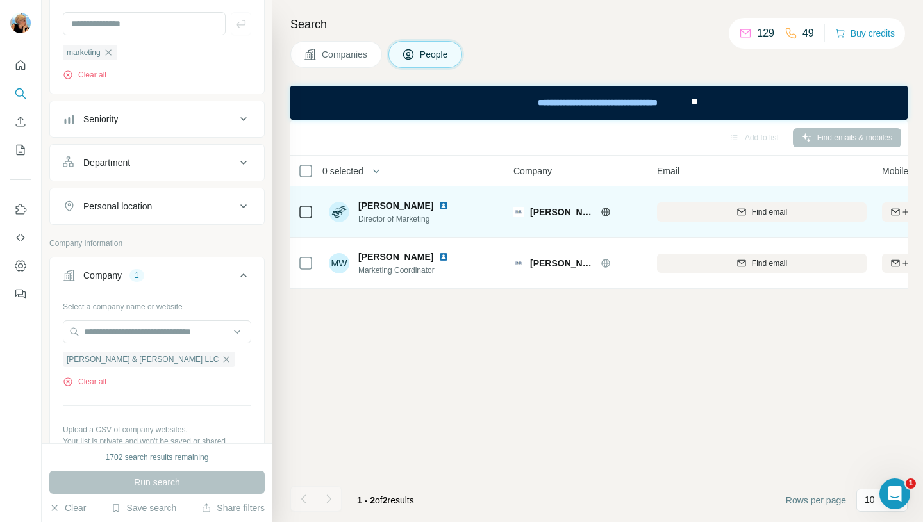
click at [387, 204] on span "[PERSON_NAME]" at bounding box center [395, 205] width 75 height 13
drag, startPoint x: 360, startPoint y: 205, endPoint x: 408, endPoint y: 205, distance: 47.4
click at [408, 205] on div "[PERSON_NAME]" at bounding box center [406, 205] width 96 height 13
copy span "[PERSON_NAME]"
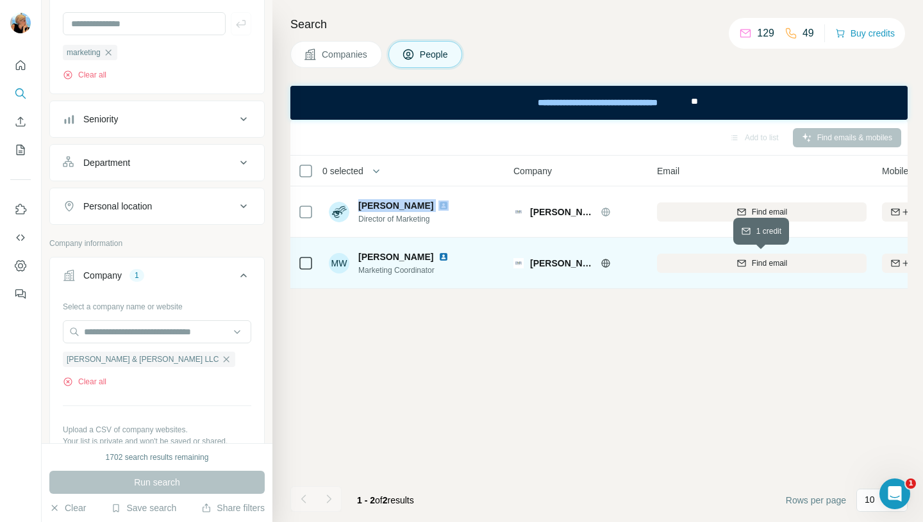
click at [722, 271] on button "Find email" at bounding box center [762, 263] width 210 height 19
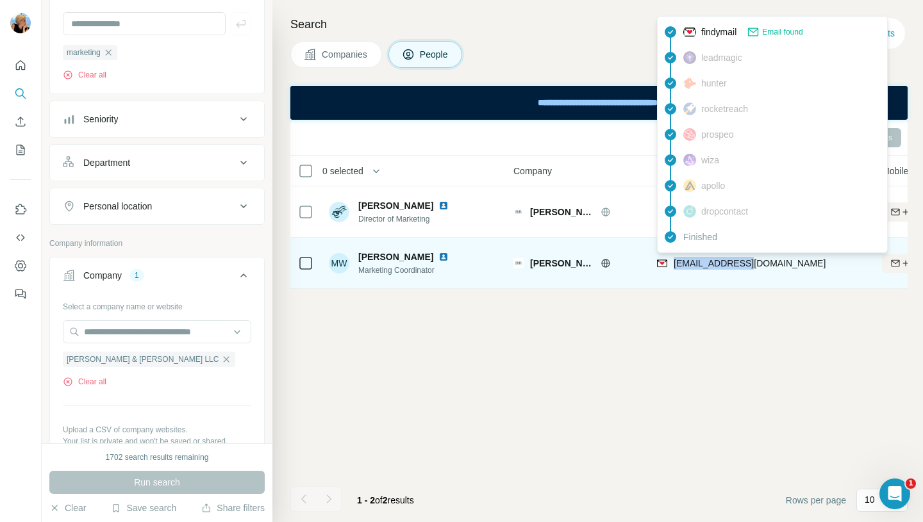
drag, startPoint x: 765, startPoint y: 267, endPoint x: 676, endPoint y: 263, distance: 88.5
click at [676, 263] on div "[EMAIL_ADDRESS][DOMAIN_NAME]" at bounding box center [762, 263] width 210 height 35
copy span "[EMAIL_ADDRESS][DOMAIN_NAME]"
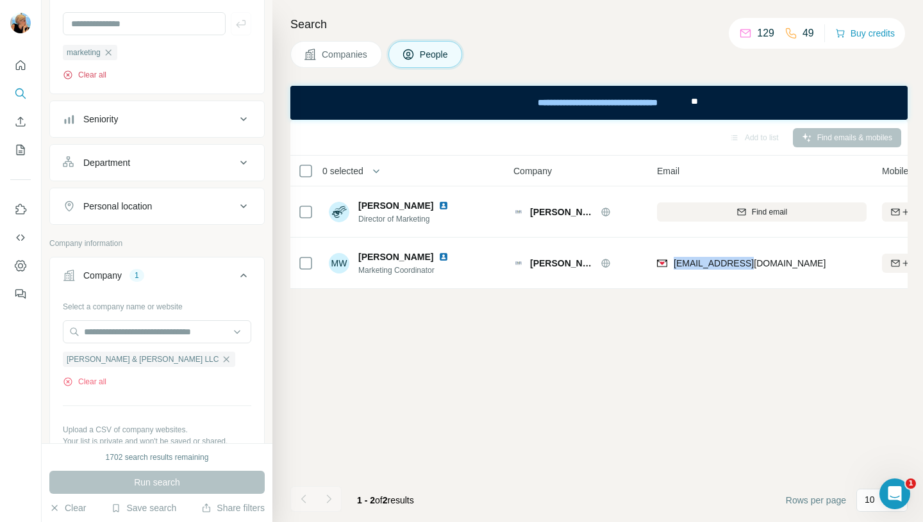
click at [82, 75] on button "Clear all" at bounding box center [85, 75] width 44 height 12
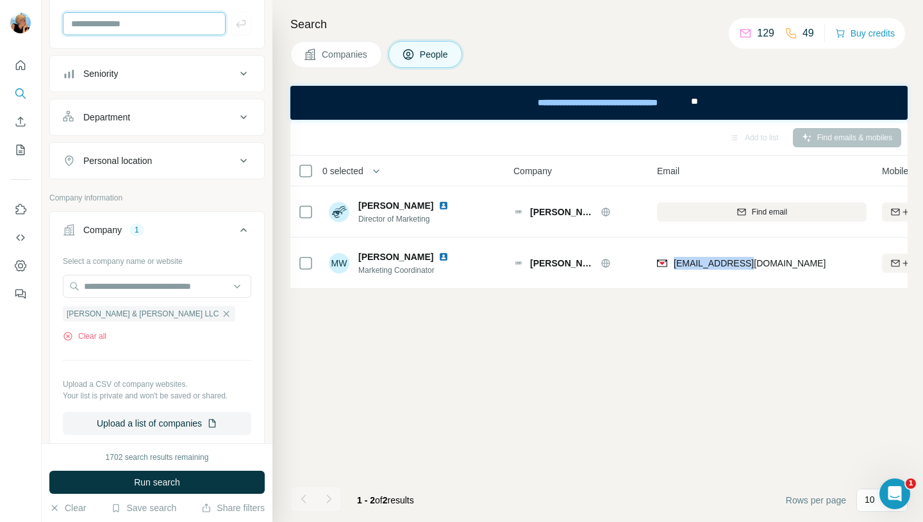
click at [134, 29] on input "text" at bounding box center [144, 23] width 163 height 23
type input "*****"
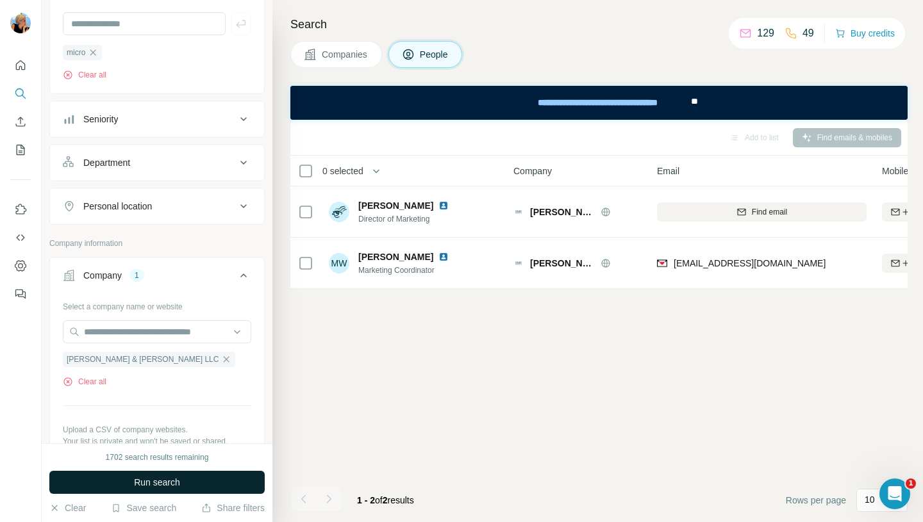
click at [131, 483] on button "Run search" at bounding box center [156, 482] width 215 height 23
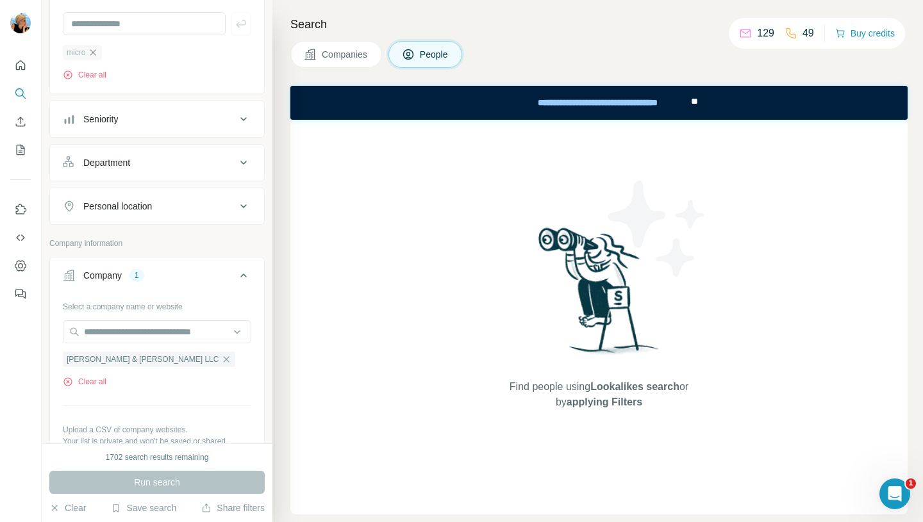
click at [94, 58] on icon "button" at bounding box center [93, 52] width 10 height 10
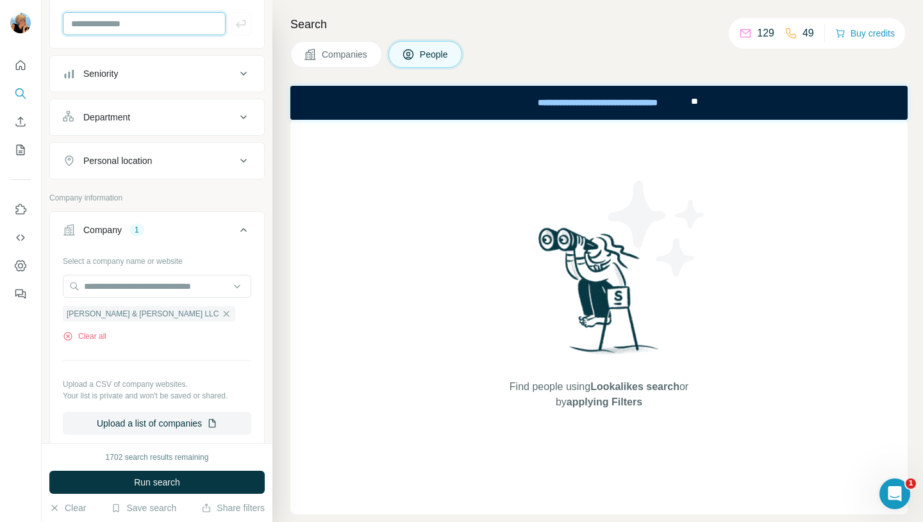
click at [129, 24] on input "text" at bounding box center [144, 23] width 163 height 23
